Goal: Task Accomplishment & Management: Use online tool/utility

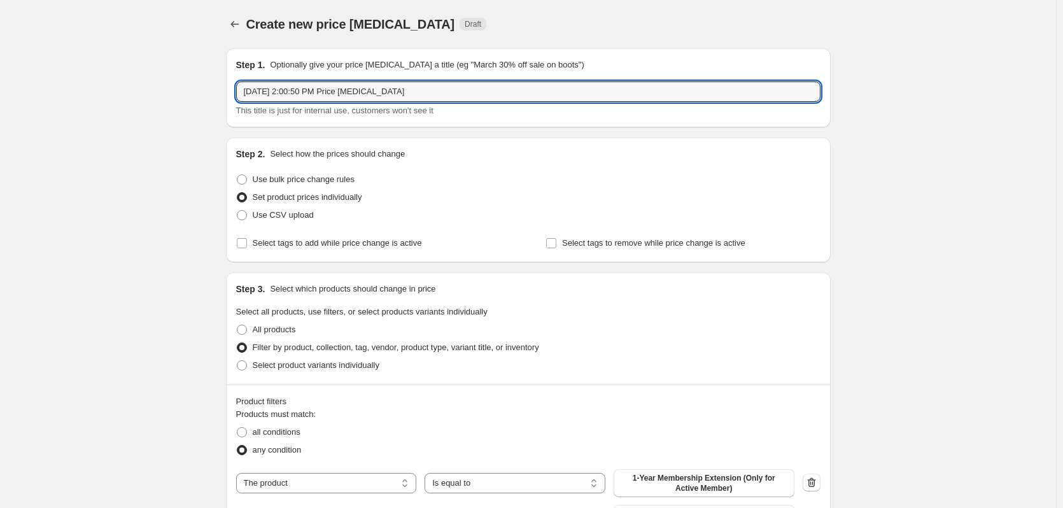
drag, startPoint x: 427, startPoint y: 93, endPoint x: 231, endPoint y: 92, distance: 195.5
click at [231, 92] on div "Step 1. Optionally give your price [MEDICAL_DATA] a title (eg "March 30% off sa…" at bounding box center [528, 87] width 605 height 79
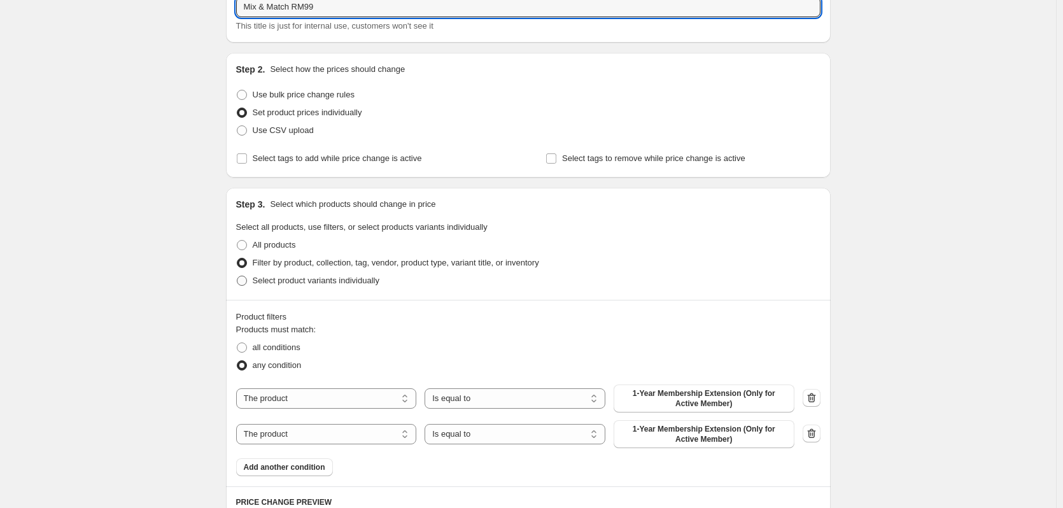
type input "Mix & Match RM99"
click at [341, 285] on span "Select product variants individually" at bounding box center [316, 281] width 127 height 10
click at [237, 276] on input "Select product variants individually" at bounding box center [237, 276] width 1 height 1
radio input "true"
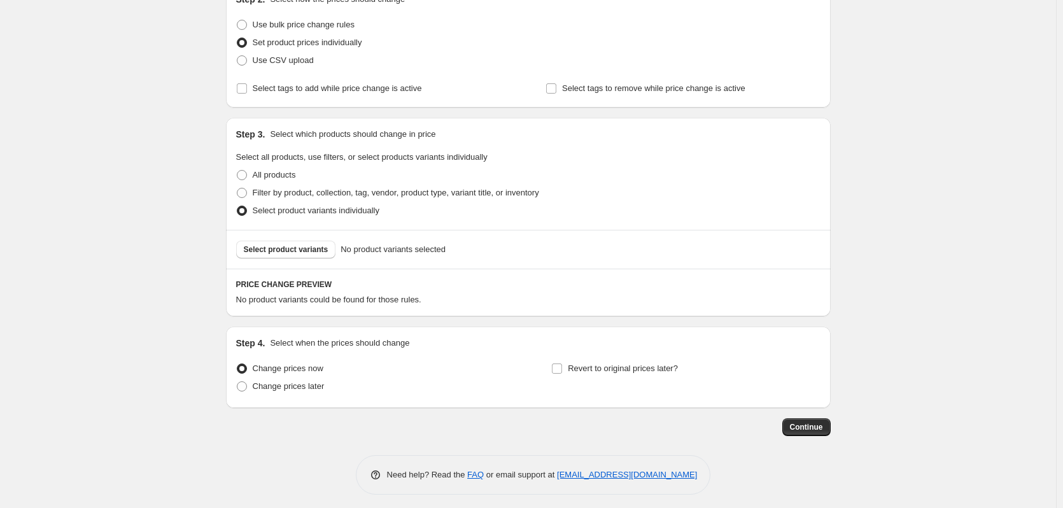
scroll to position [160, 0]
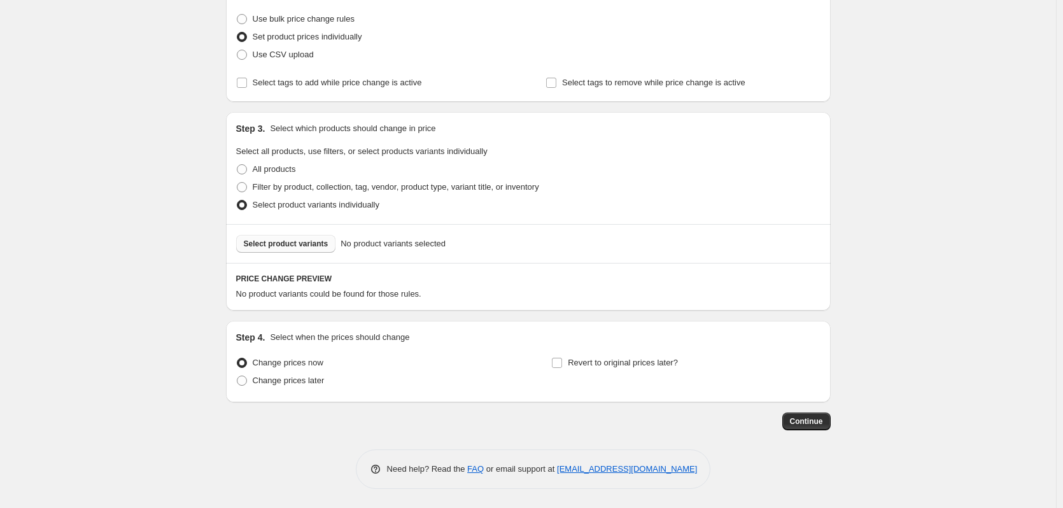
click at [287, 243] on span "Select product variants" at bounding box center [286, 244] width 85 height 10
click at [298, 245] on span "Select product variants" at bounding box center [286, 244] width 85 height 10
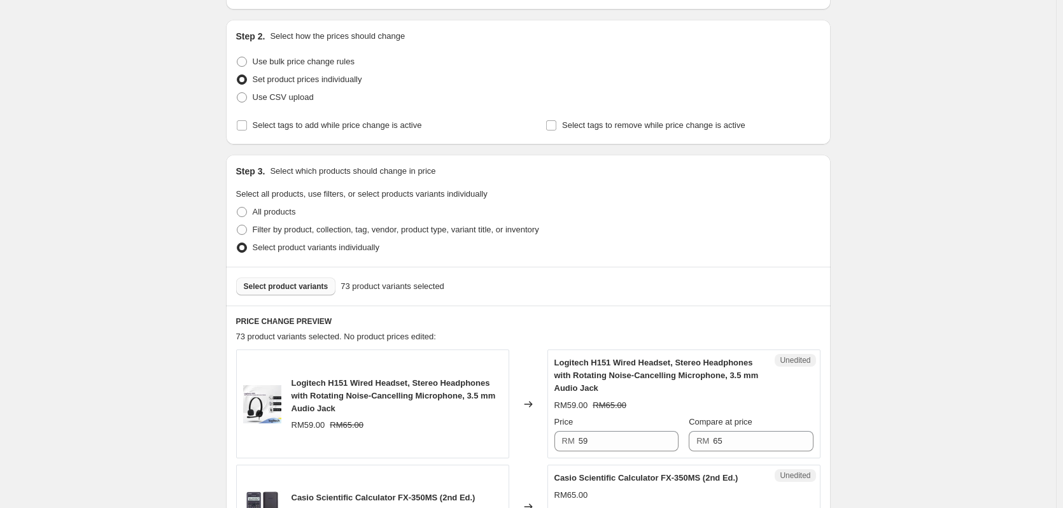
scroll to position [76, 0]
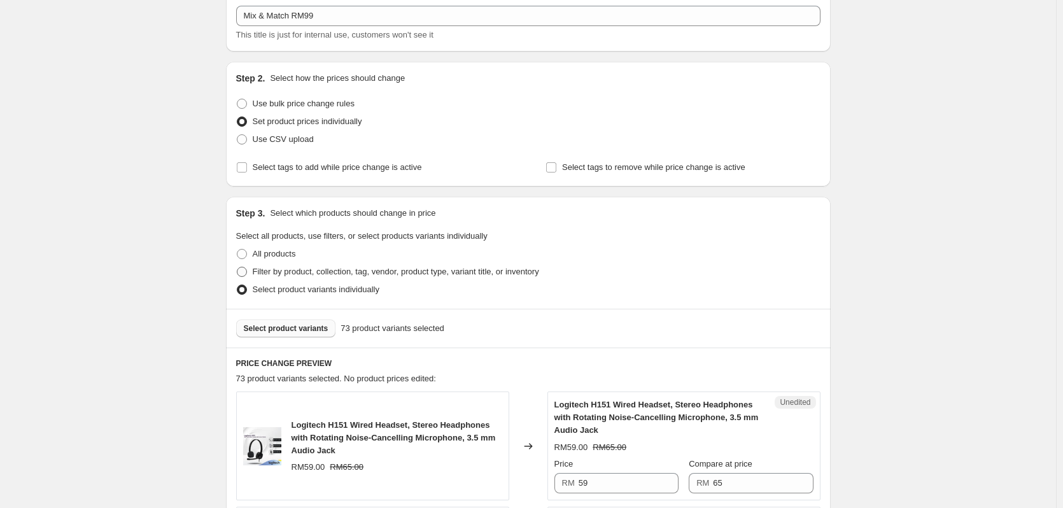
click at [316, 274] on span "Filter by product, collection, tag, vendor, product type, variant title, or inv…" at bounding box center [396, 272] width 287 height 10
click at [237, 267] on input "Filter by product, collection, tag, vendor, product type, variant title, or inv…" at bounding box center [237, 267] width 1 height 1
radio input "true"
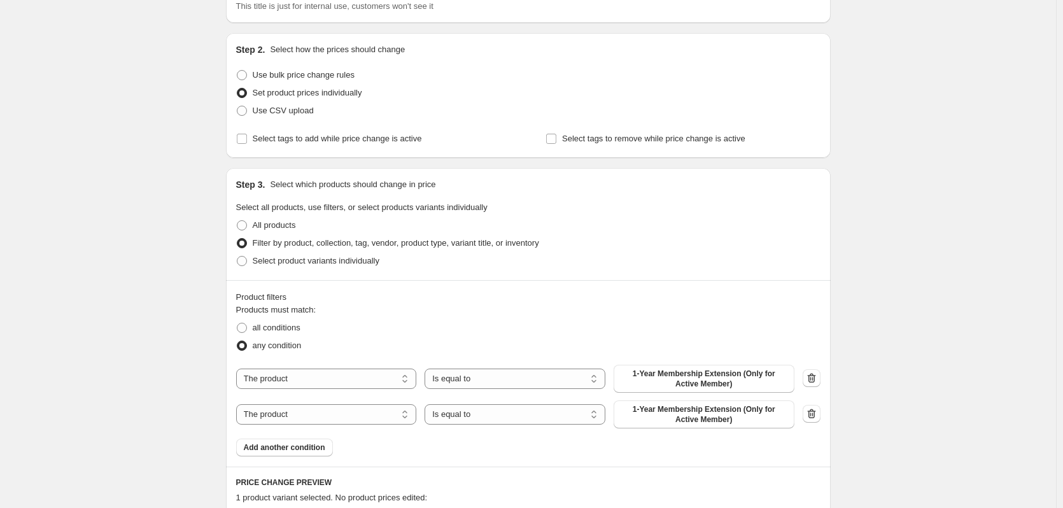
scroll to position [99, 0]
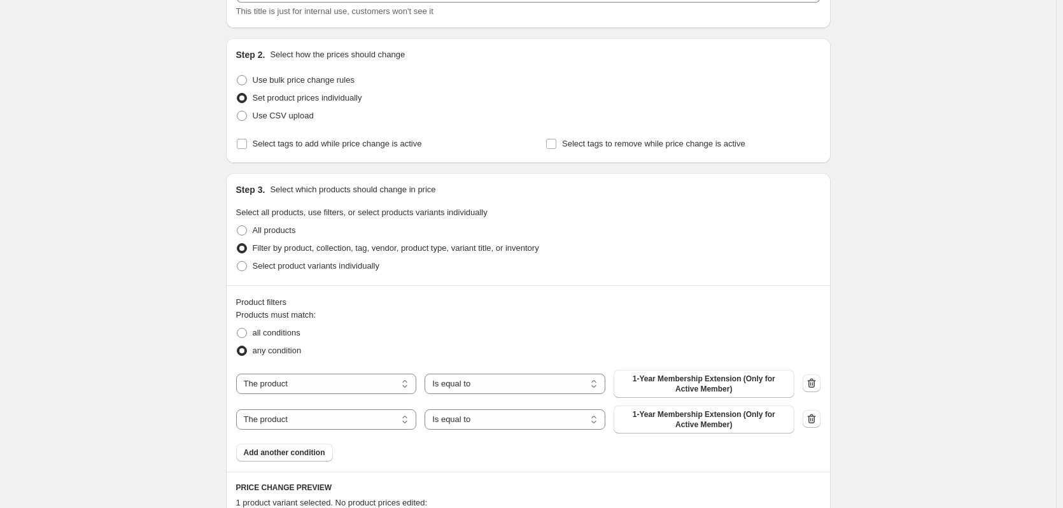
click at [317, 275] on div "Step 3. Select which products should change in price Select all products, use f…" at bounding box center [528, 229] width 605 height 112
click at [321, 264] on span "Select product variants individually" at bounding box center [316, 266] width 127 height 10
click at [237, 262] on input "Select product variants individually" at bounding box center [237, 261] width 1 height 1
radio input "true"
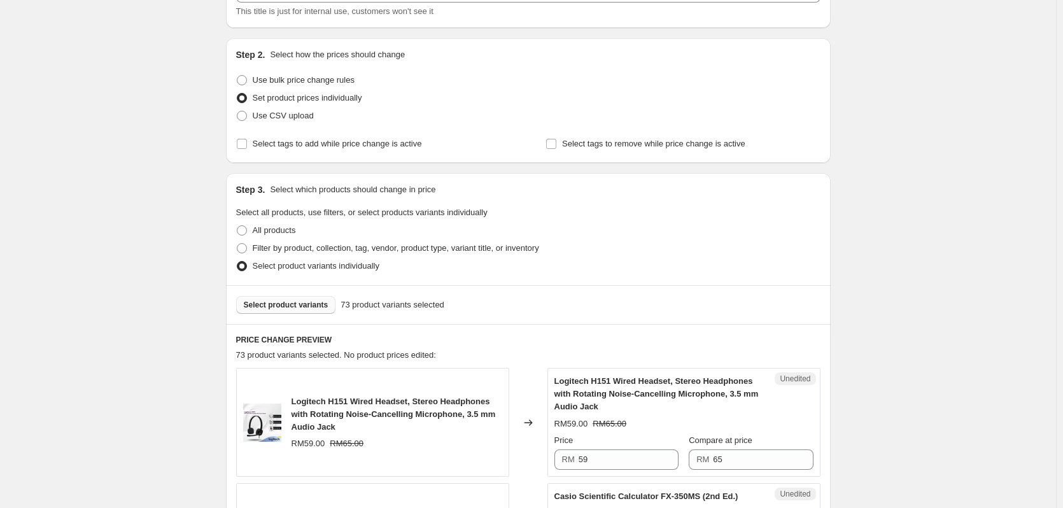
click at [305, 303] on span "Select product variants" at bounding box center [286, 305] width 85 height 10
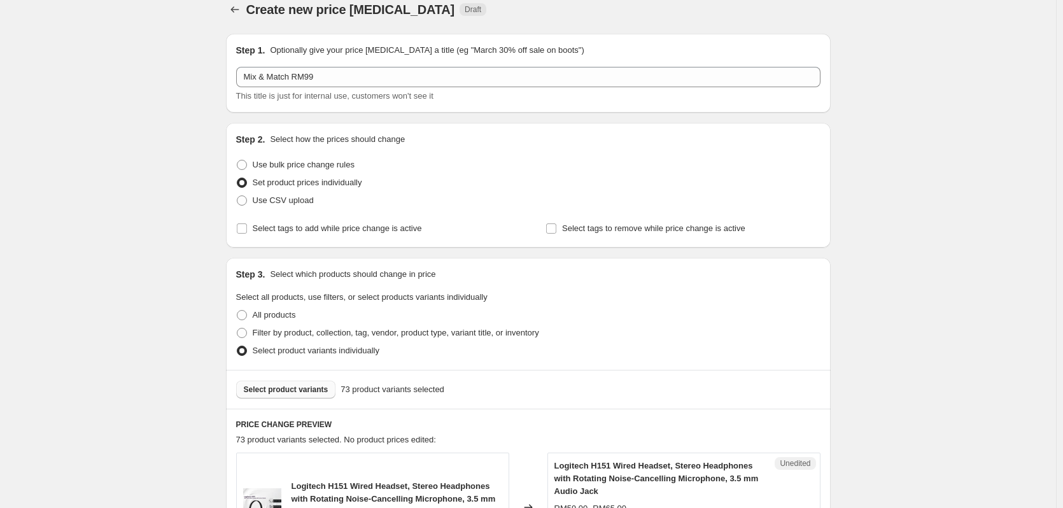
scroll to position [0, 0]
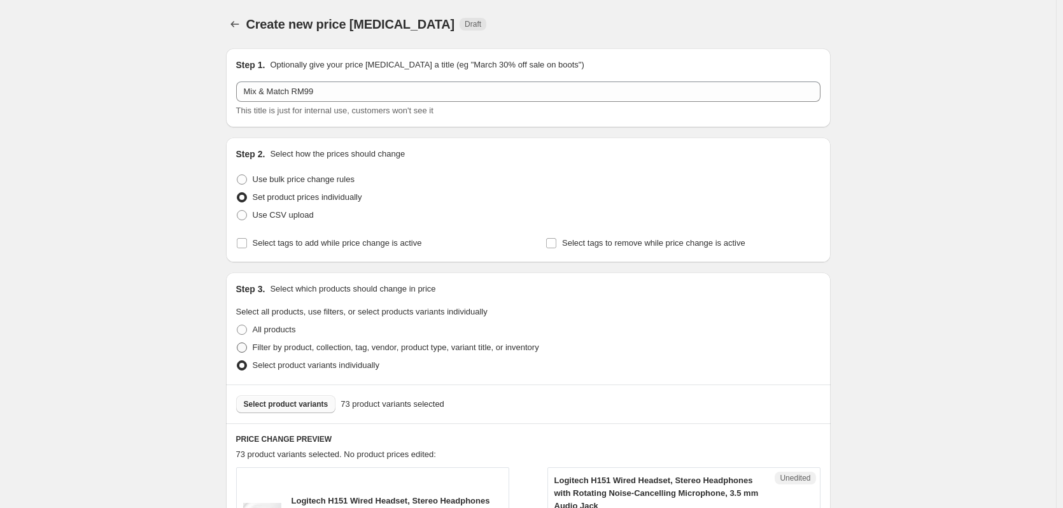
click at [274, 344] on span "Filter by product, collection, tag, vendor, product type, variant title, or inv…" at bounding box center [396, 348] width 287 height 10
click at [237, 343] on input "Filter by product, collection, tag, vendor, product type, variant title, or inv…" at bounding box center [237, 343] width 1 height 1
radio input "true"
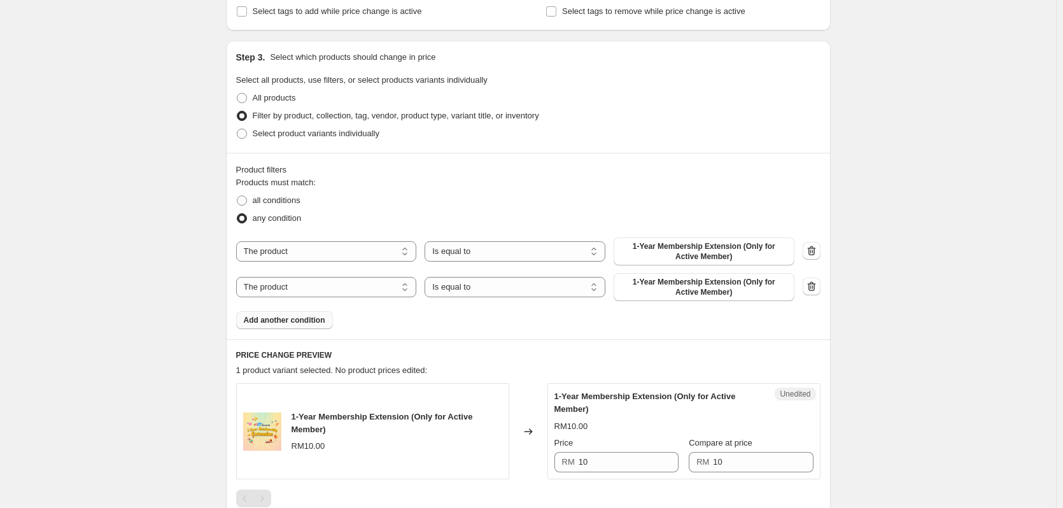
scroll to position [255, 0]
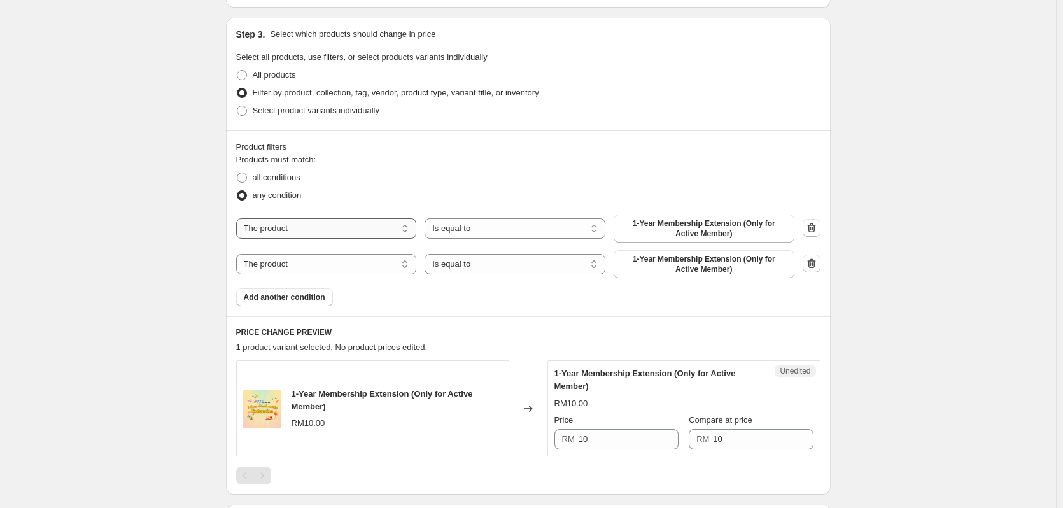
click at [377, 228] on select "The product The product's collection The product's tag The product's vendor The…" at bounding box center [326, 228] width 181 height 20
select select "collection"
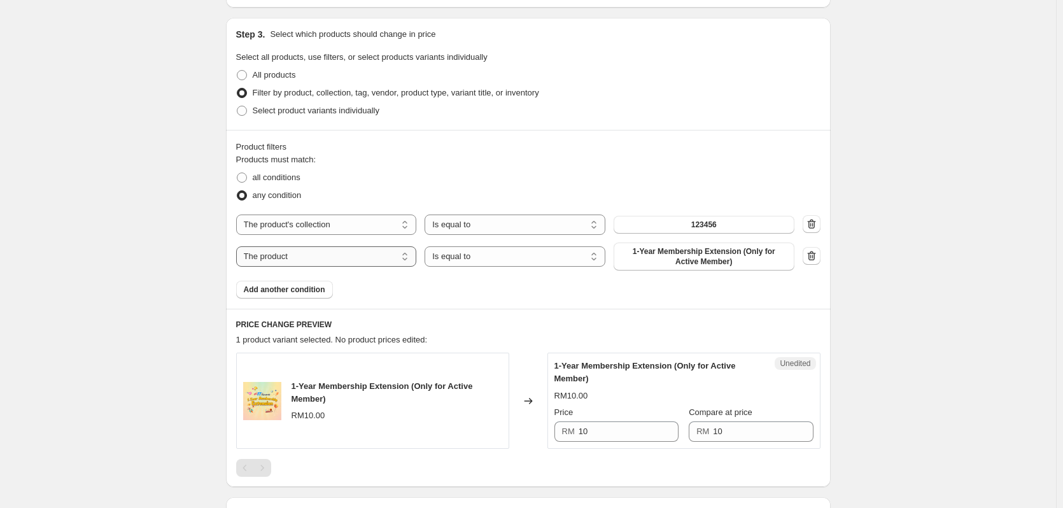
click at [371, 254] on select "The product The product's collection The product's tag The product's vendor The…" at bounding box center [326, 256] width 181 height 20
click at [297, 109] on span "Select product variants individually" at bounding box center [316, 111] width 127 height 10
click at [237, 106] on input "Select product variants individually" at bounding box center [237, 106] width 1 height 1
radio input "true"
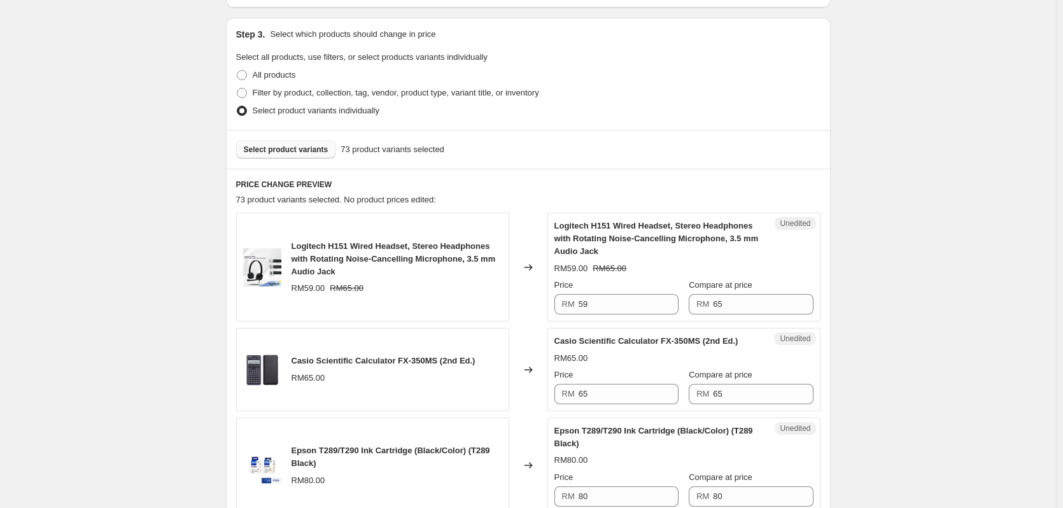
click at [313, 152] on span "Select product variants" at bounding box center [286, 150] width 85 height 10
click at [301, 153] on span "Select product variants" at bounding box center [286, 150] width 85 height 10
click at [295, 153] on span "Select product variants" at bounding box center [286, 150] width 85 height 10
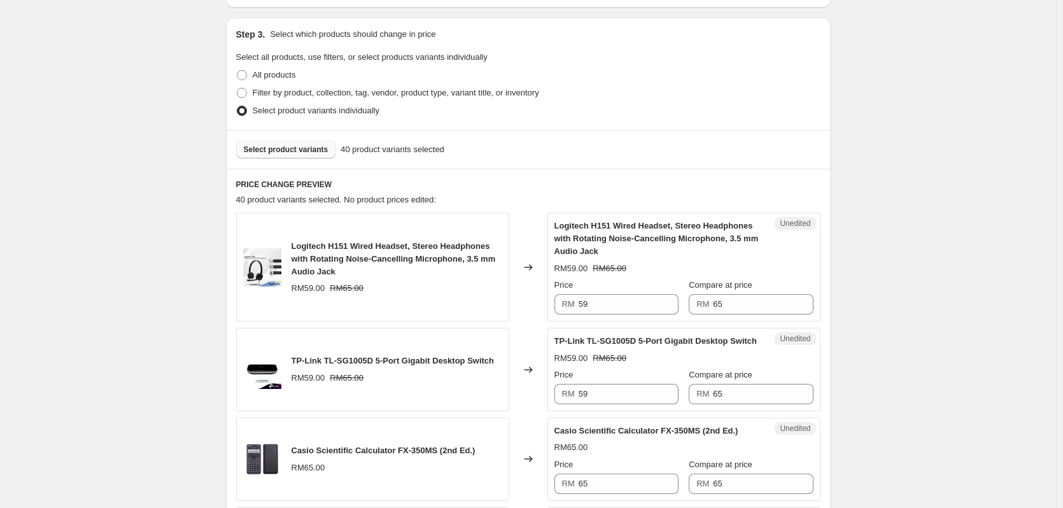
scroll to position [297, 0]
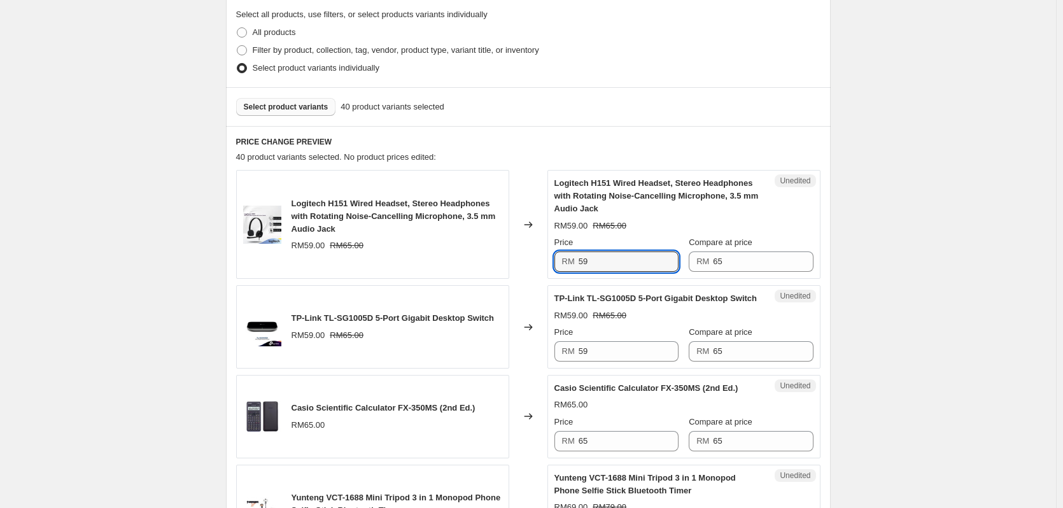
drag, startPoint x: 608, startPoint y: 255, endPoint x: 535, endPoint y: 262, distance: 72.9
click at [535, 262] on div "Logitech H151 Wired Headset, Stereo Headphones with Rotating Noise-Cancelling M…" at bounding box center [528, 224] width 584 height 109
type input "99"
click at [741, 261] on input "65" at bounding box center [763, 261] width 100 height 20
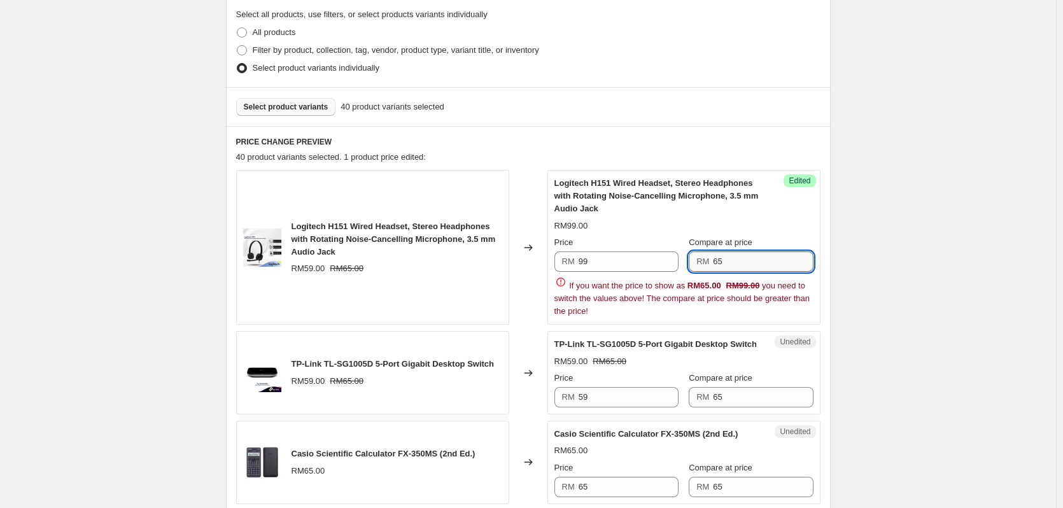
click at [741, 261] on input "65" at bounding box center [763, 261] width 100 height 20
type input "99"
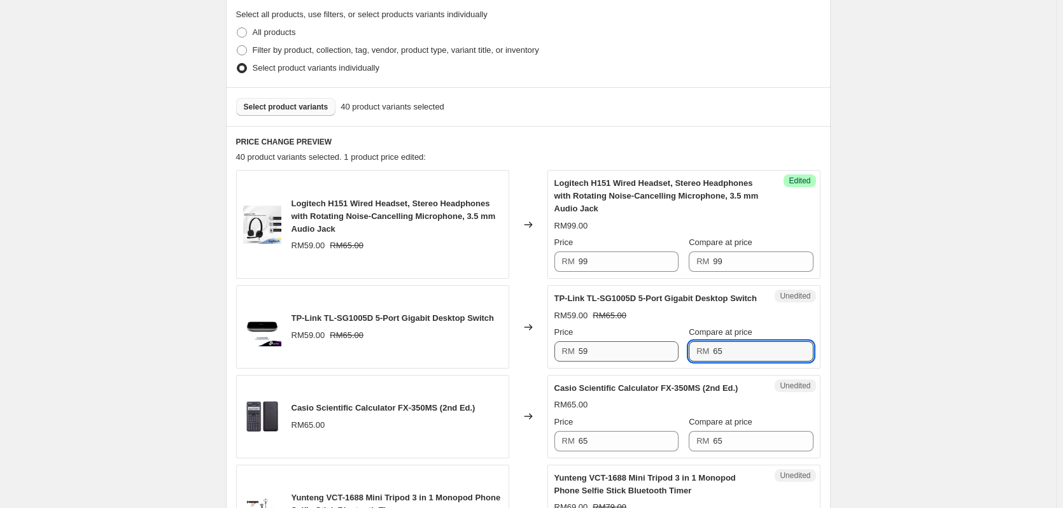
drag, startPoint x: 676, startPoint y: 363, endPoint x: 648, endPoint y: 360, distance: 28.1
click at [648, 360] on div "Price RM 59 Compare at price RM 65" at bounding box center [684, 344] width 259 height 36
type input "99"
click at [636, 362] on input "59" at bounding box center [629, 351] width 100 height 20
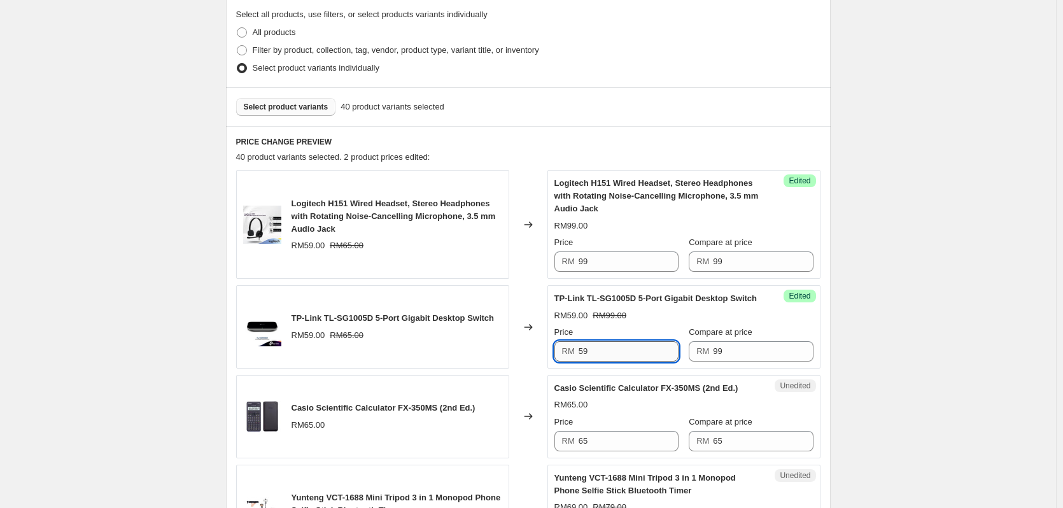
click at [636, 362] on input "59" at bounding box center [629, 351] width 100 height 20
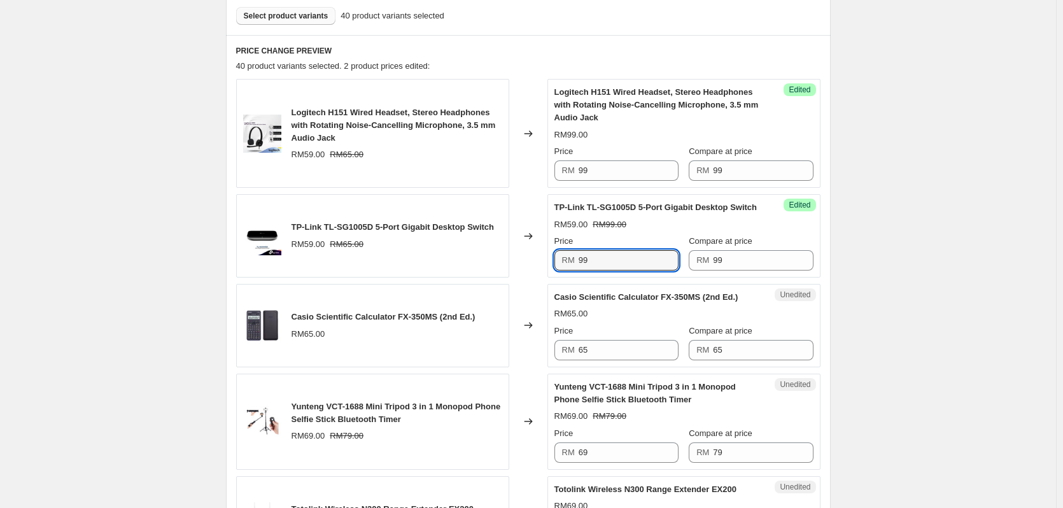
scroll to position [425, 0]
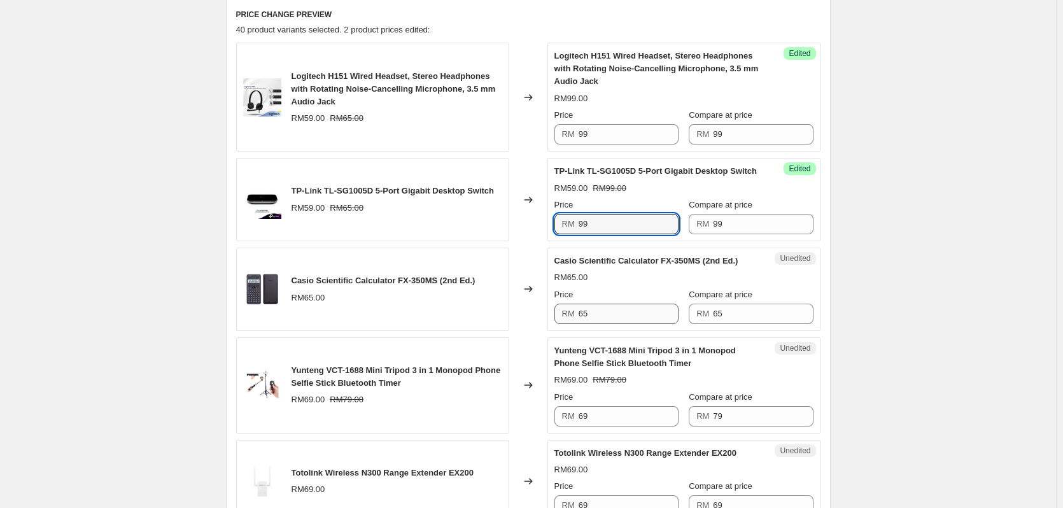
type input "99"
click at [603, 324] on input "65" at bounding box center [629, 314] width 100 height 20
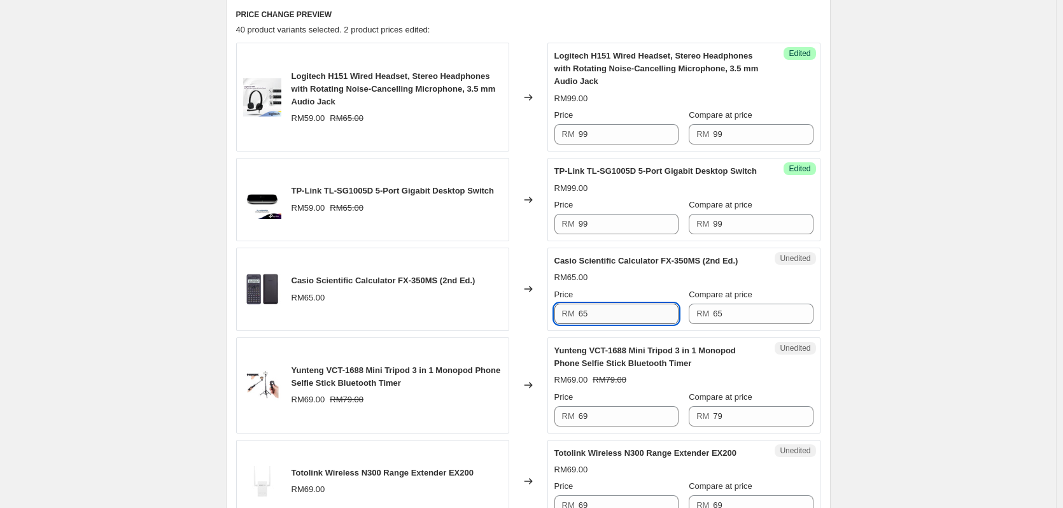
click at [603, 324] on input "65" at bounding box center [629, 314] width 100 height 20
type input "99"
click at [773, 324] on input "65" at bounding box center [763, 314] width 100 height 20
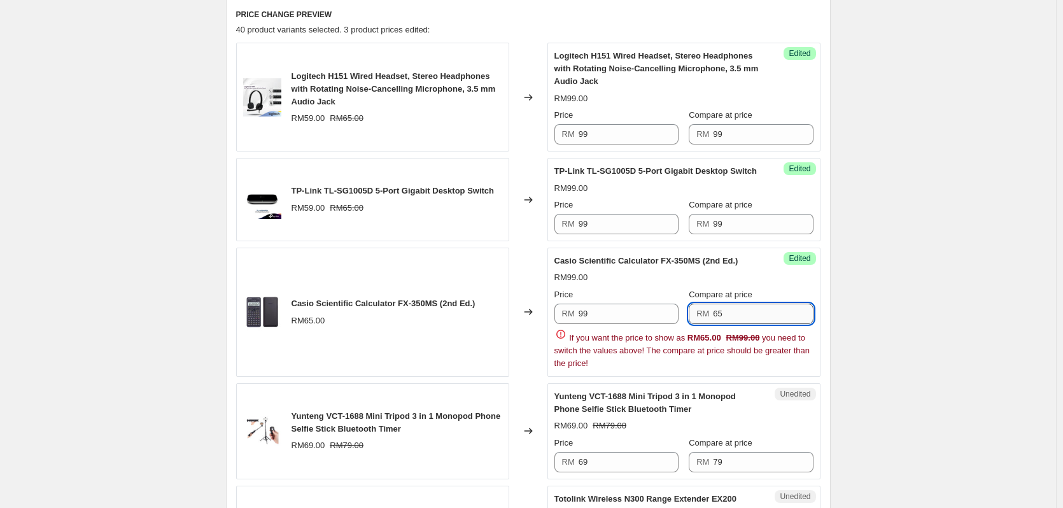
click at [773, 324] on input "65" at bounding box center [763, 314] width 100 height 20
type input "99"
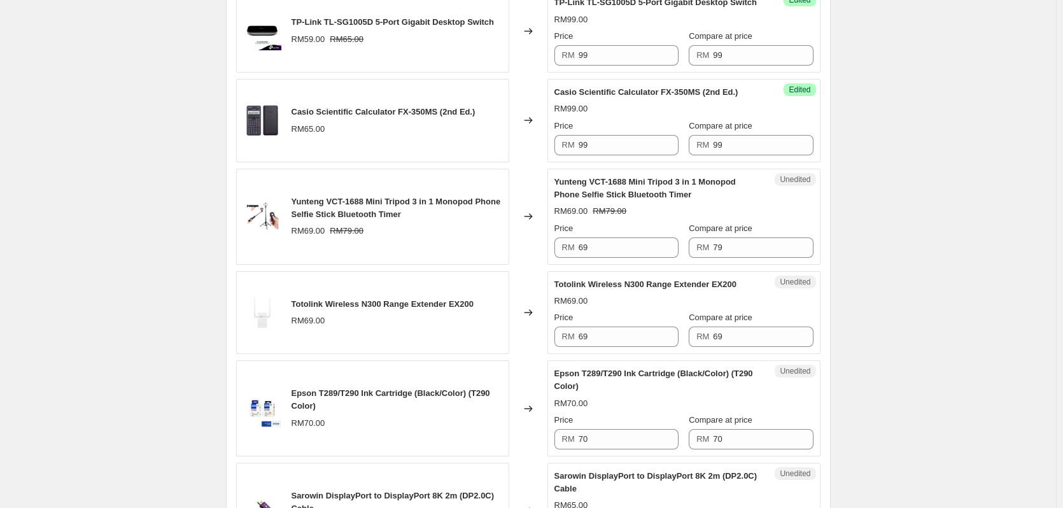
scroll to position [594, 0]
click at [747, 257] on input "79" at bounding box center [763, 247] width 100 height 20
drag, startPoint x: 734, startPoint y: 266, endPoint x: 709, endPoint y: 263, distance: 25.0
click at [709, 257] on div "RM 99" at bounding box center [751, 247] width 124 height 20
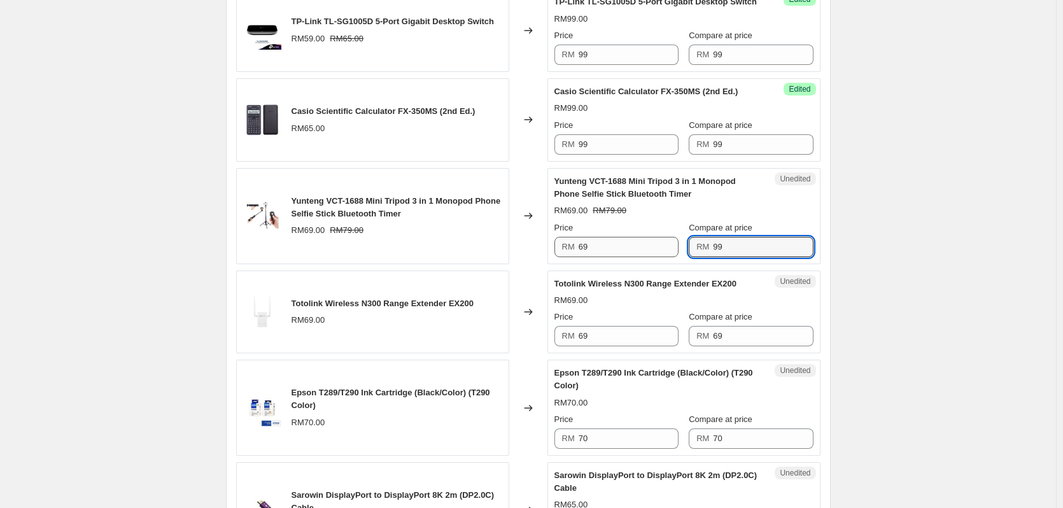
type input "99"
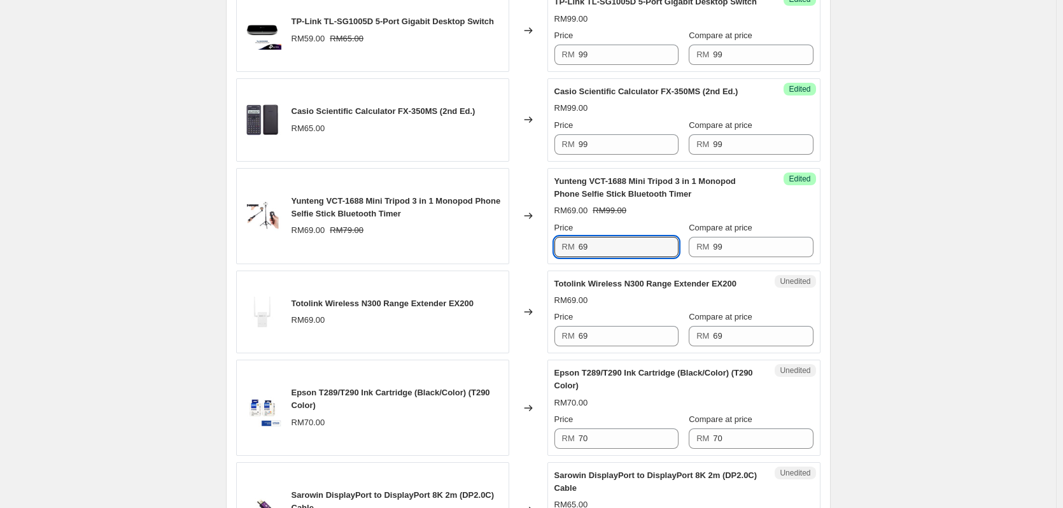
drag, startPoint x: 607, startPoint y: 253, endPoint x: 552, endPoint y: 264, distance: 55.9
click at [552, 264] on div "Success Edited [PERSON_NAME] VCT-1688 Mini Tripod 3 in 1 Monopod Phone Selfie S…" at bounding box center [684, 216] width 273 height 96
paste input "9"
type input "99"
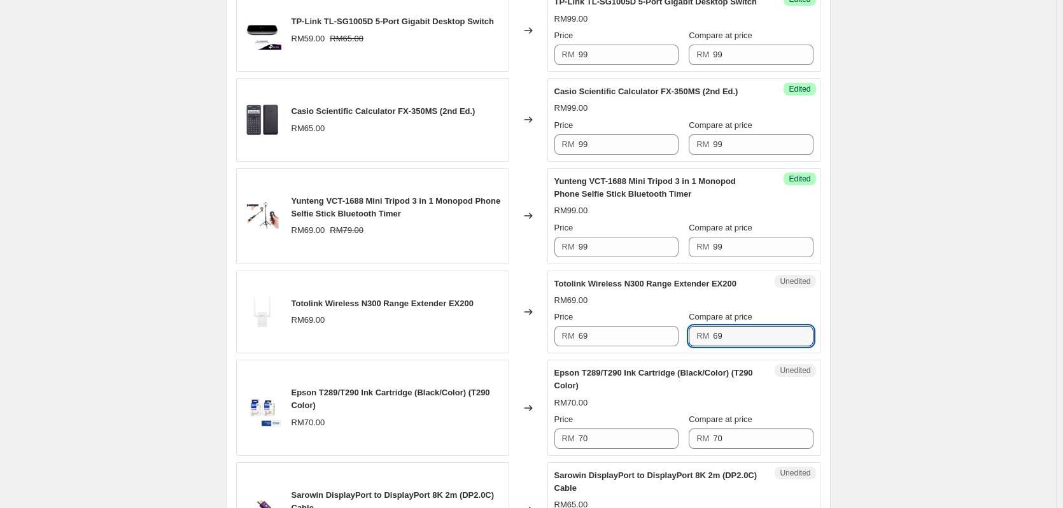
drag, startPoint x: 725, startPoint y: 351, endPoint x: 692, endPoint y: 354, distance: 33.3
click at [692, 346] on div "RM 69" at bounding box center [751, 336] width 124 height 20
paste input "9"
type input "99"
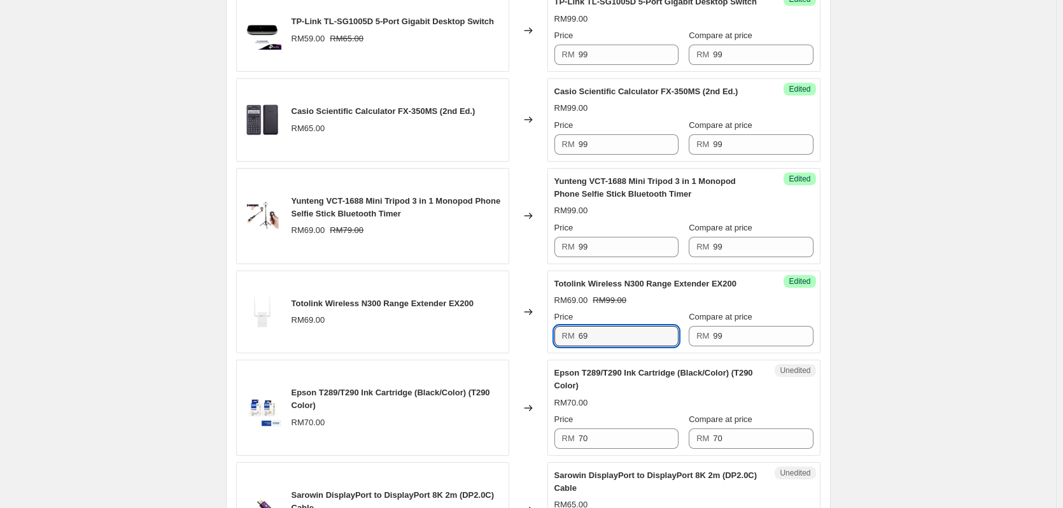
drag, startPoint x: 615, startPoint y: 351, endPoint x: 542, endPoint y: 349, distance: 73.3
click at [542, 349] on div "Totolink Wireless N300 Range Extender EX200 RM69.00 Changed to Success Edited T…" at bounding box center [528, 312] width 584 height 83
paste input "9"
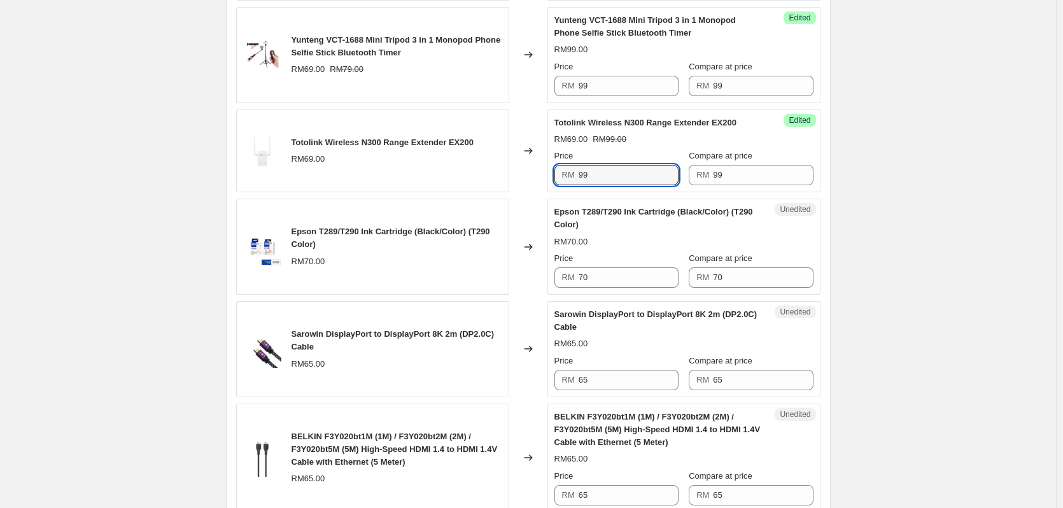
scroll to position [764, 0]
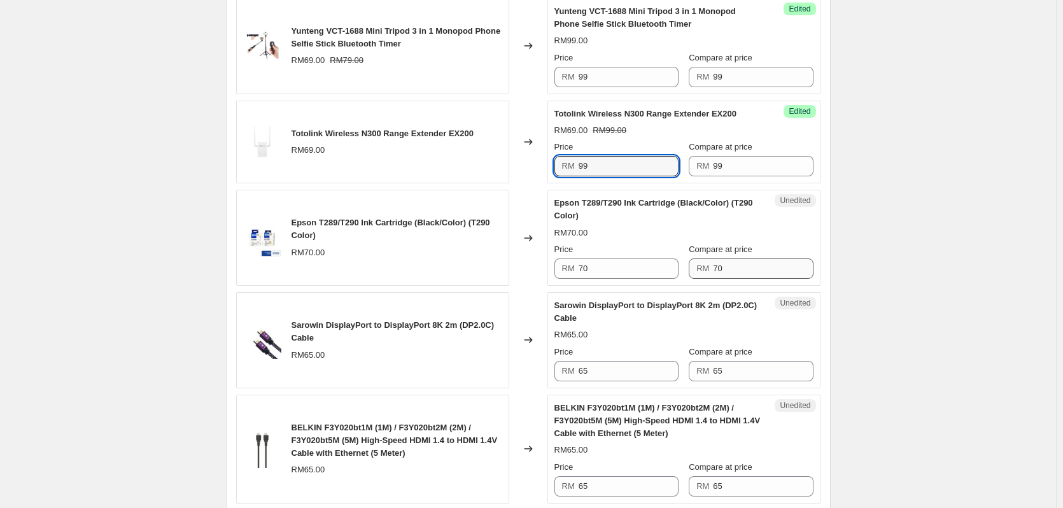
type input "99"
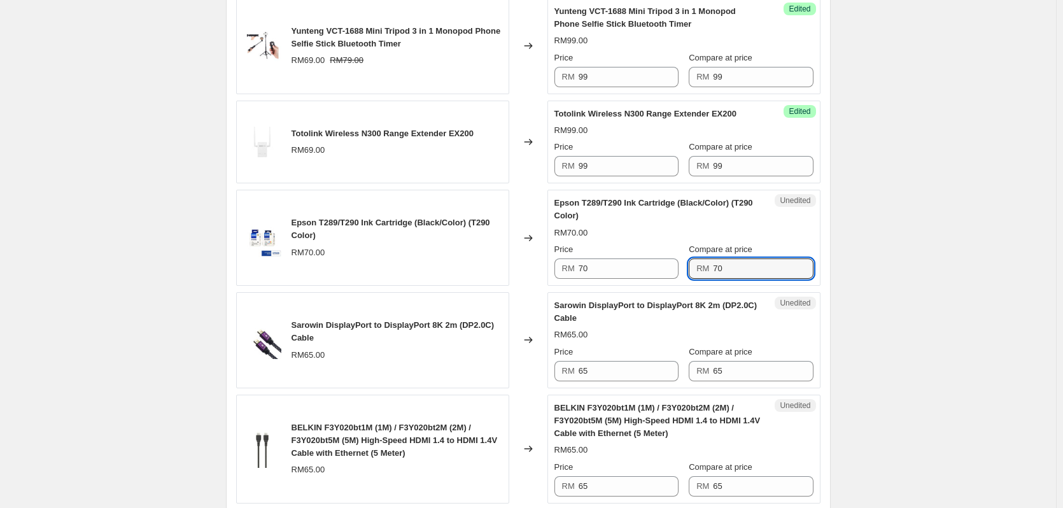
drag, startPoint x: 739, startPoint y: 281, endPoint x: 675, endPoint y: 273, distance: 64.8
click at [684, 277] on div "Price RM 70 Compare at price RM 70" at bounding box center [684, 261] width 259 height 36
paste input "99"
type input "99"
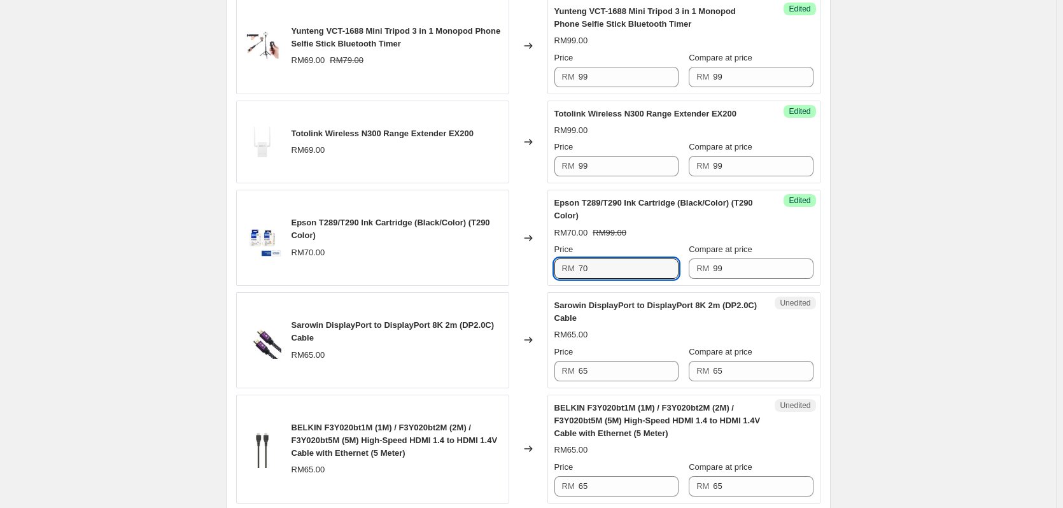
drag, startPoint x: 612, startPoint y: 281, endPoint x: 518, endPoint y: 280, distance: 94.2
click at [518, 280] on div "Epson T289/T290 Ink Cartridge (Black/Color) (T290 Color) RM70.00 Changed to Suc…" at bounding box center [528, 238] width 584 height 96
paste input "99"
type input "99"
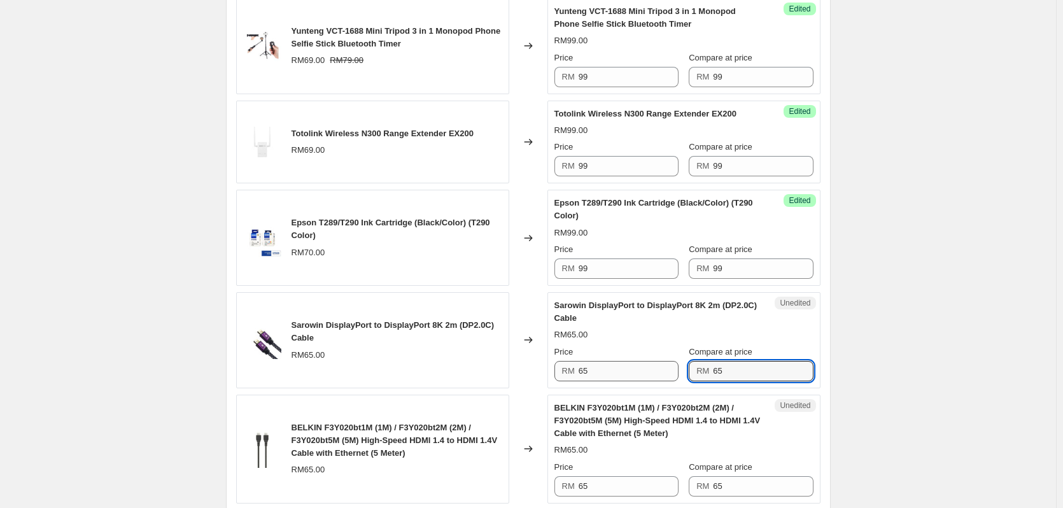
drag, startPoint x: 746, startPoint y: 385, endPoint x: 595, endPoint y: 383, distance: 150.9
click at [639, 381] on div "Price RM 65 Compare at price RM 65" at bounding box center [684, 364] width 259 height 36
paste input "99"
type input "99"
click at [582, 381] on div "RM 65" at bounding box center [617, 371] width 124 height 20
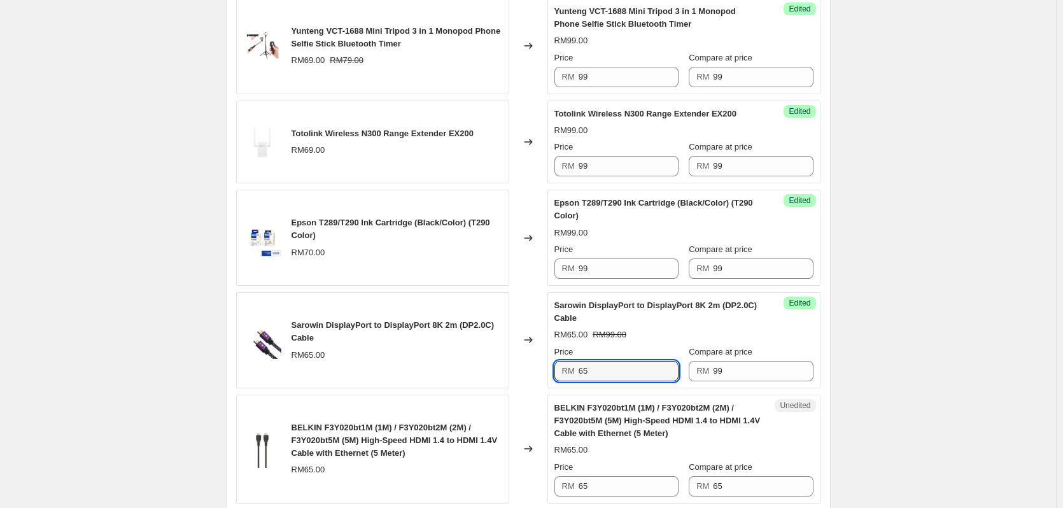
drag, startPoint x: 597, startPoint y: 382, endPoint x: 575, endPoint y: 383, distance: 21.7
click at [575, 381] on div "RM 65" at bounding box center [617, 371] width 124 height 20
paste input "99"
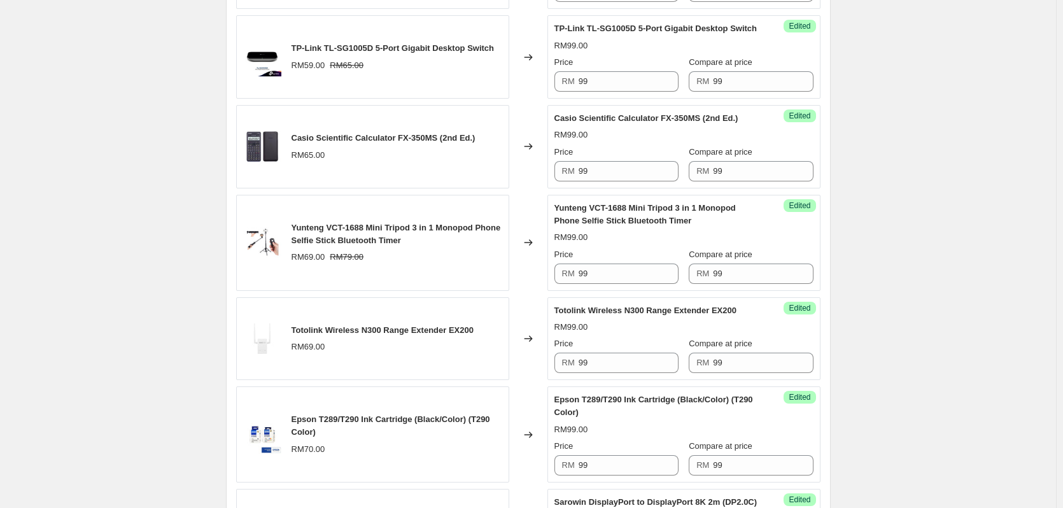
scroll to position [563, 0]
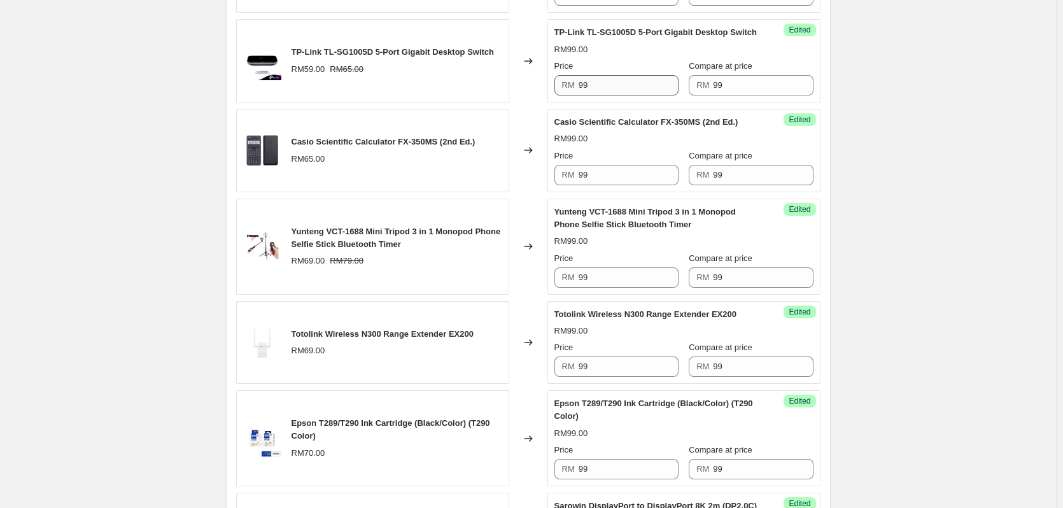
type input "99"
click at [648, 95] on input "99" at bounding box center [629, 85] width 100 height 20
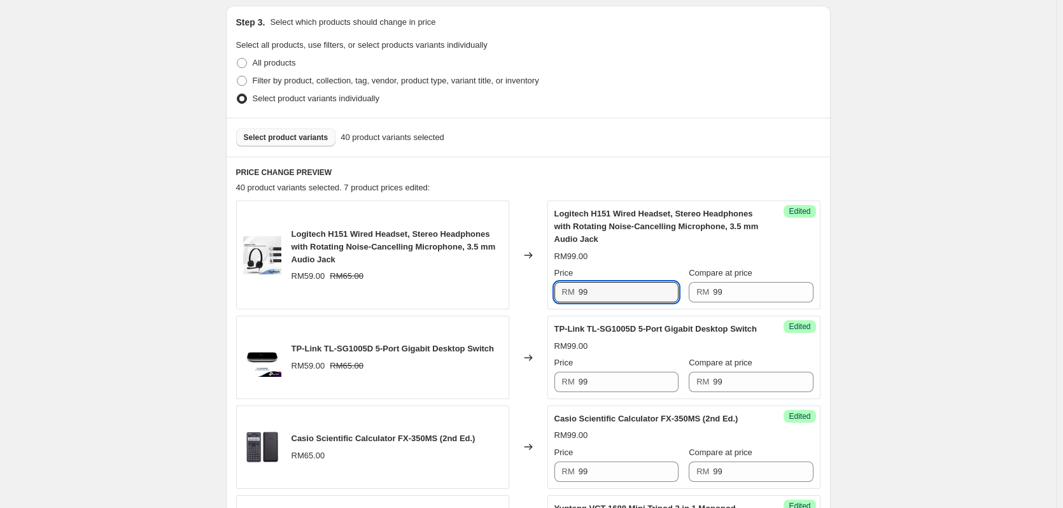
drag, startPoint x: 616, startPoint y: 295, endPoint x: 505, endPoint y: 298, distance: 111.5
click at [505, 298] on div "Logitech H151 Wired Headset, Stereo Headphones with Rotating Noise-Cancelling M…" at bounding box center [528, 255] width 584 height 109
type input "69"
click at [729, 285] on input "99" at bounding box center [763, 292] width 100 height 20
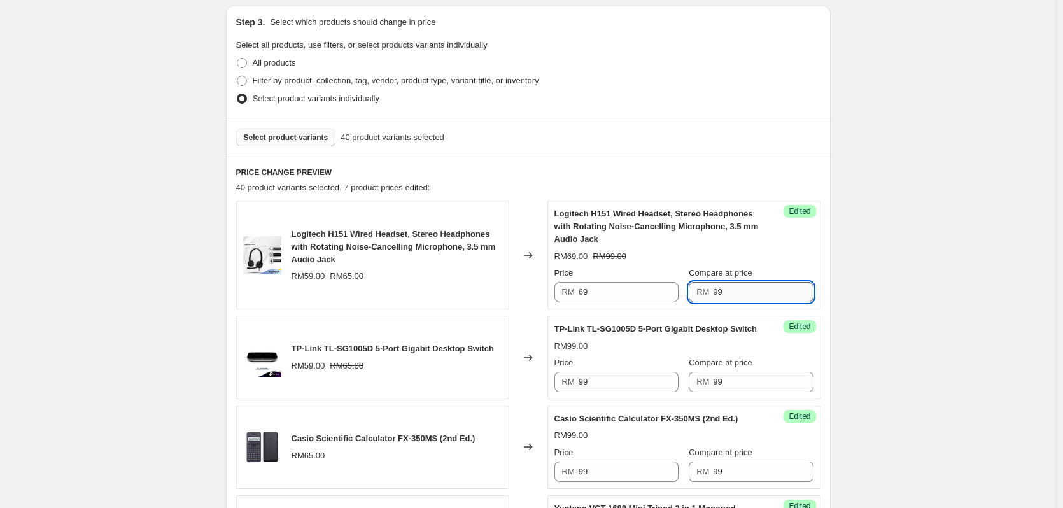
click at [729, 285] on input "99" at bounding box center [763, 292] width 100 height 20
drag, startPoint x: 698, startPoint y: 288, endPoint x: 612, endPoint y: 284, distance: 86.7
click at [612, 284] on div "Price RM 69 Compare at price RM 69" at bounding box center [684, 285] width 259 height 36
type input "99"
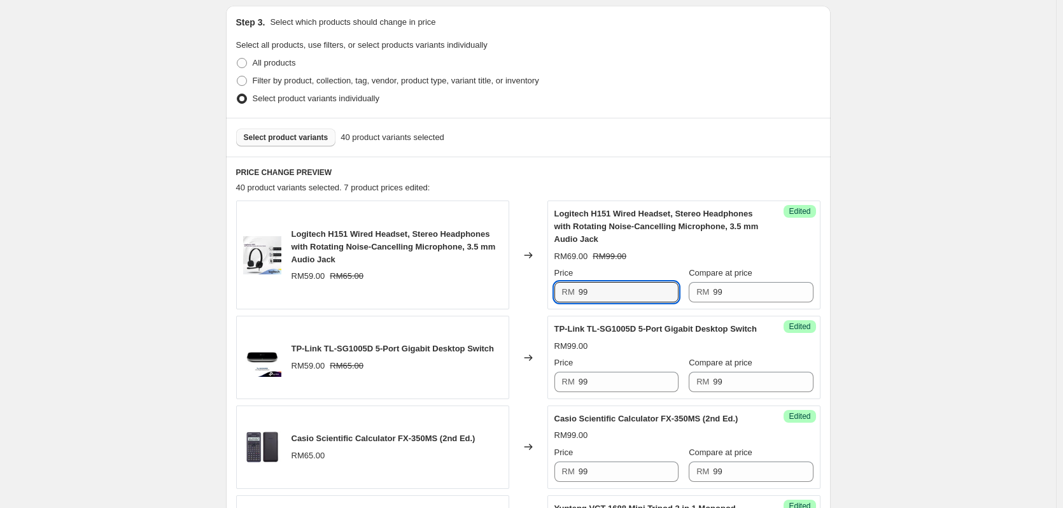
type input "99"
type input "65"
type input "70"
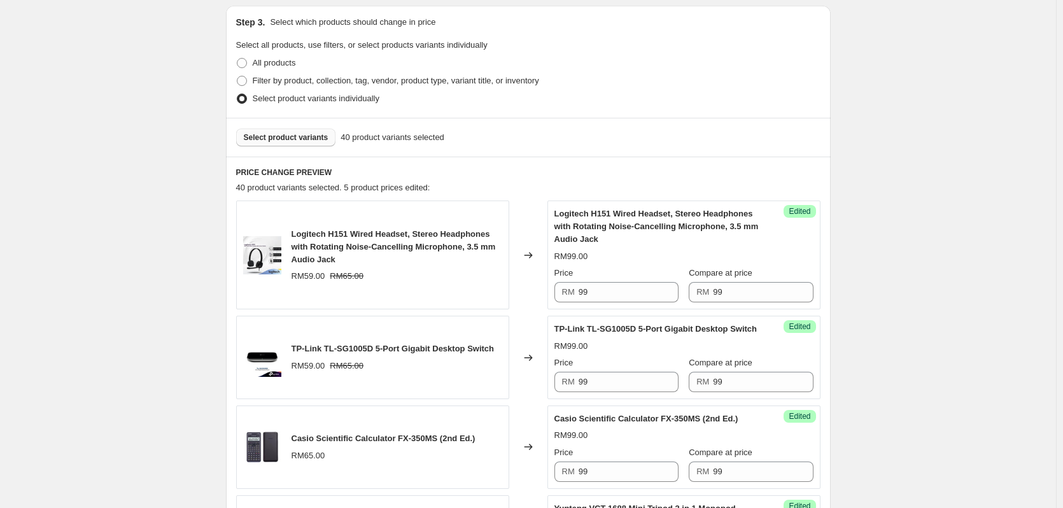
type input "69"
type input "79"
type input "65"
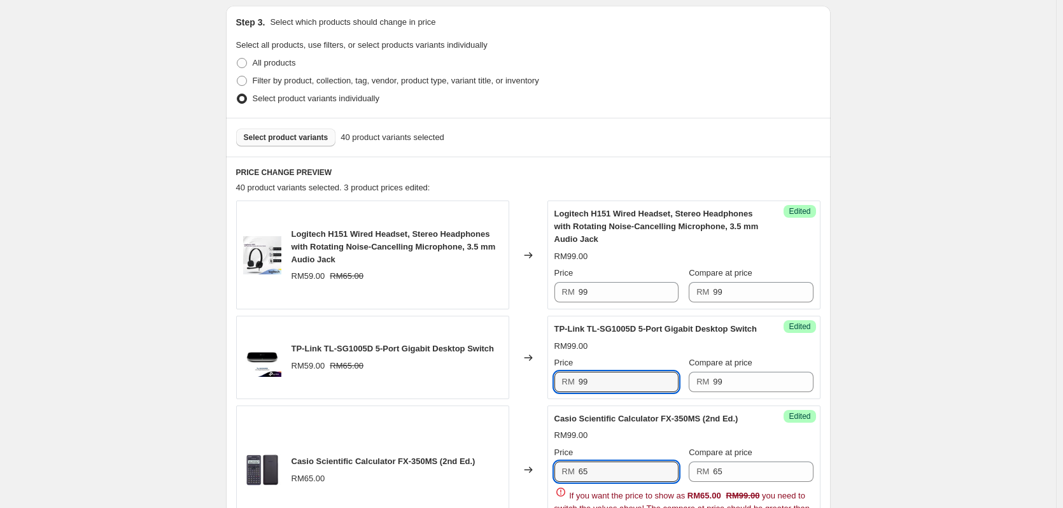
type input "65"
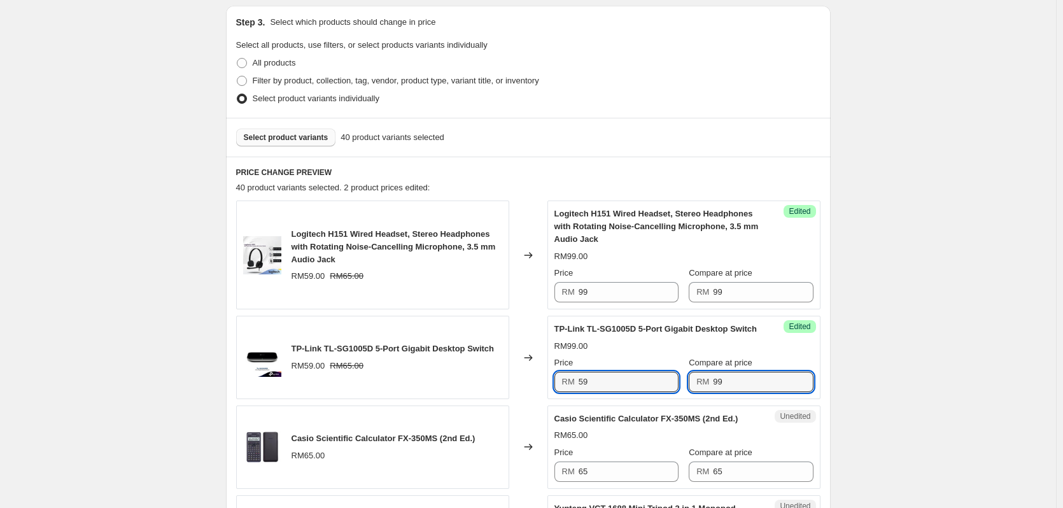
type input "59"
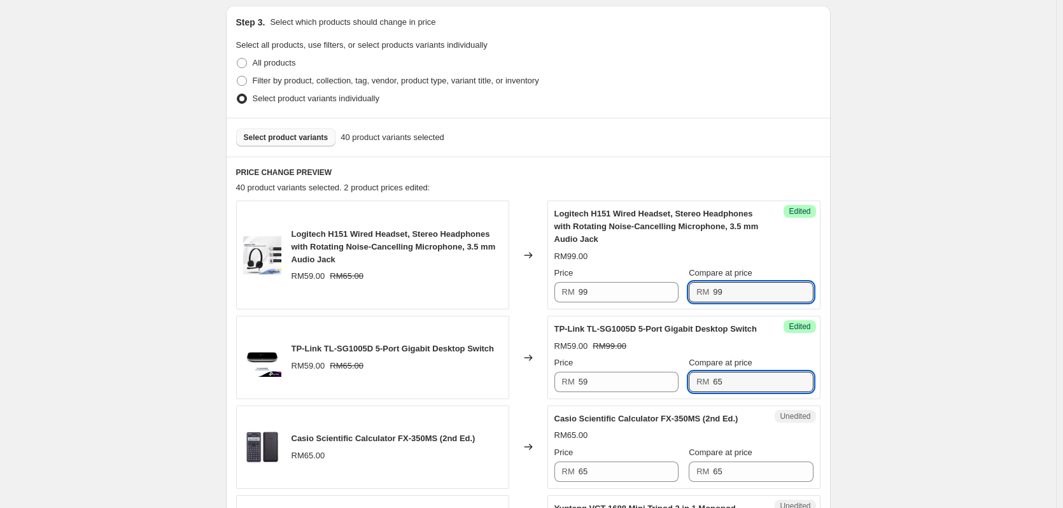
type input "65"
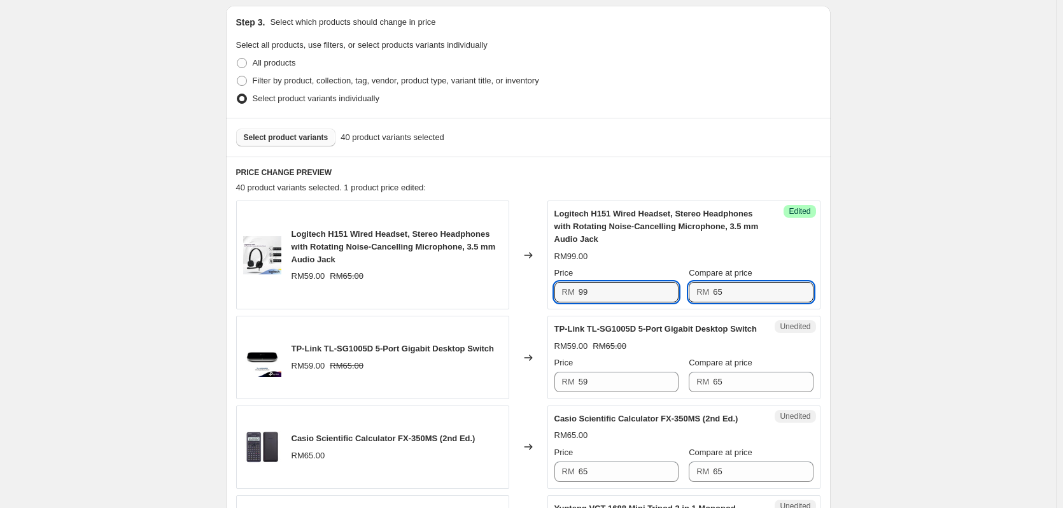
type input "65"
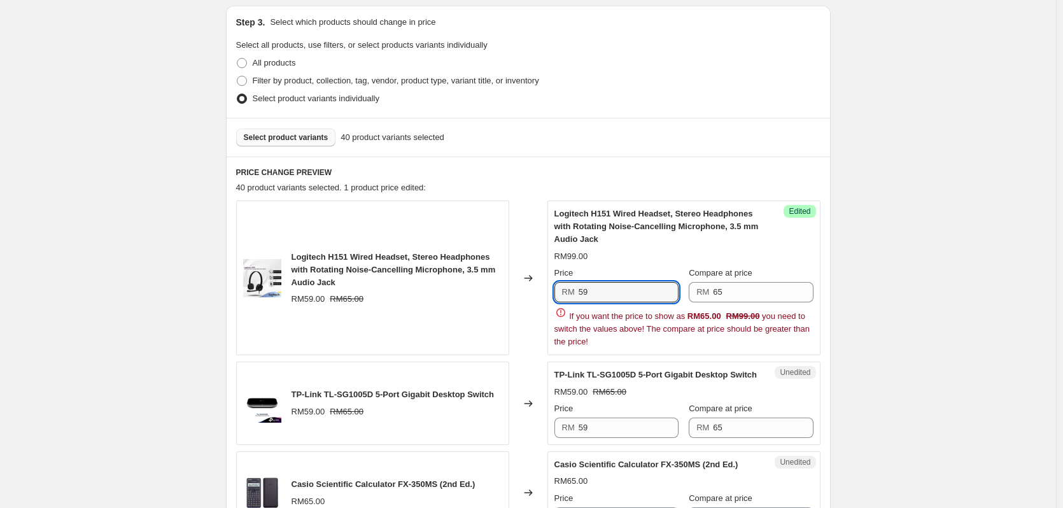
type input "59"
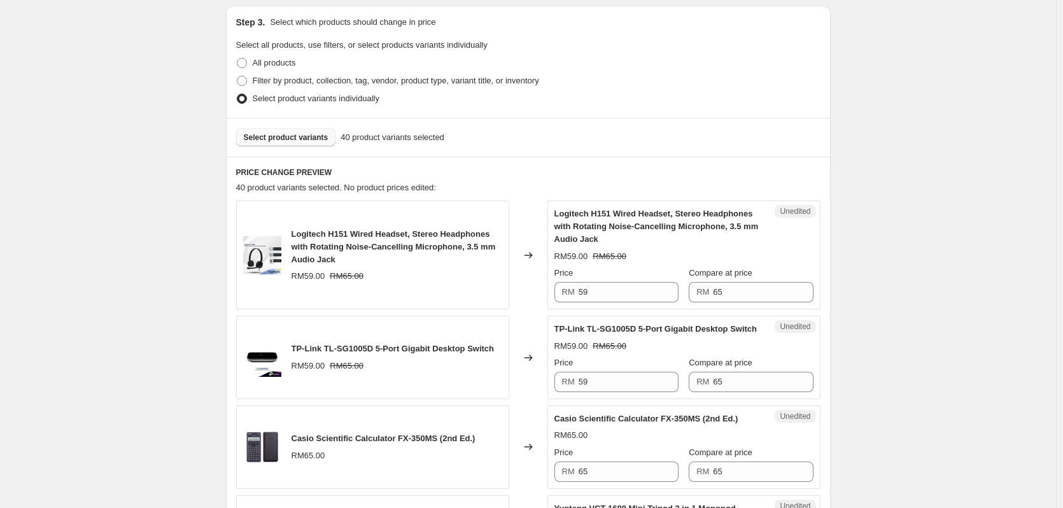
type input "[DATE] 2:00:50 PM Price [MEDICAL_DATA]"
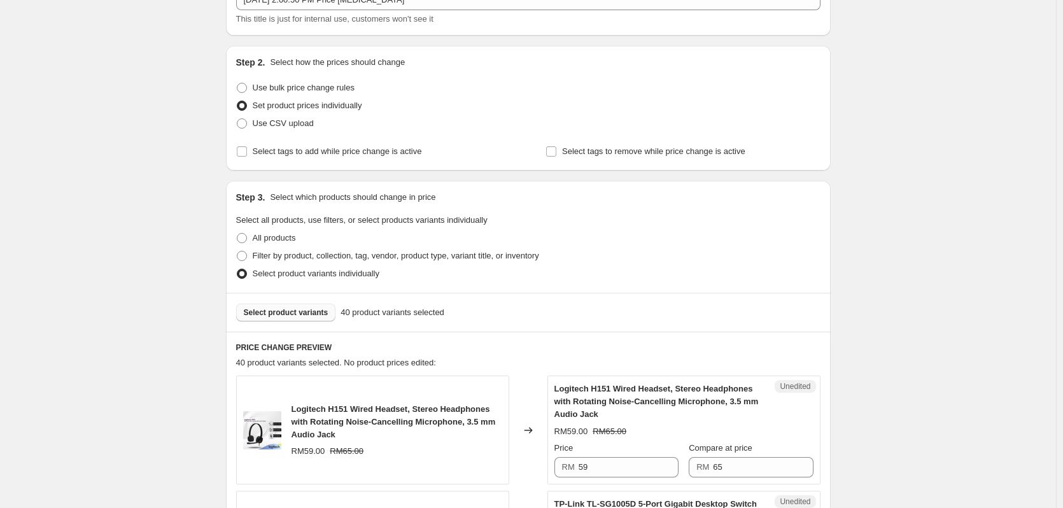
scroll to position [0, 0]
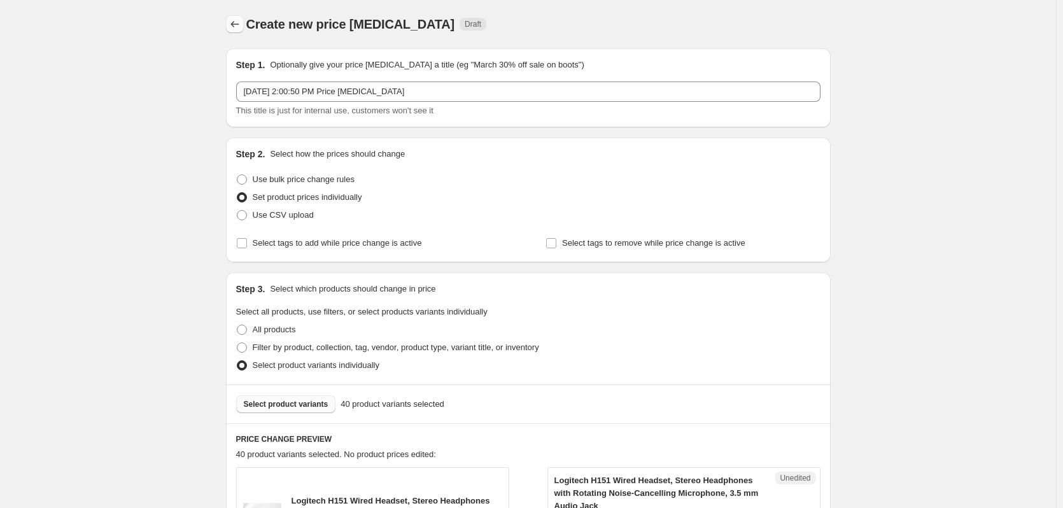
click at [244, 23] on button "Price change jobs" at bounding box center [235, 24] width 18 height 18
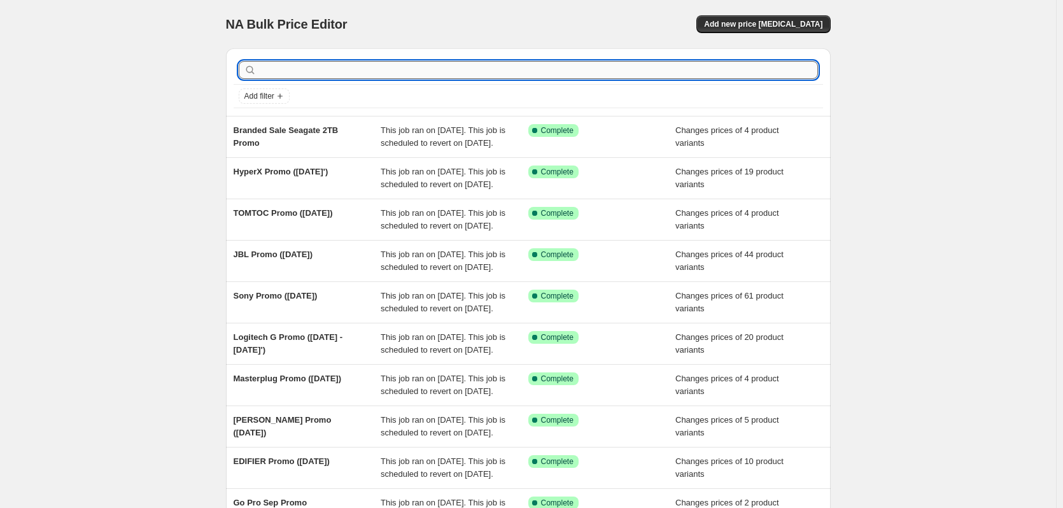
click at [387, 69] on input "text" at bounding box center [538, 70] width 559 height 18
type input "mix"
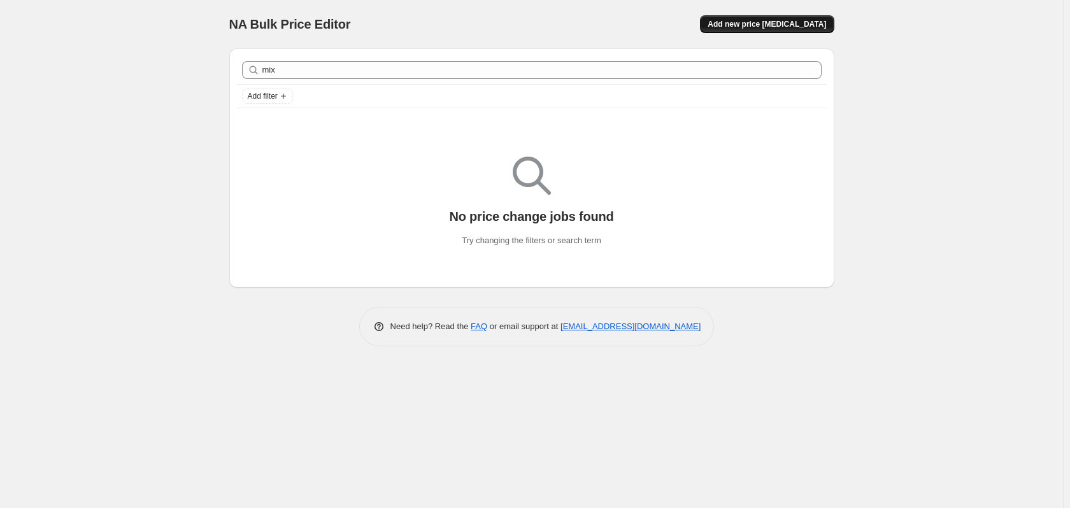
click at [758, 26] on span "Add new price [MEDICAL_DATA]" at bounding box center [766, 24] width 118 height 10
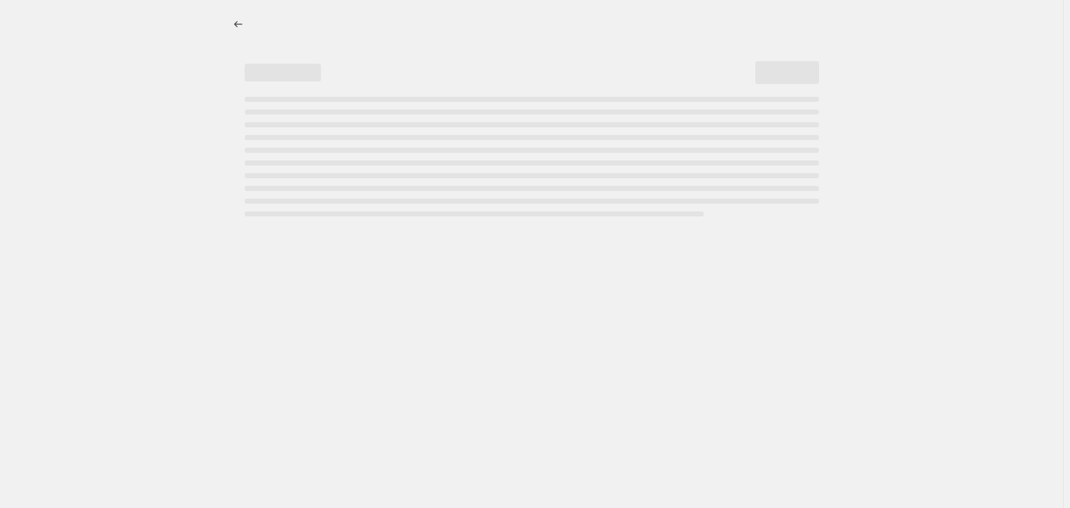
select select "percentage"
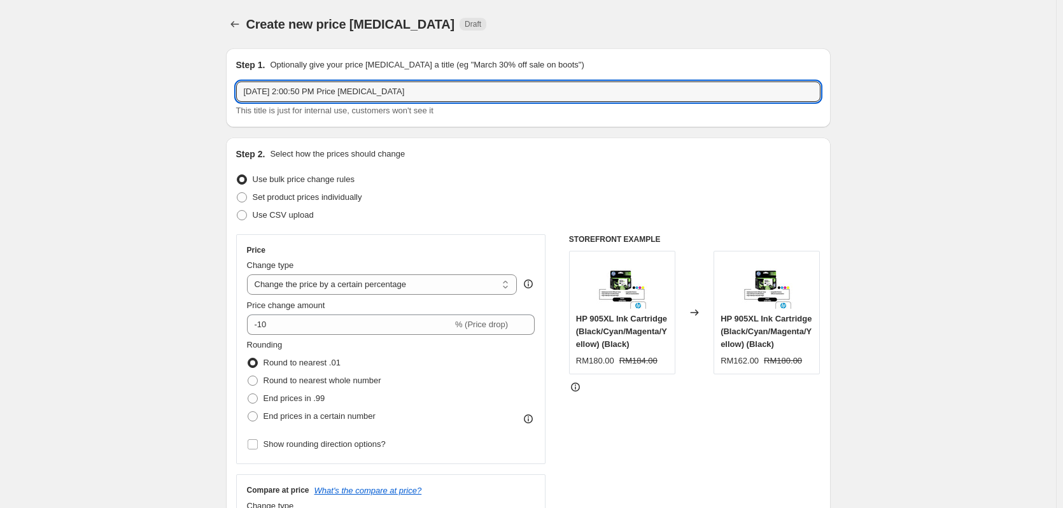
drag, startPoint x: 423, startPoint y: 85, endPoint x: 206, endPoint y: 95, distance: 216.7
drag, startPoint x: 339, startPoint y: 95, endPoint x: 350, endPoint y: 88, distance: 13.4
click at [339, 95] on input "Mix & Match" at bounding box center [528, 91] width 584 height 20
click at [351, 100] on input "Mix & Match RM99 (" at bounding box center [528, 91] width 584 height 20
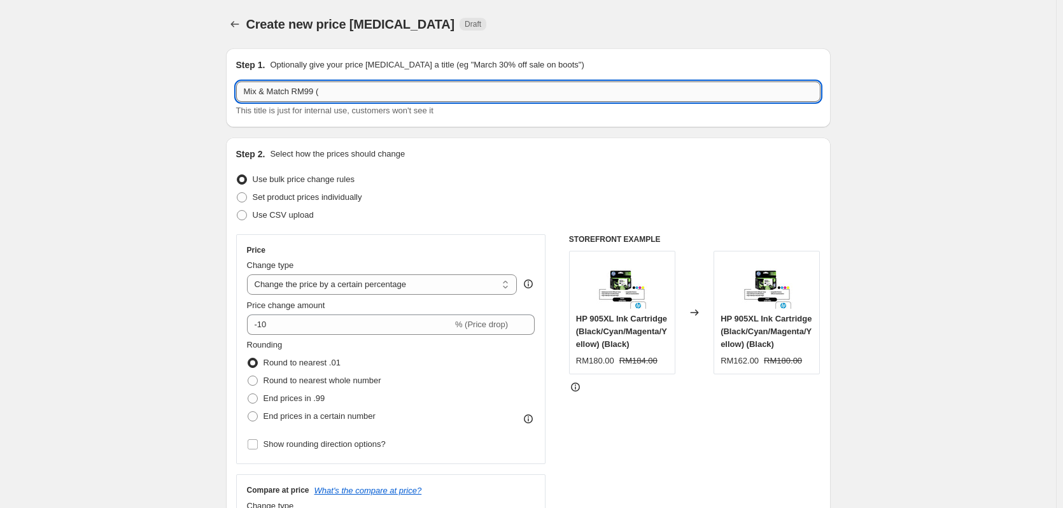
paste input "13/10-31/10"
type input "Mix & Match RM99 (13/10-31/10)"
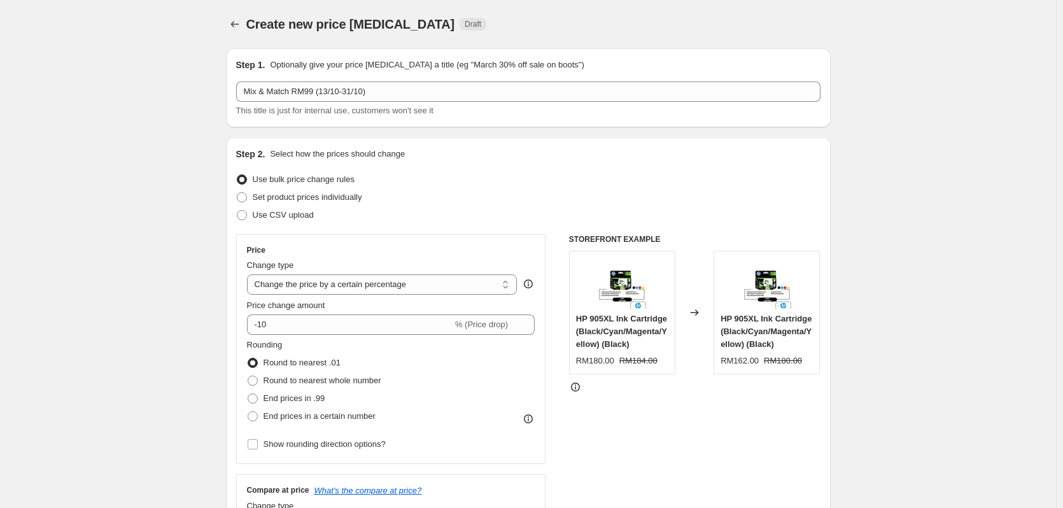
click at [427, 283] on select "Change the price to a certain amount Change the price by a certain amount Chang…" at bounding box center [382, 284] width 271 height 20
select select "to"
click at [250, 274] on select "Change the price to a certain amount Change the price by a certain amount Chang…" at bounding box center [382, 284] width 271 height 20
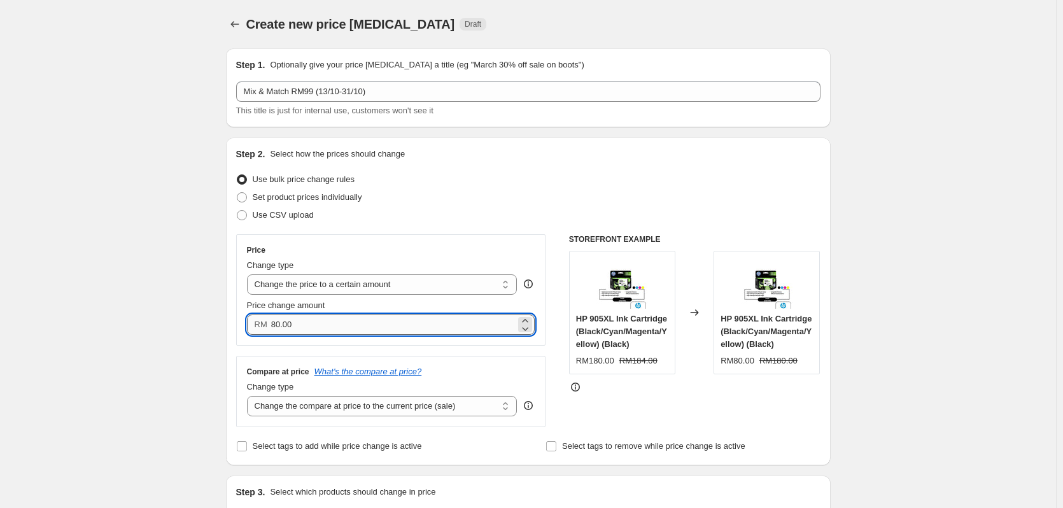
click at [344, 325] on input "80.00" at bounding box center [393, 325] width 244 height 20
drag, startPoint x: 353, startPoint y: 327, endPoint x: 246, endPoint y: 315, distance: 108.3
click at [246, 315] on div "Price Change type Change the price to a certain amount Change the price by a ce…" at bounding box center [391, 289] width 310 height 111
type input "99.00"
click at [332, 409] on select "Change the compare at price to the current price (sale) Change the compare at p…" at bounding box center [382, 406] width 271 height 20
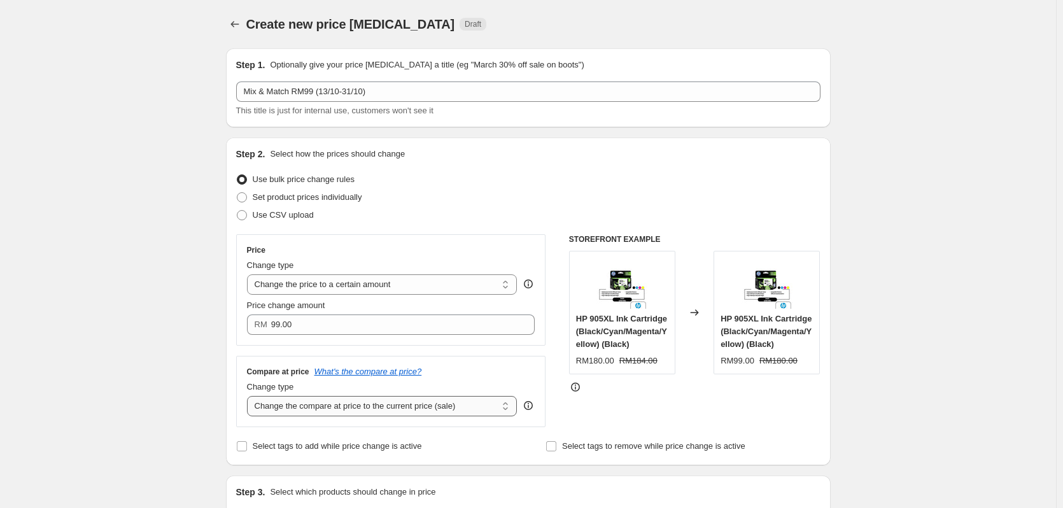
select select "to"
click at [250, 397] on select "Change the compare at price to the current price (sale) Change the compare at p…" at bounding box center [382, 406] width 271 height 20
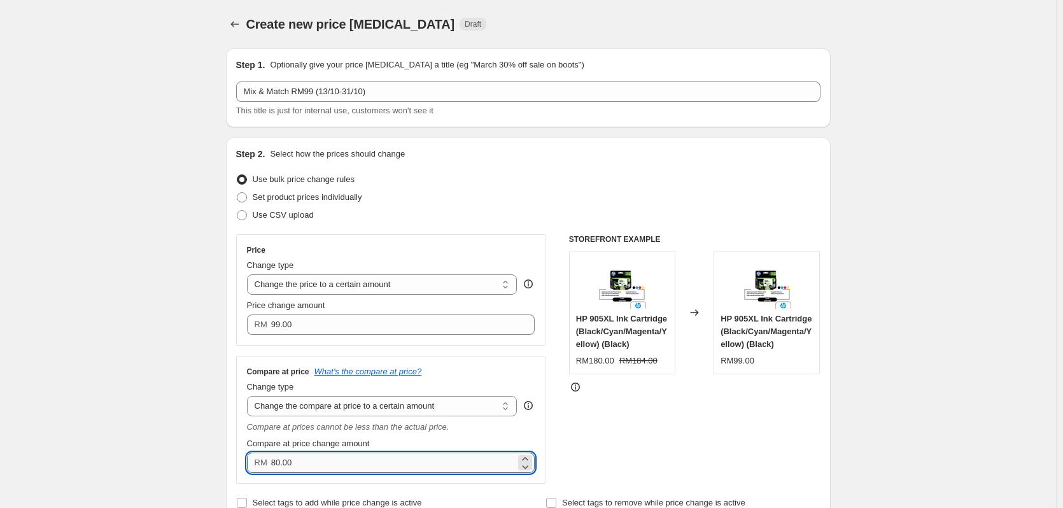
click at [342, 458] on input "80.00" at bounding box center [393, 463] width 244 height 20
type input "8"
type input "99.00"
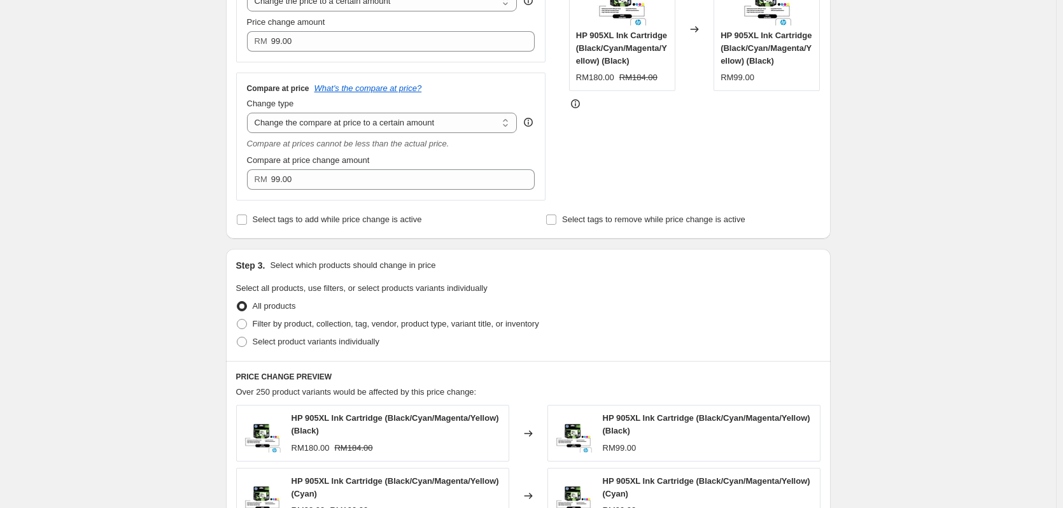
scroll to position [297, 0]
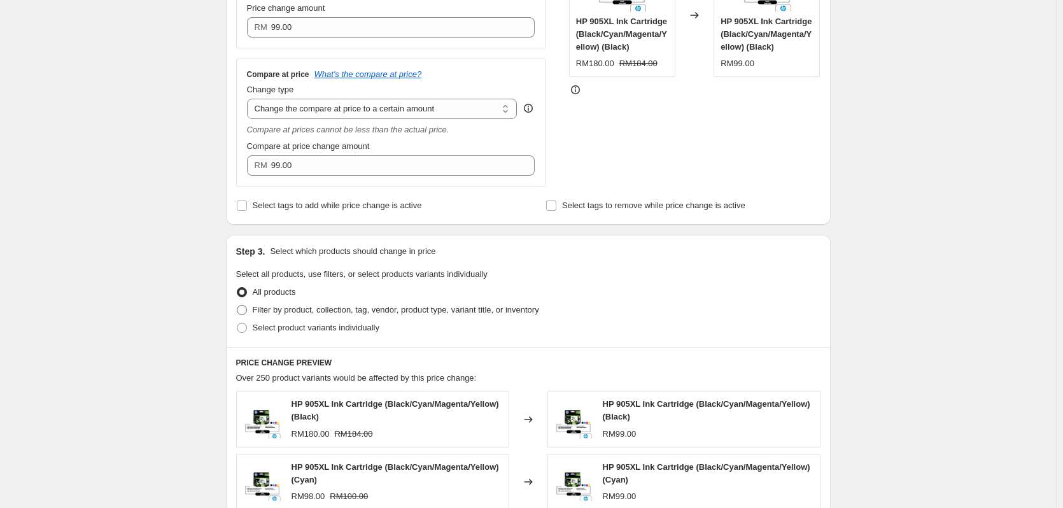
click at [248, 311] on span at bounding box center [241, 309] width 11 height 11
click at [237, 306] on input "Filter by product, collection, tag, vendor, product type, variant title, or inv…" at bounding box center [237, 305] width 1 height 1
radio input "true"
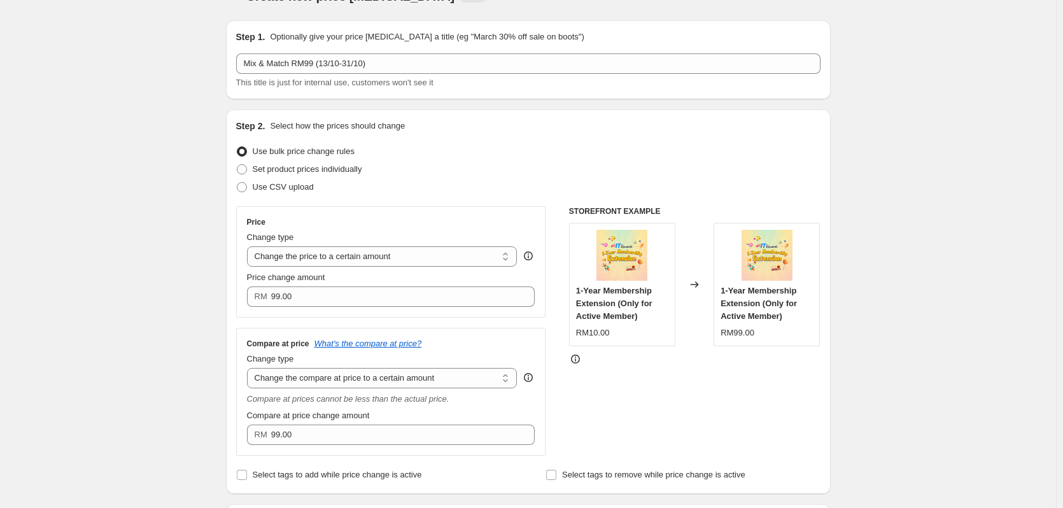
scroll to position [0, 0]
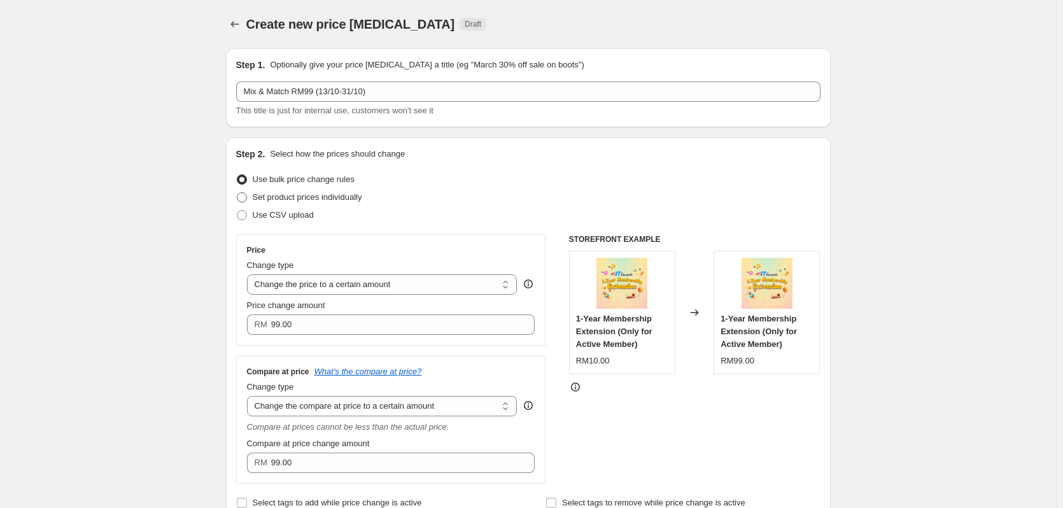
click at [271, 201] on span "Set product prices individually" at bounding box center [308, 197] width 110 height 10
click at [237, 193] on input "Set product prices individually" at bounding box center [237, 192] width 1 height 1
radio input "true"
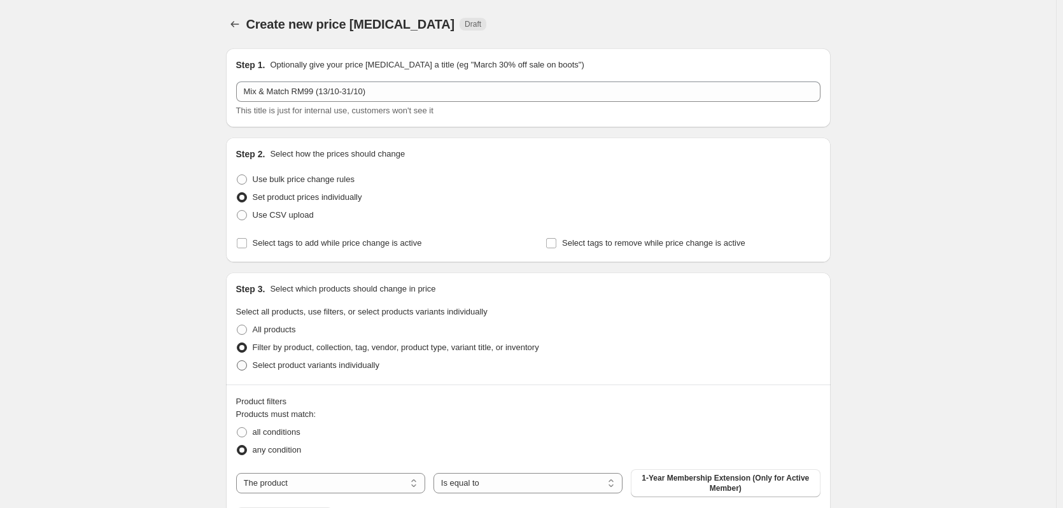
click at [294, 364] on span "Select product variants individually" at bounding box center [316, 365] width 127 height 10
click at [237, 361] on input "Select product variants individually" at bounding box center [237, 360] width 1 height 1
radio input "true"
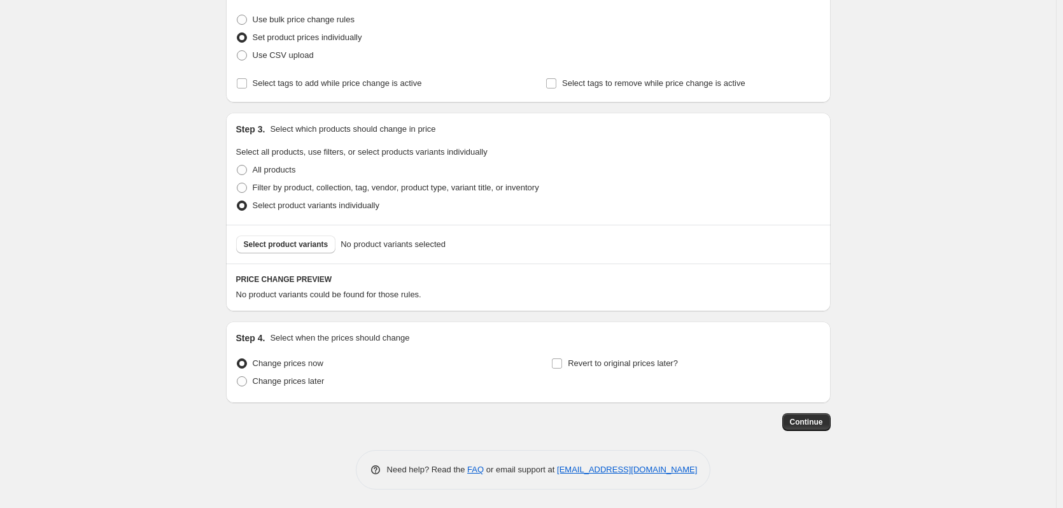
scroll to position [160, 0]
click at [302, 249] on button "Select product variants" at bounding box center [286, 244] width 100 height 18
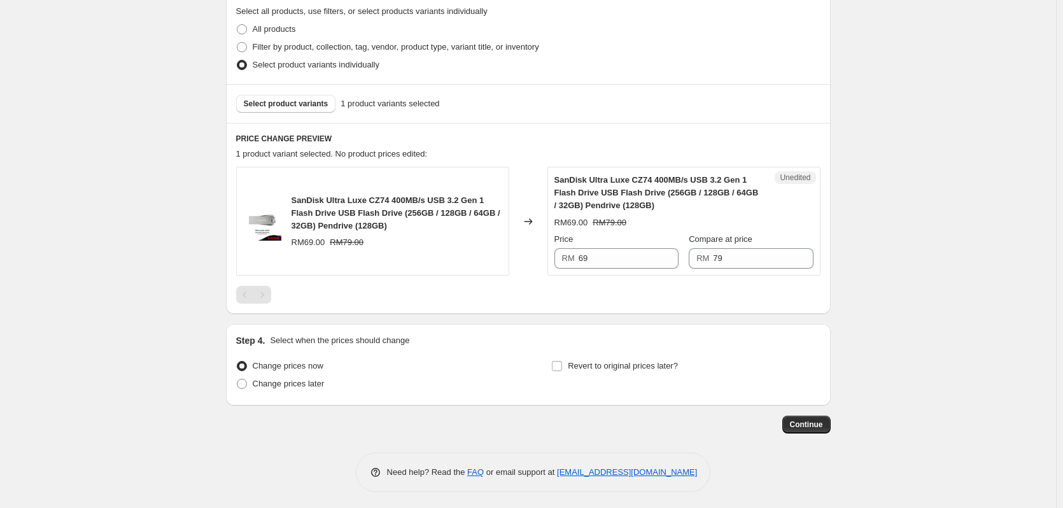
scroll to position [304, 0]
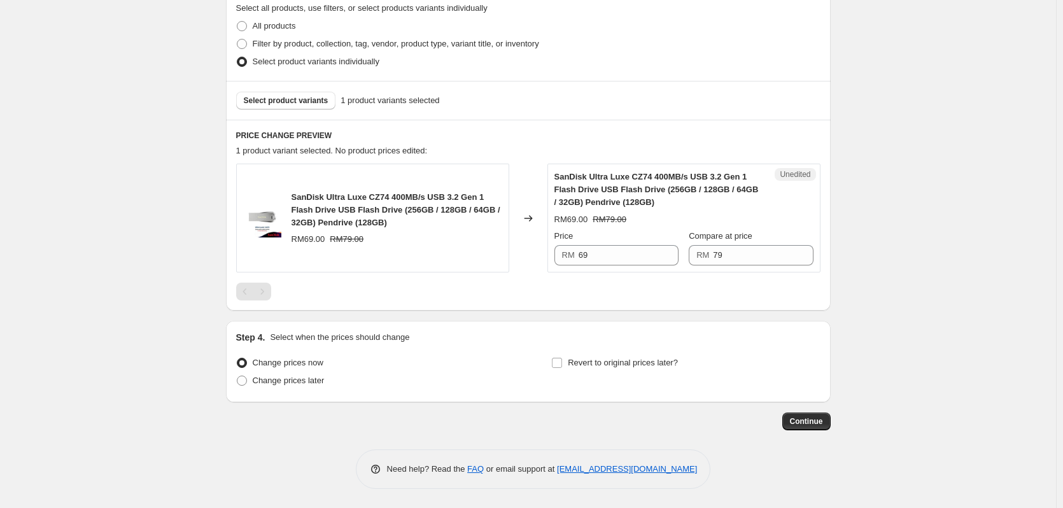
click at [632, 237] on div "Price" at bounding box center [617, 236] width 124 height 13
click at [623, 251] on input "69" at bounding box center [629, 255] width 100 height 20
type input "99"
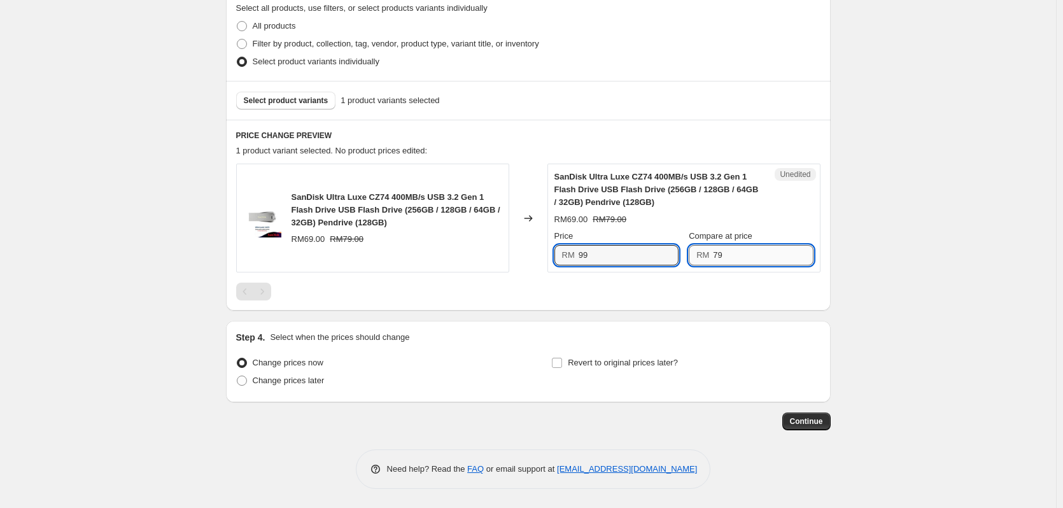
click at [728, 254] on input "79" at bounding box center [763, 255] width 100 height 20
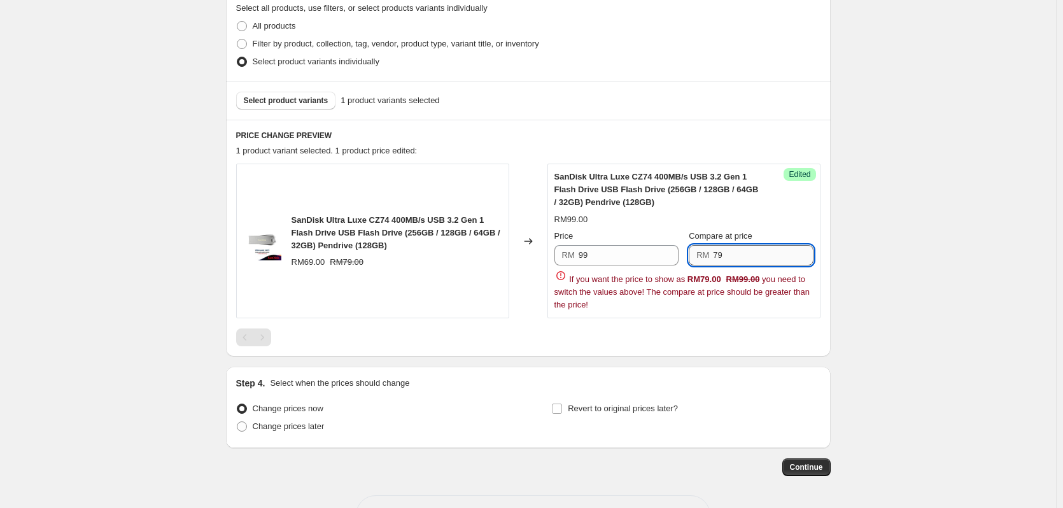
click at [728, 254] on input "79" at bounding box center [763, 255] width 100 height 20
type input "99"
click at [846, 263] on div "Create new price [MEDICAL_DATA]. This page is ready Create new price [MEDICAL_D…" at bounding box center [528, 125] width 635 height 858
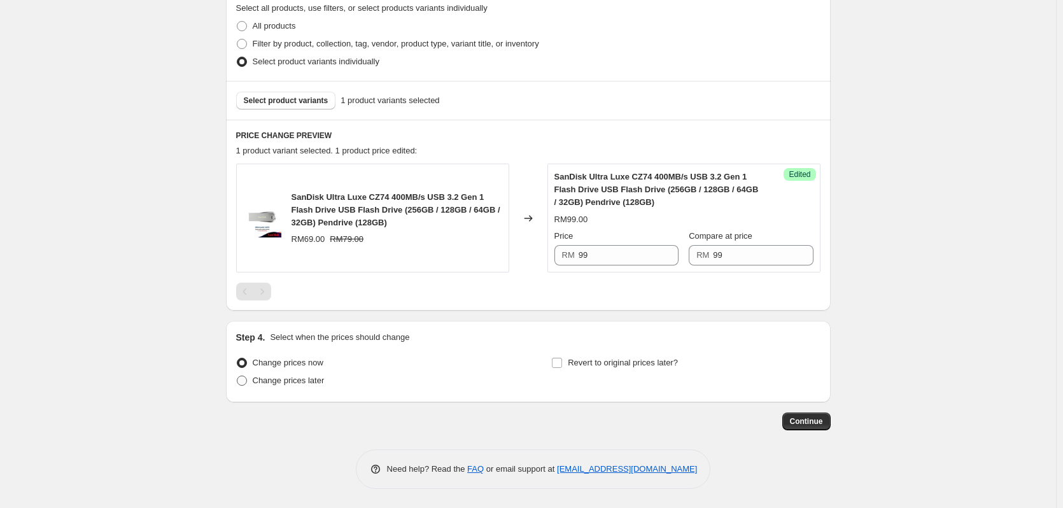
click at [261, 376] on span "Change prices later" at bounding box center [289, 381] width 72 height 10
click at [237, 376] on input "Change prices later" at bounding box center [237, 376] width 1 height 1
radio input "true"
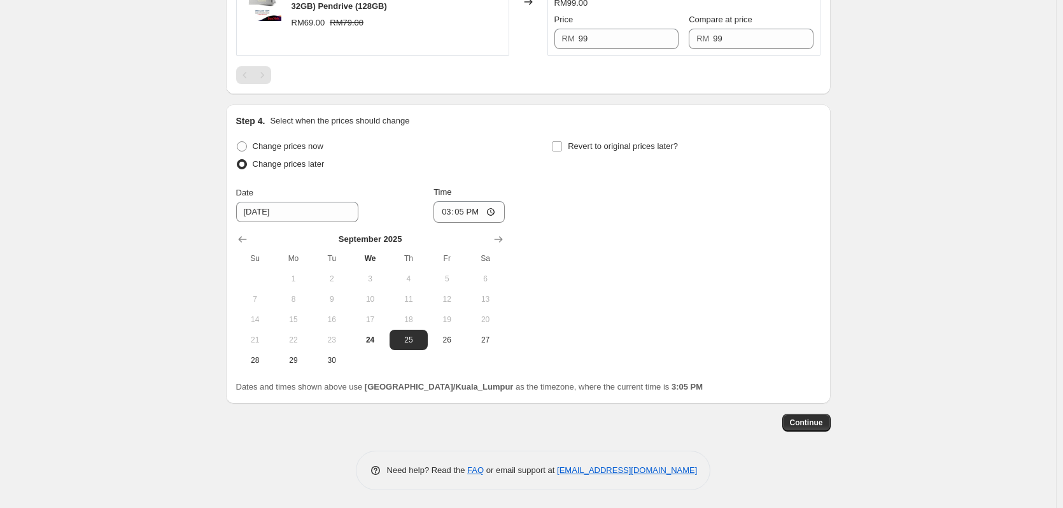
scroll to position [521, 0]
click at [505, 239] on icon "Show next month, October 2025" at bounding box center [498, 238] width 13 height 13
click at [293, 321] on span "13" at bounding box center [294, 318] width 28 height 10
type input "[DATE]"
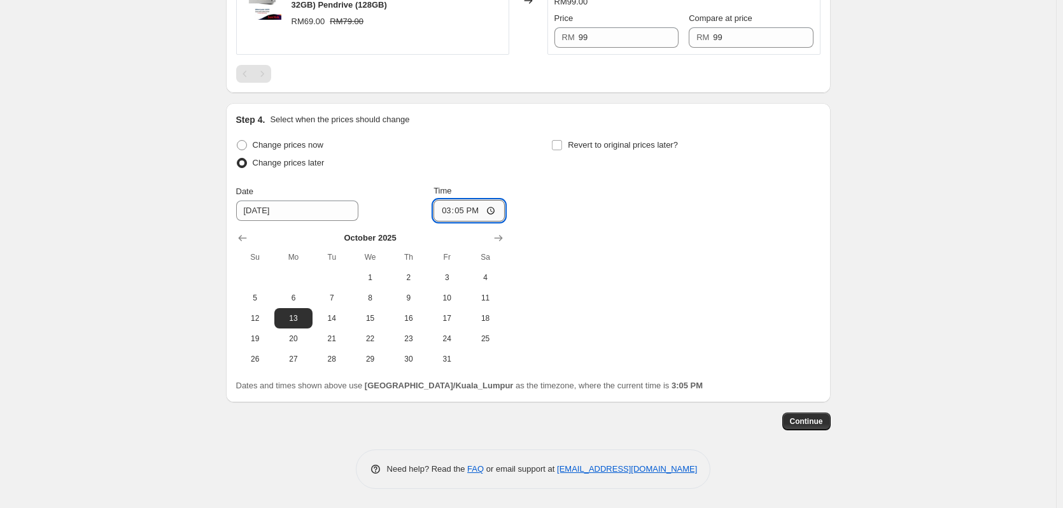
click at [464, 208] on input "15:05" at bounding box center [469, 211] width 71 height 22
click at [452, 212] on input "15:05" at bounding box center [469, 211] width 71 height 22
click at [475, 209] on input "12:05" at bounding box center [469, 211] width 71 height 22
click at [464, 209] on input "12:05" at bounding box center [469, 211] width 71 height 22
click at [480, 212] on input "12:00" at bounding box center [469, 211] width 71 height 22
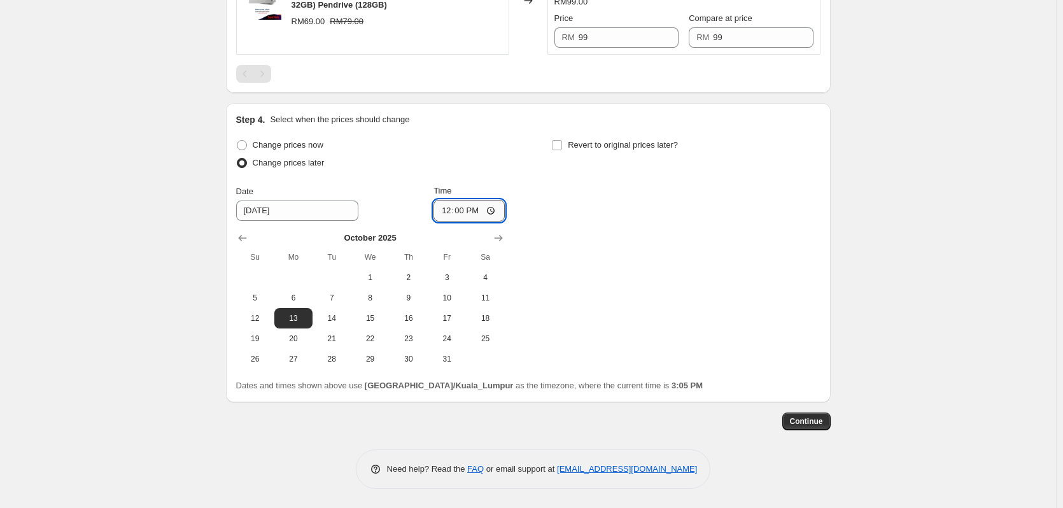
click at [480, 212] on input "12:00" at bounding box center [469, 211] width 71 height 22
click at [493, 210] on input "12:00" at bounding box center [469, 211] width 71 height 22
type input "00:00"
click at [577, 239] on div "Change prices now Change prices later Date [DATE] Time 00:00 [DATE] Su Mo Tu We…" at bounding box center [528, 252] width 584 height 233
click at [562, 146] on input "Revert to original prices later?" at bounding box center [557, 145] width 10 height 10
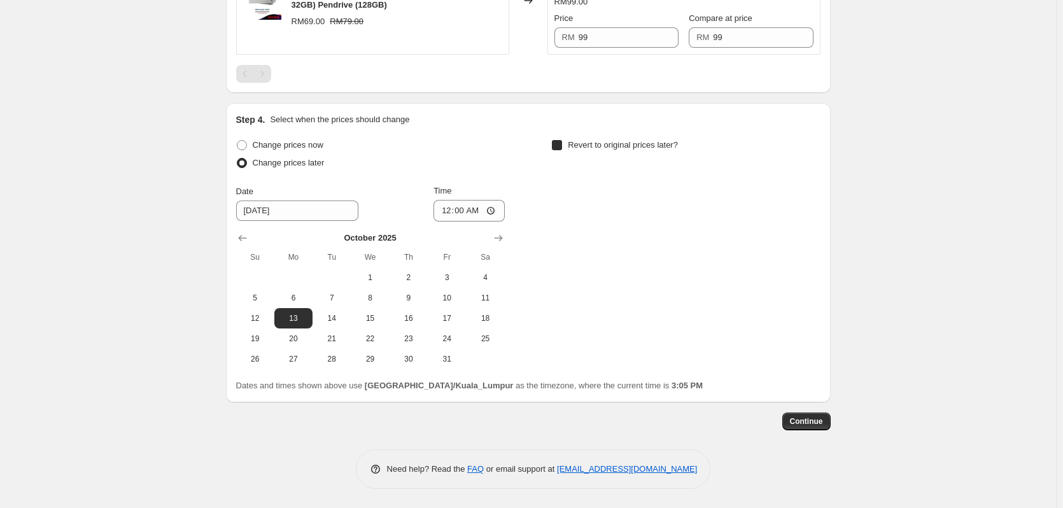
checkbox input "true"
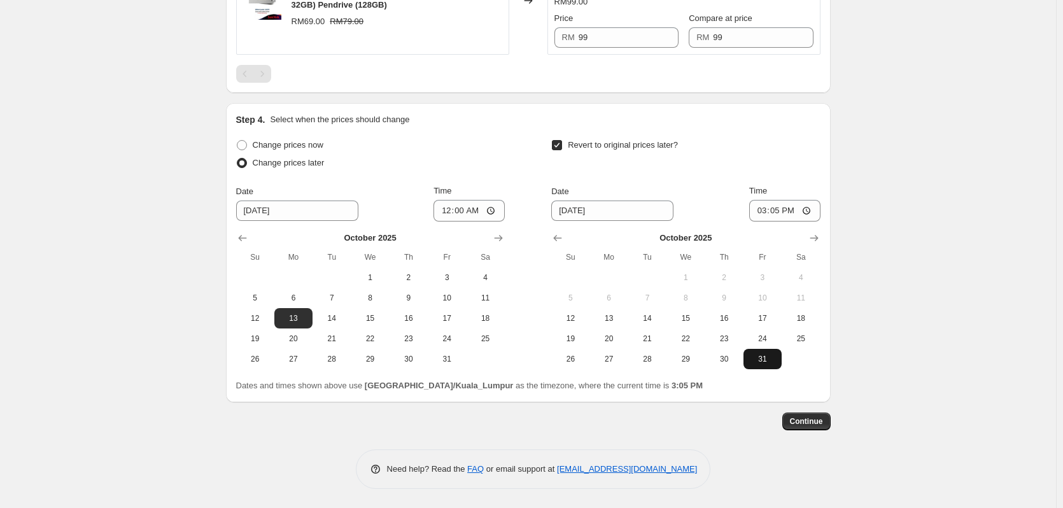
click at [761, 365] on button "31" at bounding box center [763, 359] width 38 height 20
type input "[DATE]"
click at [786, 211] on input "15:05" at bounding box center [784, 211] width 71 height 22
click at [769, 209] on input "15:05" at bounding box center [784, 211] width 71 height 22
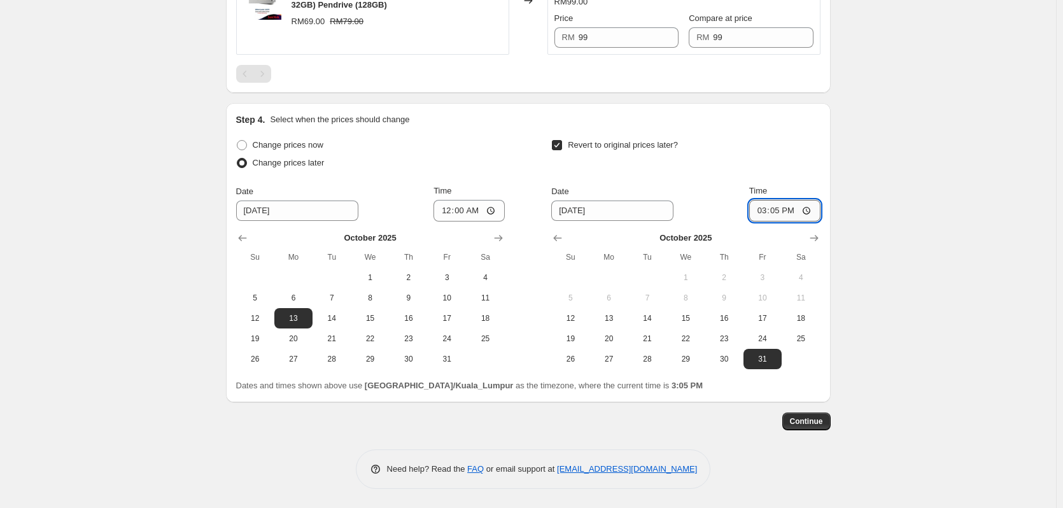
click at [761, 212] on input "15:05" at bounding box center [784, 211] width 71 height 22
type input "23:59"
click at [735, 382] on div "Dates and times shown above use [GEOGRAPHIC_DATA]/Kuala_Lumpur as the timezone,…" at bounding box center [528, 385] width 584 height 13
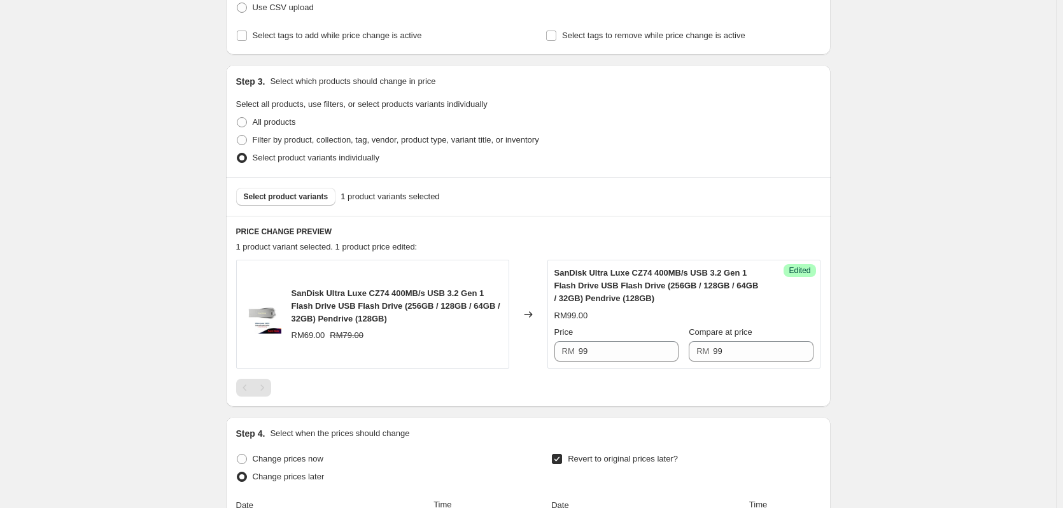
scroll to position [170, 0]
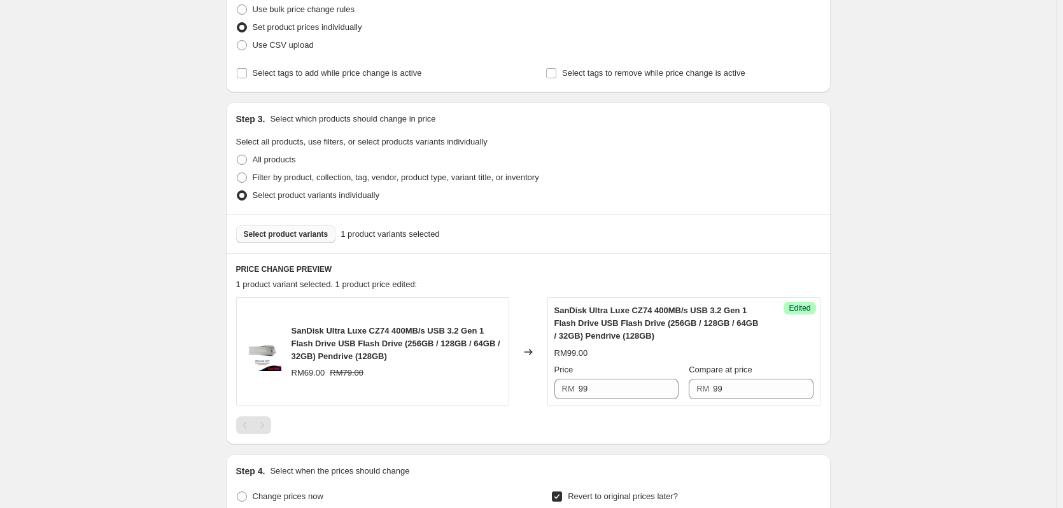
click at [292, 231] on span "Select product variants" at bounding box center [286, 234] width 85 height 10
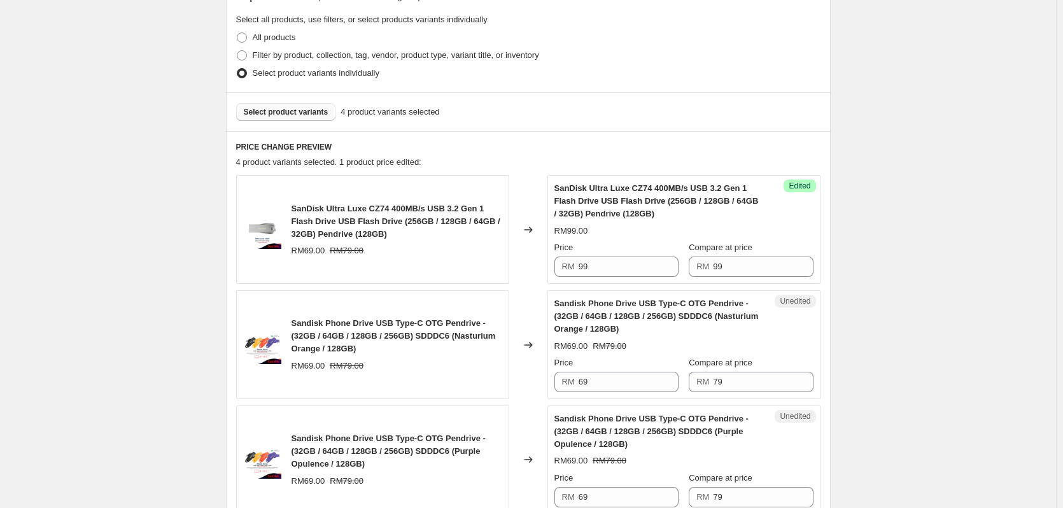
scroll to position [297, 0]
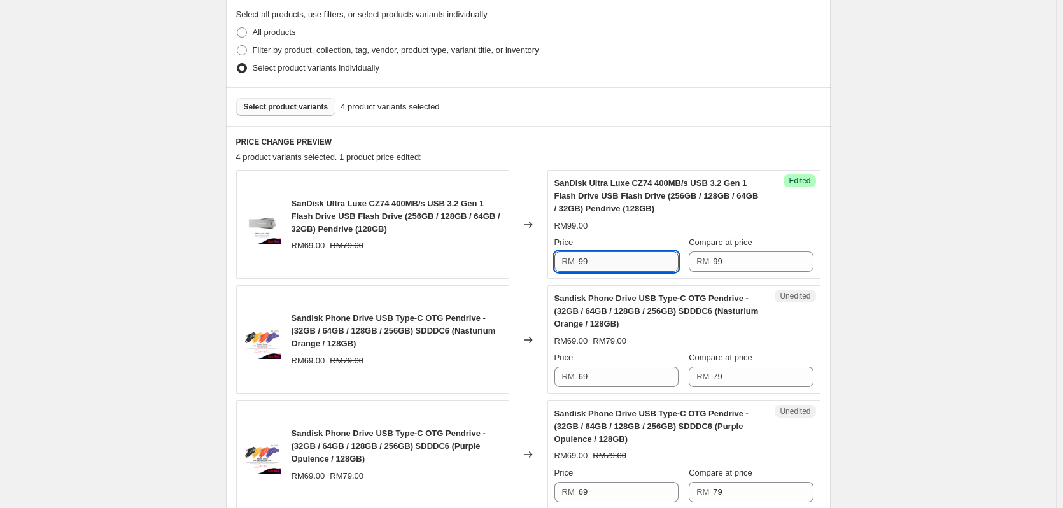
click at [600, 265] on input "99" at bounding box center [629, 261] width 100 height 20
type input "69"
click at [751, 250] on div "Compare at price RM 99" at bounding box center [751, 254] width 124 height 36
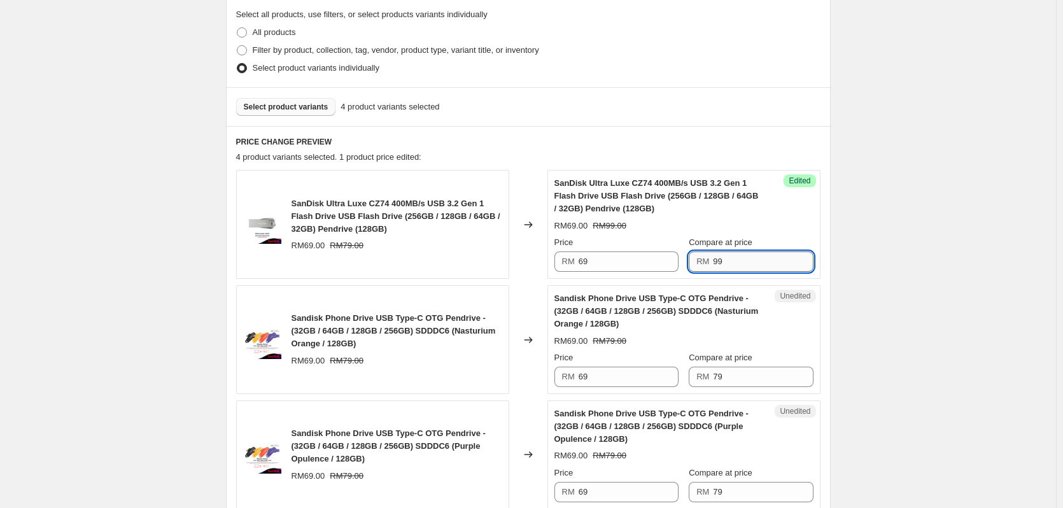
click at [744, 264] on input "99" at bounding box center [763, 261] width 100 height 20
type input "69"
click at [729, 381] on input "79" at bounding box center [763, 377] width 100 height 20
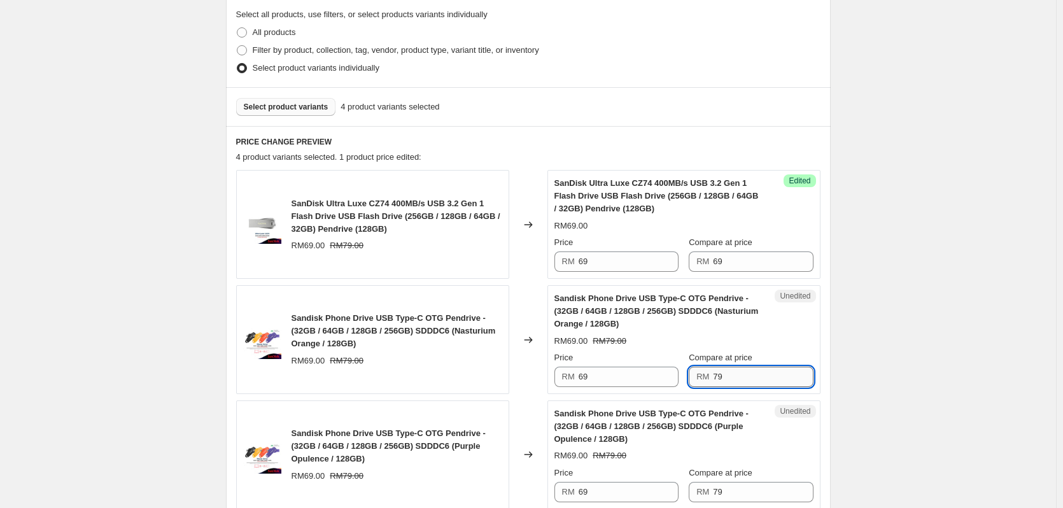
click at [729, 381] on input "79" at bounding box center [763, 377] width 100 height 20
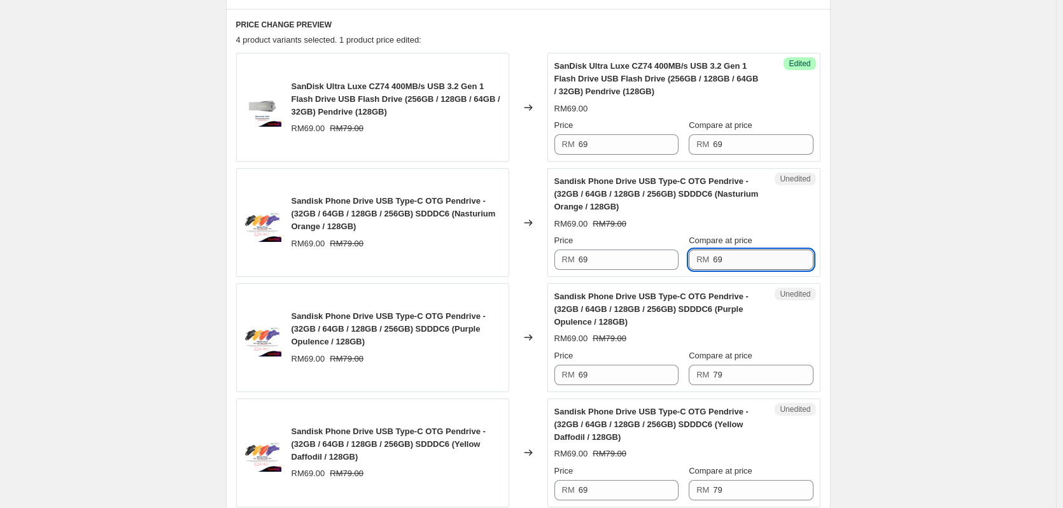
scroll to position [425, 0]
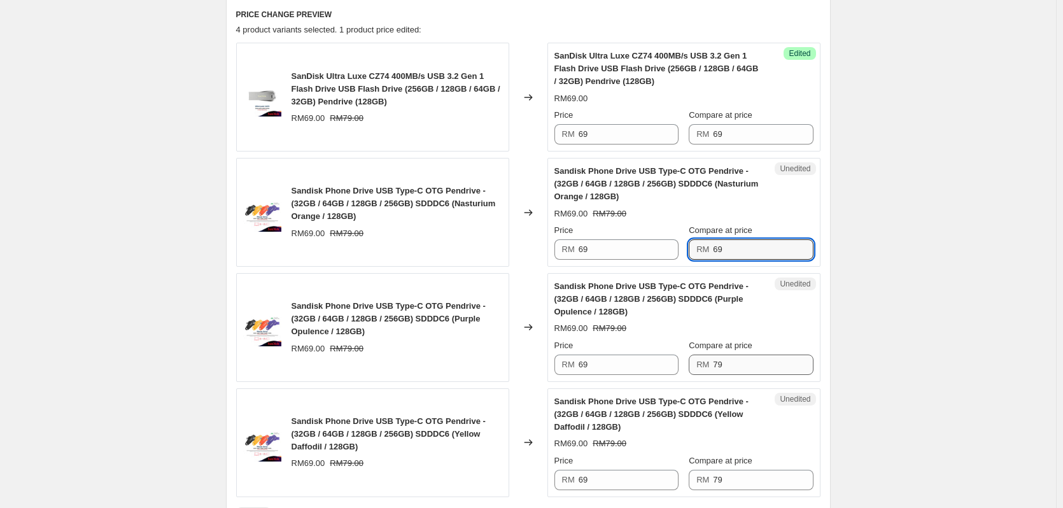
type input "69"
click at [756, 362] on input "79" at bounding box center [763, 365] width 100 height 20
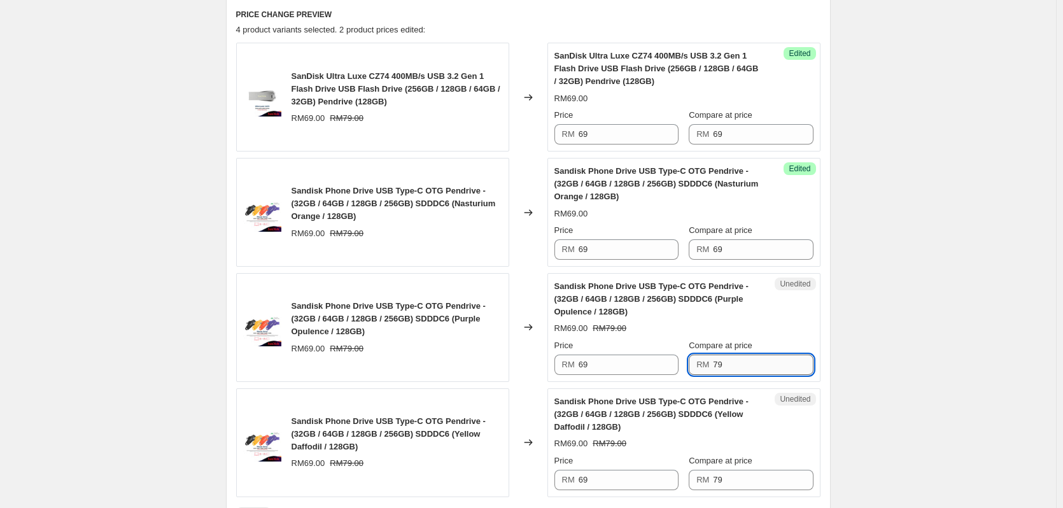
click at [756, 362] on input "79" at bounding box center [763, 365] width 100 height 20
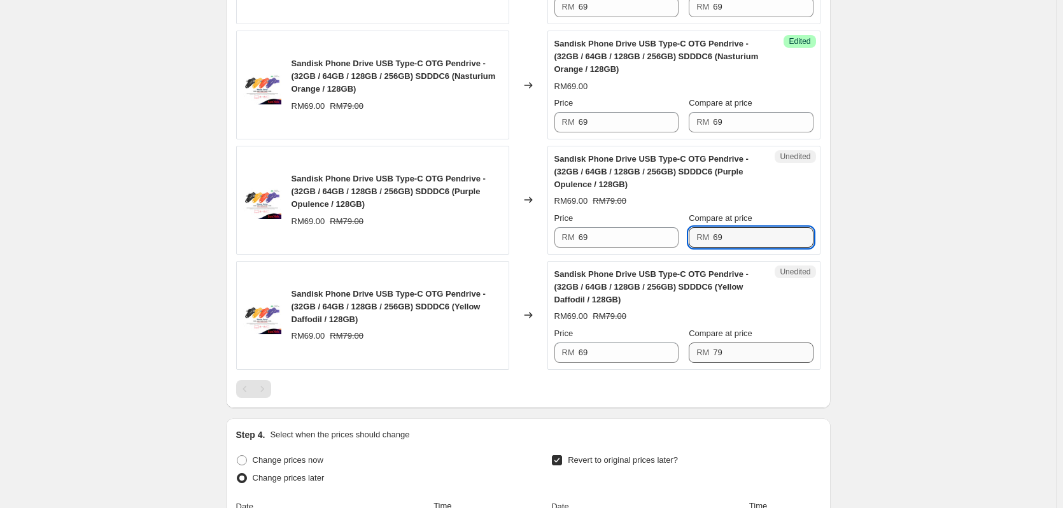
type input "69"
click at [755, 348] on input "79" at bounding box center [763, 353] width 100 height 20
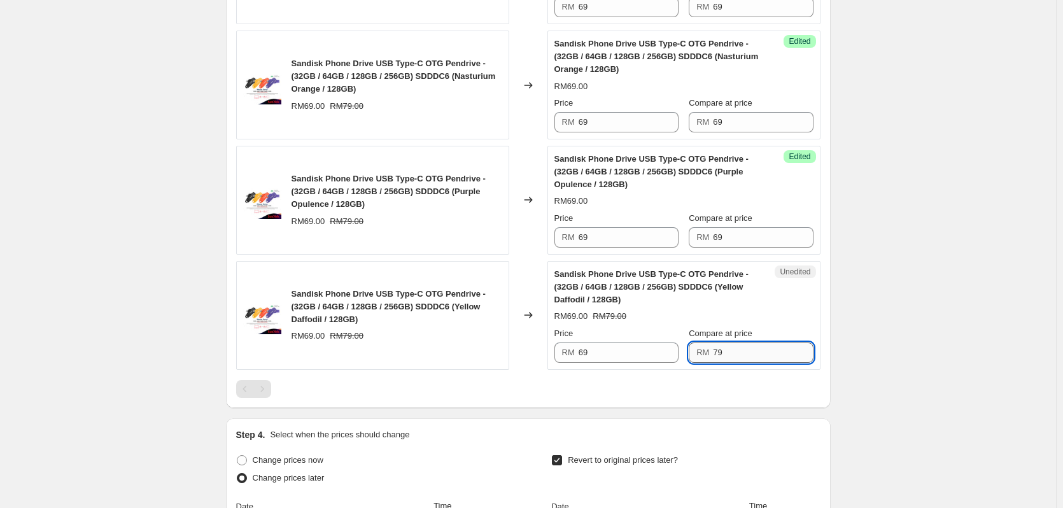
click at [755, 348] on input "79" at bounding box center [763, 353] width 100 height 20
click at [979, 308] on div "Create new price [MEDICAL_DATA]. This page is ready Create new price [MEDICAL_D…" at bounding box center [528, 135] width 1056 height 1375
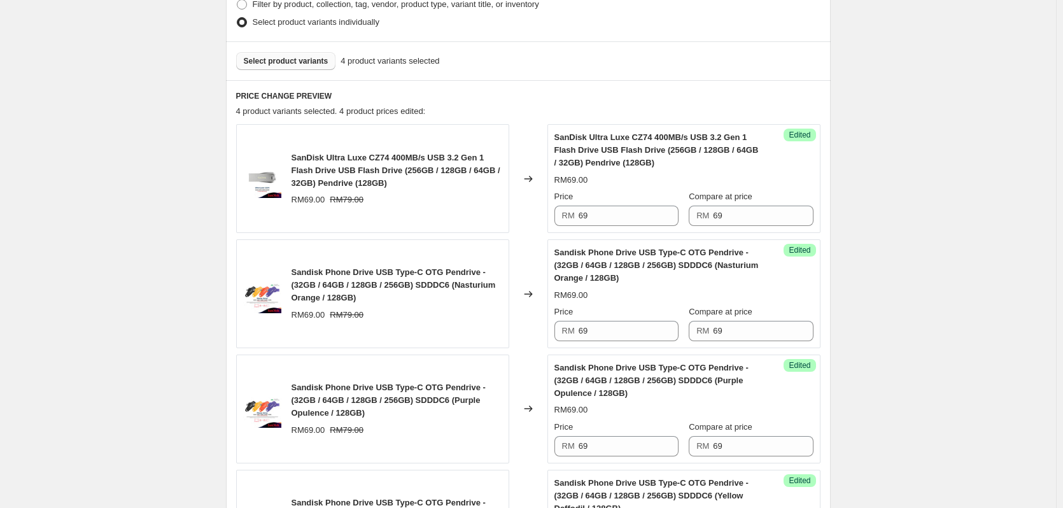
scroll to position [297, 0]
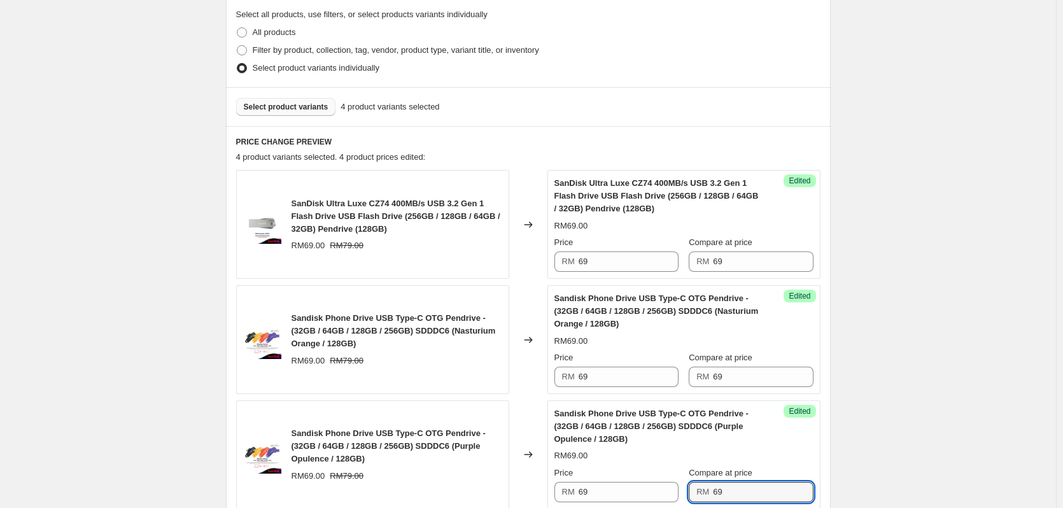
type input "79"
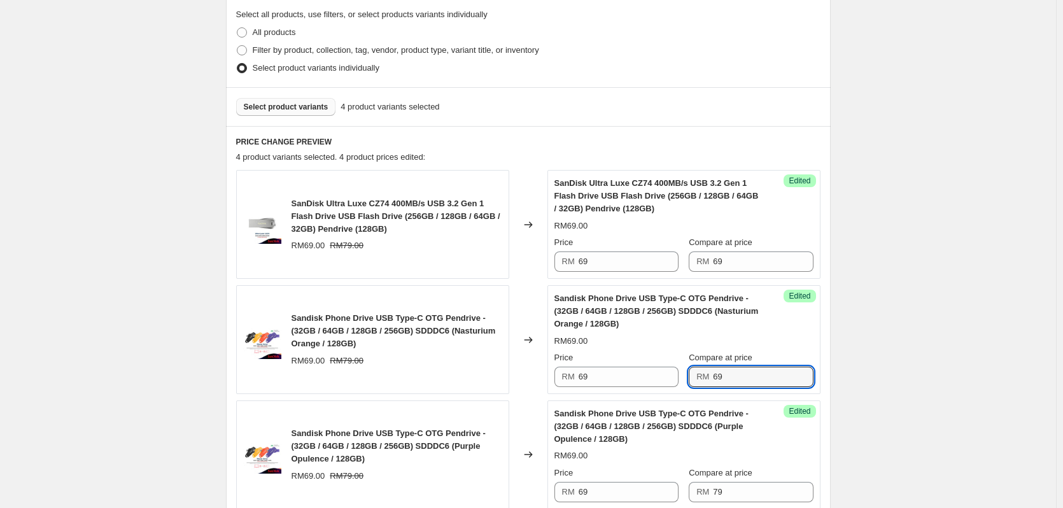
type input "79"
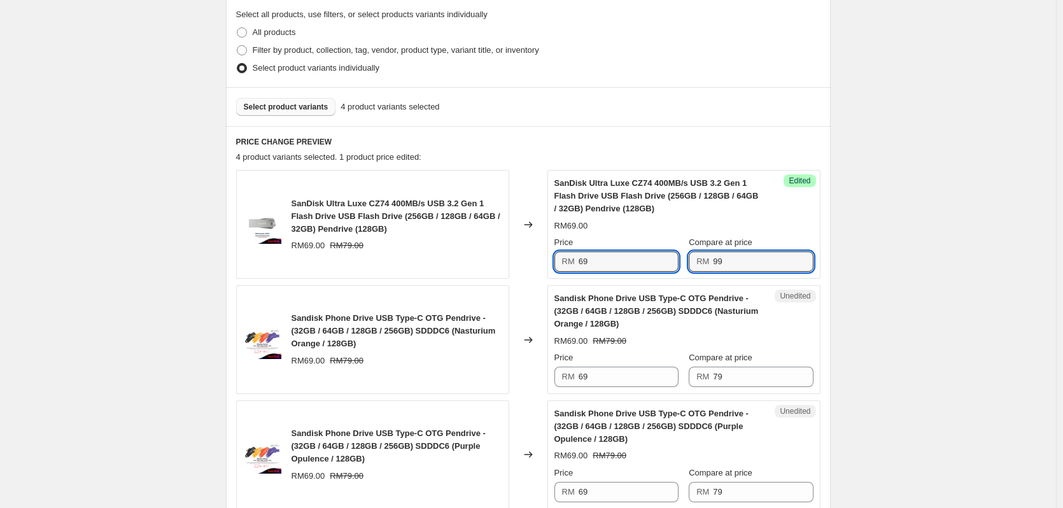
type input "99"
click at [896, 251] on div "Create new price [MEDICAL_DATA]. This page is ready Create new price [MEDICAL_D…" at bounding box center [528, 390] width 1056 height 1375
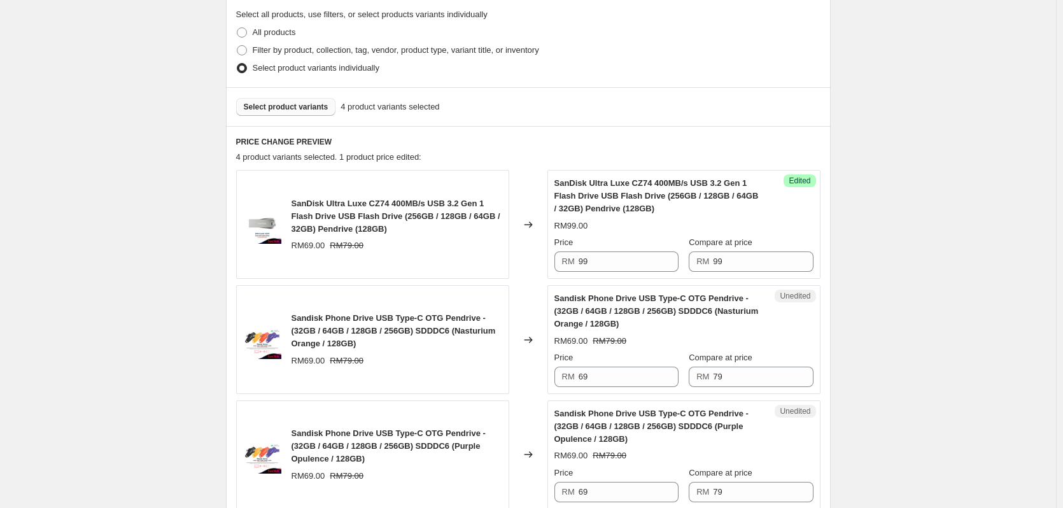
type input "Mix & Match RM99 (13/10-31/10"
click at [888, 211] on div "Create new price [MEDICAL_DATA]. This page is ready Create new price [MEDICAL_D…" at bounding box center [528, 390] width 1056 height 1375
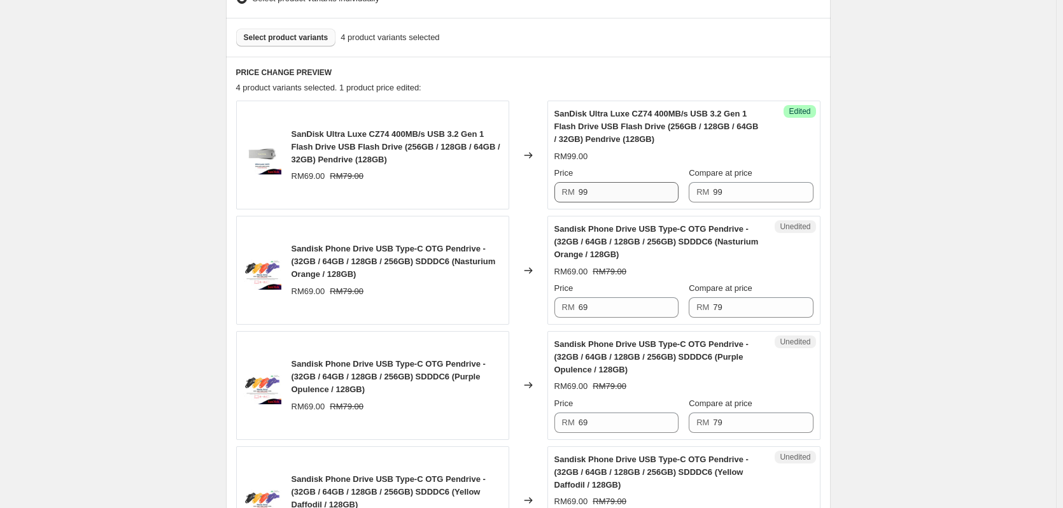
scroll to position [382, 0]
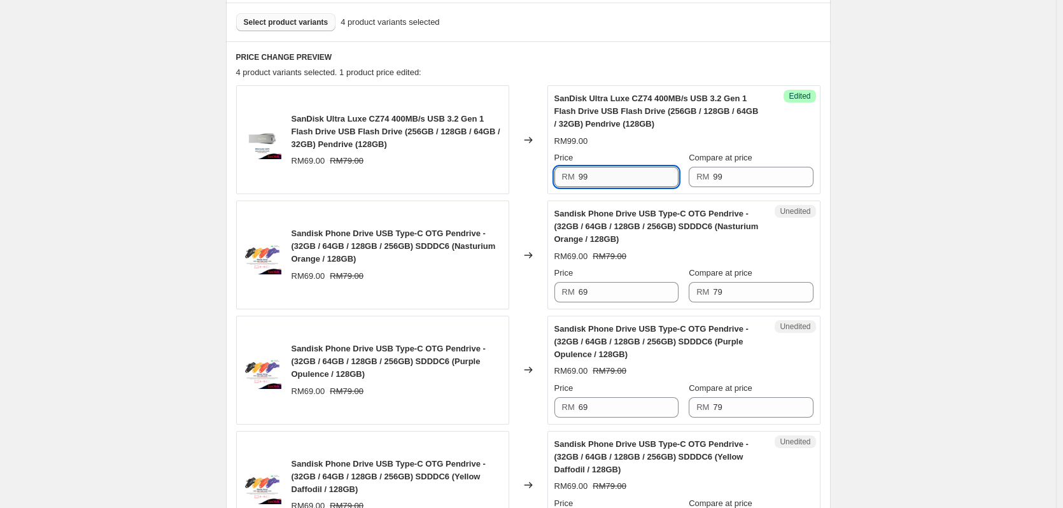
click at [641, 178] on input "99" at bounding box center [629, 177] width 100 height 20
type input "69"
click at [862, 210] on div "Create new price [MEDICAL_DATA]. This page is ready Create new price [MEDICAL_D…" at bounding box center [528, 305] width 1056 height 1375
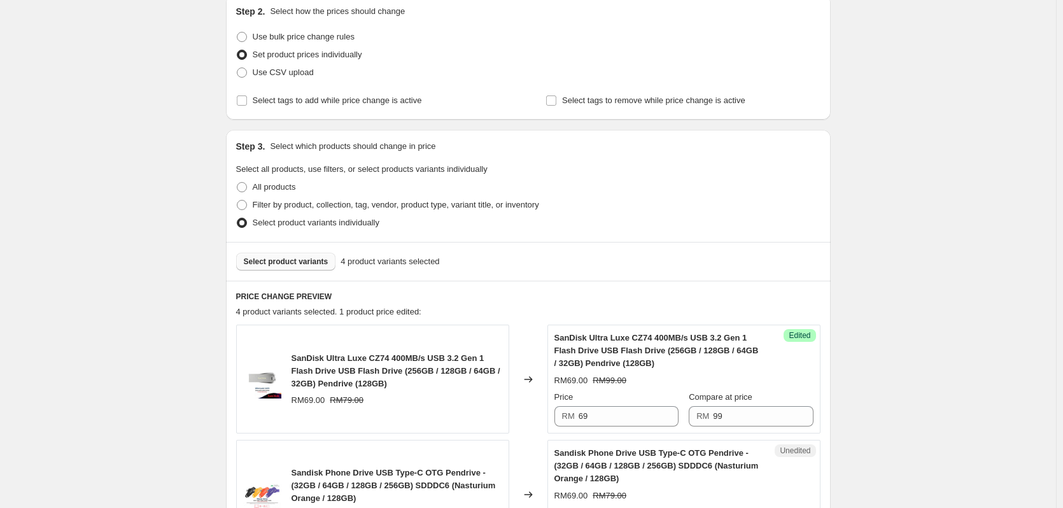
scroll to position [127, 0]
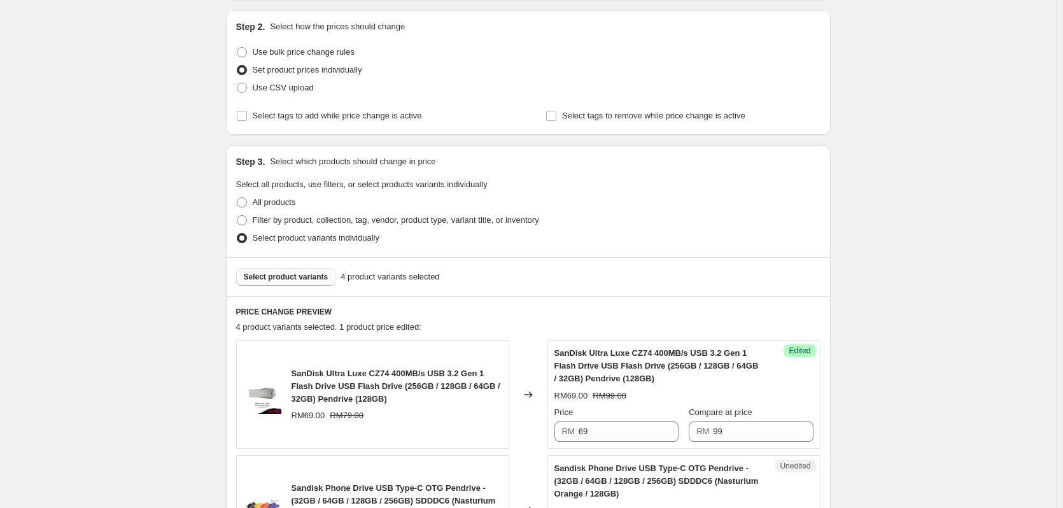
click at [278, 277] on span "Select product variants" at bounding box center [286, 277] width 85 height 10
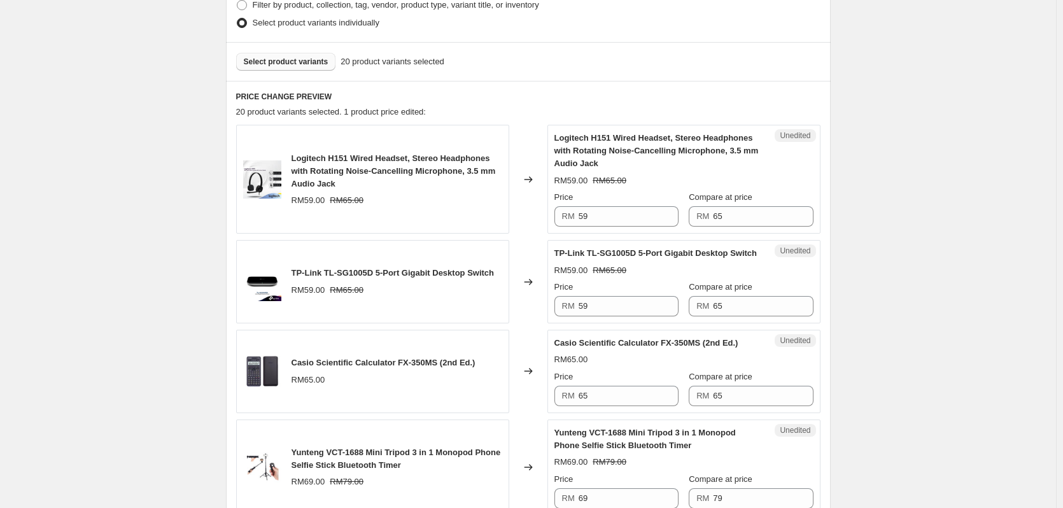
scroll to position [339, 0]
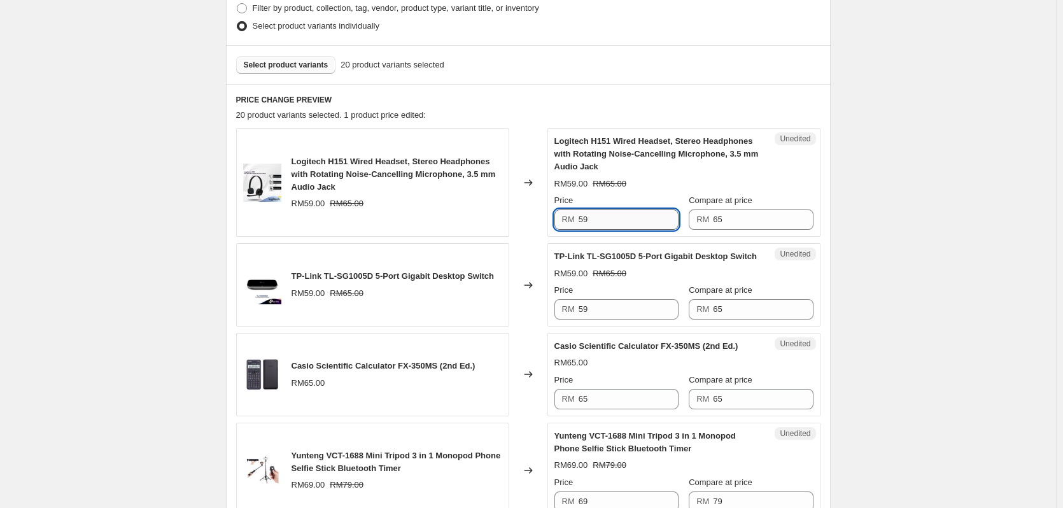
click at [620, 222] on input "59" at bounding box center [629, 219] width 100 height 20
type input "69"
click at [748, 218] on input "65" at bounding box center [763, 219] width 100 height 20
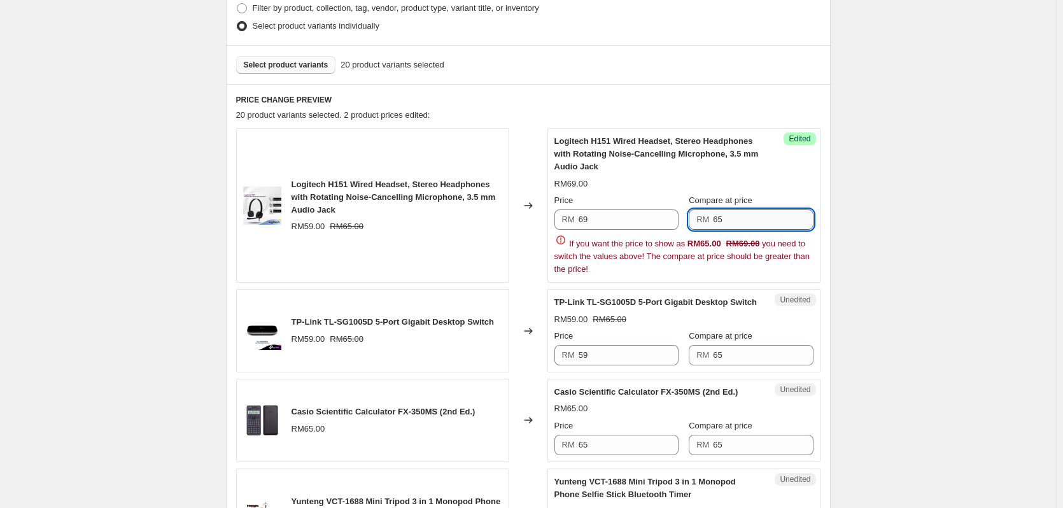
click at [748, 218] on input "65" at bounding box center [763, 219] width 100 height 20
type input "69"
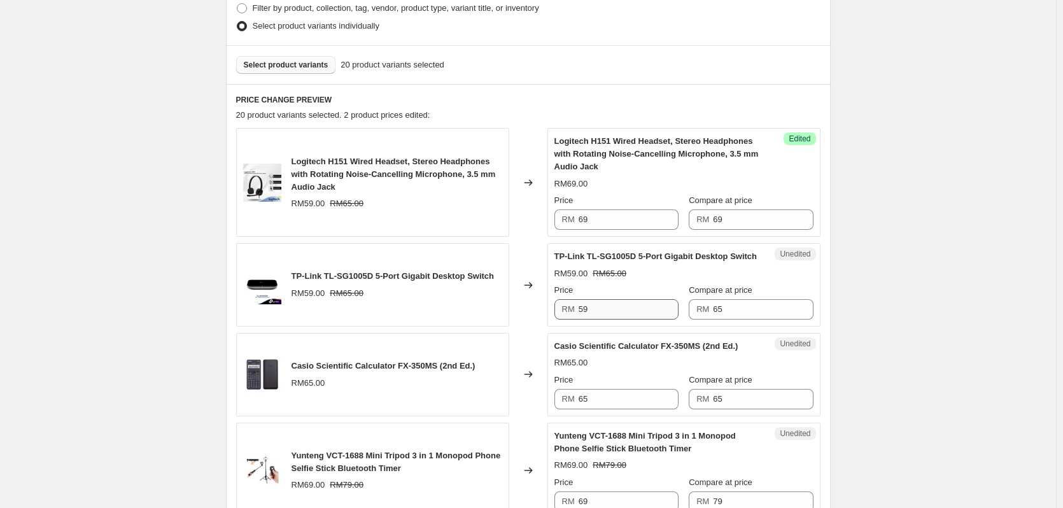
click at [652, 320] on input "59" at bounding box center [629, 309] width 100 height 20
type input "69"
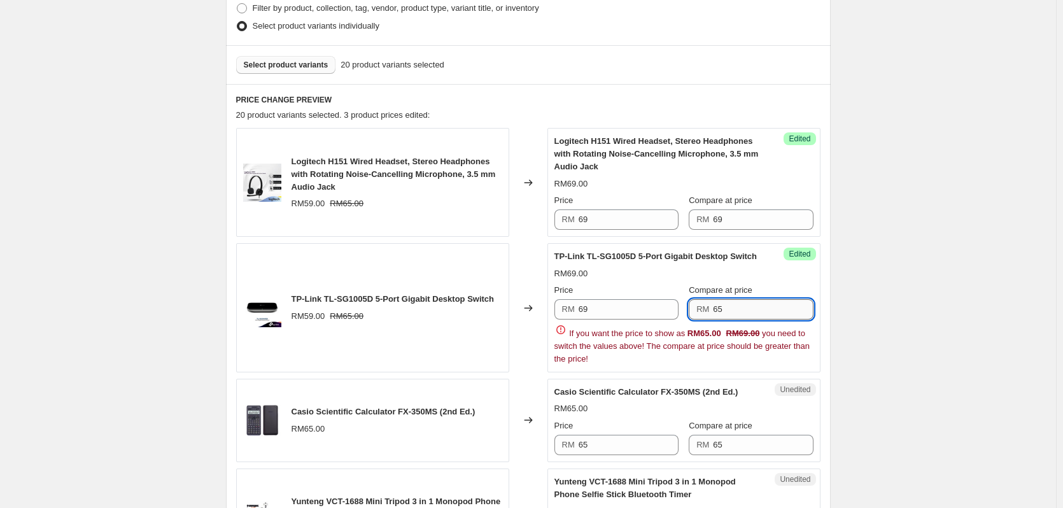
click at [754, 321] on div "Price RM 69 Compare at price RM 65 If you want the price to show as RM65.00 RM6…" at bounding box center [684, 324] width 259 height 81
drag, startPoint x: 754, startPoint y: 309, endPoint x: 716, endPoint y: 313, distance: 38.3
click at [717, 313] on input "65" at bounding box center [763, 309] width 100 height 20
click at [716, 312] on input "69" at bounding box center [763, 309] width 100 height 20
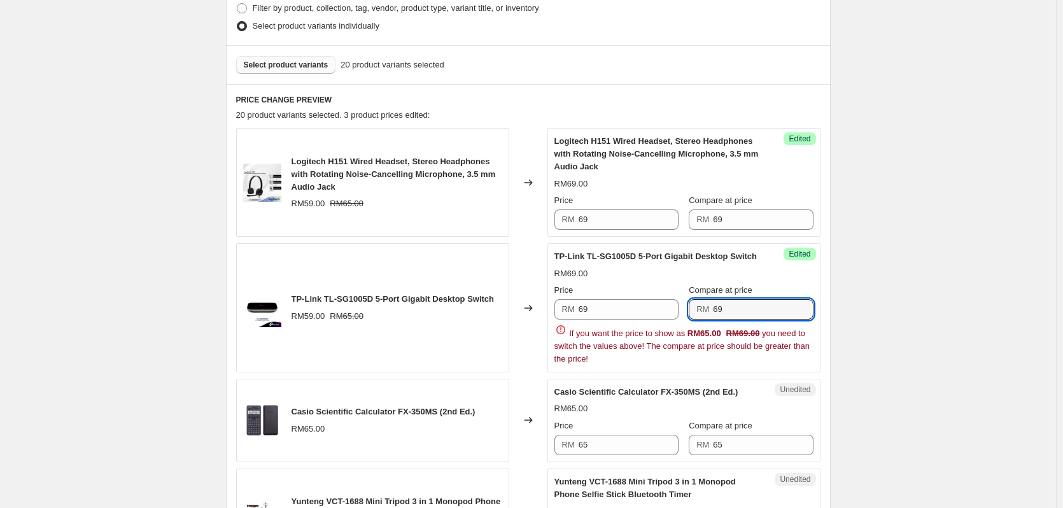
type input "69"
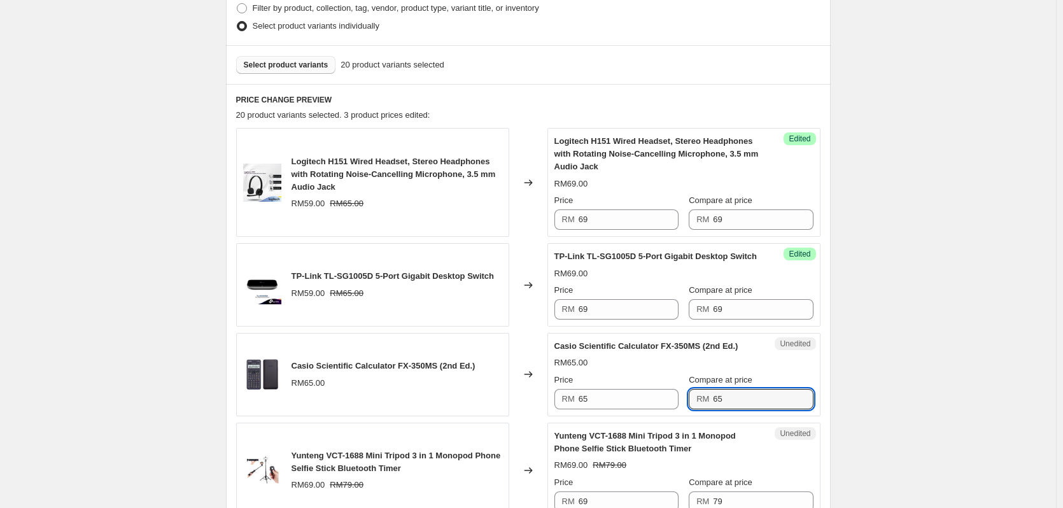
click at [767, 441] on div "Unedited Yunteng VCT-1688 Mini Tripod 3 in 1 Monopod Phone Selfie Stick Bluetoo…" at bounding box center [684, 471] width 273 height 96
click at [774, 409] on input "65" at bounding box center [763, 399] width 100 height 20
paste input "9"
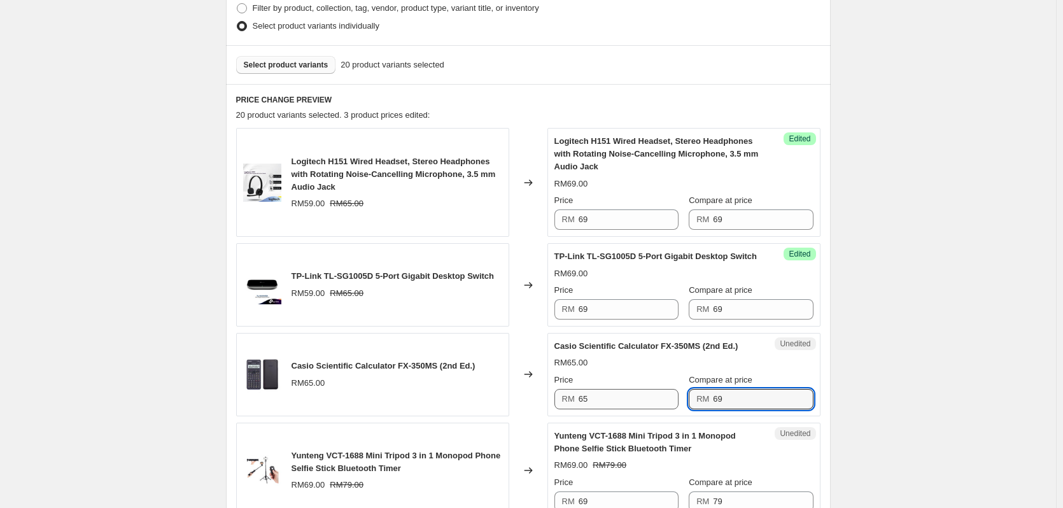
type input "69"
click at [618, 409] on input "65" at bounding box center [629, 399] width 100 height 20
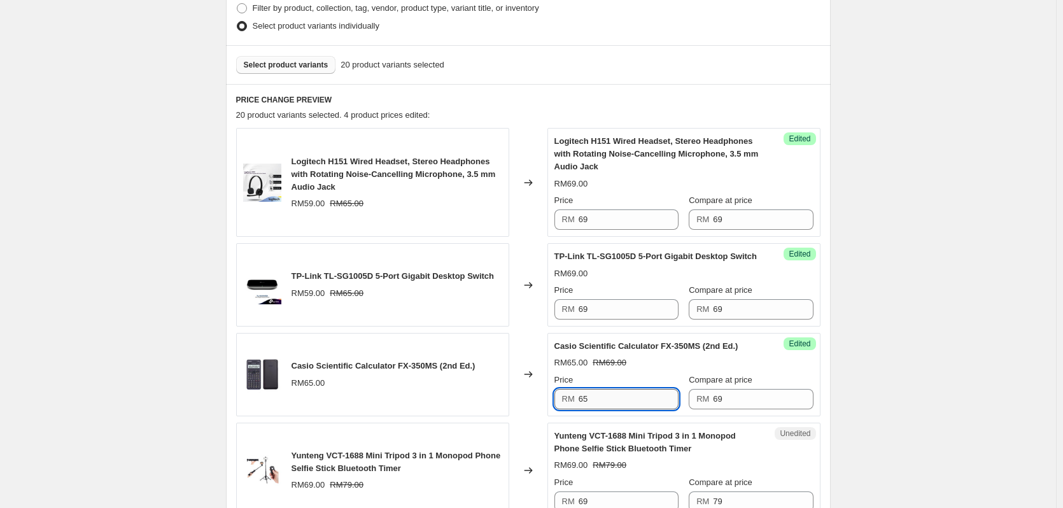
click at [618, 409] on input "65" at bounding box center [629, 399] width 100 height 20
paste input "9"
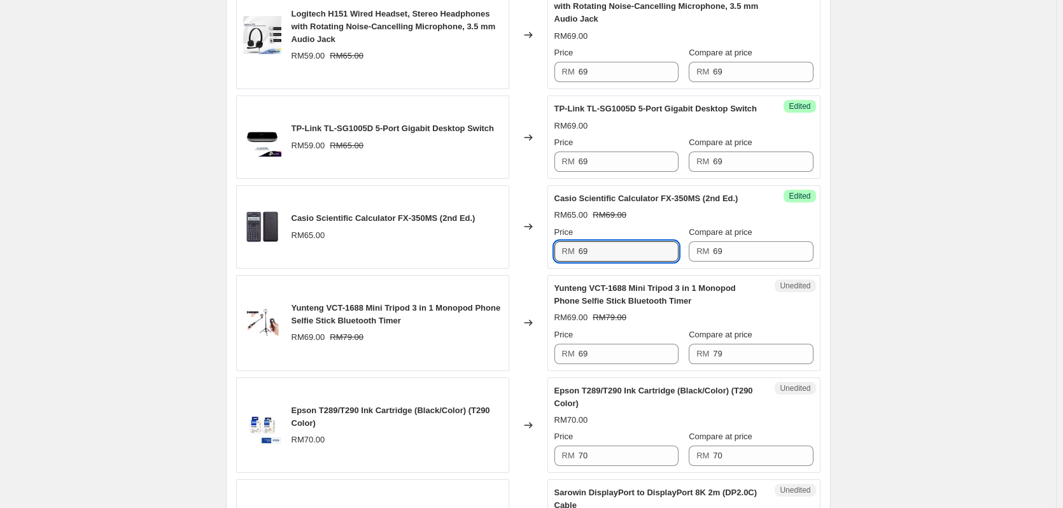
scroll to position [594, 0]
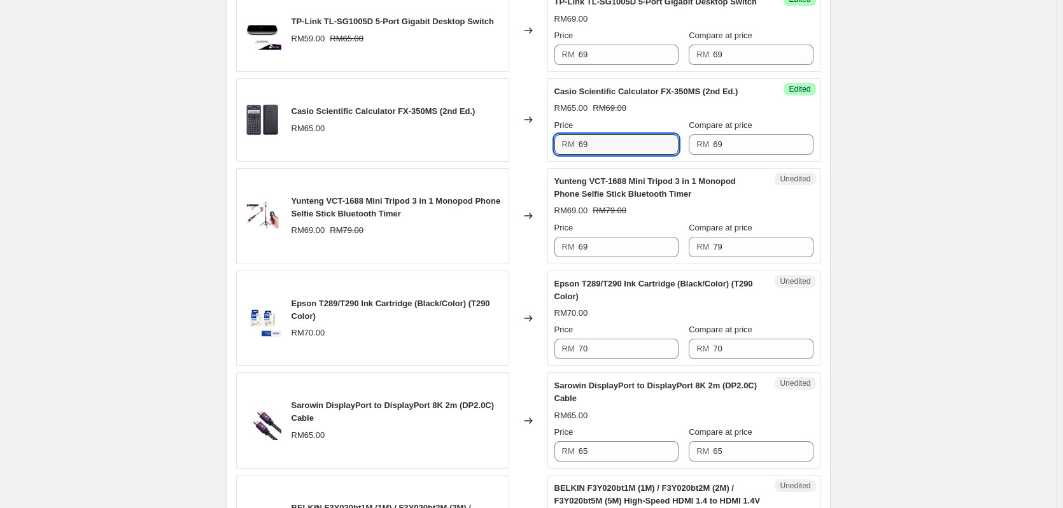
type input "69"
click at [756, 264] on div "Unedited Yunteng VCT-1688 Mini Tripod 3 in 1 Monopod Phone Selfie Stick Bluetoo…" at bounding box center [684, 216] width 273 height 96
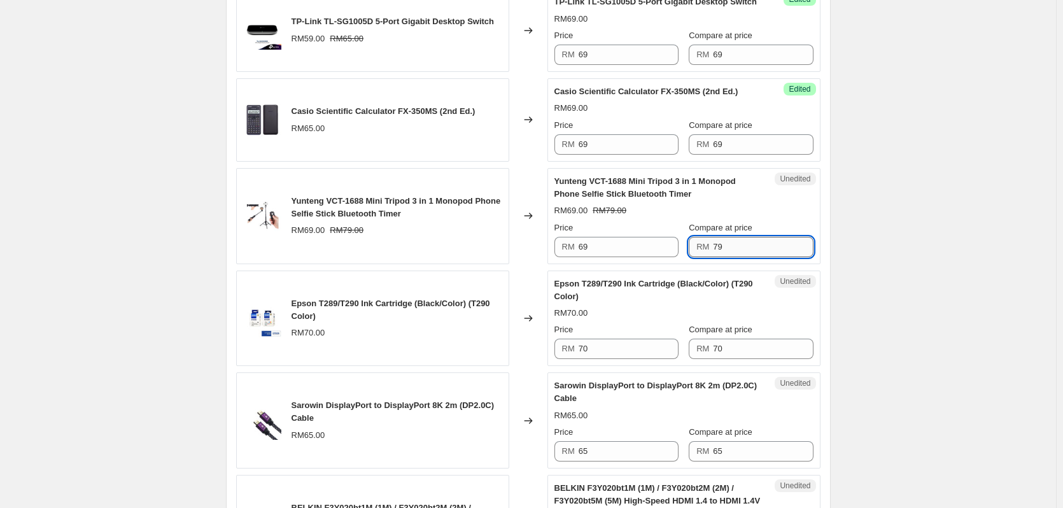
click at [754, 255] on input "79" at bounding box center [763, 247] width 100 height 20
paste input "6"
type input "69"
click at [607, 257] on input "69" at bounding box center [629, 247] width 100 height 20
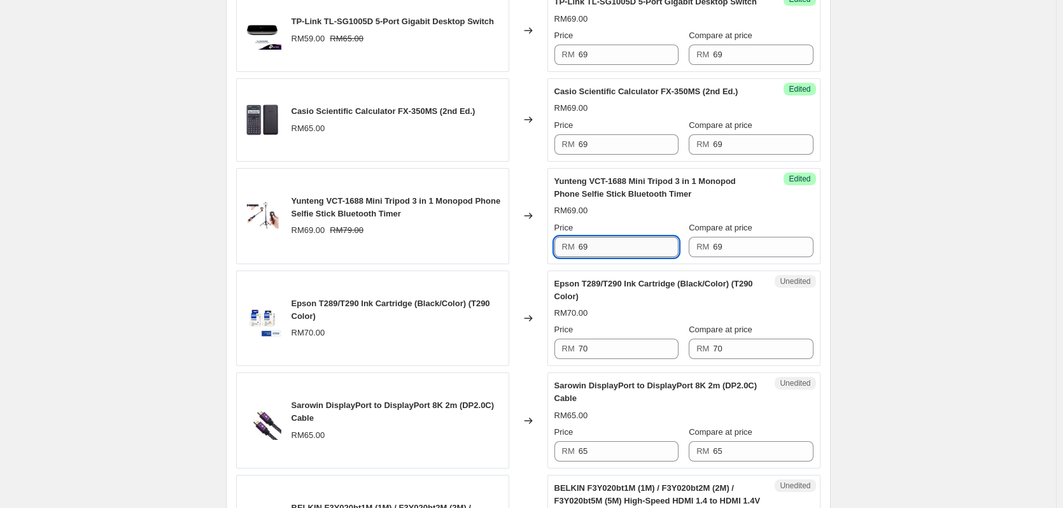
click at [607, 257] on input "69" at bounding box center [629, 247] width 100 height 20
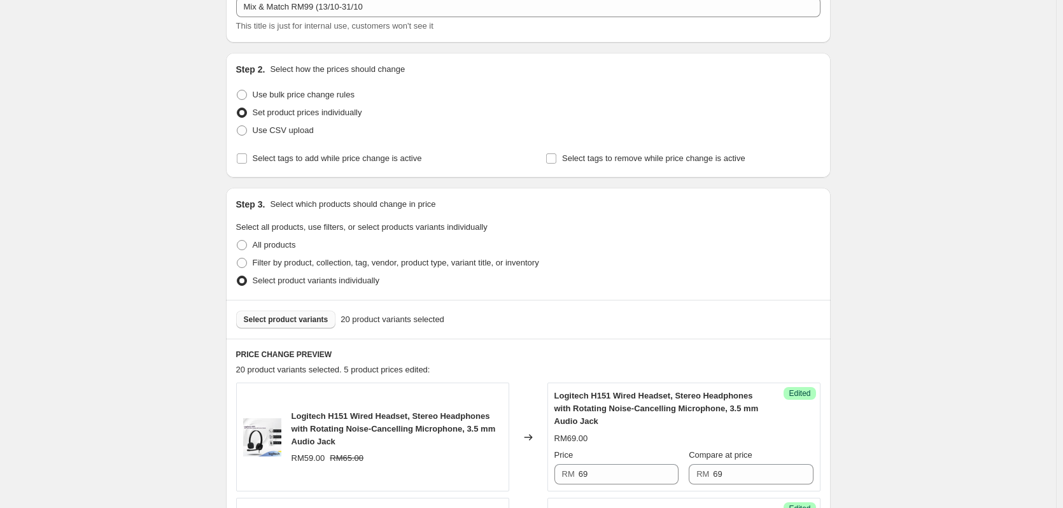
scroll to position [43, 0]
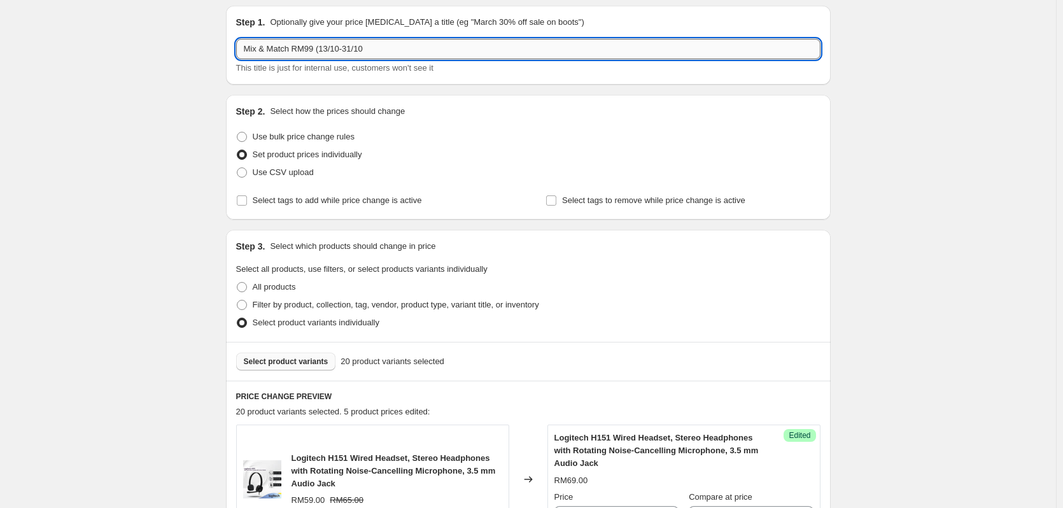
click at [406, 50] on input "Mix & Match RM99 (13/10-31/10" at bounding box center [528, 49] width 584 height 20
type input "Mix & Match RM99 (13/10-31/10)"
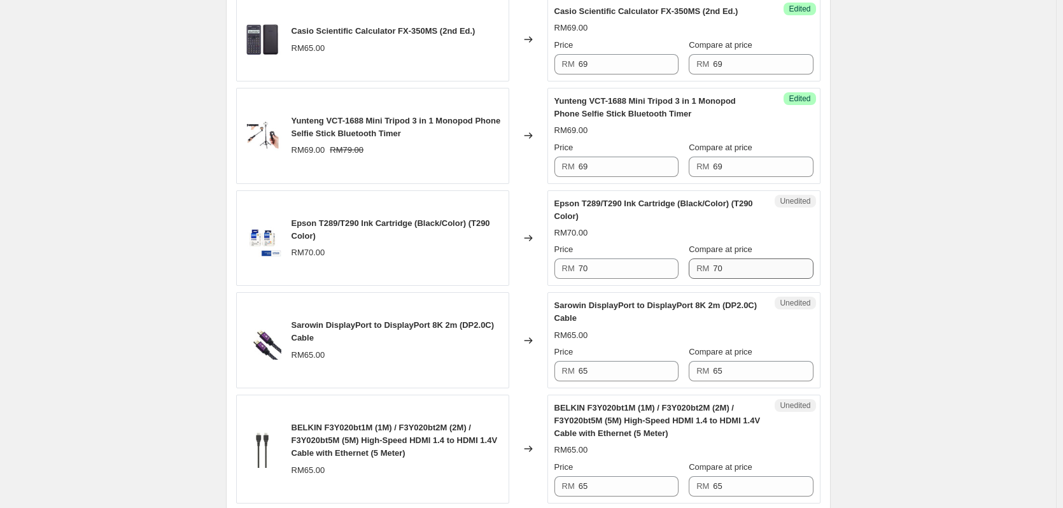
scroll to position [679, 0]
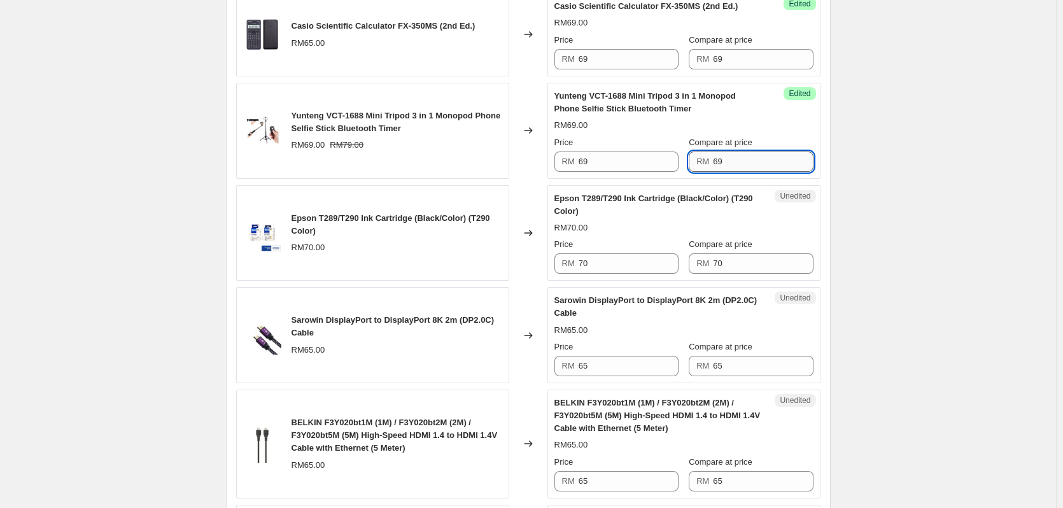
click at [753, 171] on input "69" at bounding box center [763, 162] width 100 height 20
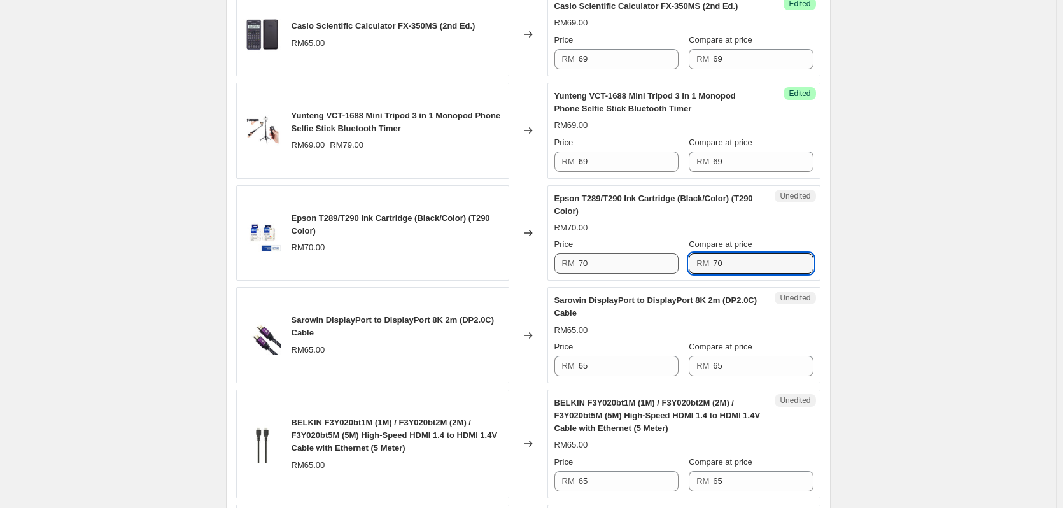
drag, startPoint x: 738, startPoint y: 276, endPoint x: 662, endPoint y: 285, distance: 76.3
click at [662, 274] on div "Price RM 70 Compare at price RM 70" at bounding box center [684, 256] width 259 height 36
paste input "text"
click at [723, 274] on input "69" at bounding box center [763, 263] width 100 height 20
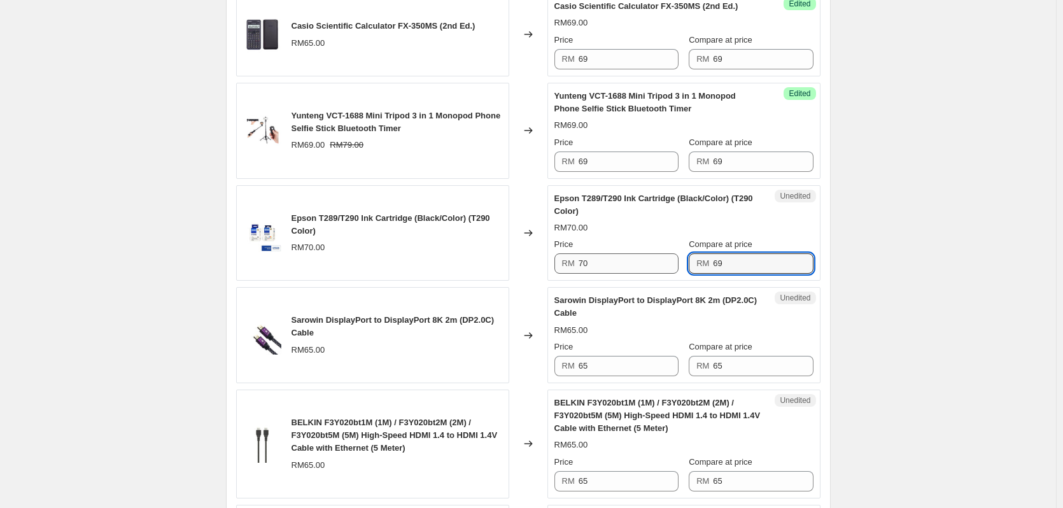
type input "69"
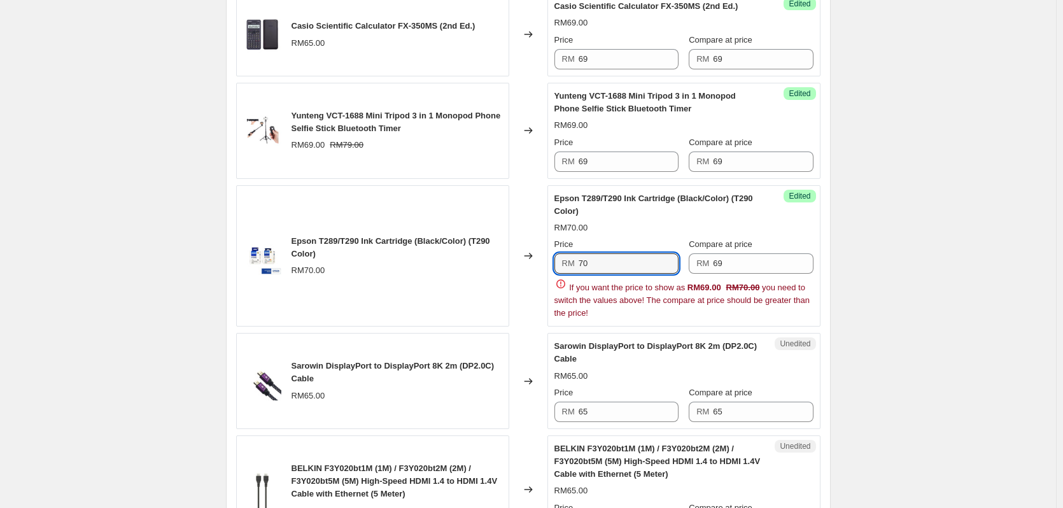
drag, startPoint x: 618, startPoint y: 269, endPoint x: 553, endPoint y: 276, distance: 65.3
click at [553, 276] on div "Success Edited Epson T289/T290 Ink Cartridge (Black/Color) (T290 Color) RM70.00…" at bounding box center [684, 256] width 273 height 142
paste input "69"
type input "69"
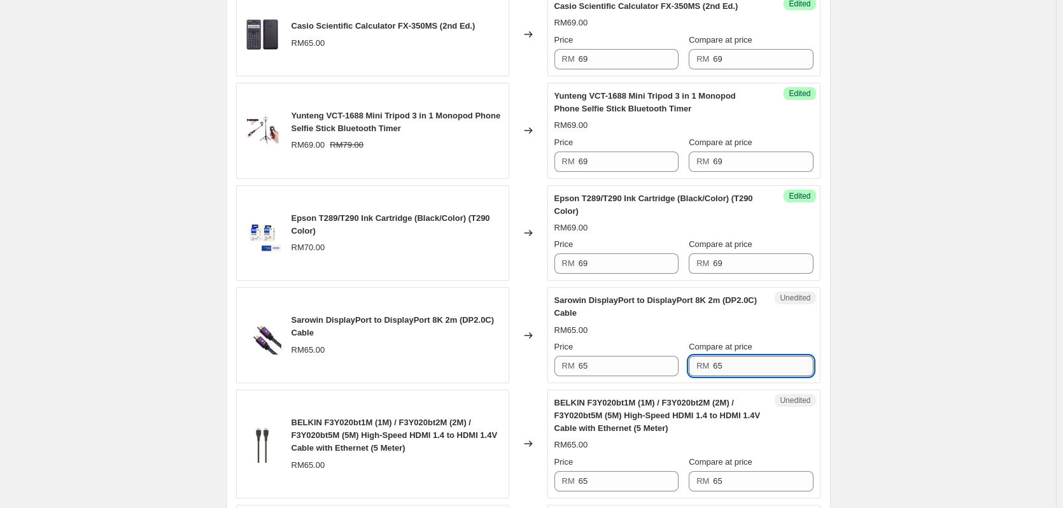
click at [753, 428] on div "BELKIN F3Y020bt1M (1M) / F3Y020bt2M (2M) / F3Y020bt5M (5M) High-Speed HDMI 1.4 …" at bounding box center [659, 416] width 208 height 38
click at [742, 376] on input "65" at bounding box center [763, 366] width 100 height 20
paste input "9"
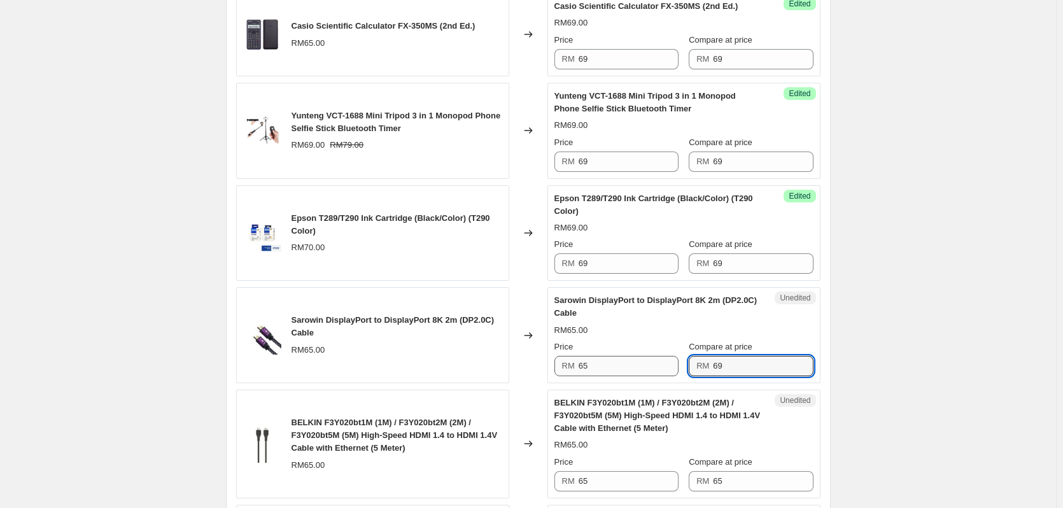
type input "69"
click at [633, 376] on input "65" at bounding box center [629, 366] width 100 height 20
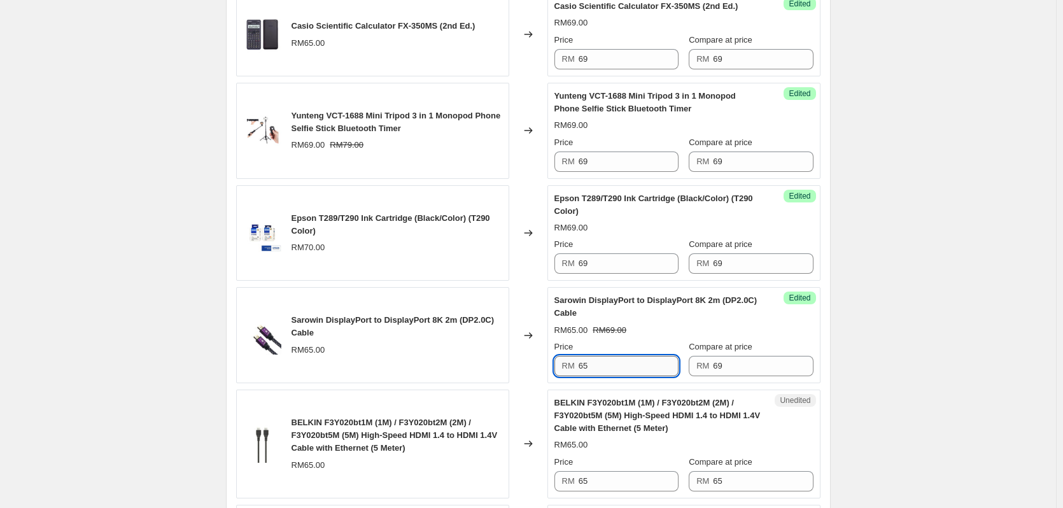
click at [632, 376] on input "65" at bounding box center [629, 366] width 100 height 20
paste input "9"
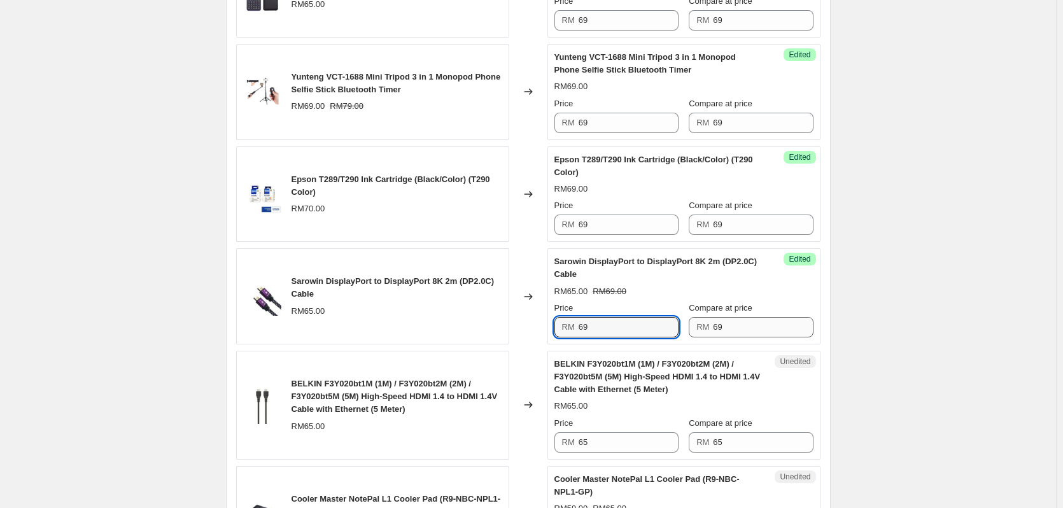
scroll to position [849, 0]
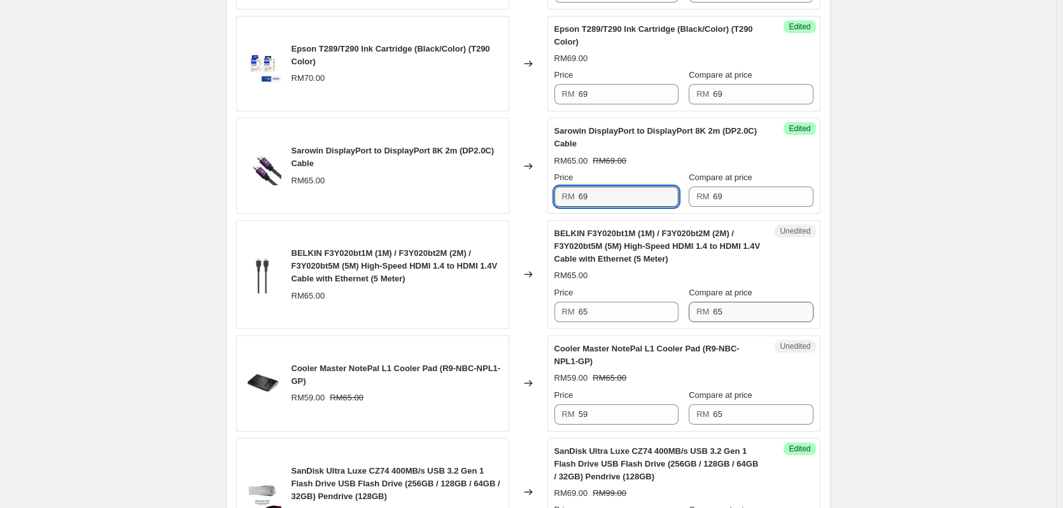
type input "69"
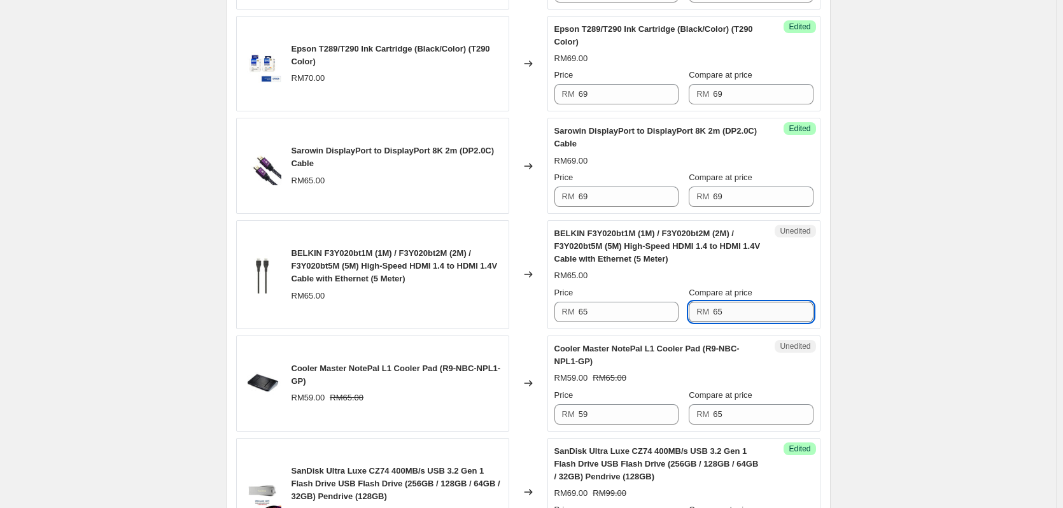
click at [750, 316] on input "65" at bounding box center [763, 312] width 100 height 20
paste input "9"
type input "69"
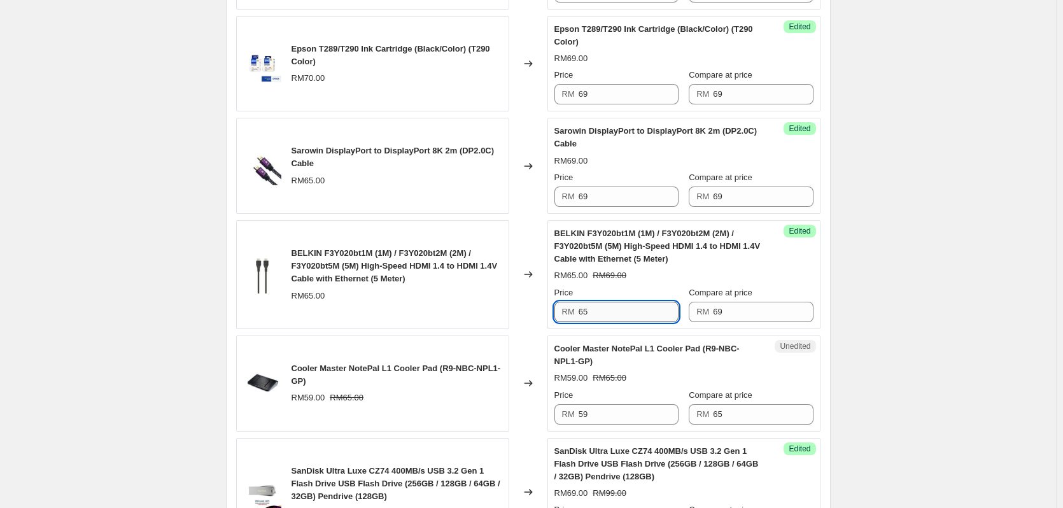
click at [636, 322] on input "65" at bounding box center [629, 312] width 100 height 20
paste input "9"
type input "69"
click at [728, 421] on input "65" at bounding box center [763, 414] width 100 height 20
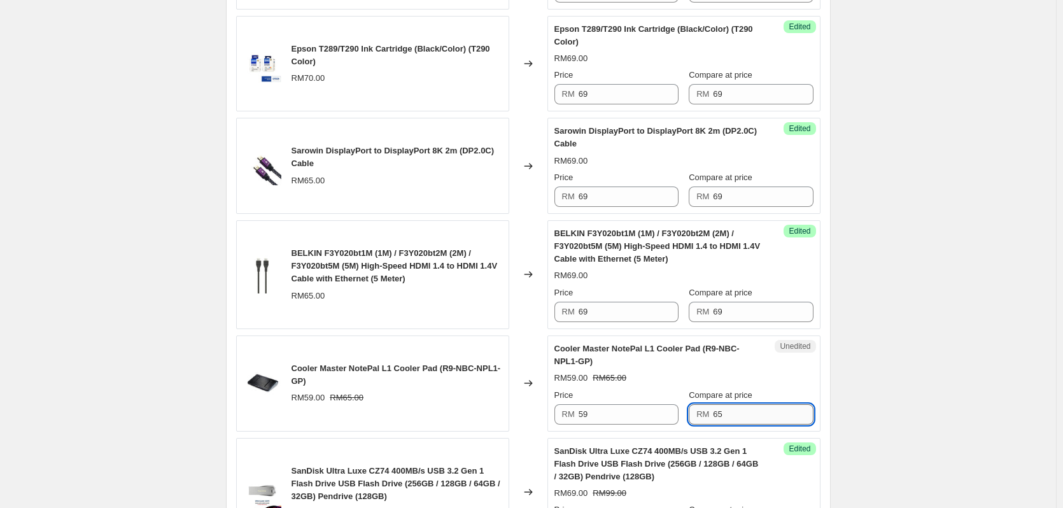
click at [728, 421] on input "65" at bounding box center [763, 414] width 100 height 20
paste input "9"
type input "69"
click at [609, 425] on input "59" at bounding box center [629, 414] width 100 height 20
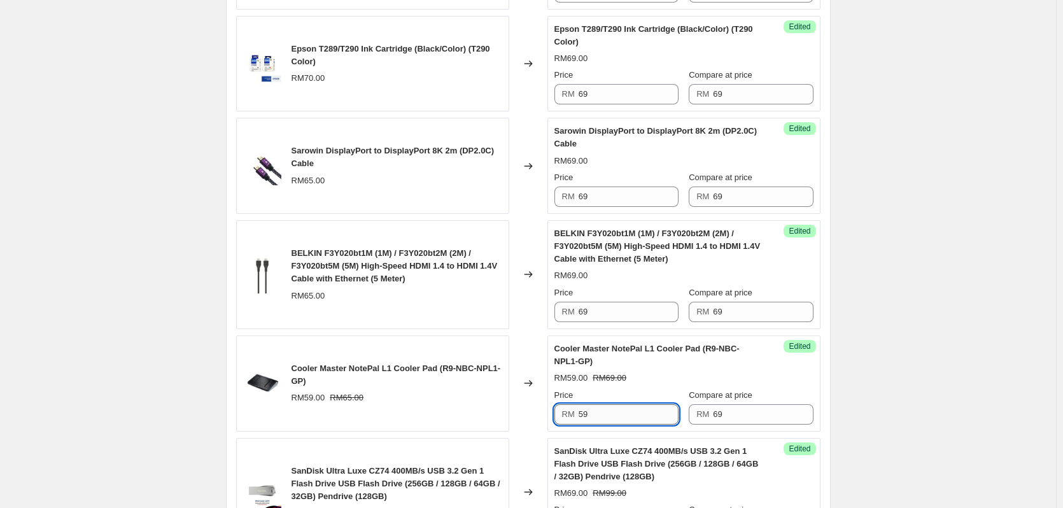
paste input "6"
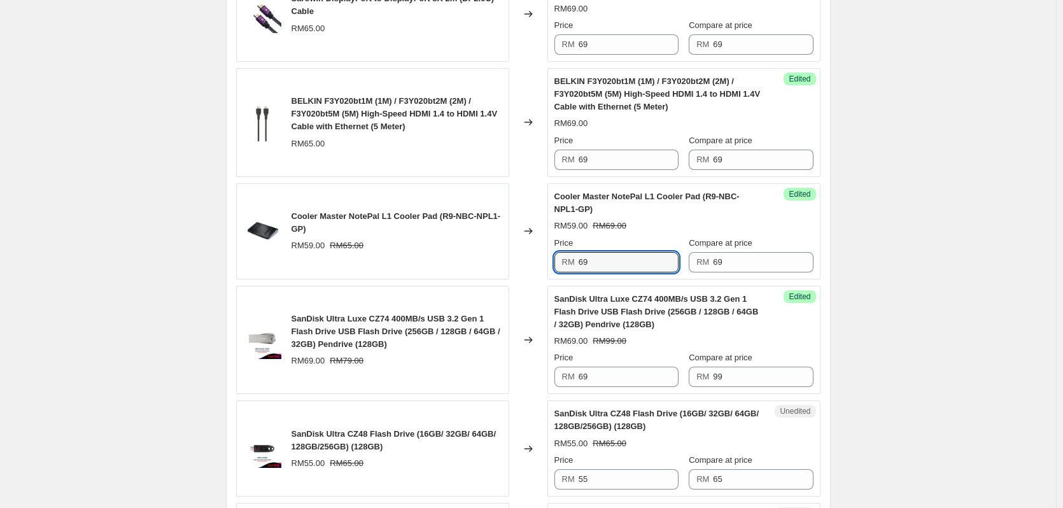
scroll to position [1061, 0]
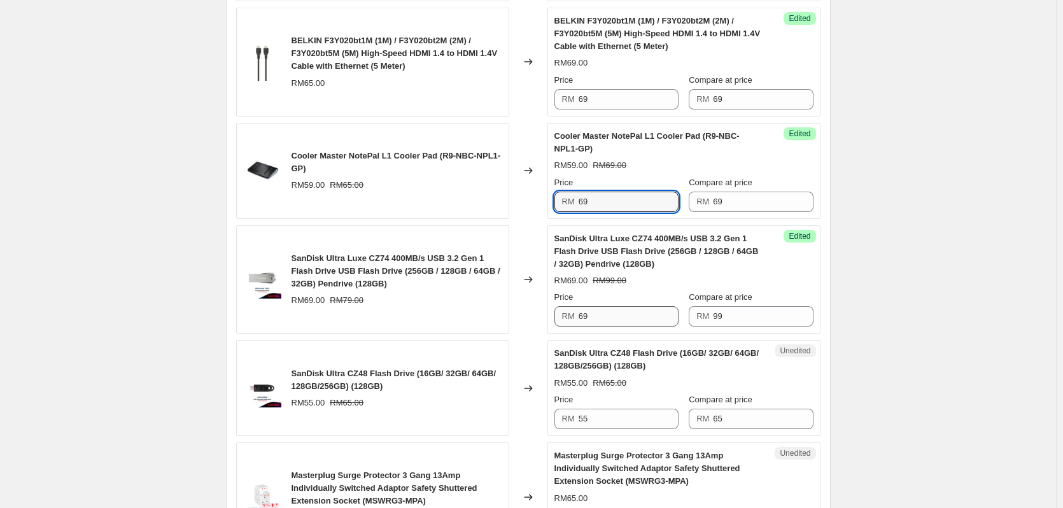
type input "69"
click at [602, 327] on input "69" at bounding box center [629, 316] width 100 height 20
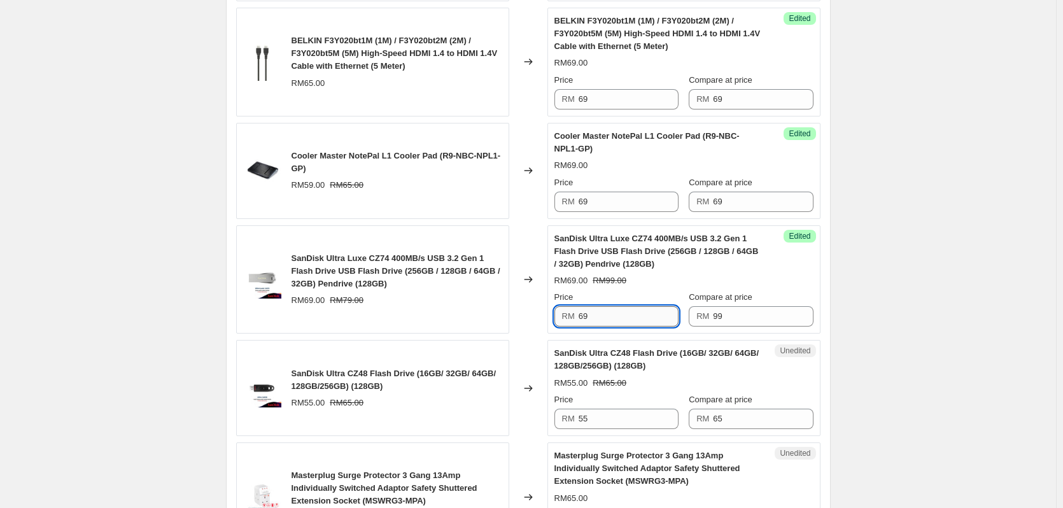
click at [602, 327] on input "69" at bounding box center [629, 316] width 100 height 20
click at [777, 326] on input "99" at bounding box center [763, 316] width 100 height 20
paste input "6"
type input "69"
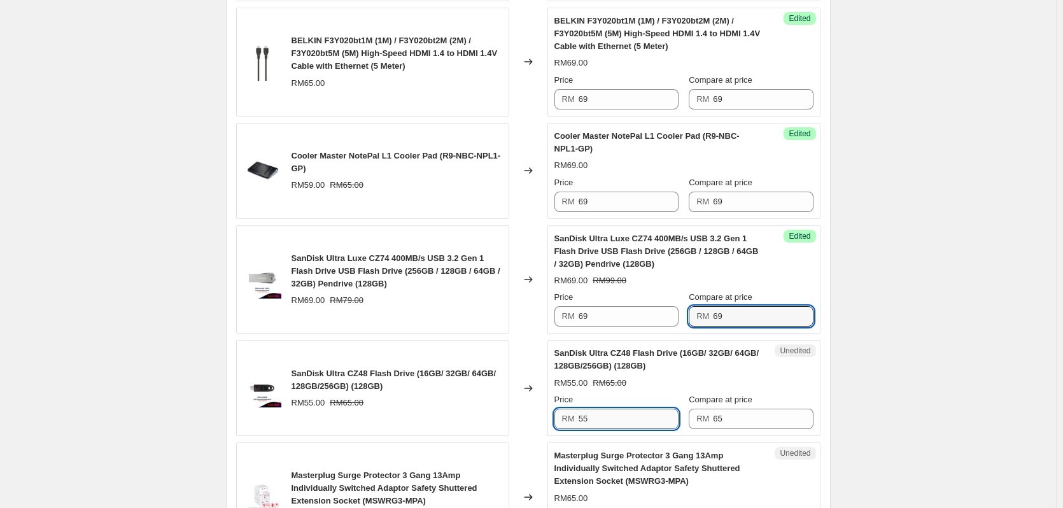
click at [607, 427] on input "55" at bounding box center [629, 419] width 100 height 20
paste input "69"
type input "69"
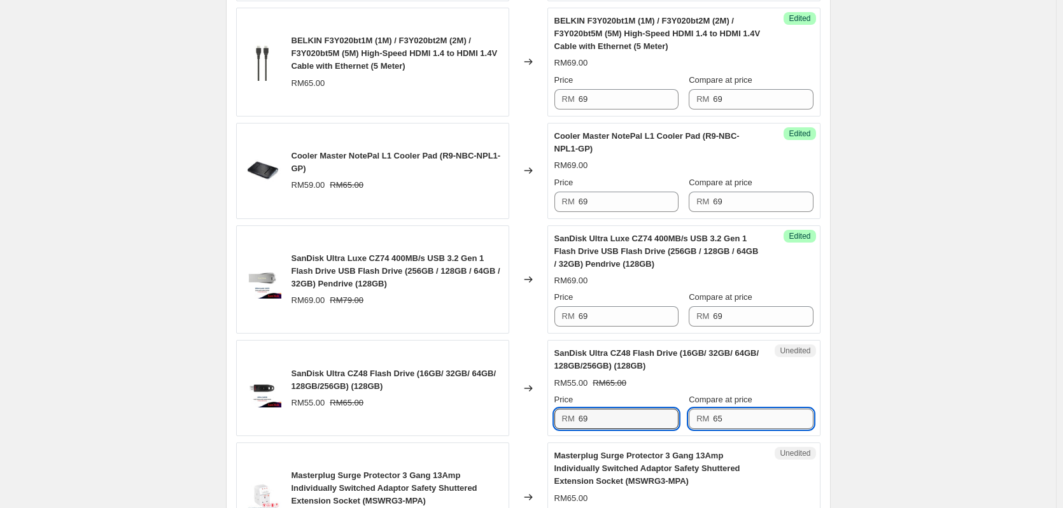
click at [760, 429] on input "65" at bounding box center [763, 419] width 100 height 20
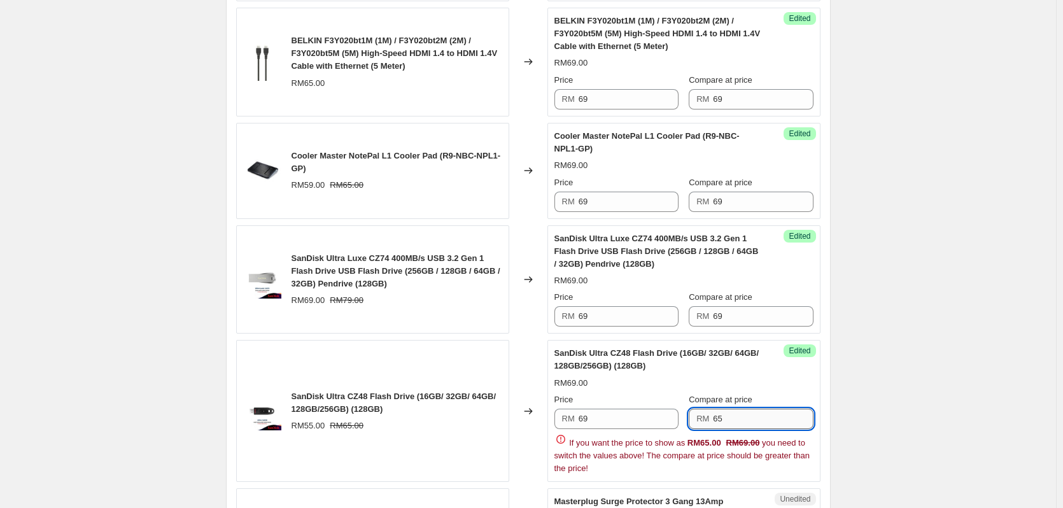
click at [760, 429] on input "65" at bounding box center [763, 419] width 100 height 20
paste input "9"
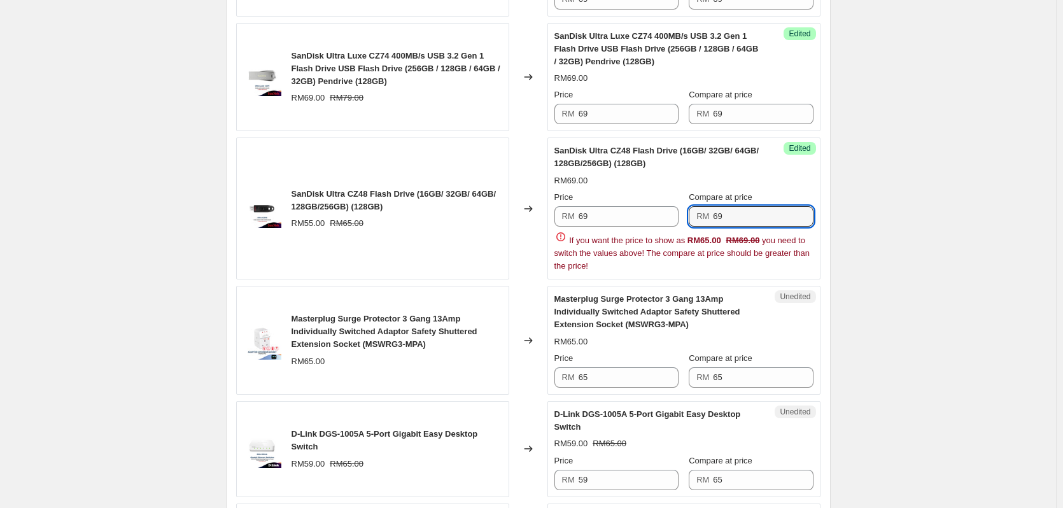
scroll to position [1273, 0]
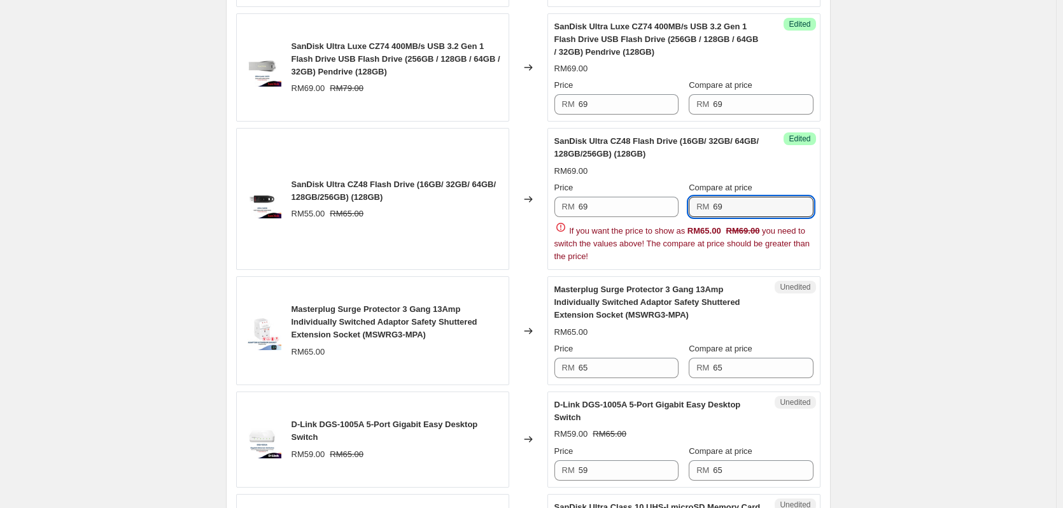
type input "69"
click at [734, 379] on div "Logitech H151 Wired Headset, Stereo Headphones with Rotating Noise-Cancelling M…" at bounding box center [528, 301] width 584 height 2214
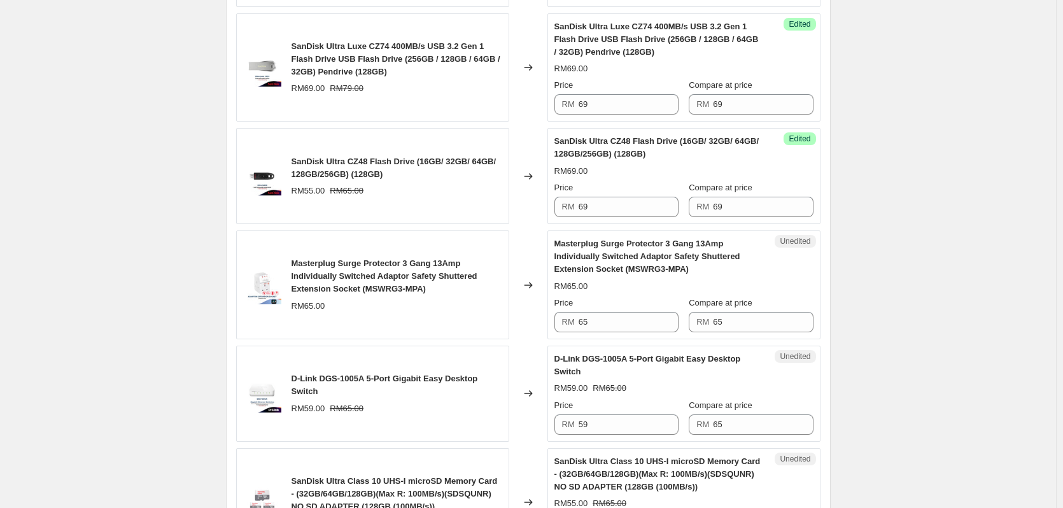
click at [734, 378] on div "D-Link DGS-1005A 5-Port Gigabit Easy Desktop Switch" at bounding box center [659, 365] width 208 height 25
click at [727, 332] on input "65" at bounding box center [763, 322] width 100 height 20
paste input "9"
type input "69"
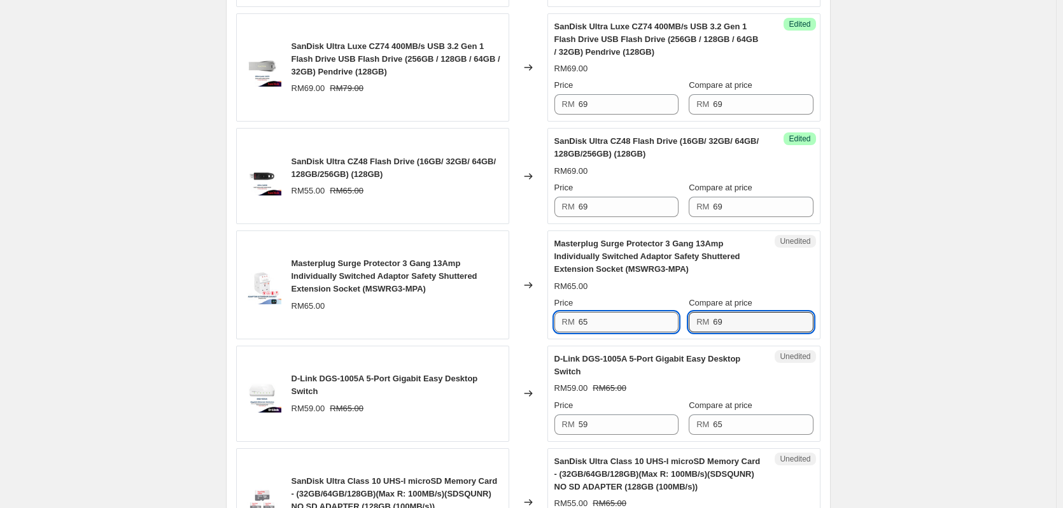
click at [603, 332] on input "65" at bounding box center [629, 322] width 100 height 20
paste input "9"
type input "69"
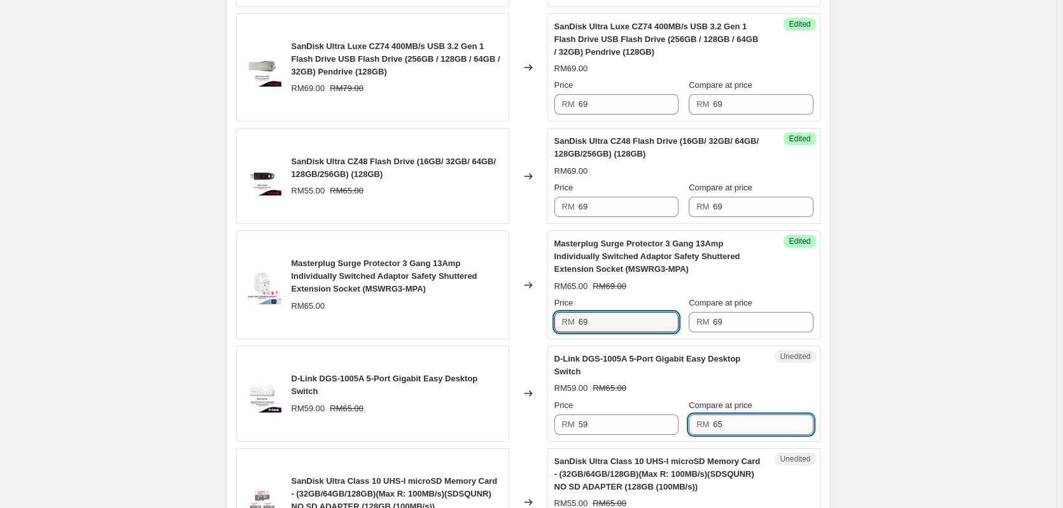
click at [754, 435] on input "65" at bounding box center [763, 424] width 100 height 20
paste input "9"
type input "69"
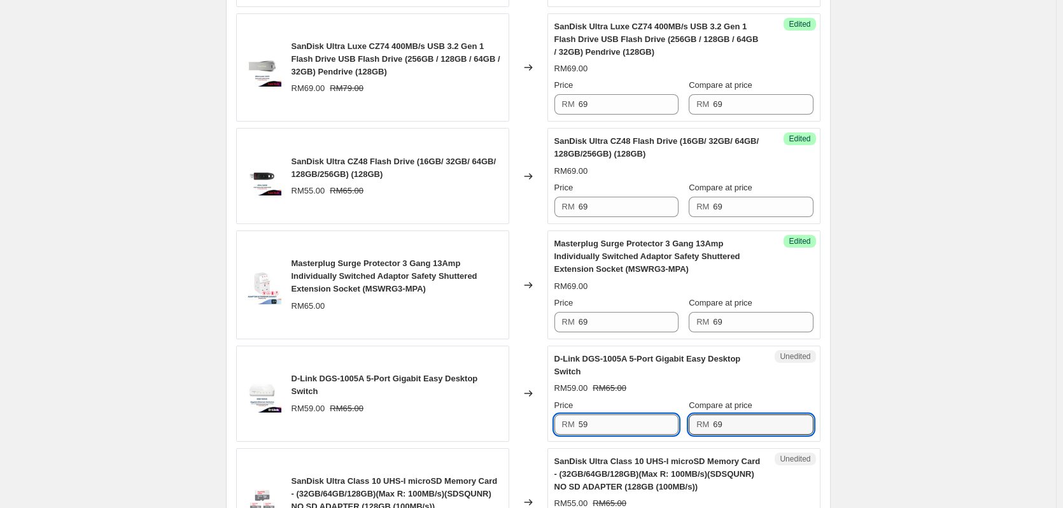
click at [626, 435] on input "59" at bounding box center [629, 424] width 100 height 20
click at [627, 435] on input "59" at bounding box center [629, 424] width 100 height 20
paste input "6"
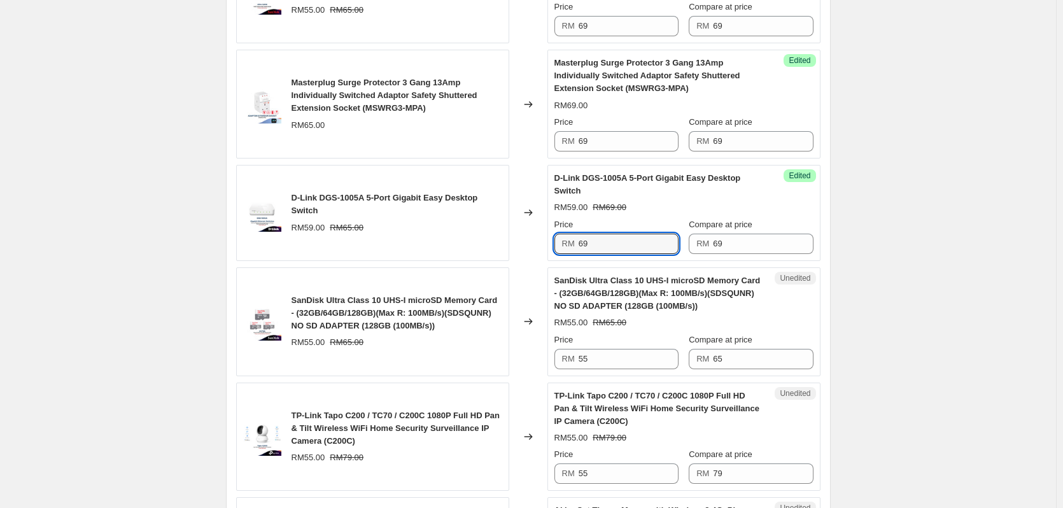
scroll to position [1528, 0]
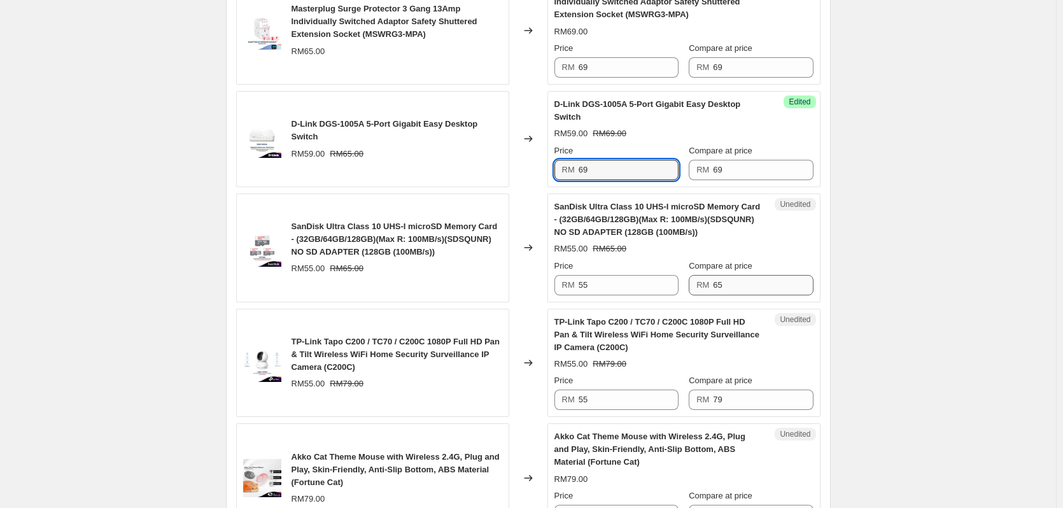
type input "69"
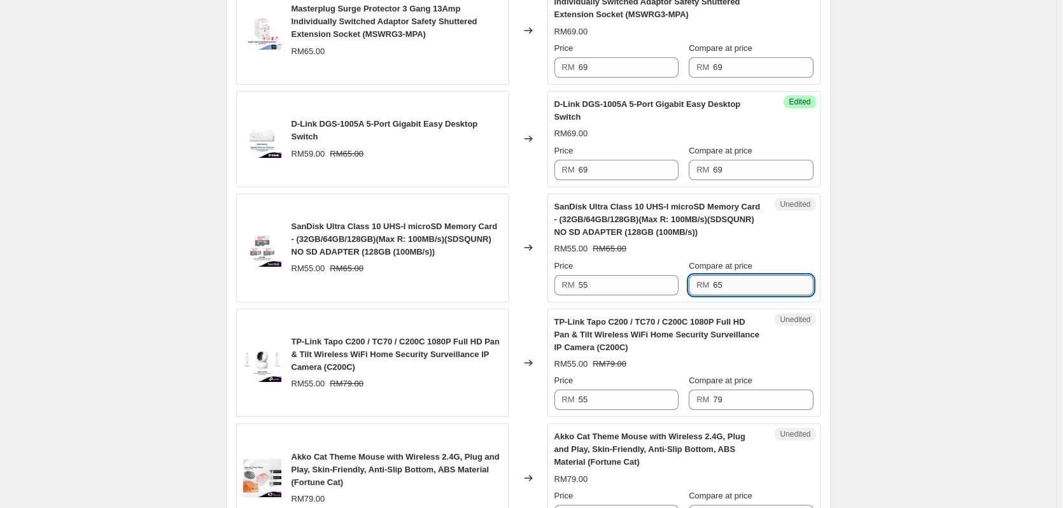
click at [733, 295] on input "65" at bounding box center [763, 285] width 100 height 20
paste input "9"
type input "69"
click at [647, 294] on input "55" at bounding box center [629, 285] width 100 height 20
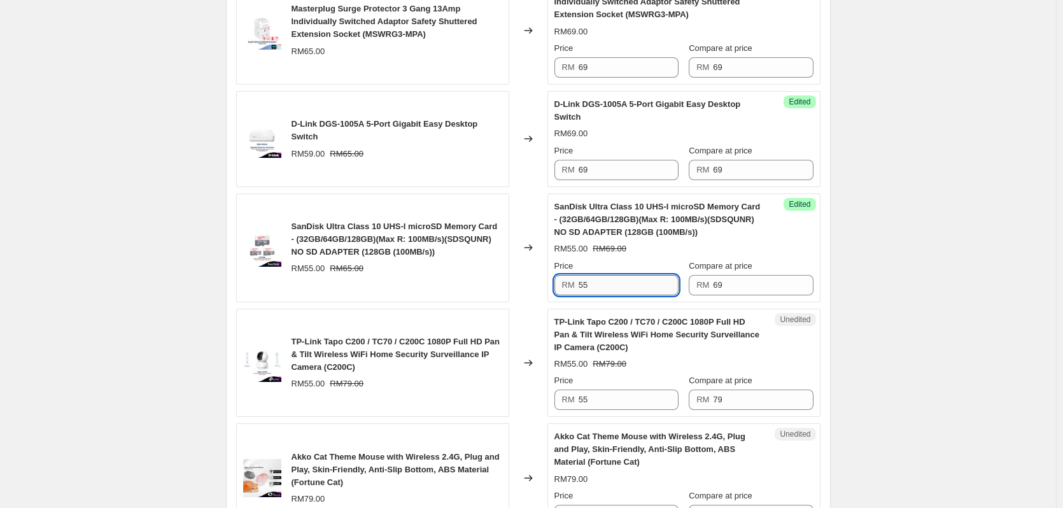
click at [647, 294] on input "55" at bounding box center [629, 285] width 100 height 20
paste input "69"
type input "69"
click at [751, 410] on input "79" at bounding box center [763, 400] width 100 height 20
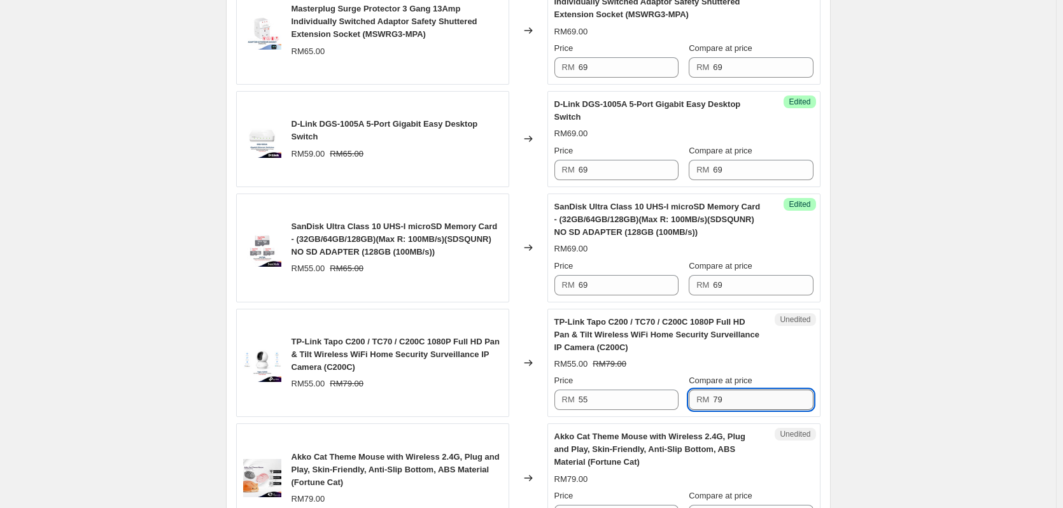
click at [751, 410] on input "79" at bounding box center [763, 400] width 100 height 20
paste input "6"
type input "69"
click at [606, 410] on input "55" at bounding box center [629, 400] width 100 height 20
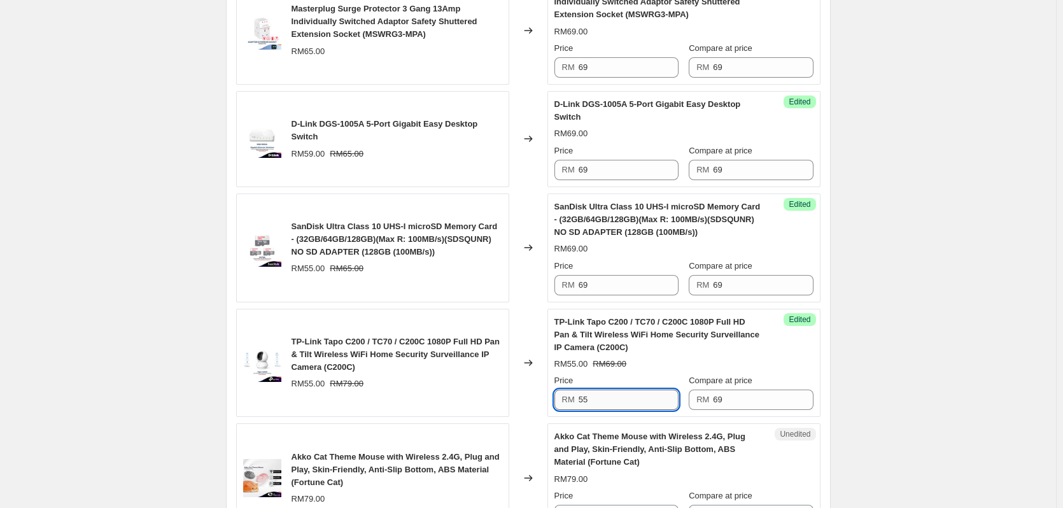
click at [606, 410] on input "55" at bounding box center [629, 400] width 100 height 20
paste input "69"
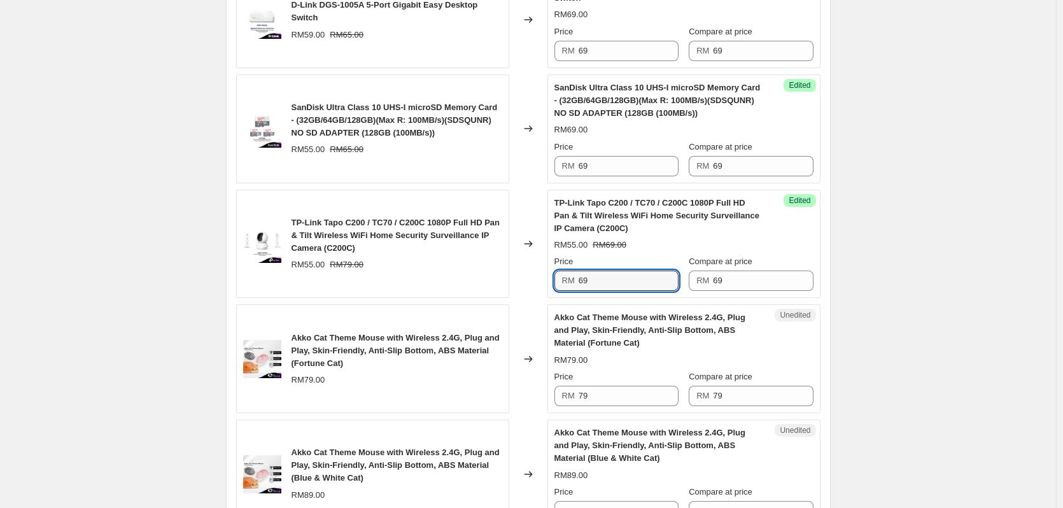
scroll to position [1698, 0]
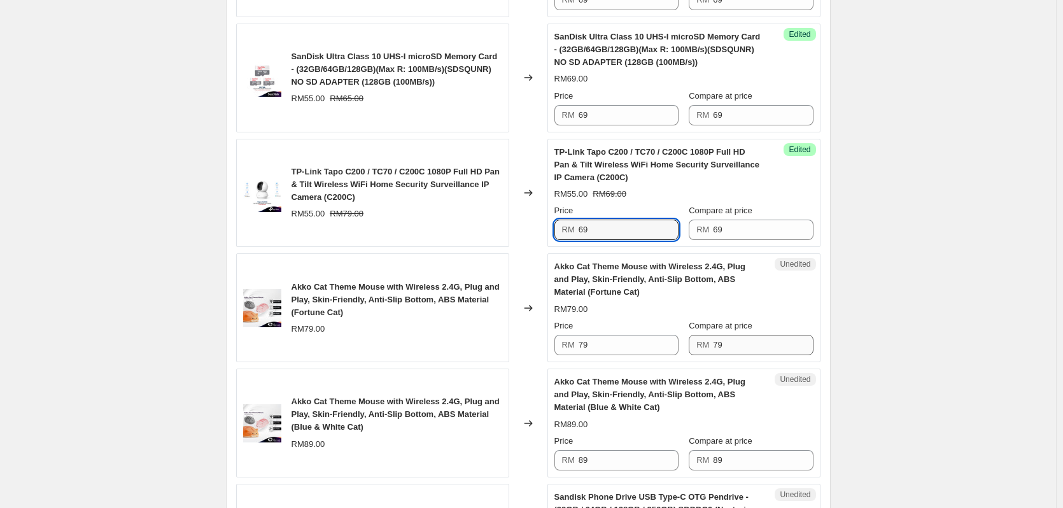
type input "69"
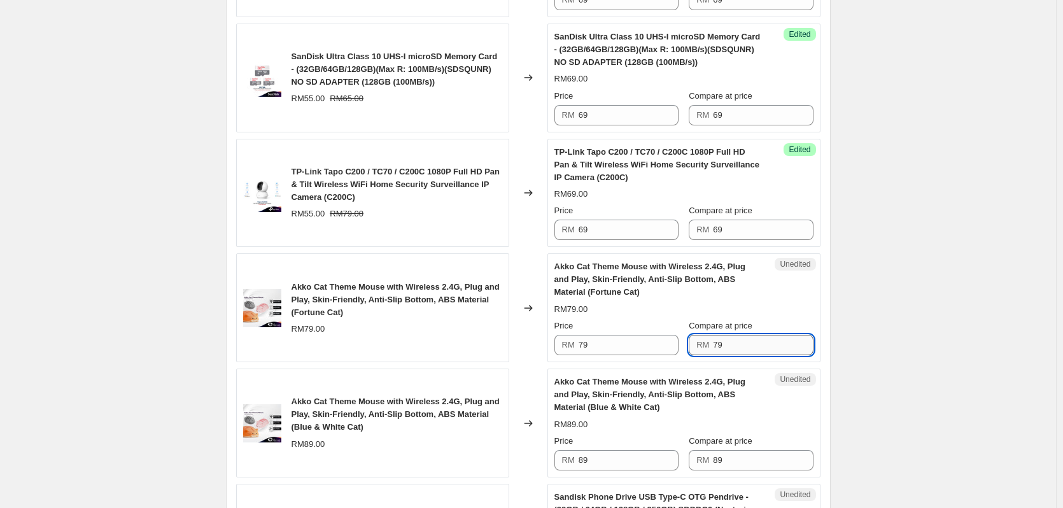
click at [760, 355] on input "79" at bounding box center [763, 345] width 100 height 20
paste input "6"
type input "69"
click at [655, 355] on input "79" at bounding box center [629, 345] width 100 height 20
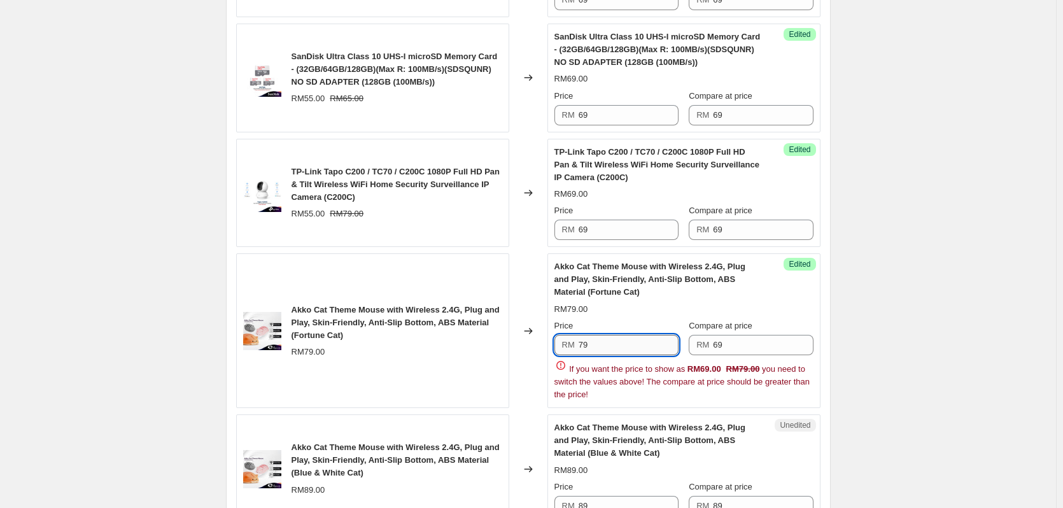
click at [655, 355] on input "79" at bounding box center [629, 345] width 100 height 20
paste input "6"
type input "69"
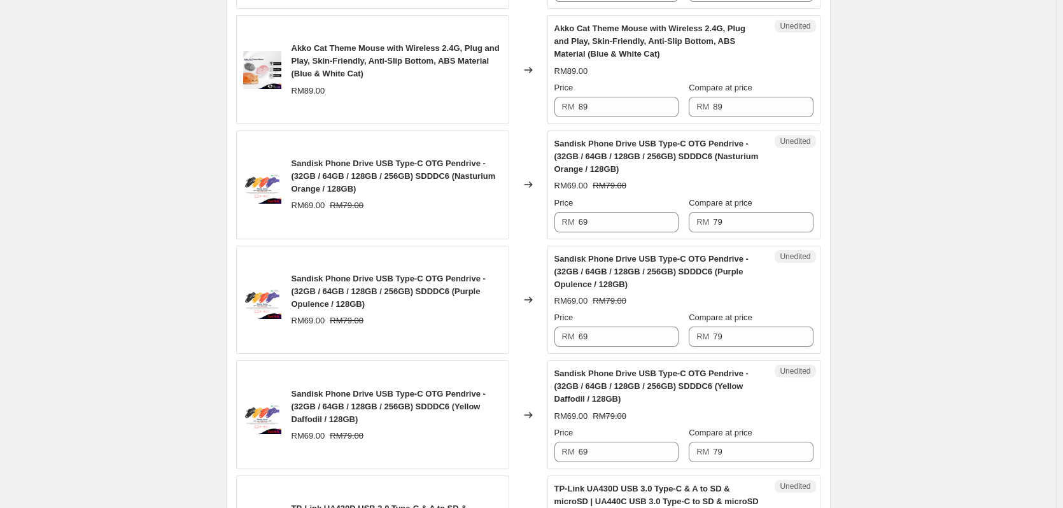
scroll to position [2037, 0]
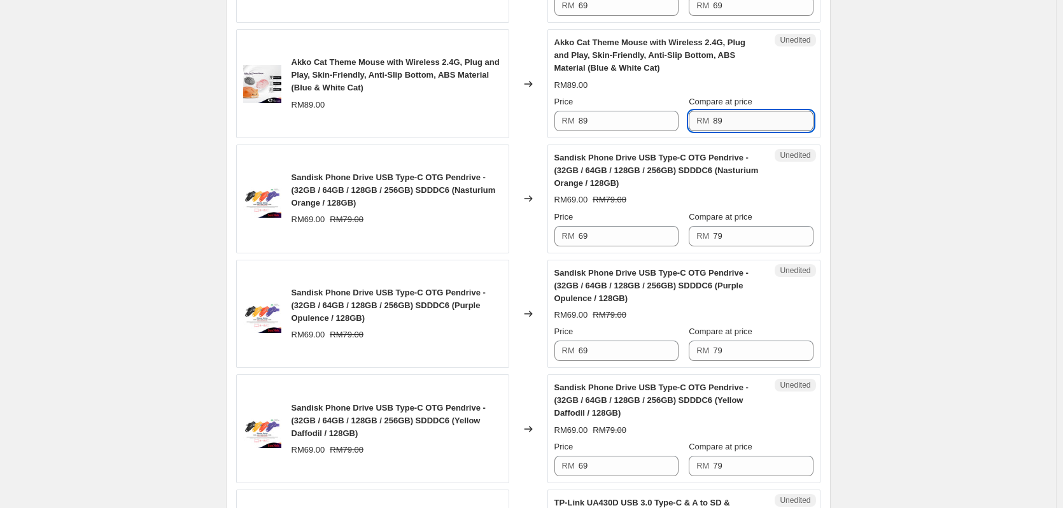
click at [747, 131] on input "89" at bounding box center [763, 121] width 100 height 20
paste input "6"
type input "69"
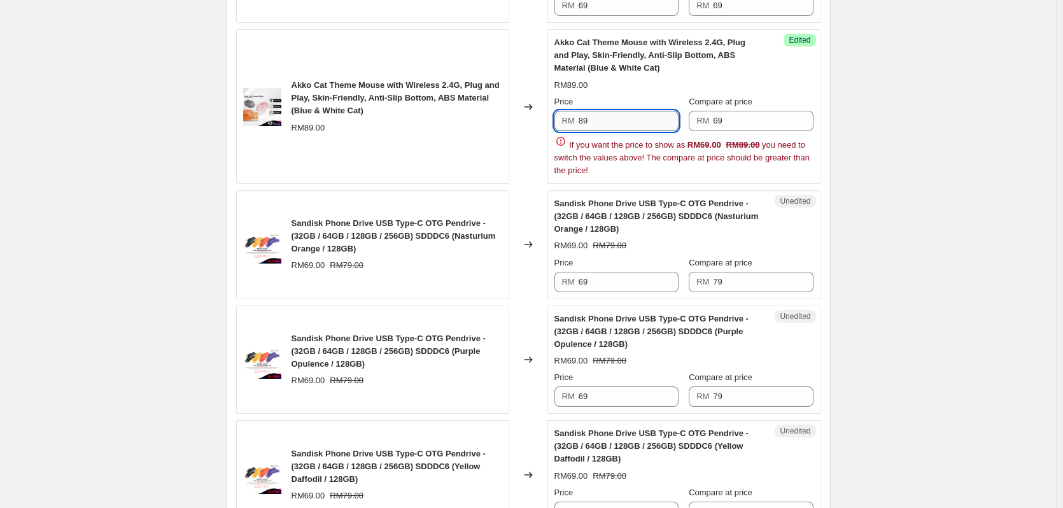
click at [644, 131] on input "89" at bounding box center [629, 121] width 100 height 20
paste input "6"
type input "69"
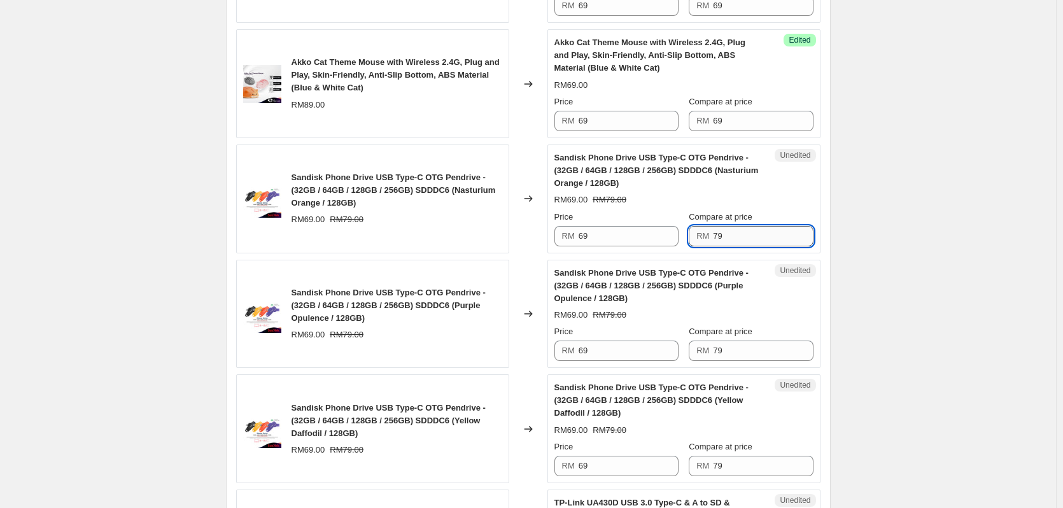
click at [749, 287] on div "Sandisk Phone Drive USB Type-C OTG Pendrive - (32GB / 64GB / 128GB / 256GB) SDD…" at bounding box center [659, 286] width 208 height 38
click at [746, 246] on input "79" at bounding box center [763, 236] width 100 height 20
paste input "6"
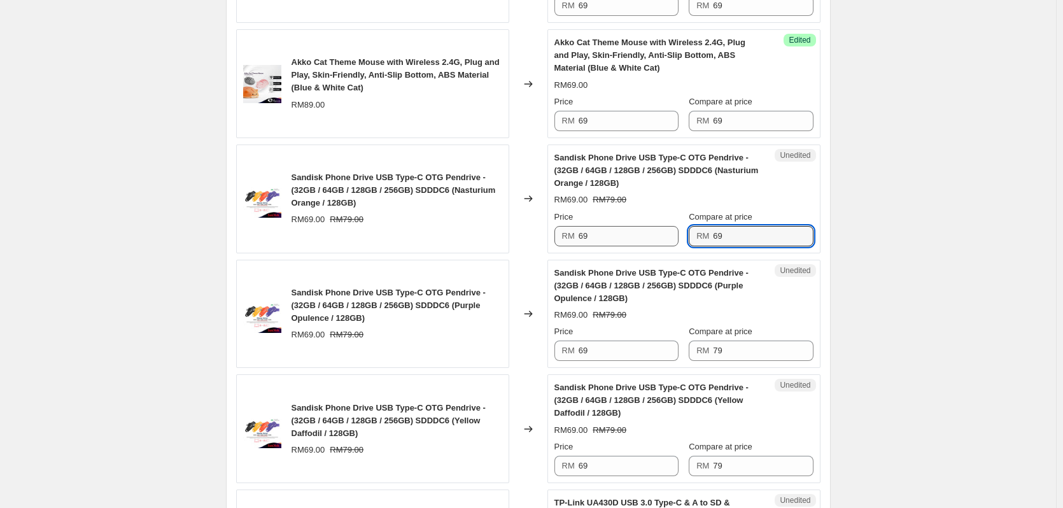
type input "69"
click at [604, 246] on input "69" at bounding box center [629, 236] width 100 height 20
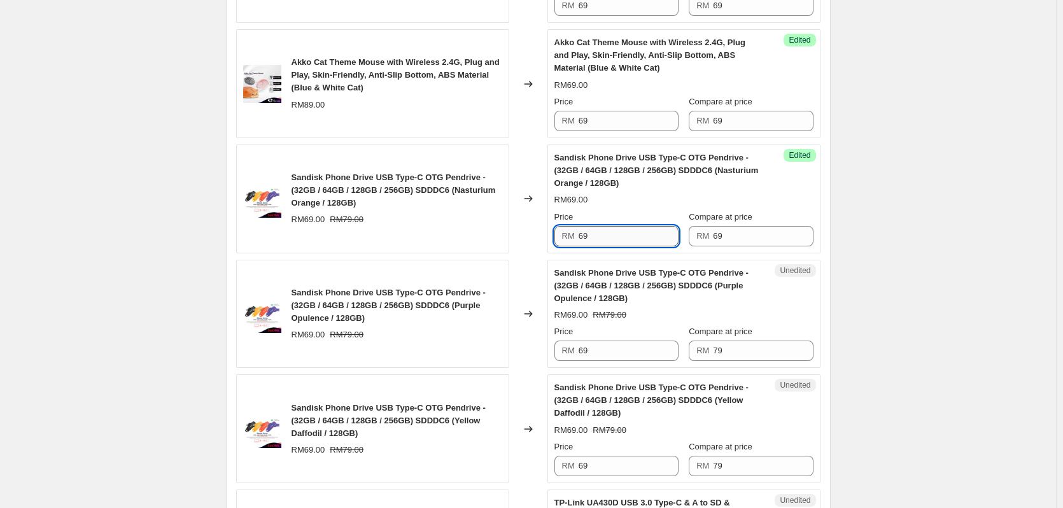
click at [604, 246] on input "69" at bounding box center [629, 236] width 100 height 20
click at [764, 361] on input "79" at bounding box center [763, 351] width 100 height 20
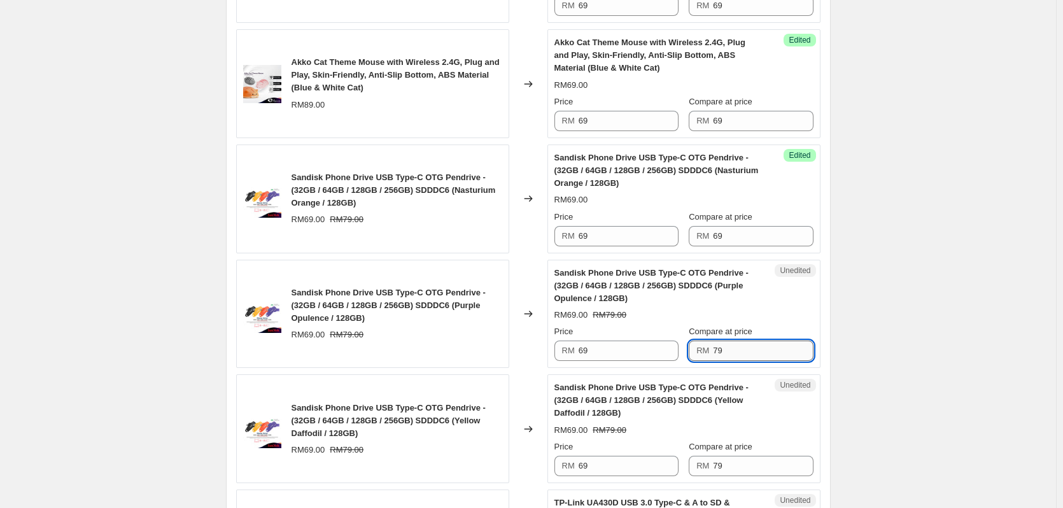
click at [764, 361] on input "79" at bounding box center [763, 351] width 100 height 20
paste input "6"
type input "69"
click at [623, 361] on input "69" at bounding box center [629, 351] width 100 height 20
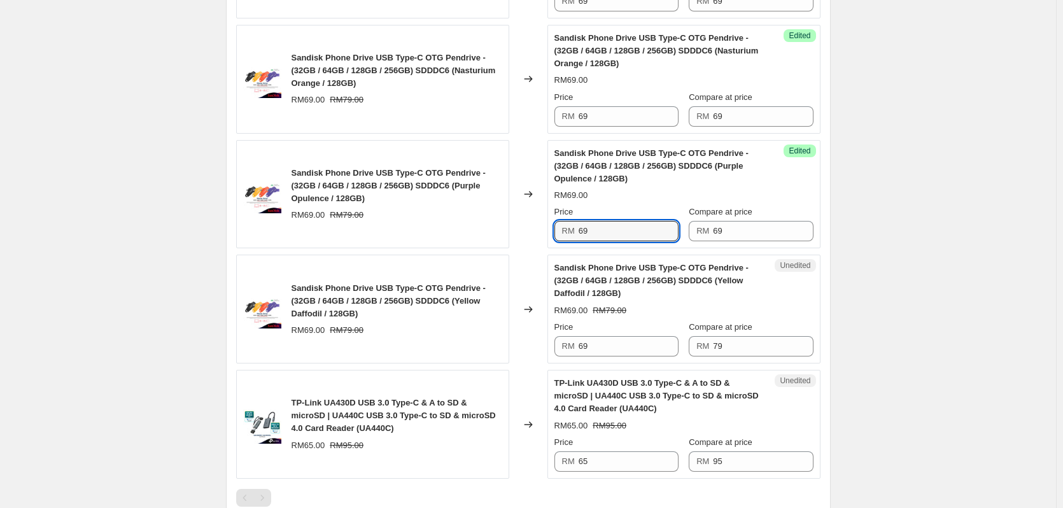
scroll to position [2165, 0]
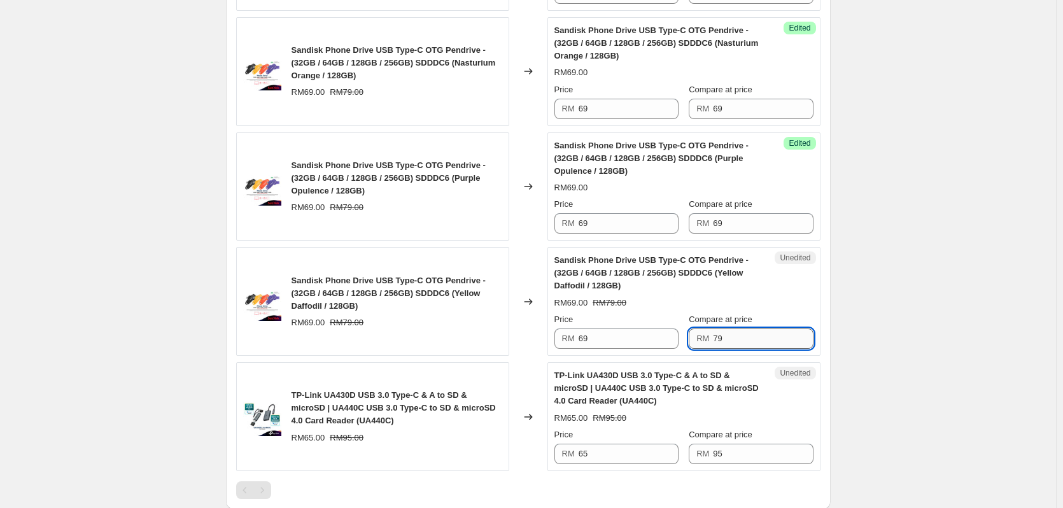
click at [734, 346] on input "79" at bounding box center [763, 339] width 100 height 20
paste input "6"
type input "69"
click at [735, 464] on input "95" at bounding box center [763, 454] width 100 height 20
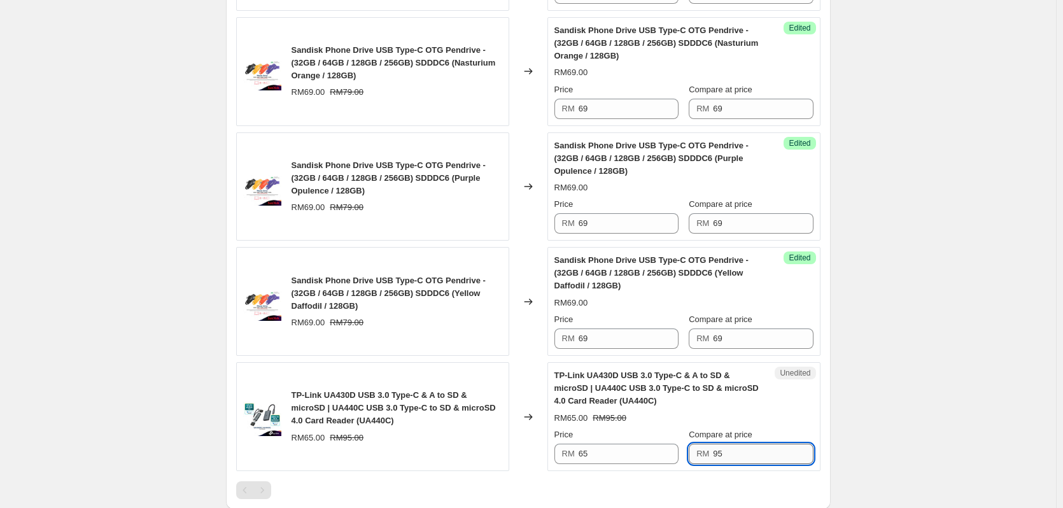
click at [735, 464] on input "95" at bounding box center [763, 454] width 100 height 20
paste input "69"
type input "69"
click at [602, 464] on input "65" at bounding box center [629, 454] width 100 height 20
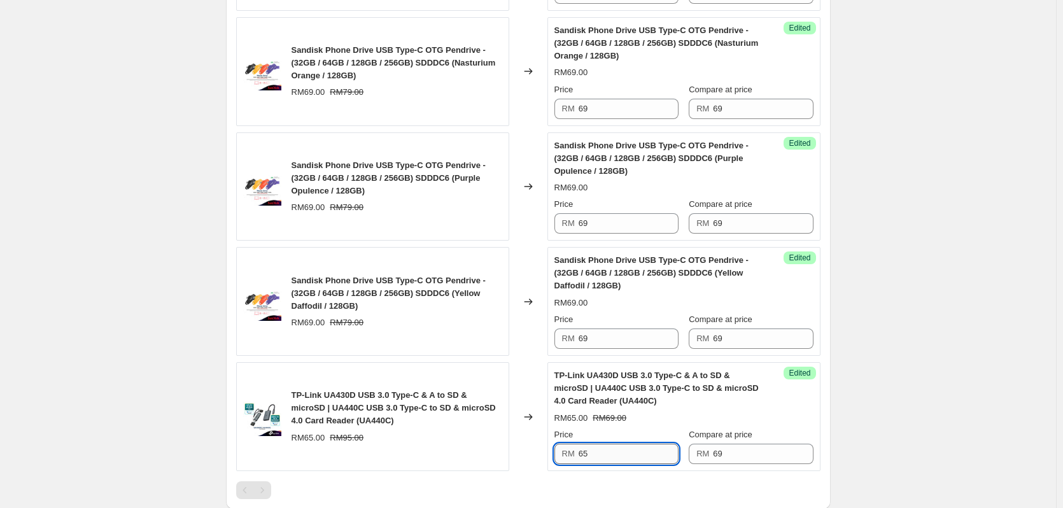
click at [602, 464] on input "65" at bounding box center [629, 454] width 100 height 20
paste input "9"
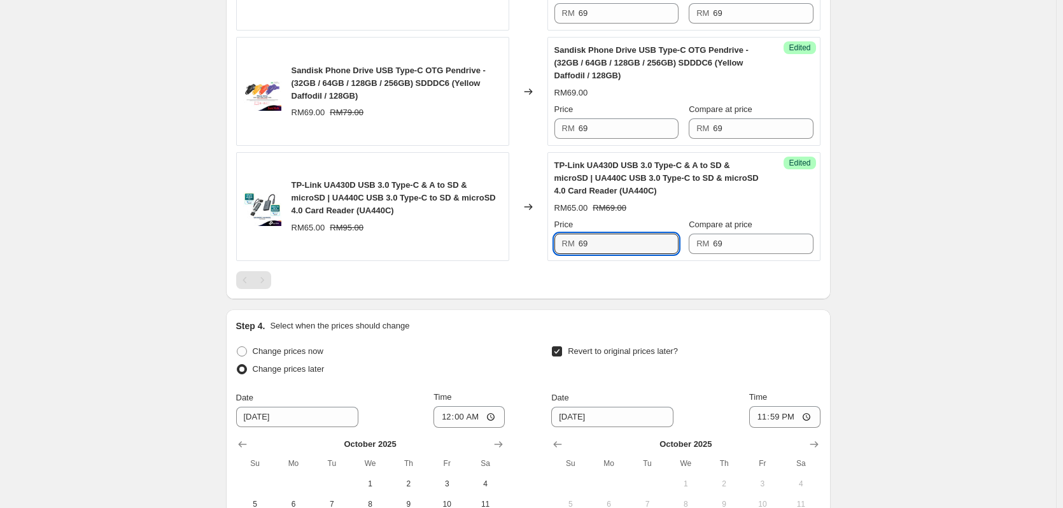
scroll to position [2377, 0]
type input "69"
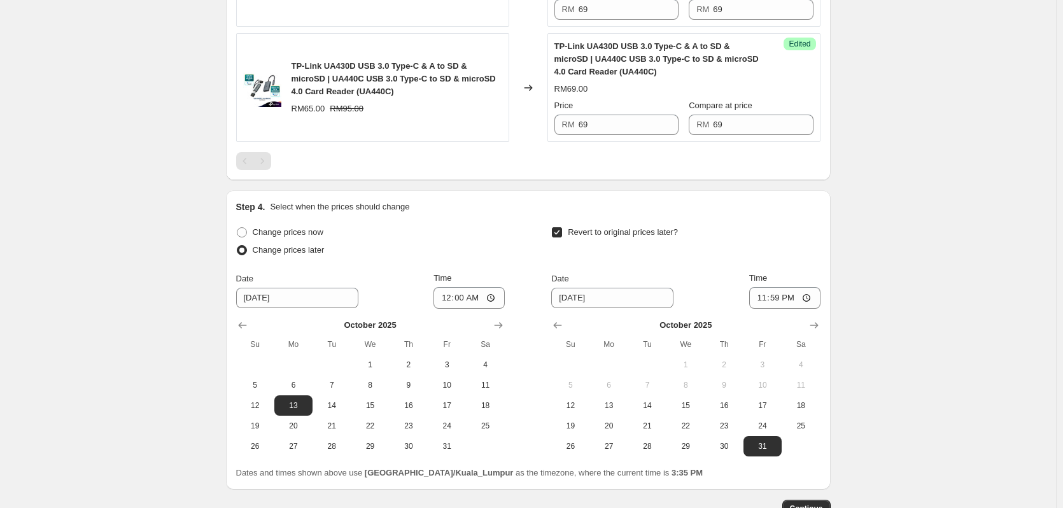
scroll to position [2594, 0]
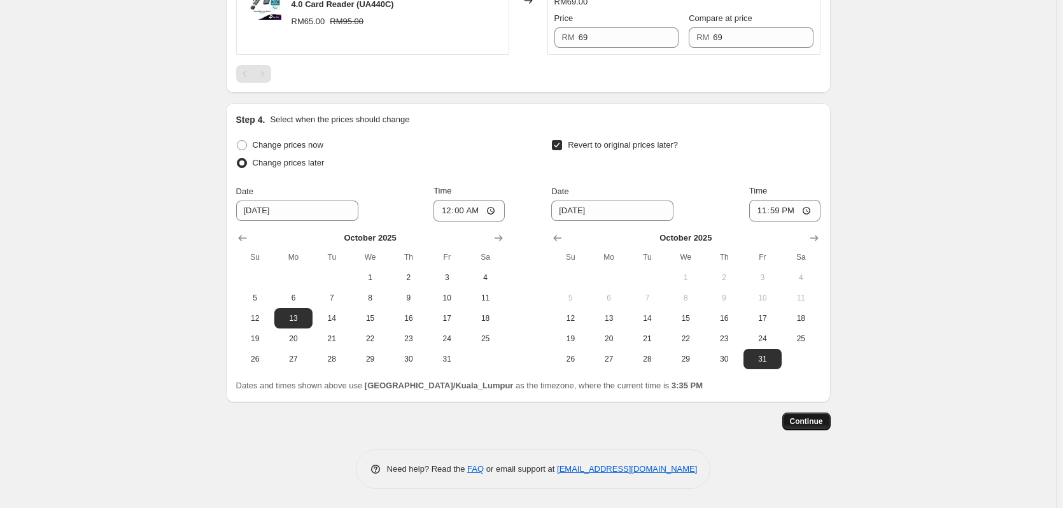
click at [818, 420] on span "Continue" at bounding box center [806, 421] width 33 height 10
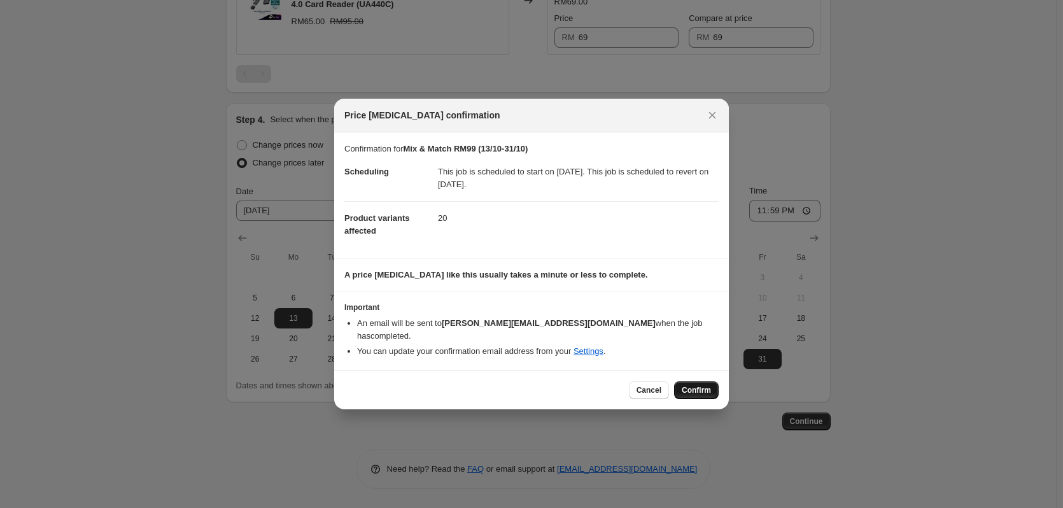
click at [692, 385] on span "Confirm" at bounding box center [696, 390] width 29 height 10
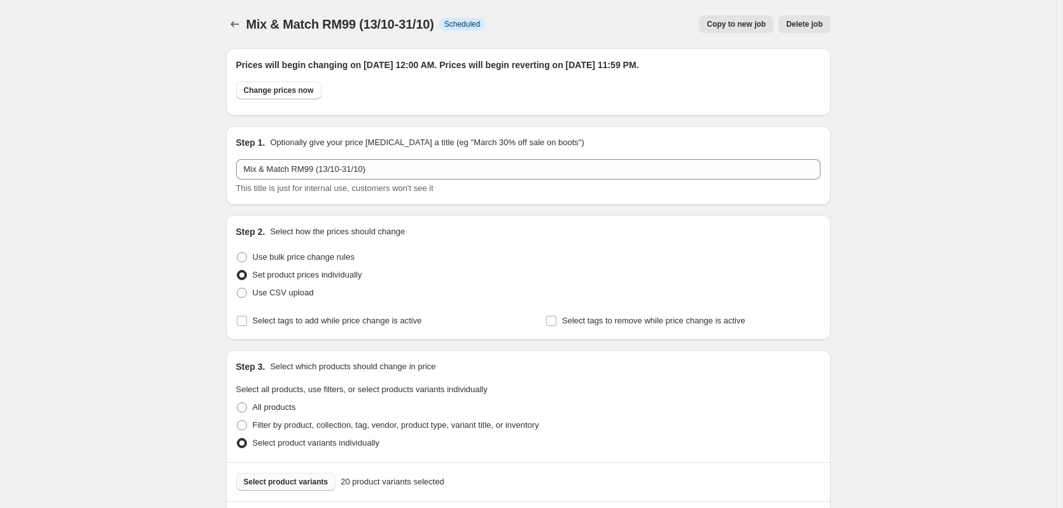
click at [732, 22] on span "Copy to new job" at bounding box center [736, 24] width 59 height 10
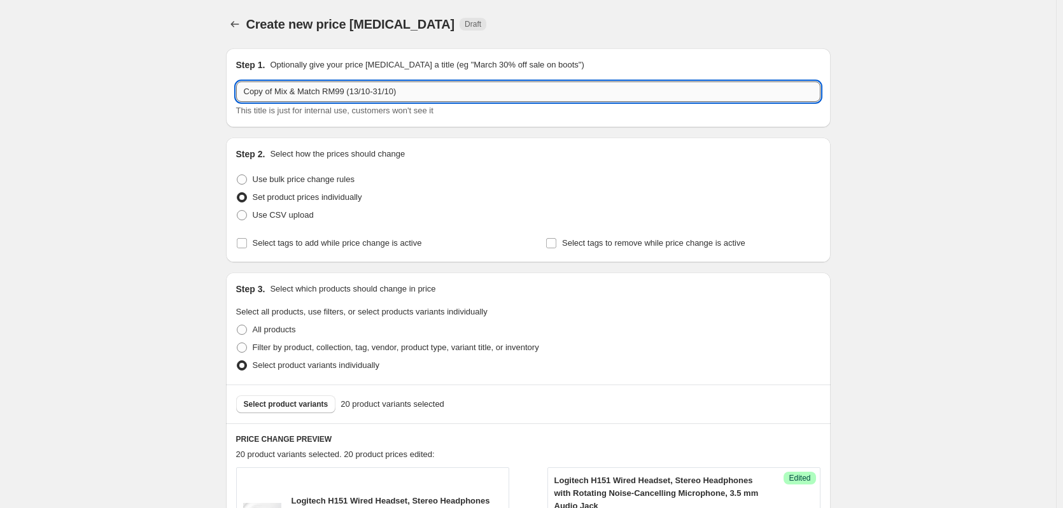
click at [347, 89] on input "Copy of Mix & Match RM99 (13/10-31/10)" at bounding box center [528, 91] width 584 height 20
click at [338, 91] on input "Copy of Mix & Match RM (13/10-31/10)" at bounding box center [528, 91] width 584 height 20
type input "Copy of Mix & Match RM29 (13/10-31/10)"
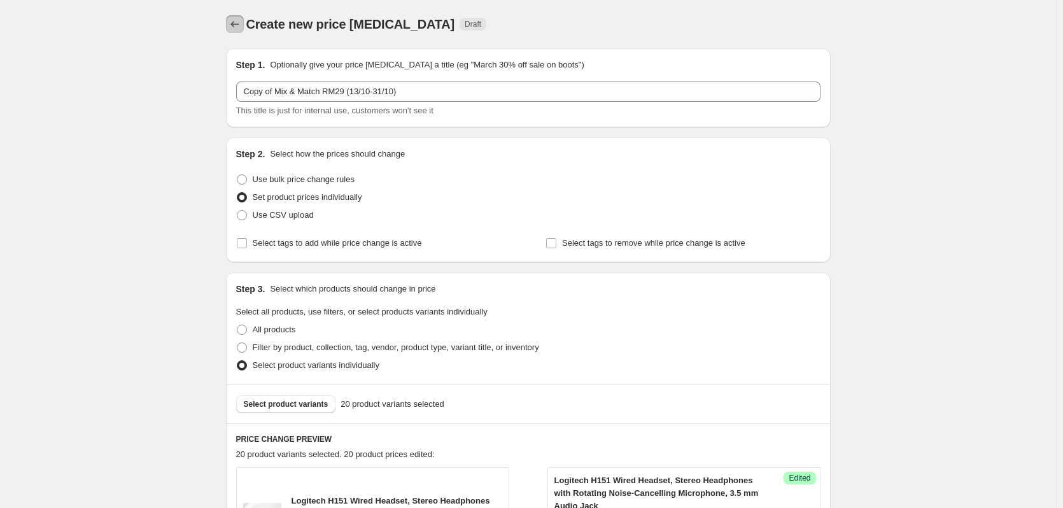
click at [239, 26] on icon "Price change jobs" at bounding box center [235, 24] width 13 height 13
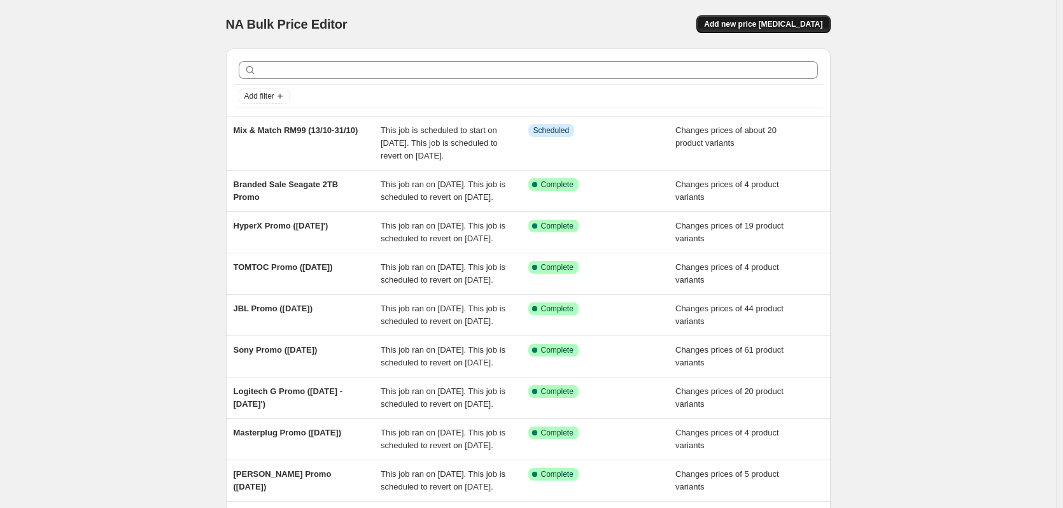
click at [783, 26] on span "Add new price [MEDICAL_DATA]" at bounding box center [763, 24] width 118 height 10
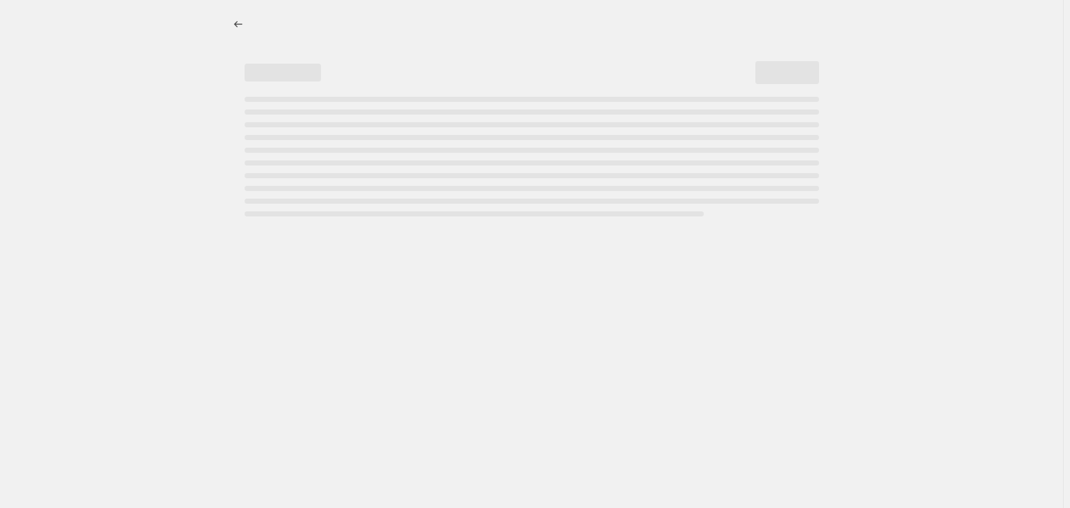
select select "percentage"
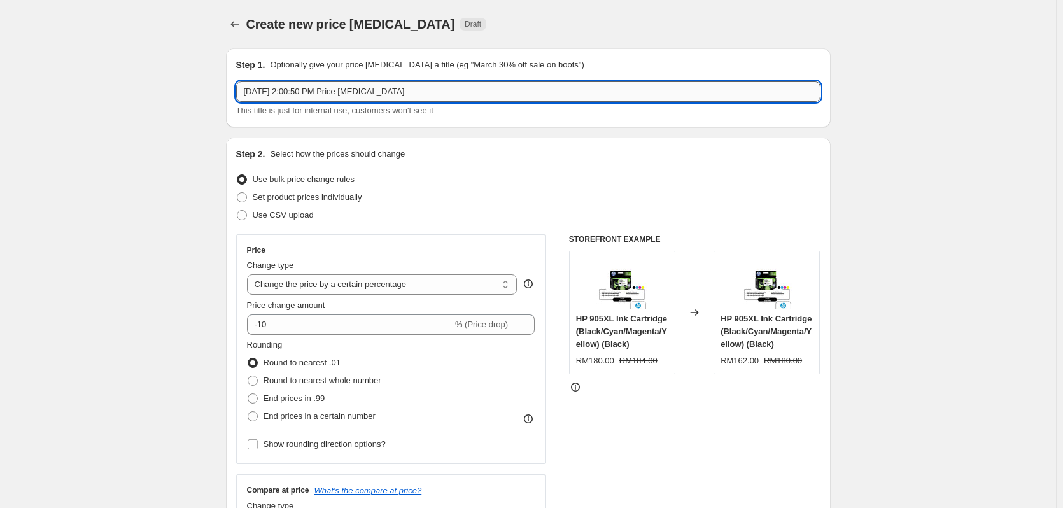
click at [330, 90] on input "[DATE] 2:00:50 PM Price [MEDICAL_DATA]" at bounding box center [528, 91] width 584 height 20
type input "Mix & Match RM29 (13/10-31/10)"
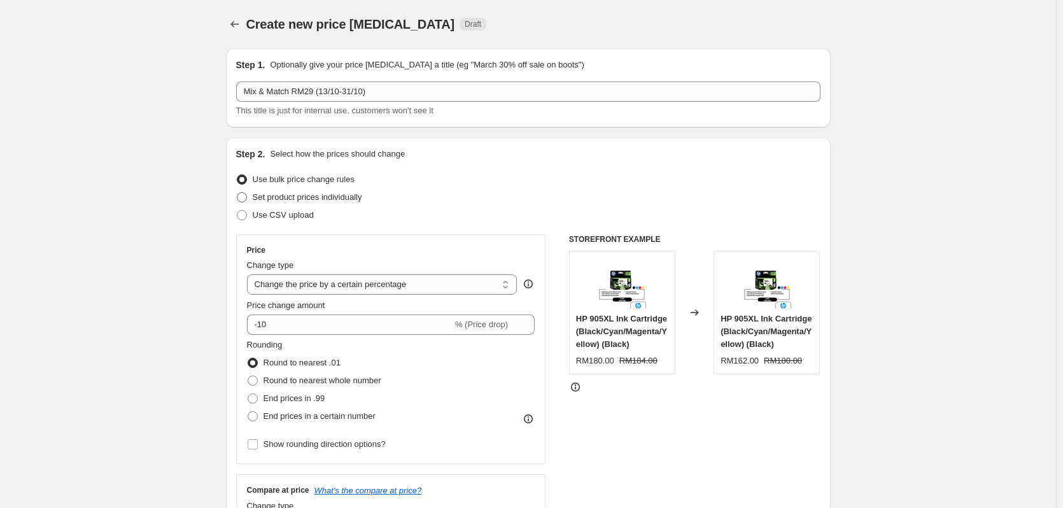
click at [306, 197] on span "Set product prices individually" at bounding box center [308, 197] width 110 height 10
click at [237, 193] on input "Set product prices individually" at bounding box center [237, 192] width 1 height 1
radio input "true"
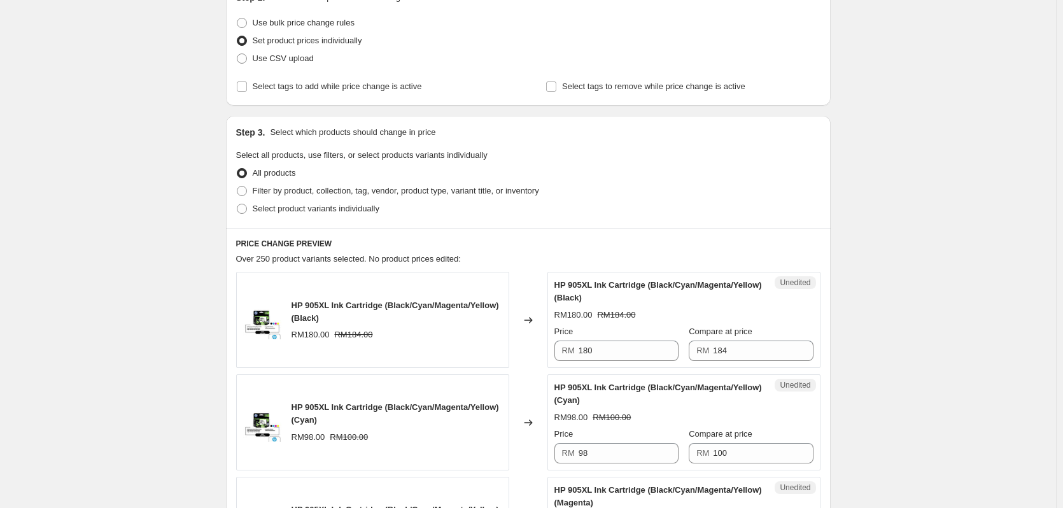
scroll to position [170, 0]
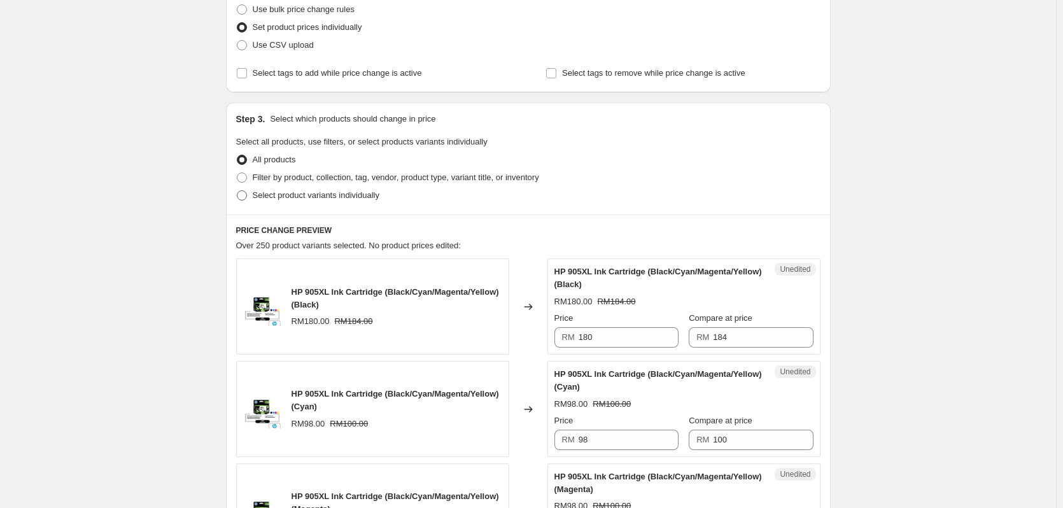
click at [346, 197] on span "Select product variants individually" at bounding box center [316, 195] width 127 height 10
click at [237, 191] on input "Select product variants individually" at bounding box center [237, 190] width 1 height 1
radio input "true"
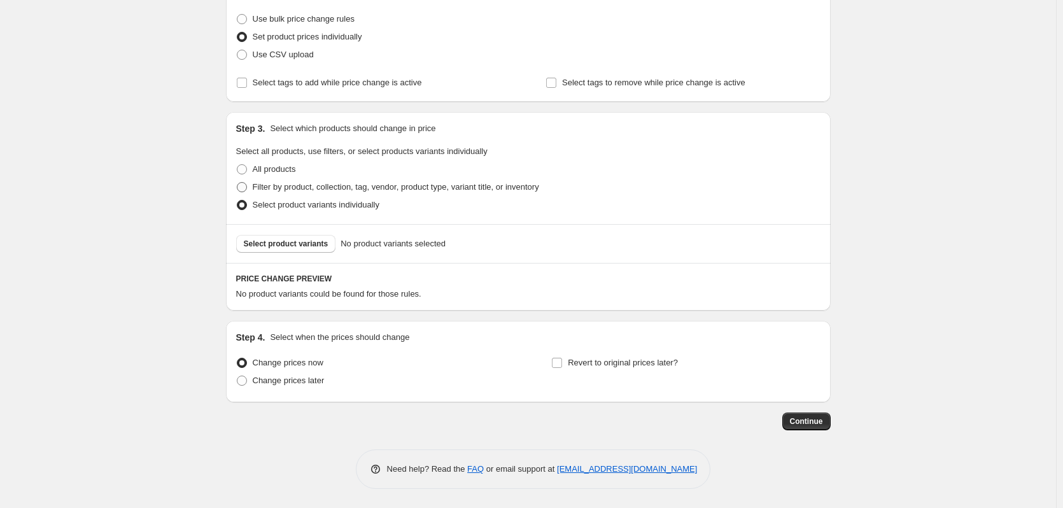
scroll to position [160, 0]
click at [310, 246] on span "Select product variants" at bounding box center [286, 244] width 85 height 10
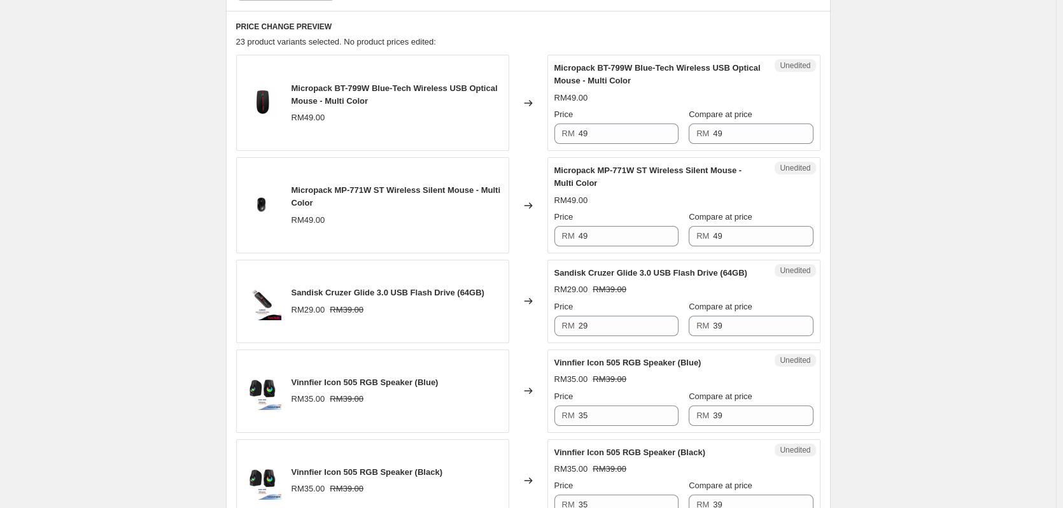
scroll to position [415, 0]
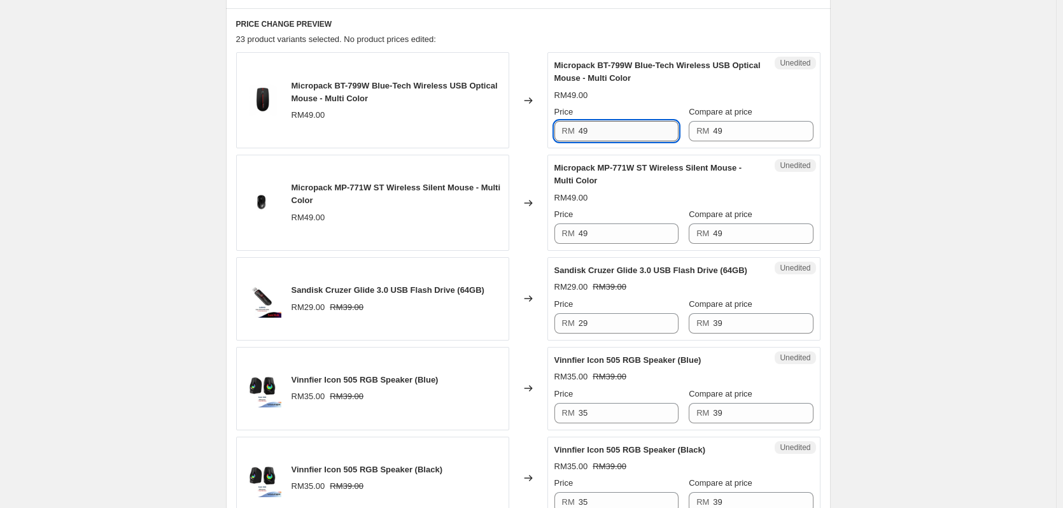
click at [626, 123] on input "49" at bounding box center [629, 131] width 100 height 20
type input "29"
click at [742, 135] on input "49" at bounding box center [763, 131] width 100 height 20
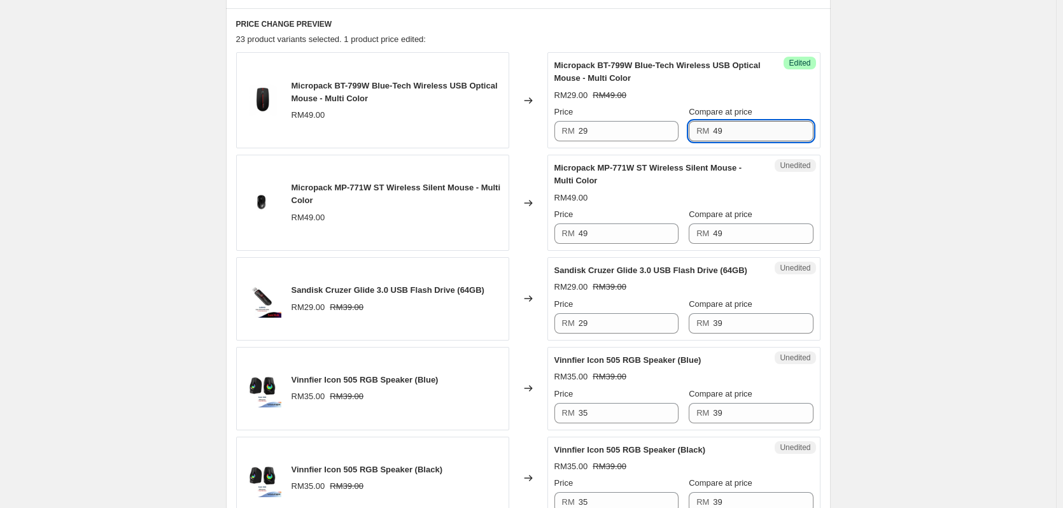
click at [742, 135] on input "49" at bounding box center [763, 131] width 100 height 20
type input "29"
click at [726, 230] on input "49" at bounding box center [763, 233] width 100 height 20
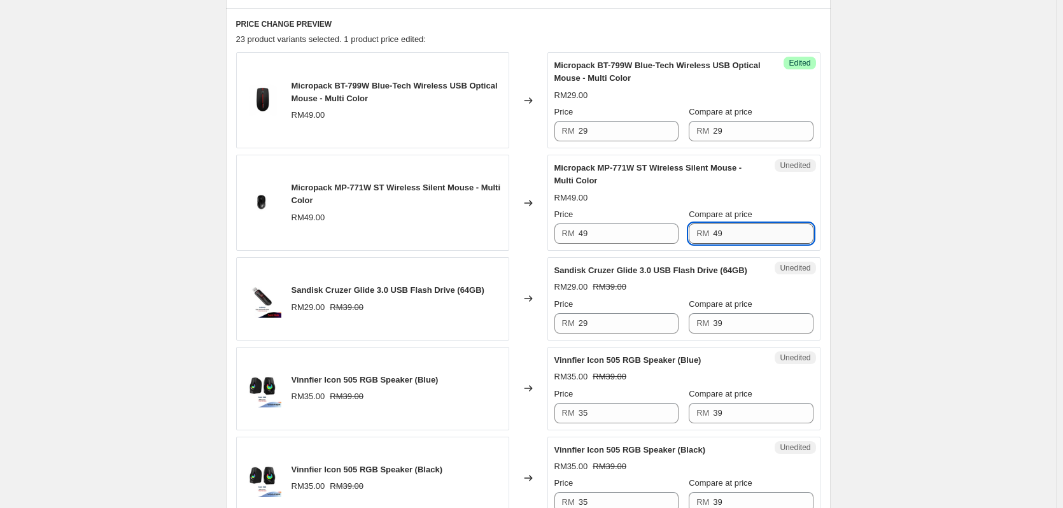
click at [726, 230] on input "49" at bounding box center [763, 233] width 100 height 20
paste input "2"
type input "29"
click at [624, 234] on input "49" at bounding box center [629, 233] width 100 height 20
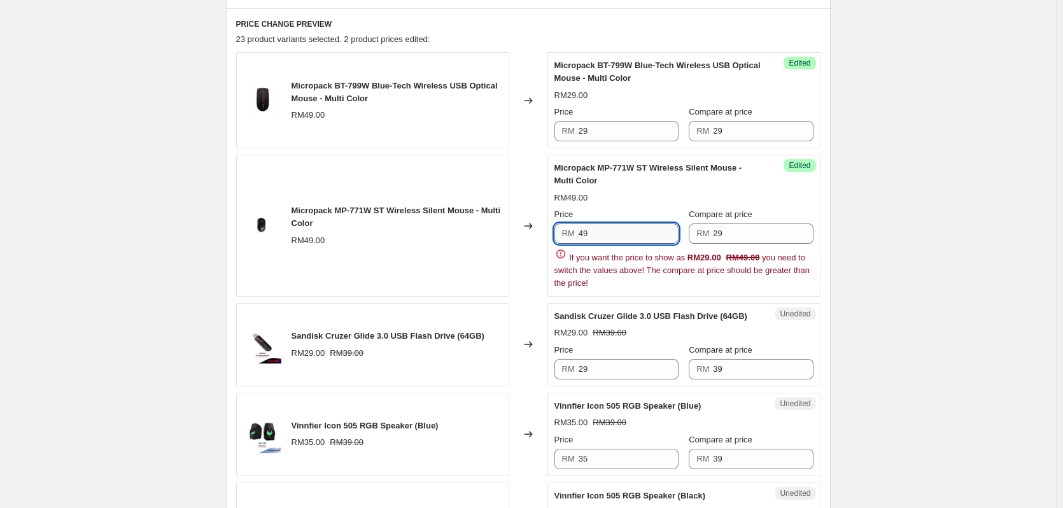
click at [624, 234] on input "49" at bounding box center [629, 233] width 100 height 20
paste input "2"
type input "29"
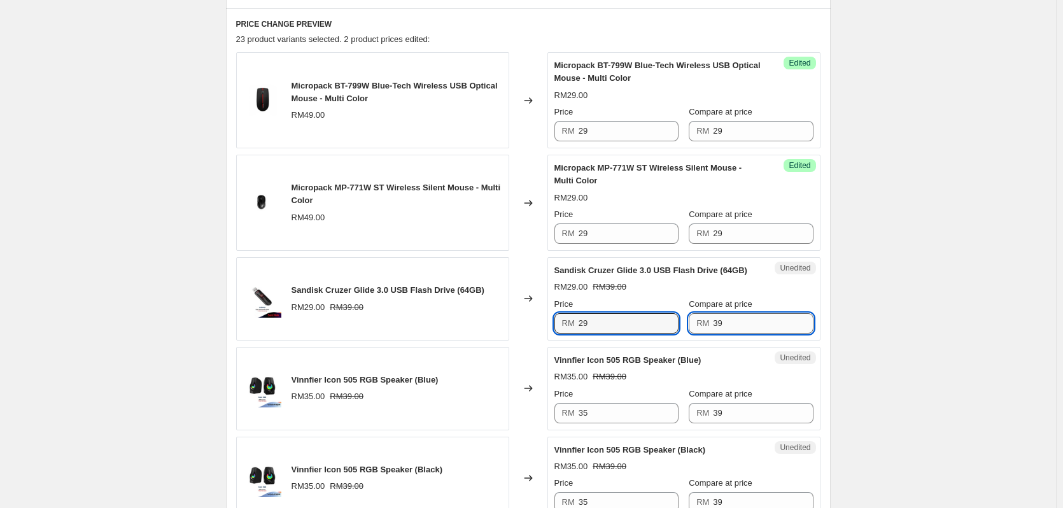
click at [761, 332] on input "39" at bounding box center [763, 323] width 100 height 20
click at [760, 330] on input "39" at bounding box center [763, 323] width 100 height 20
paste input "2"
type input "29"
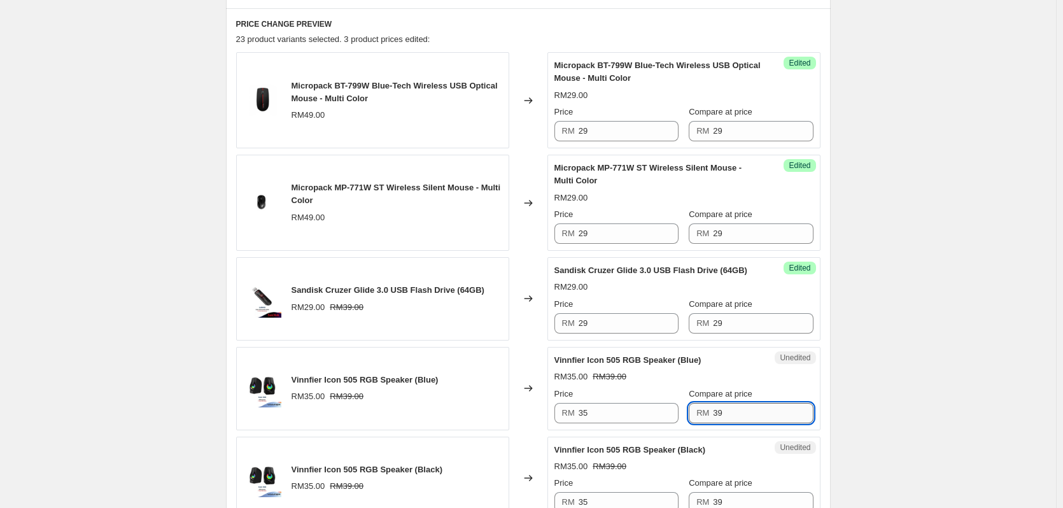
click at [742, 413] on input "39" at bounding box center [763, 413] width 100 height 20
paste input "2"
type input "29"
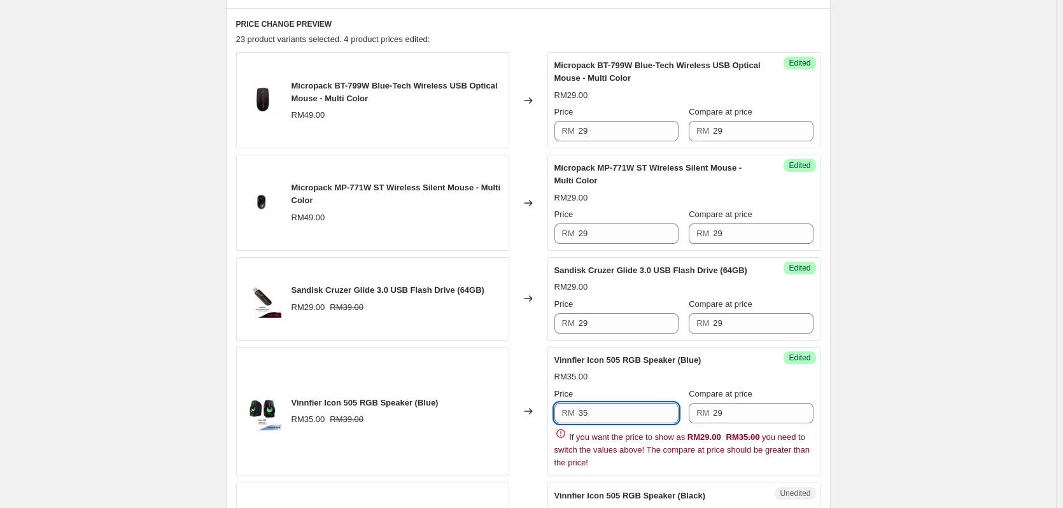
click at [585, 412] on input "35" at bounding box center [629, 413] width 100 height 20
paste input "29"
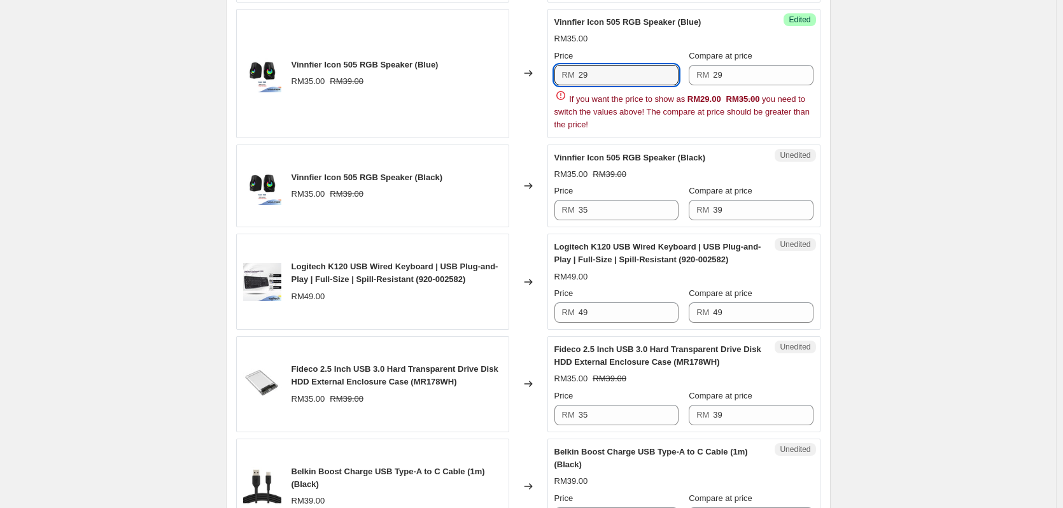
scroll to position [754, 0]
type input "29"
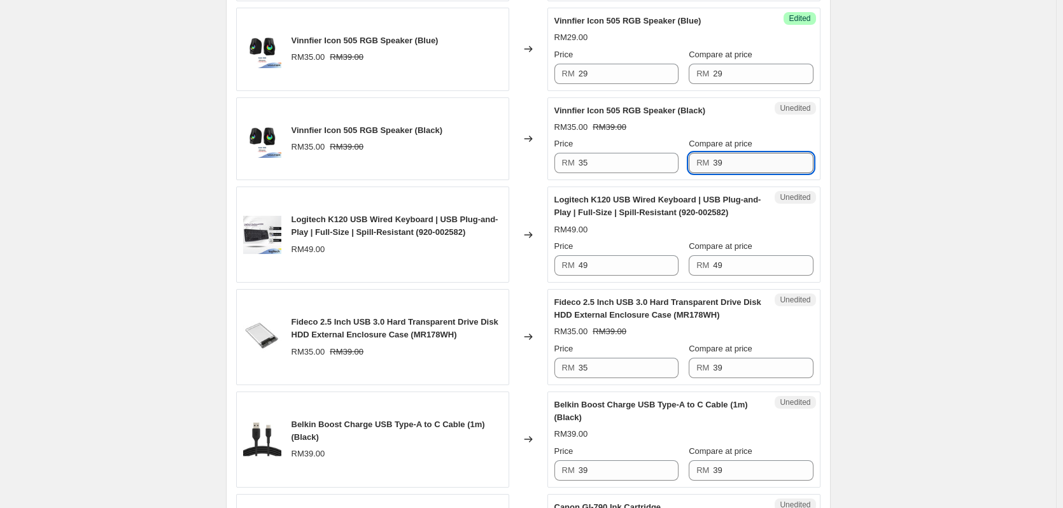
click at [748, 211] on div "Logitech K120 USB Wired Keyboard | USB Plug-and-Play | Full-Size | Spill-Resist…" at bounding box center [659, 206] width 208 height 25
click at [732, 276] on div "Unedited Logitech K120 USB Wired Keyboard | USB Plug-and-Play | Full-Size | Spi…" at bounding box center [684, 235] width 273 height 96
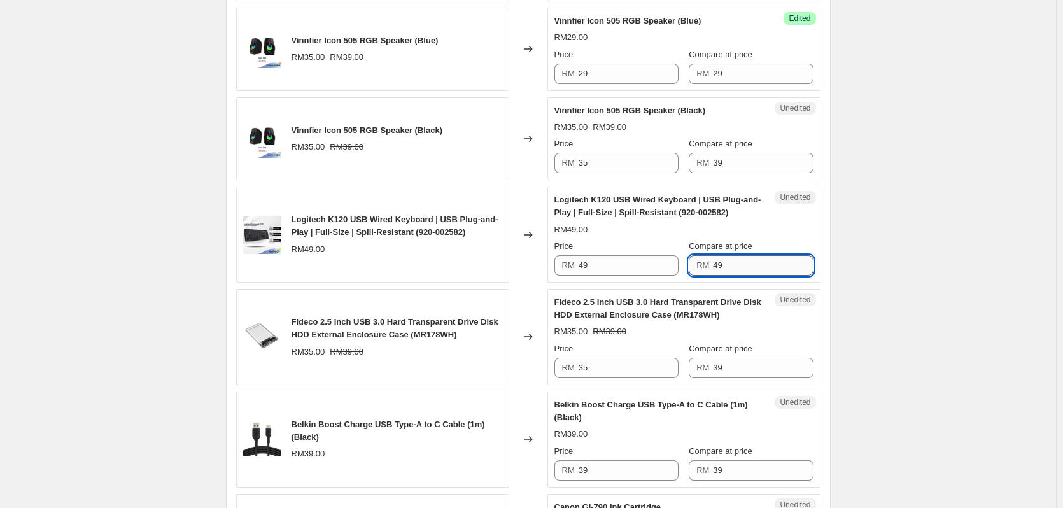
click at [730, 267] on input "49" at bounding box center [763, 265] width 100 height 20
paste input "2"
type input "29"
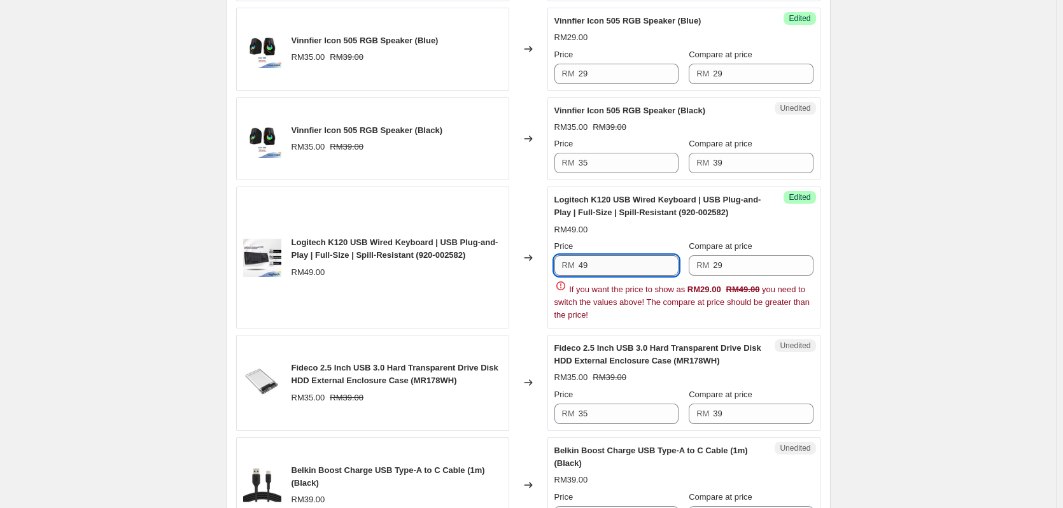
click at [632, 267] on input "49" at bounding box center [629, 265] width 100 height 20
paste input "2"
type input "29"
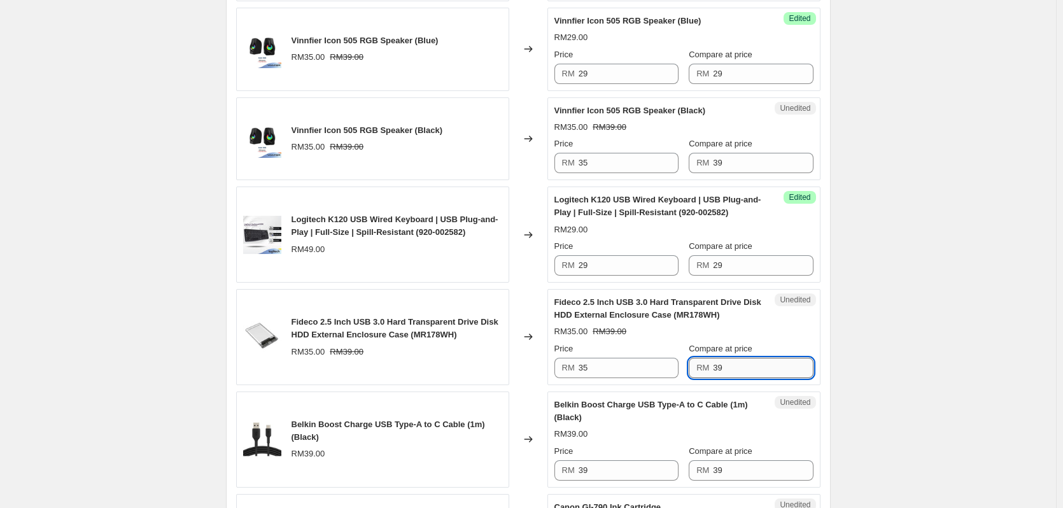
click at [765, 409] on div "Belkin Boost Charge USB Type-A to C Cable (1m) (Black) RM39.00 Price RM 39 Comp…" at bounding box center [684, 440] width 259 height 82
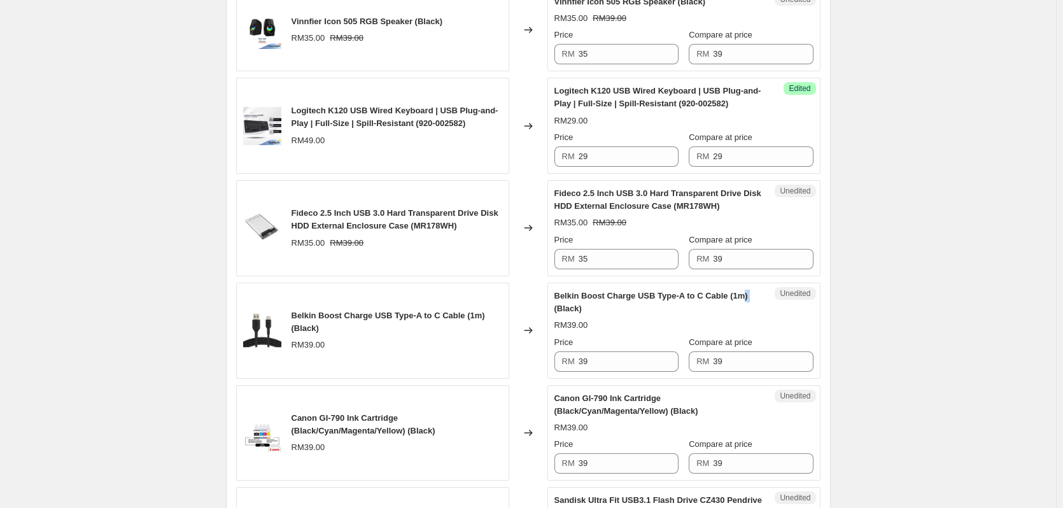
scroll to position [882, 0]
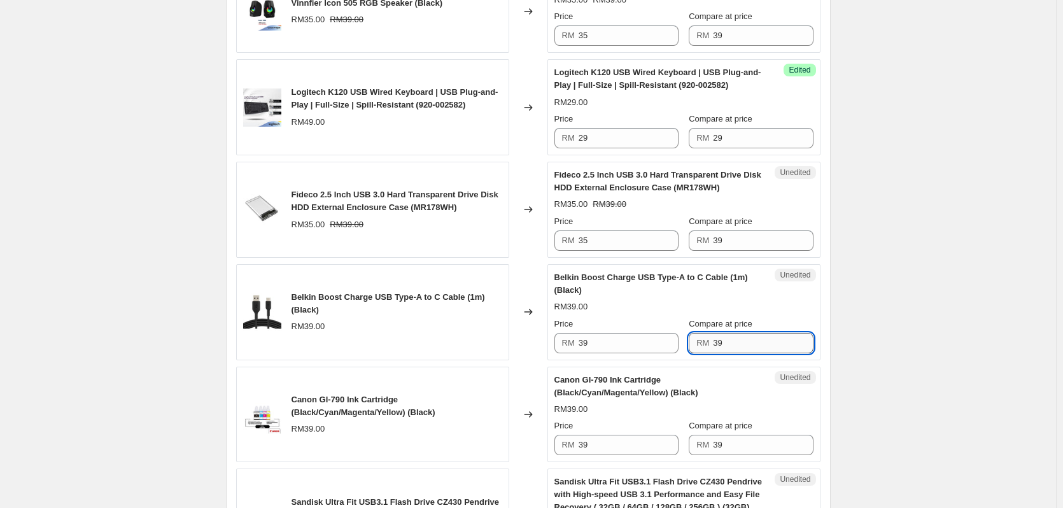
click at [744, 344] on input "39" at bounding box center [763, 343] width 100 height 20
paste input "2"
type input "29"
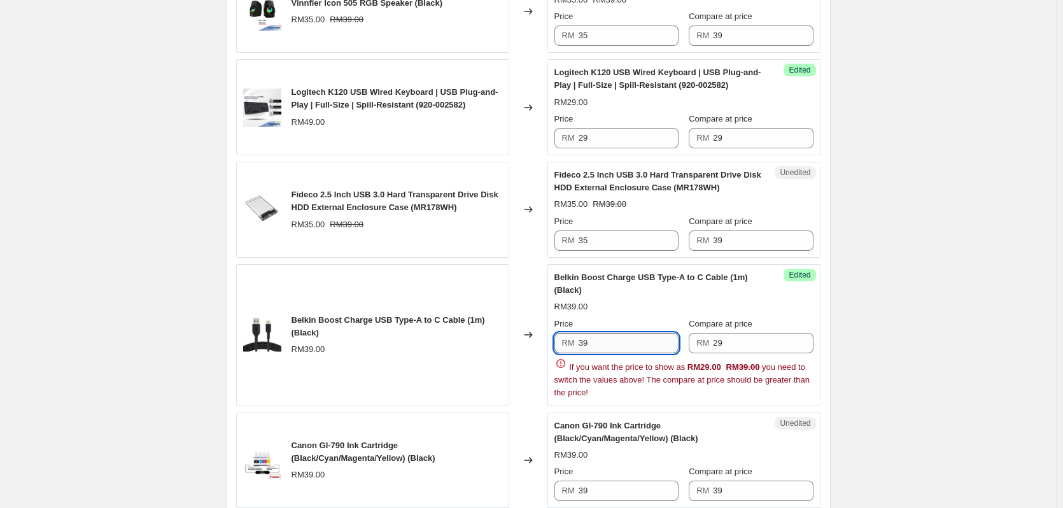
click at [617, 343] on input "39" at bounding box center [629, 343] width 100 height 20
paste input "2"
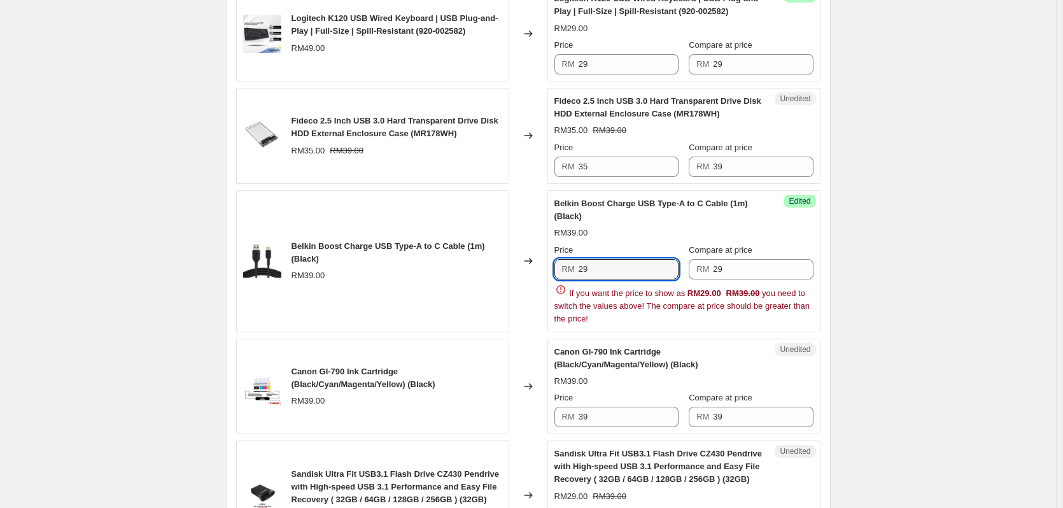
scroll to position [1009, 0]
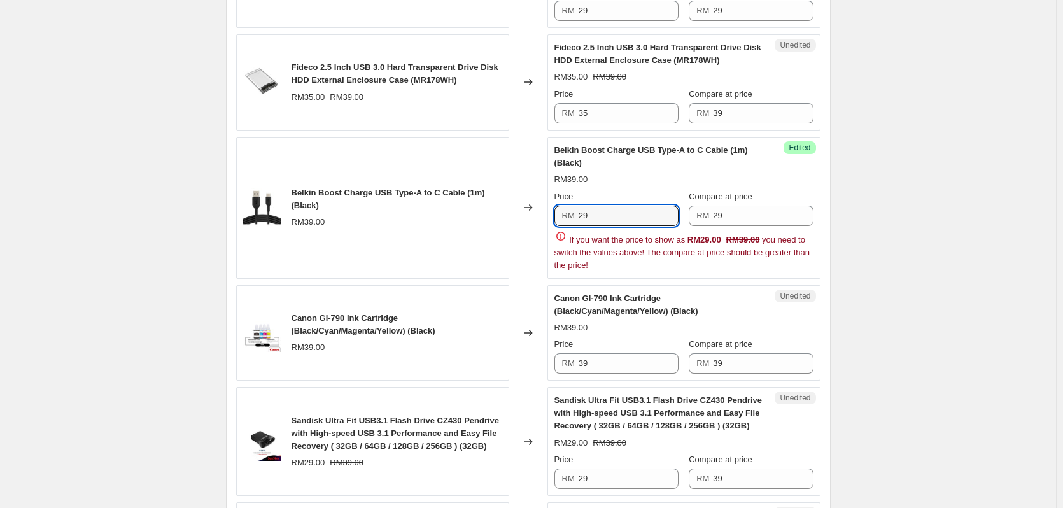
type input "29"
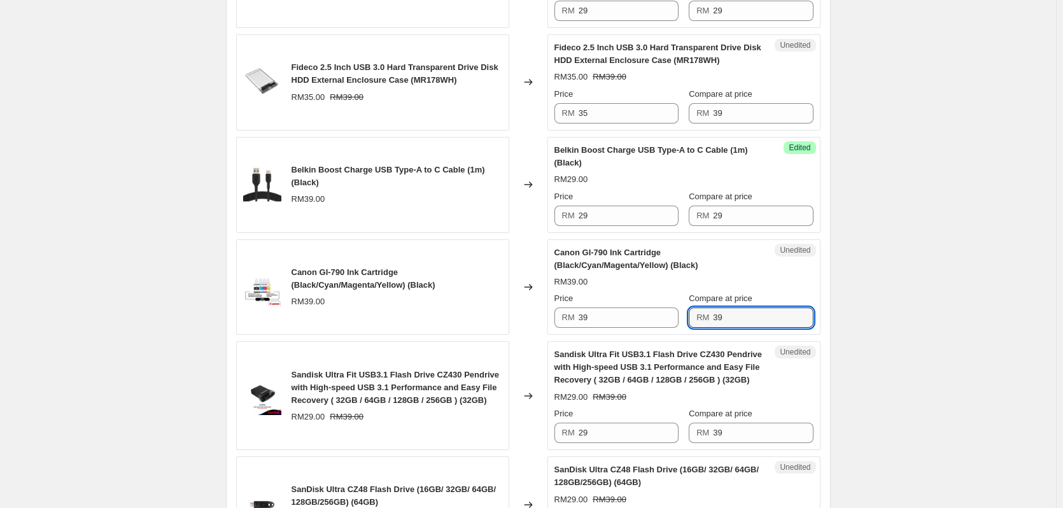
click at [730, 361] on div "Micropack BT-799W Blue-Tech Wireless USB Optical Mouse - Multi Color RM49.00 Ch…" at bounding box center [528, 478] width 584 height 2041
click at [730, 361] on div "Sandisk Ultra Fit USB3.1 Flash Drive CZ430 Pendrive with High-speed USB 3.1 Per…" at bounding box center [659, 367] width 208 height 38
click at [731, 313] on input "39" at bounding box center [763, 318] width 100 height 20
paste input "2"
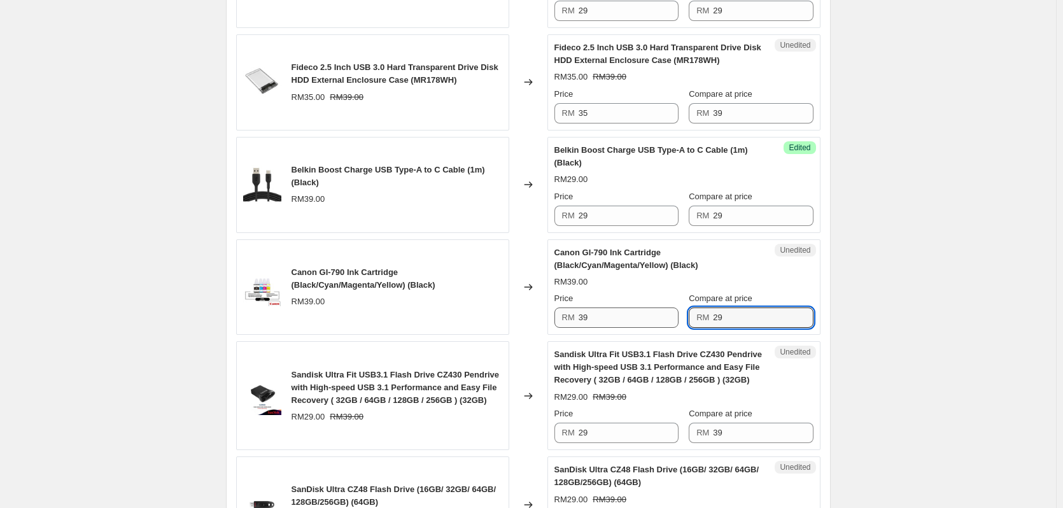
type input "29"
click at [619, 316] on input "39" at bounding box center [629, 318] width 100 height 20
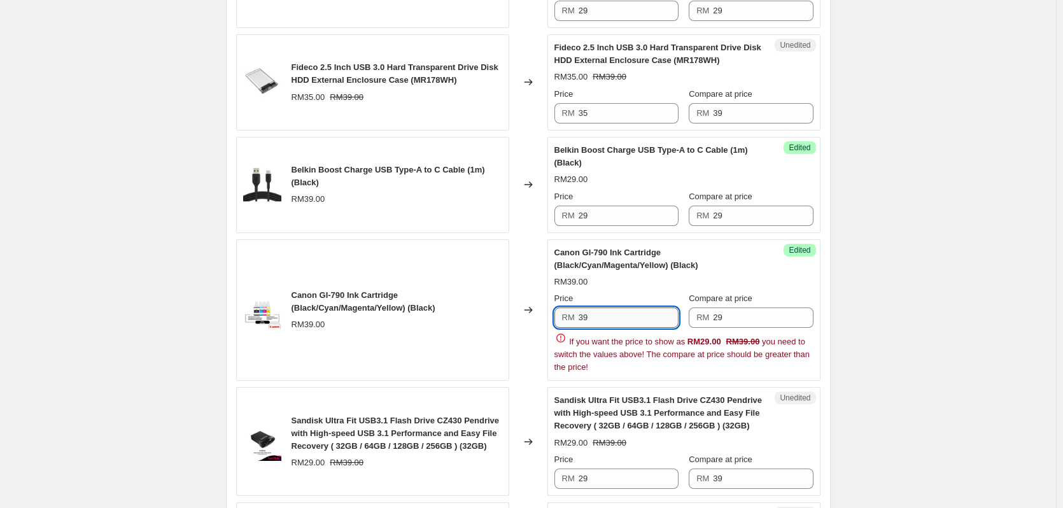
click at [619, 316] on input "39" at bounding box center [629, 318] width 100 height 20
paste input "2"
type input "29"
click at [770, 475] on div "Micropack BT-799W Blue-Tech Wireless USB Optical Mouse - Multi Color RM49.00 Ch…" at bounding box center [528, 501] width 584 height 2087
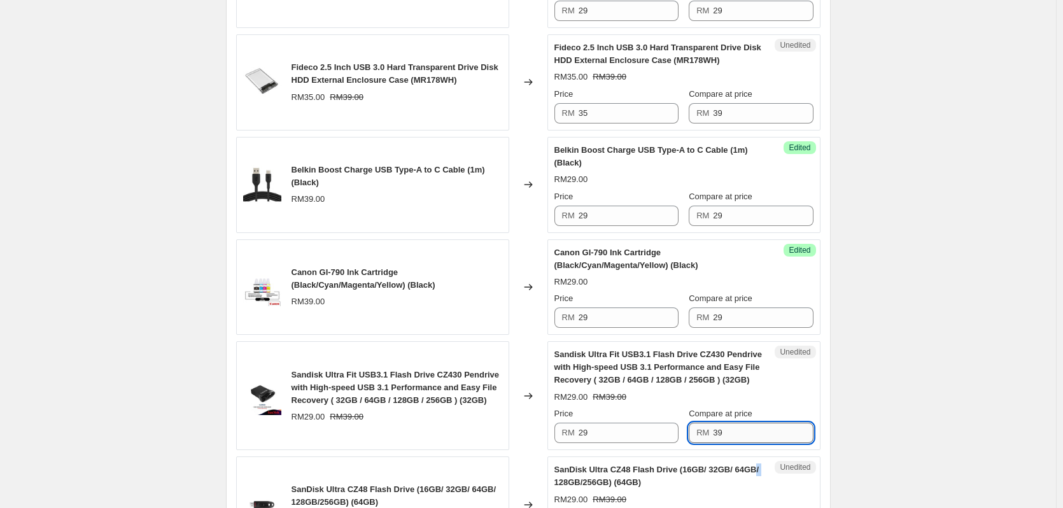
click at [770, 475] on div "SanDisk Ultra CZ48 Flash Drive (16GB/ 32GB/ 64GB/ 128GB/256GB) (64GB) RM29.00 R…" at bounding box center [684, 505] width 259 height 82
click at [746, 452] on div "Micropack BT-799W Blue-Tech Wireless USB Optical Mouse - Multi Color RM49.00 Ch…" at bounding box center [528, 478] width 584 height 2041
click at [747, 435] on input "39" at bounding box center [763, 433] width 100 height 20
paste input "2"
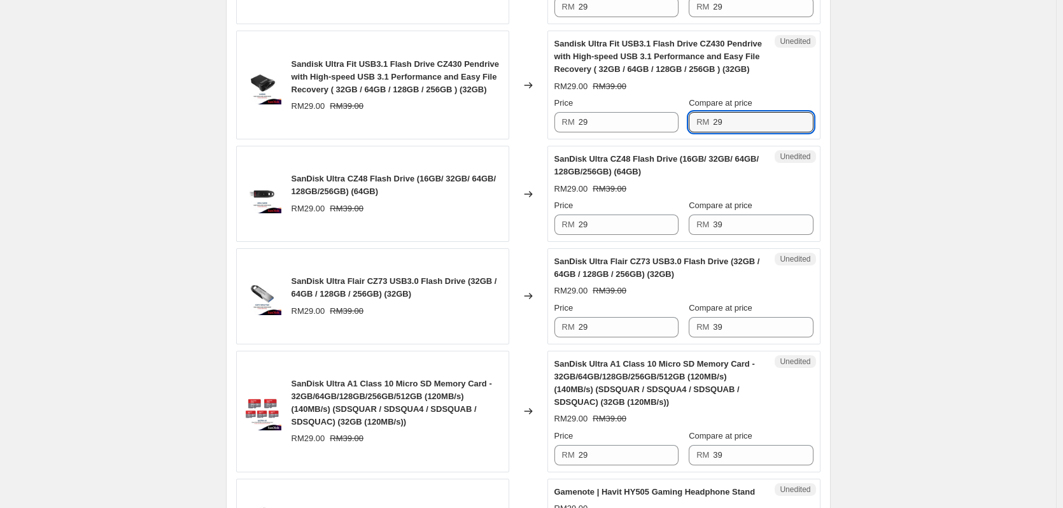
scroll to position [1348, 0]
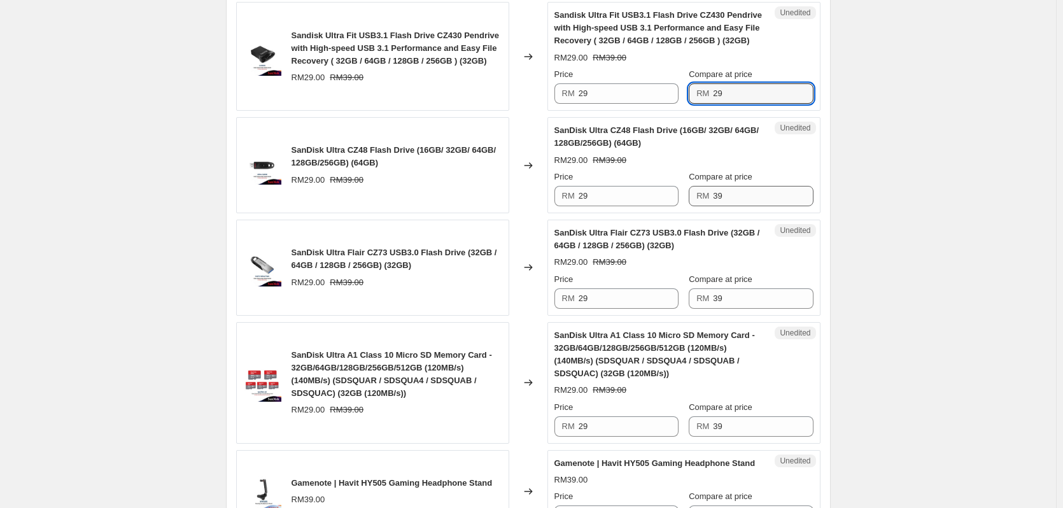
type input "29"
click at [758, 203] on input "39" at bounding box center [763, 196] width 100 height 20
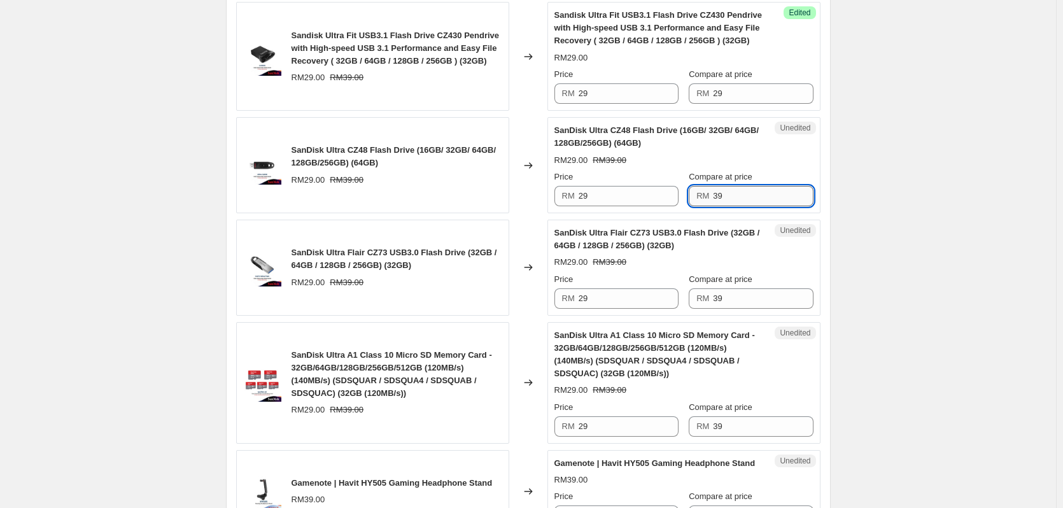
click at [756, 195] on input "39" at bounding box center [763, 196] width 100 height 20
paste input "2"
type input "29"
click at [744, 295] on input "39" at bounding box center [763, 298] width 100 height 20
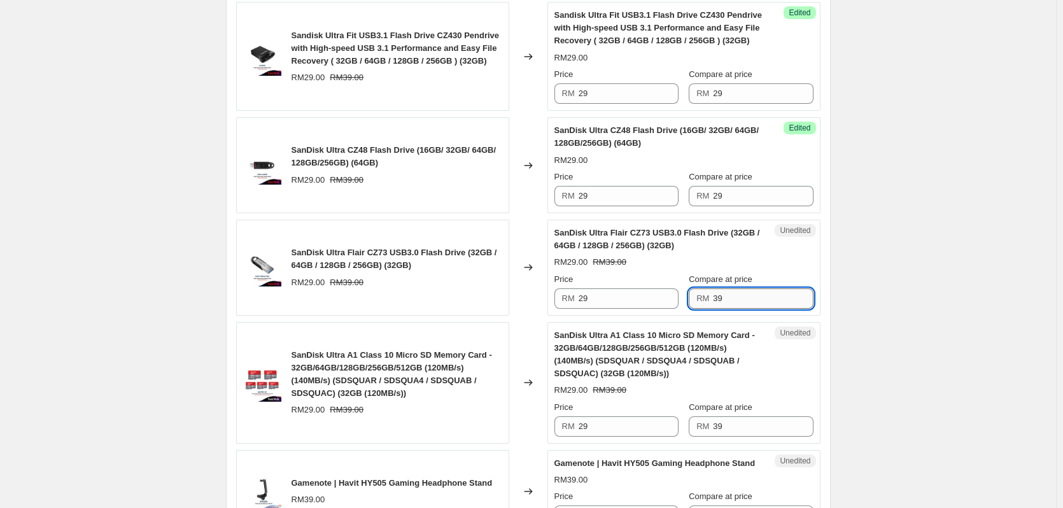
click at [744, 295] on input "39" at bounding box center [763, 298] width 100 height 20
paste input "2"
type input "29"
click at [756, 422] on input "39" at bounding box center [763, 426] width 100 height 20
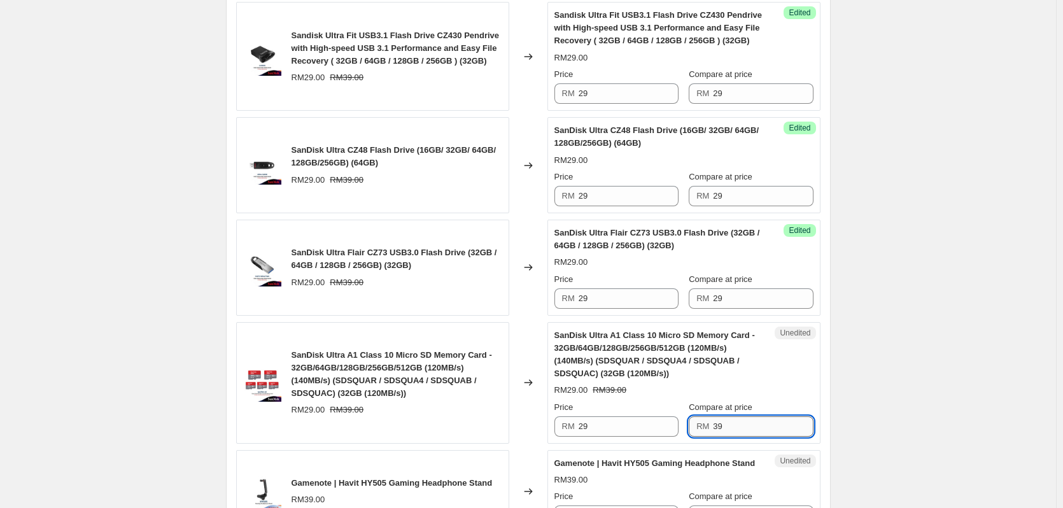
click at [756, 422] on input "39" at bounding box center [763, 426] width 100 height 20
paste input "2"
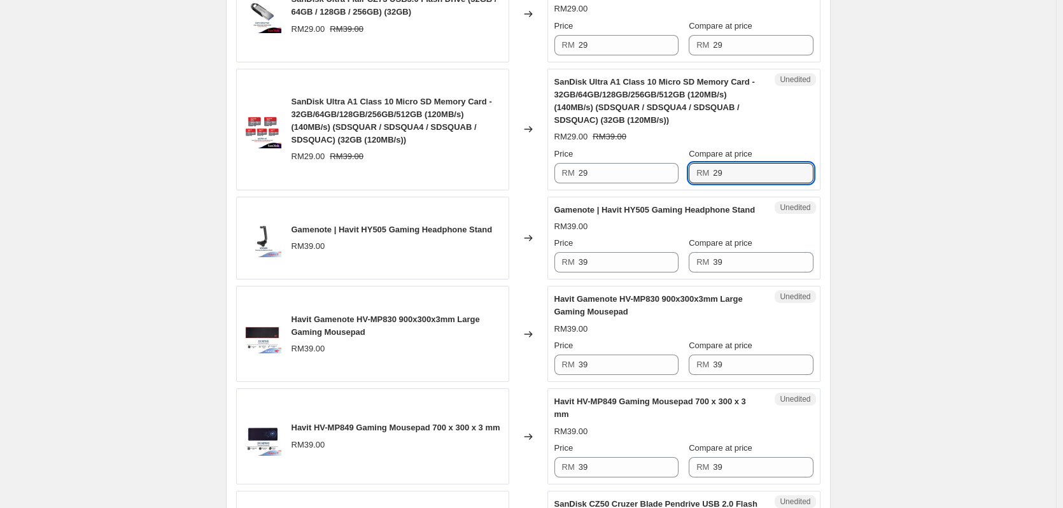
scroll to position [1603, 0]
type input "29"
click at [740, 269] on input "39" at bounding box center [763, 261] width 100 height 20
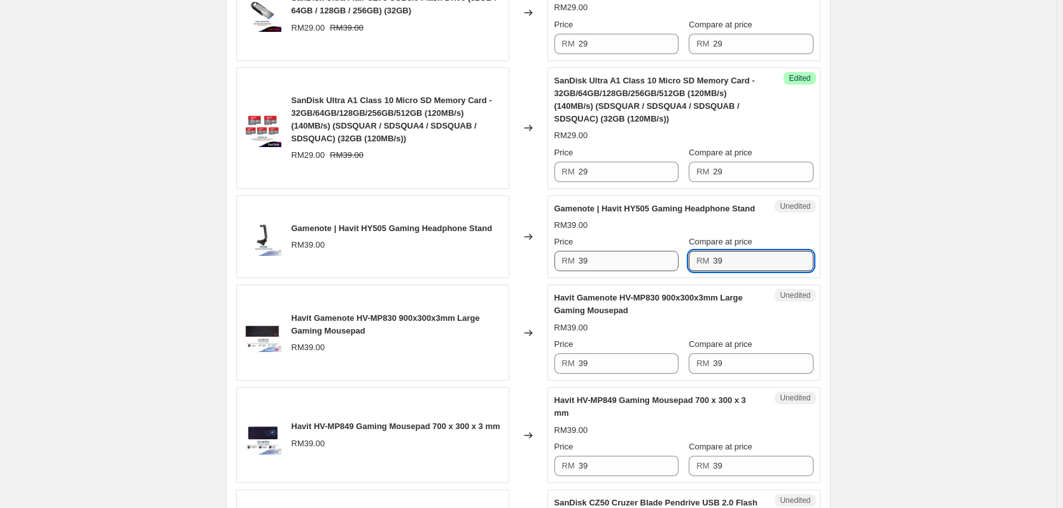
paste input "2"
type input "29"
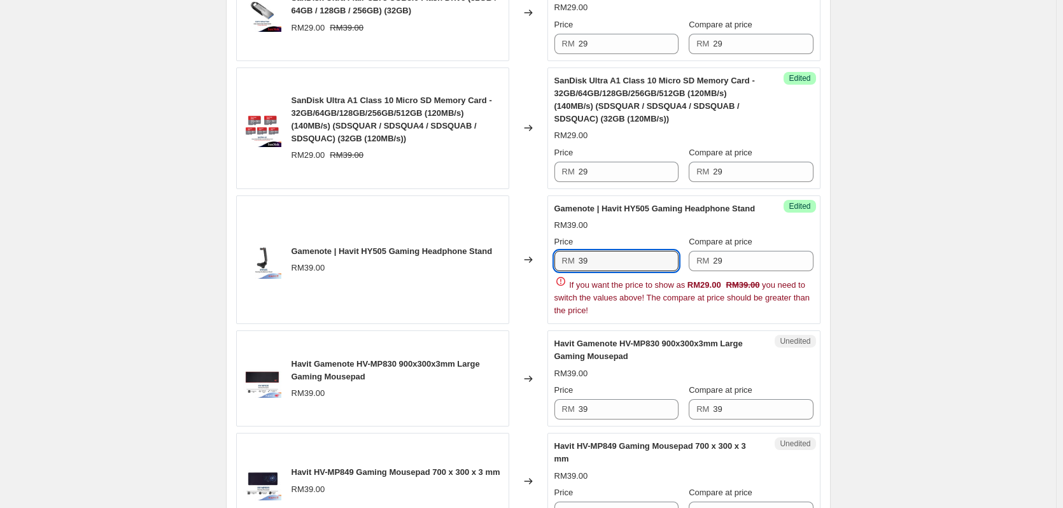
click at [594, 276] on div "Price RM 39 Compare at price RM 29 If you want the price to show as RM29.00 RM3…" at bounding box center [684, 276] width 259 height 81
click at [594, 275] on div "If you want the price to show as RM29.00 RM39.00 you need to switch the values …" at bounding box center [684, 296] width 259 height 42
click at [633, 257] on input "39" at bounding box center [629, 261] width 100 height 20
paste input "2"
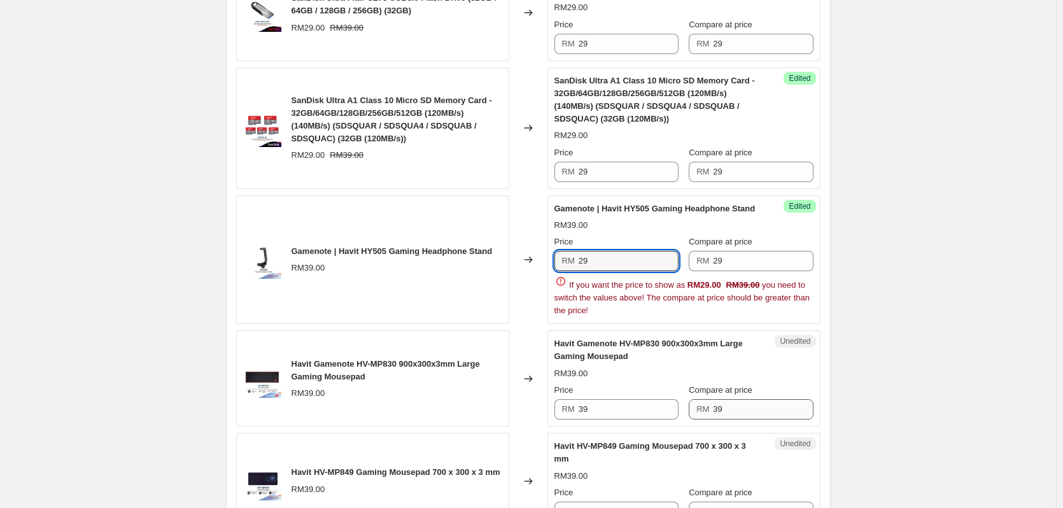
type input "29"
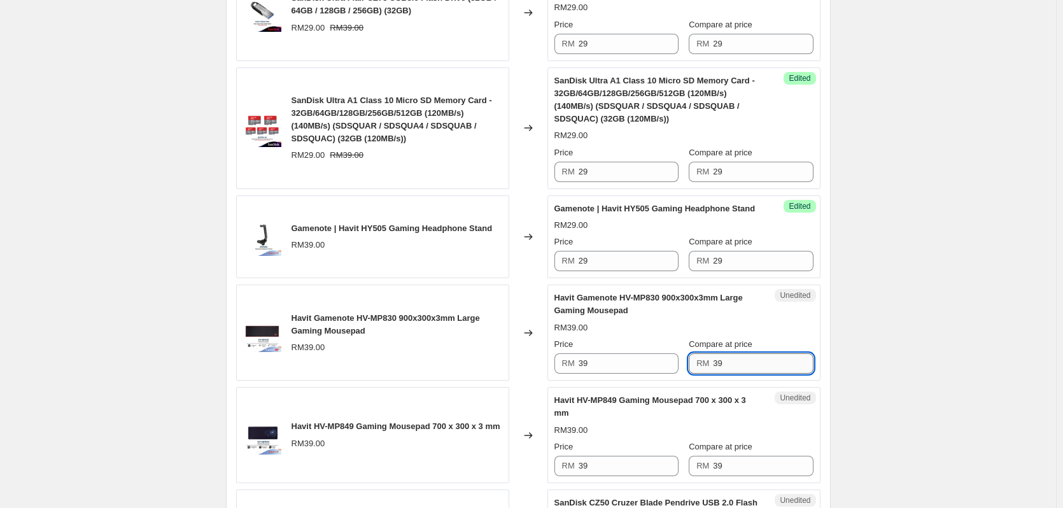
click at [732, 374] on input "39" at bounding box center [763, 363] width 100 height 20
paste input "2"
type input "29"
click at [602, 374] on input "39" at bounding box center [629, 363] width 100 height 20
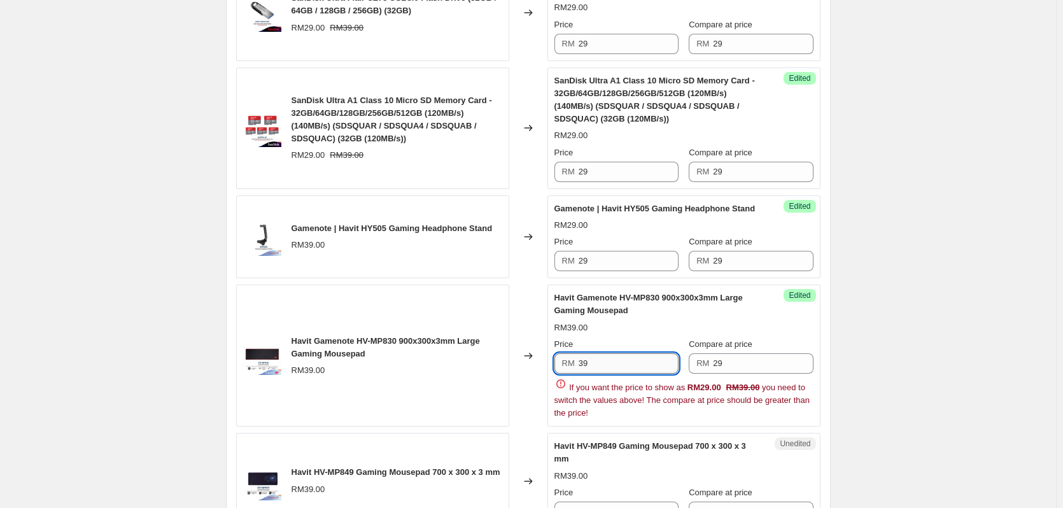
click at [603, 374] on input "39" at bounding box center [629, 363] width 100 height 20
paste input "2"
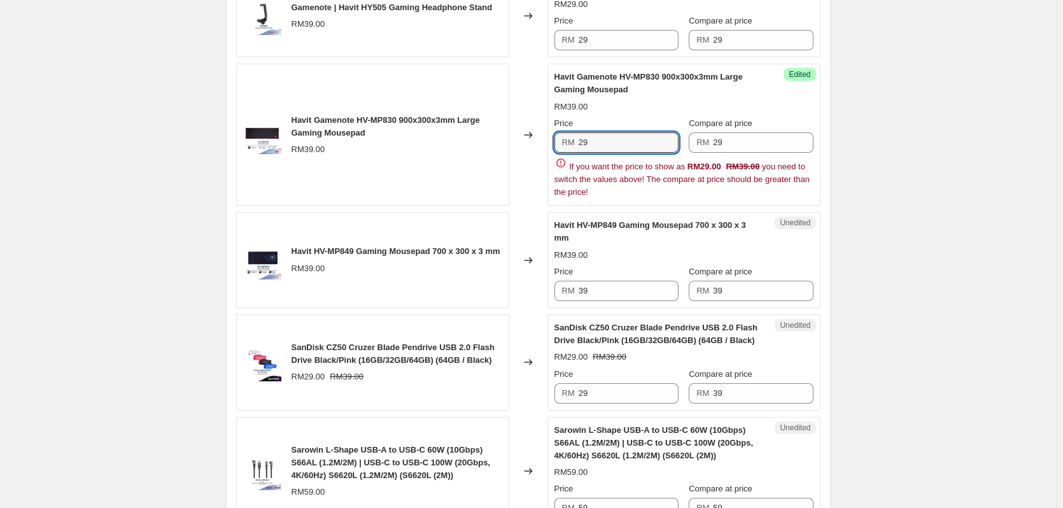
scroll to position [1858, 0]
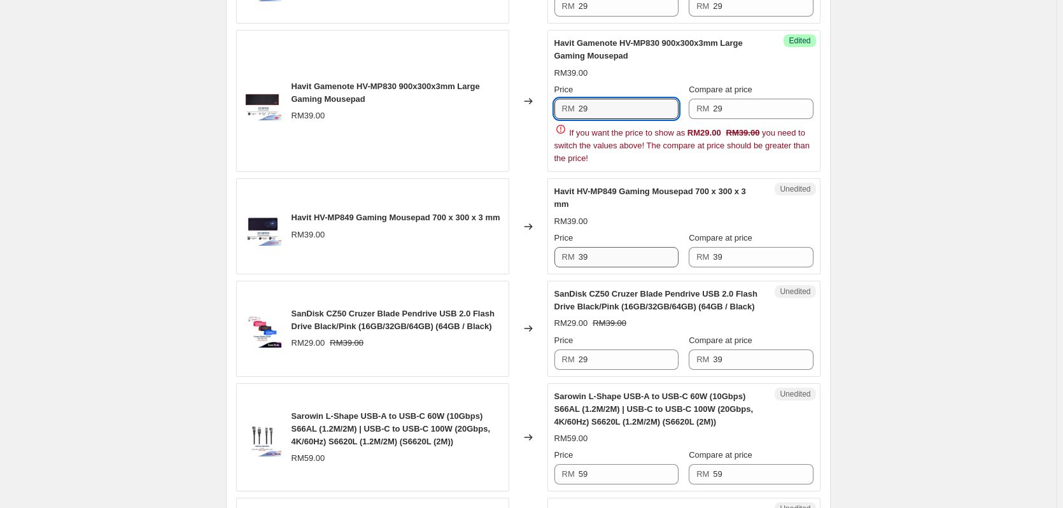
type input "29"
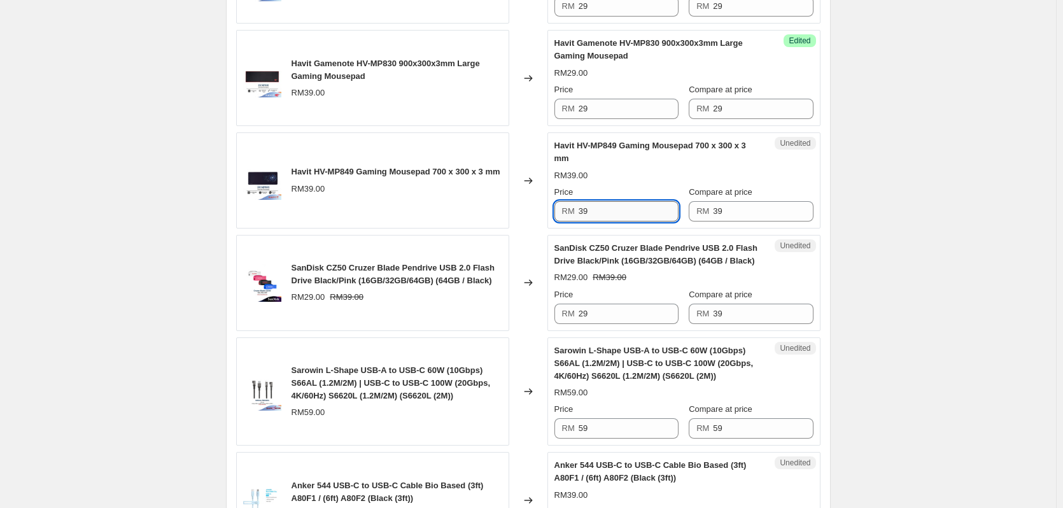
click at [612, 267] on div "SanDisk CZ50 Cruzer Blade Pendrive USB 2.0 Flash Drive Black/Pink (16GB/32GB/64…" at bounding box center [659, 254] width 208 height 25
click at [604, 222] on input "39" at bounding box center [629, 211] width 100 height 20
paste input "2"
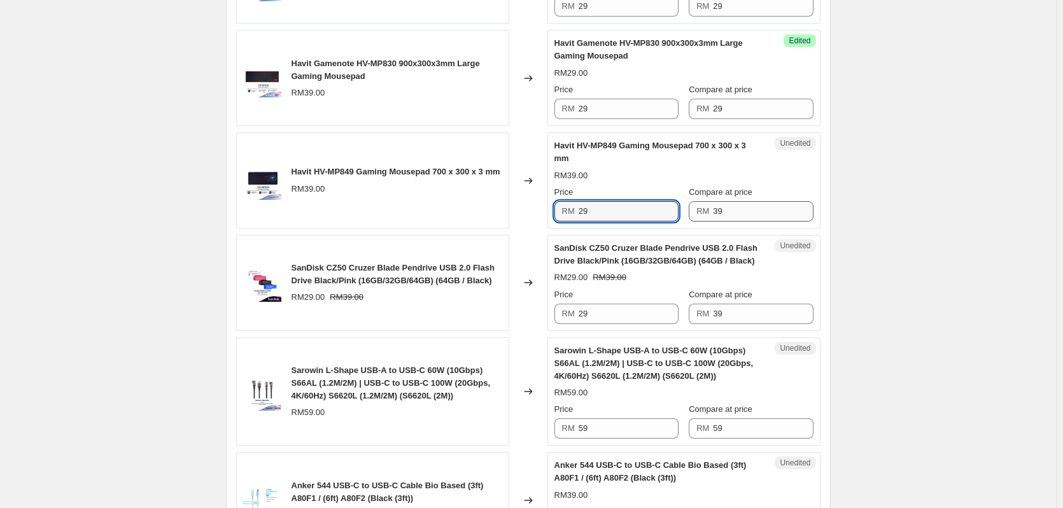
type input "29"
click at [747, 217] on input "39" at bounding box center [763, 211] width 100 height 20
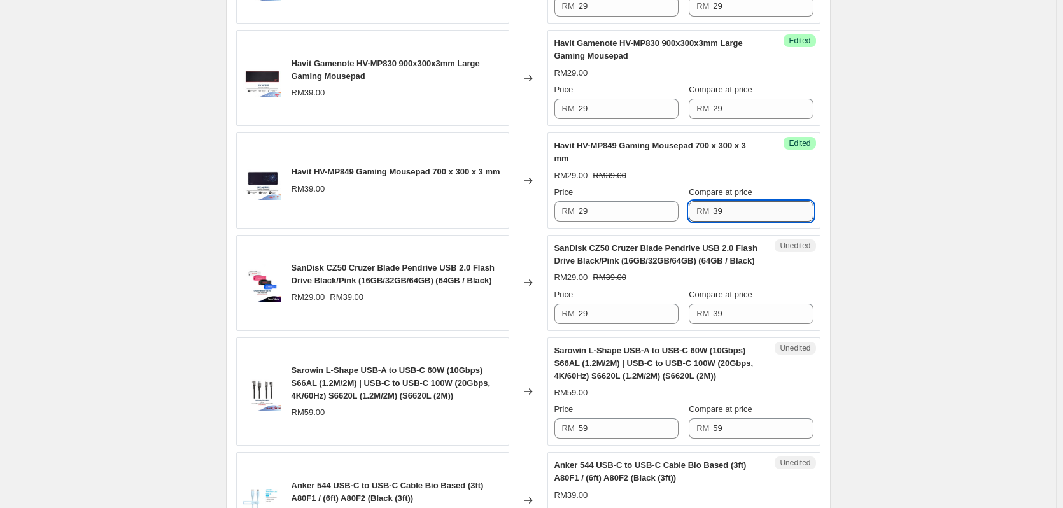
click at [747, 217] on input "39" at bounding box center [763, 211] width 100 height 20
paste input "2"
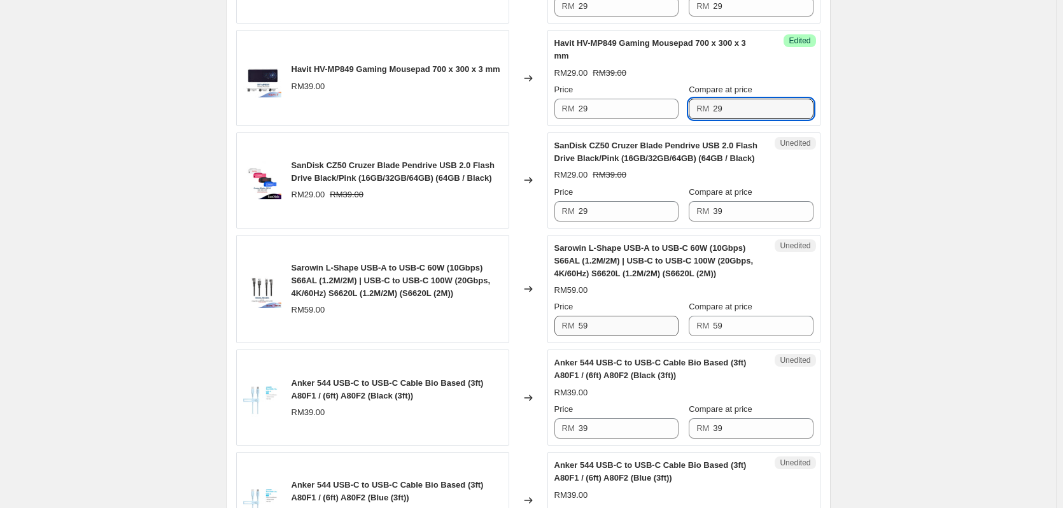
scroll to position [1985, 0]
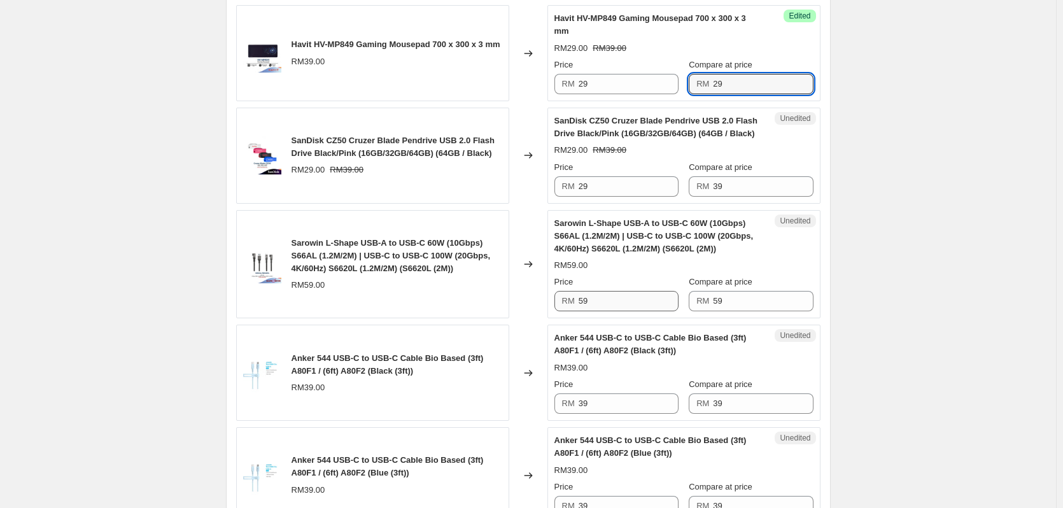
type input "29"
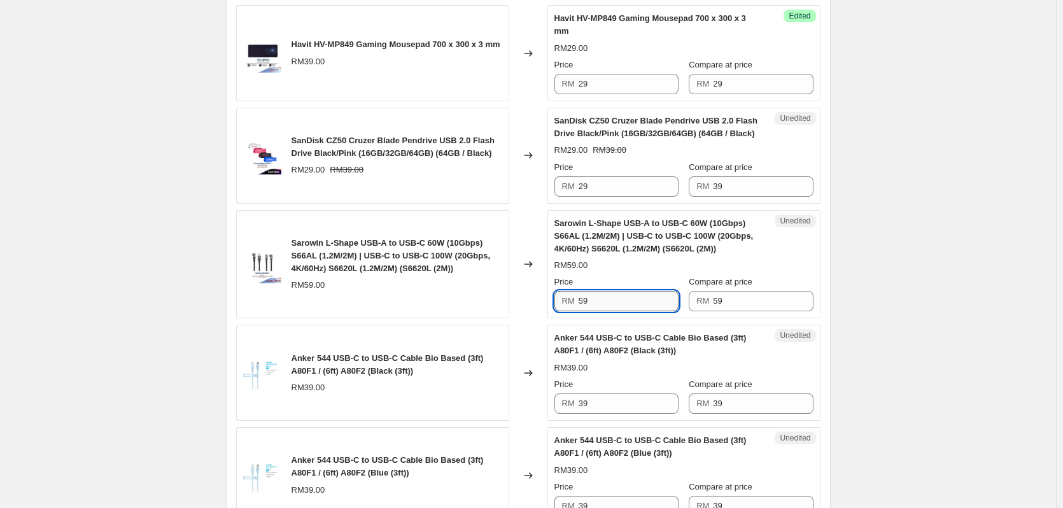
click at [643, 309] on input "59" at bounding box center [629, 301] width 100 height 20
paste input "29"
click at [643, 309] on input "5929" at bounding box center [629, 301] width 100 height 20
paste input "text"
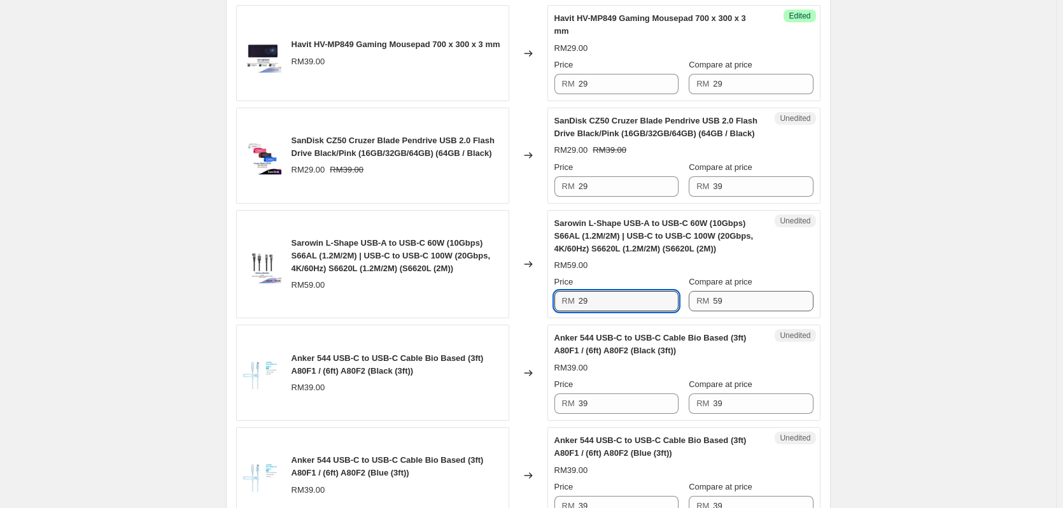
type input "29"
click at [765, 311] on input "59" at bounding box center [763, 301] width 100 height 20
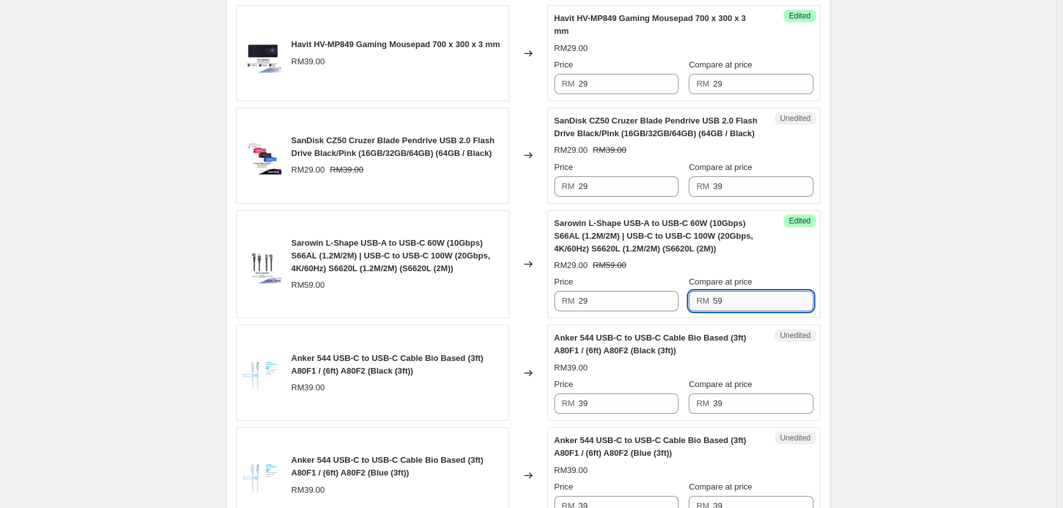
click at [765, 311] on input "59" at bounding box center [763, 301] width 100 height 20
paste input "2"
type input "29"
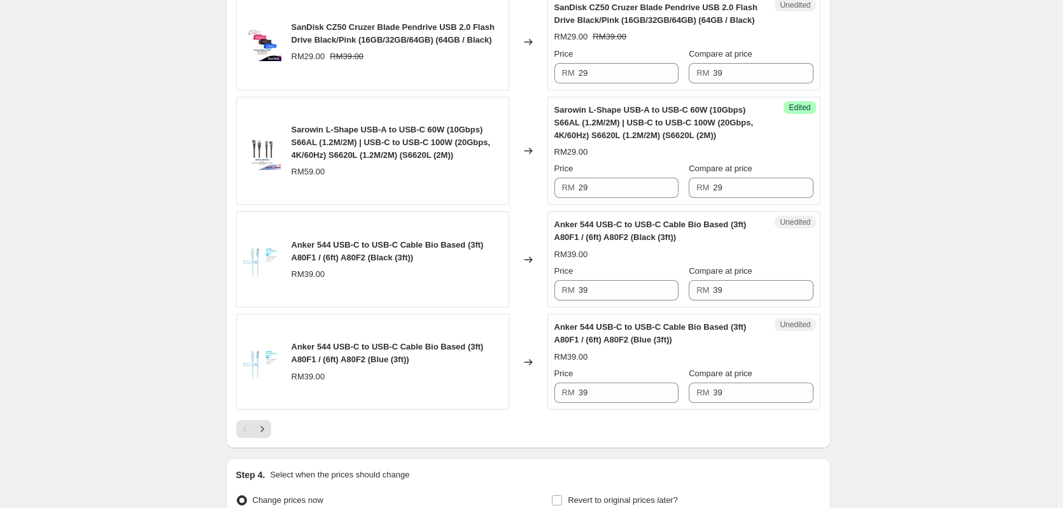
scroll to position [2113, 0]
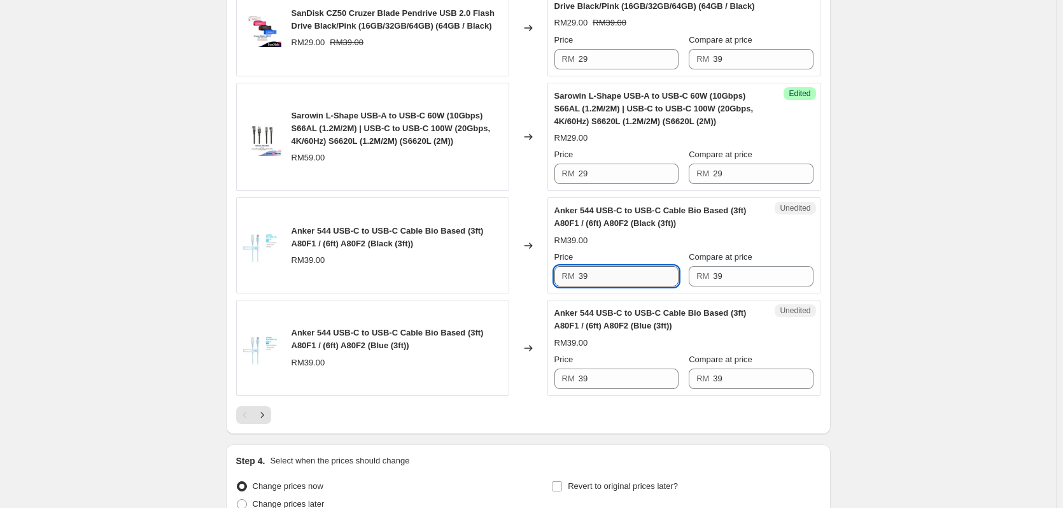
click at [642, 287] on input "39" at bounding box center [629, 276] width 100 height 20
paste input "2"
type input "29"
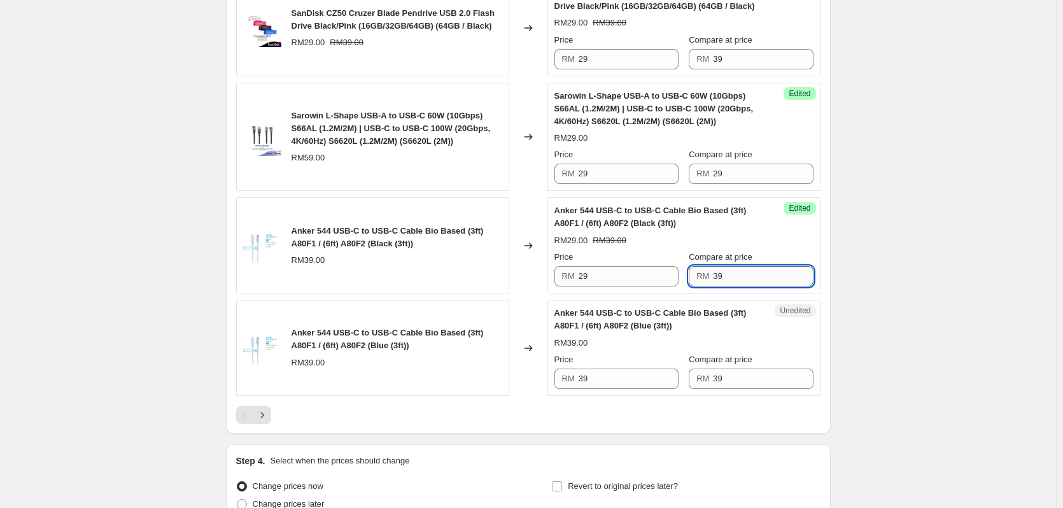
click at [726, 287] on input "39" at bounding box center [763, 276] width 100 height 20
paste input "29"
click at [740, 283] on input "3929" at bounding box center [763, 276] width 100 height 20
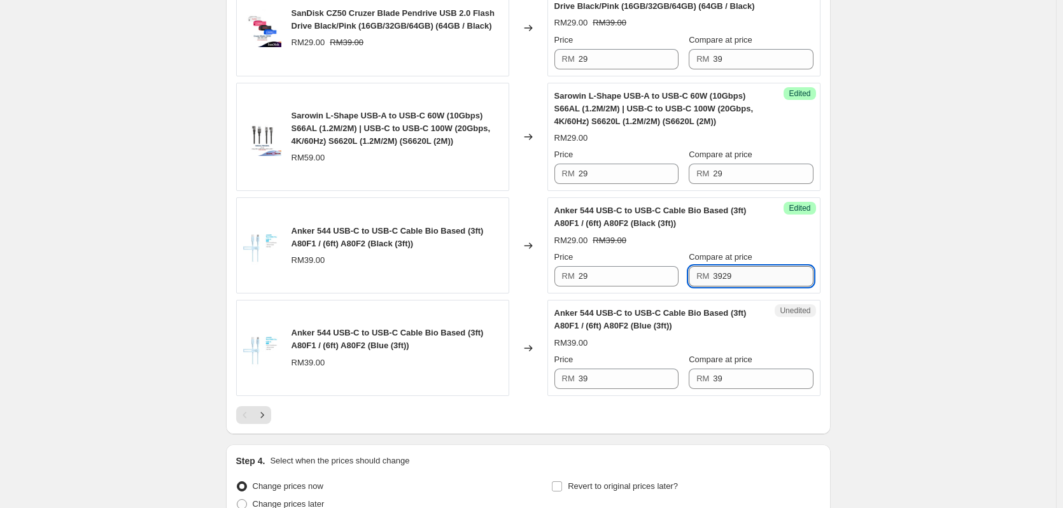
paste input "text"
type input "29"
click at [623, 389] on input "39" at bounding box center [629, 379] width 100 height 20
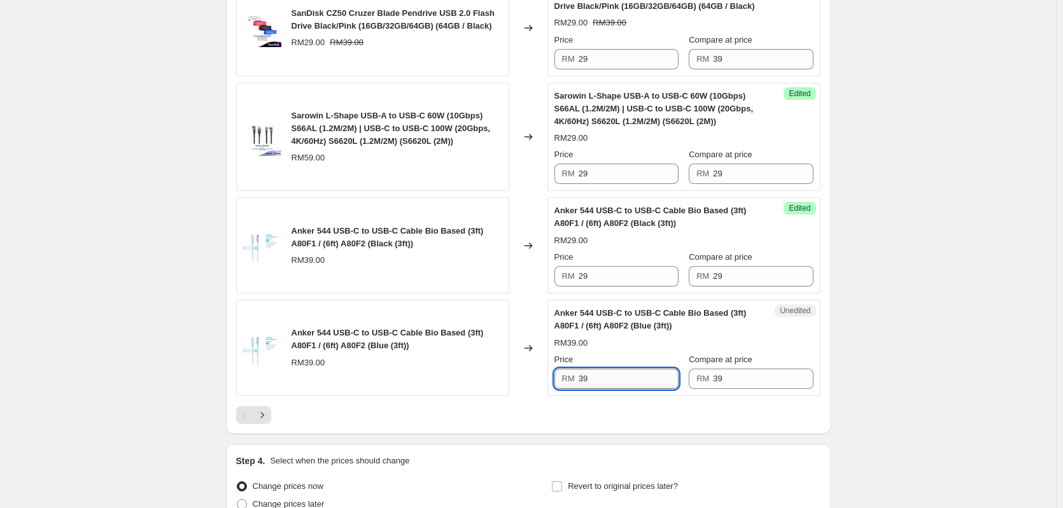
click at [623, 389] on input "39" at bounding box center [629, 379] width 100 height 20
paste input "2"
type input "29"
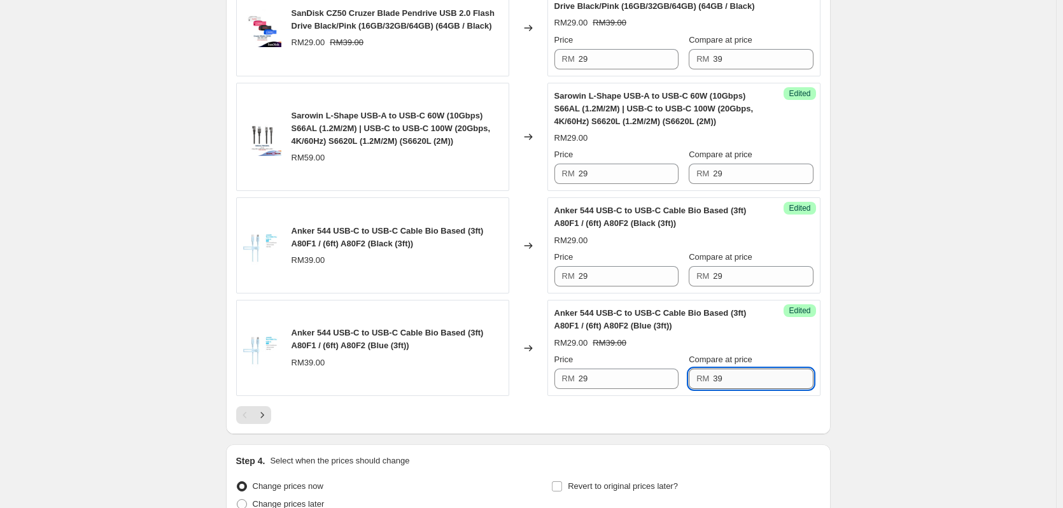
click at [735, 389] on input "39" at bounding box center [763, 379] width 100 height 20
paste input "2"
type input "29"
click at [269, 421] on icon "Next" at bounding box center [262, 415] width 13 height 13
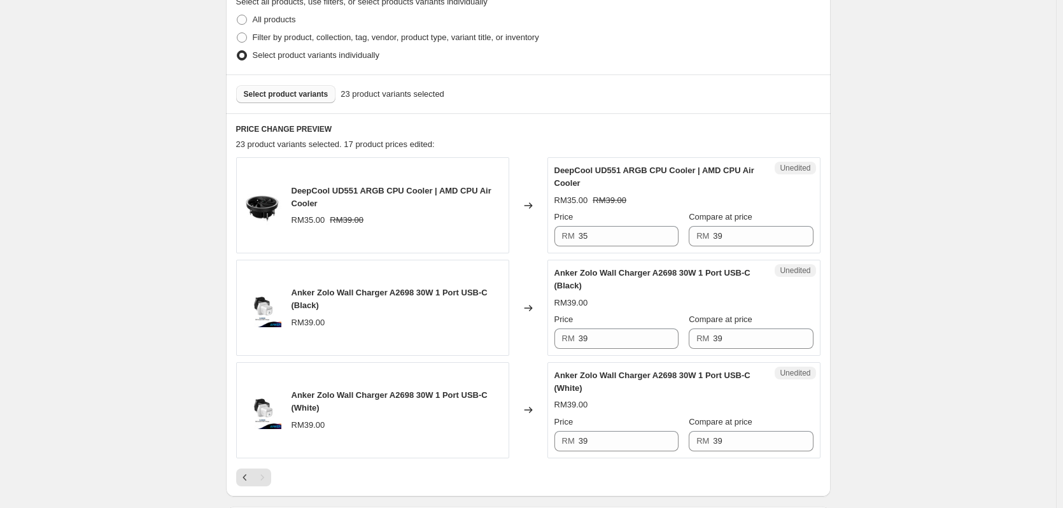
scroll to position [284, 0]
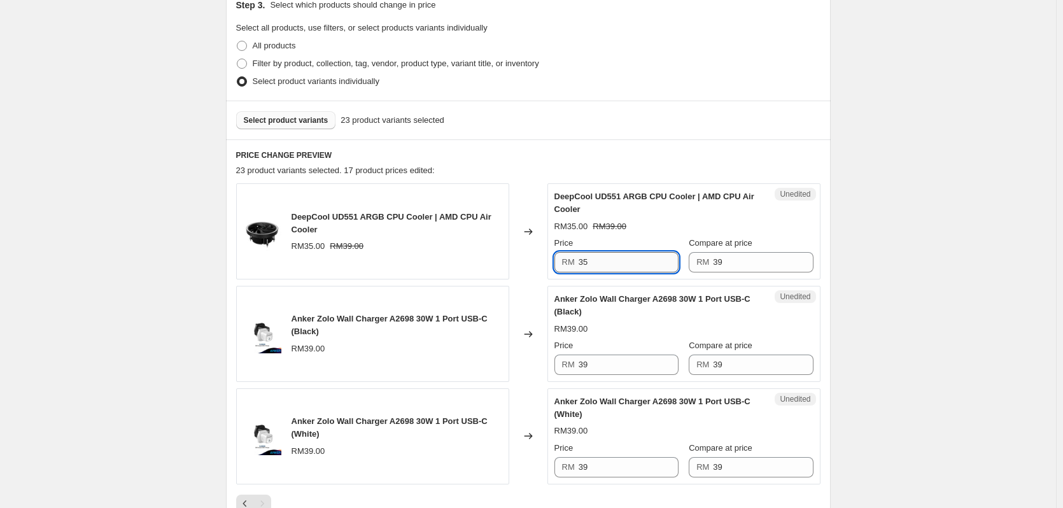
click at [626, 262] on input "35" at bounding box center [629, 262] width 100 height 20
paste input "29"
type input "29"
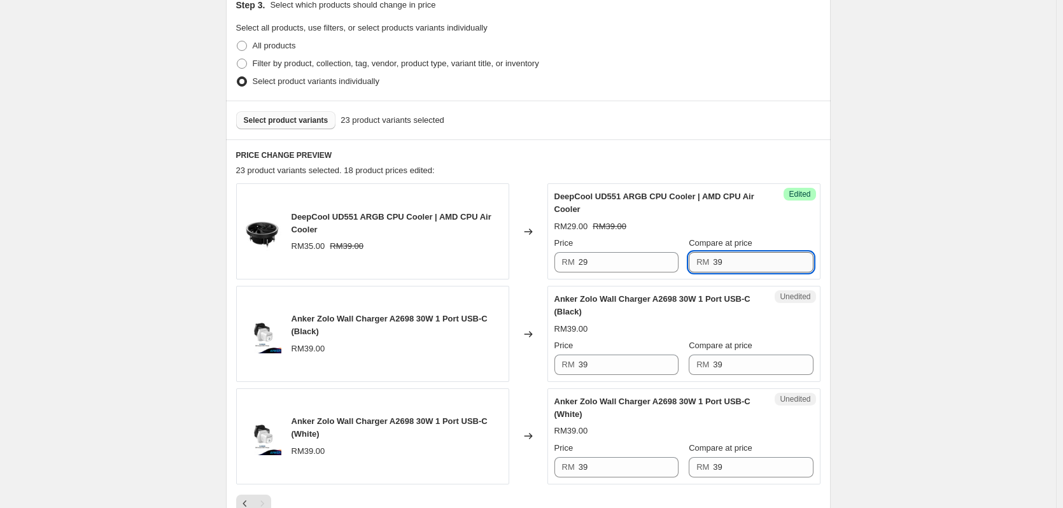
click at [718, 259] on input "39" at bounding box center [763, 262] width 100 height 20
paste input "2"
type input "29"
click at [598, 369] on input "39" at bounding box center [629, 365] width 100 height 20
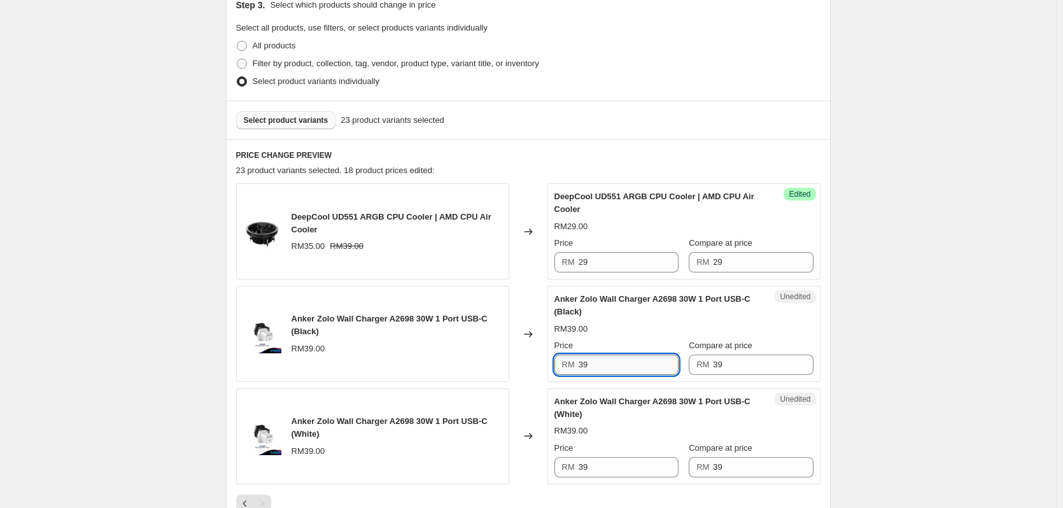
click at [598, 369] on input "39" at bounding box center [629, 365] width 100 height 20
paste input "2"
type input "29"
click at [723, 366] on input "39" at bounding box center [763, 365] width 100 height 20
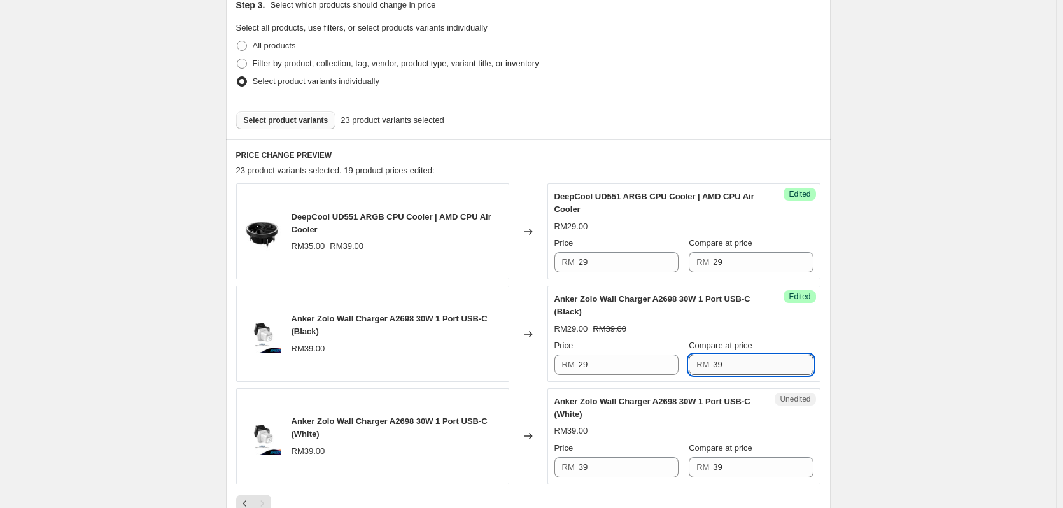
click at [723, 366] on input "39" at bounding box center [763, 365] width 100 height 20
paste input "2"
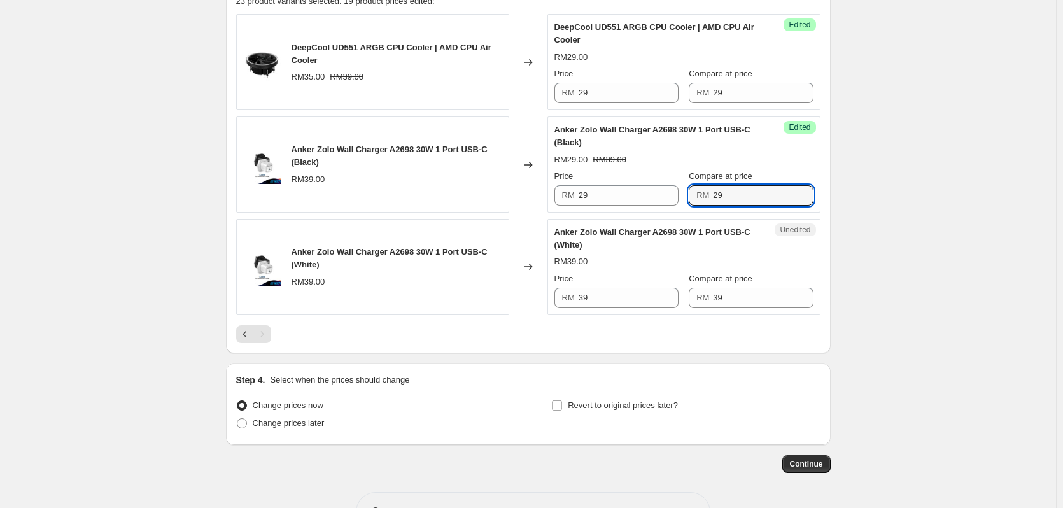
scroll to position [454, 0]
type input "29"
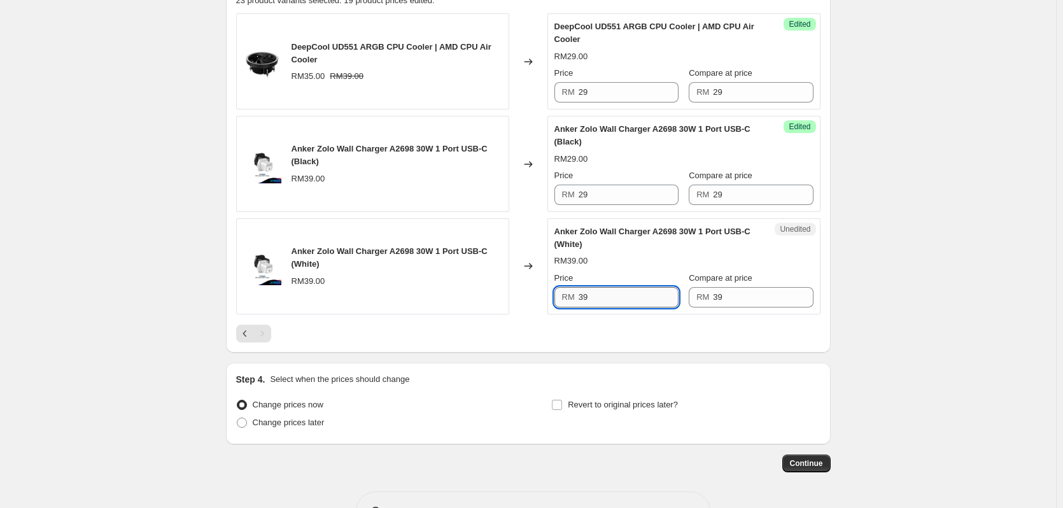
click at [656, 295] on input "39" at bounding box center [629, 297] width 100 height 20
click at [656, 294] on input "39" at bounding box center [629, 297] width 100 height 20
paste input "2"
type input "29"
click at [738, 297] on input "39" at bounding box center [763, 297] width 100 height 20
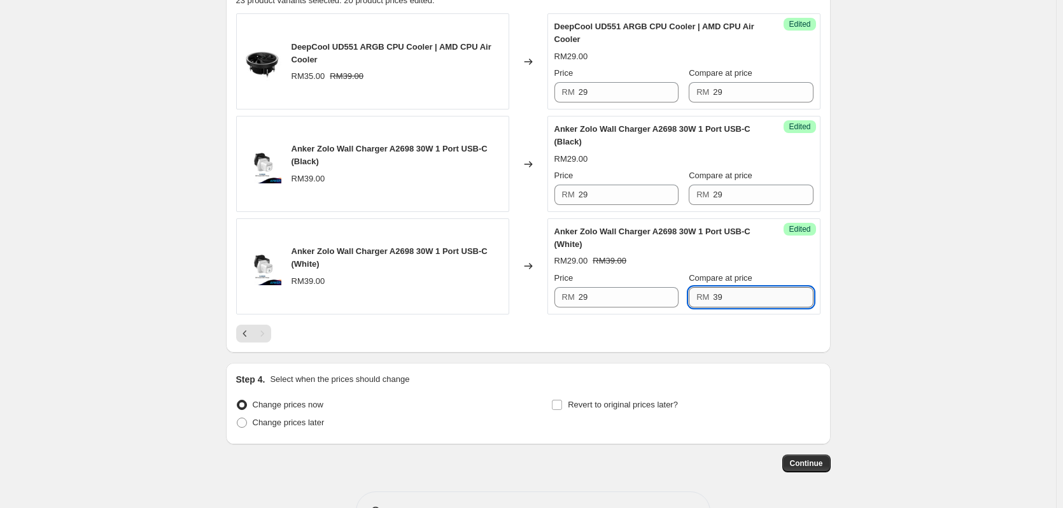
click at [738, 297] on input "39" at bounding box center [763, 297] width 100 height 20
paste input "2"
type input "29"
click at [898, 272] on div "Create new price [MEDICAL_DATA]. This page is ready Create new price [MEDICAL_D…" at bounding box center [528, 48] width 1056 height 1004
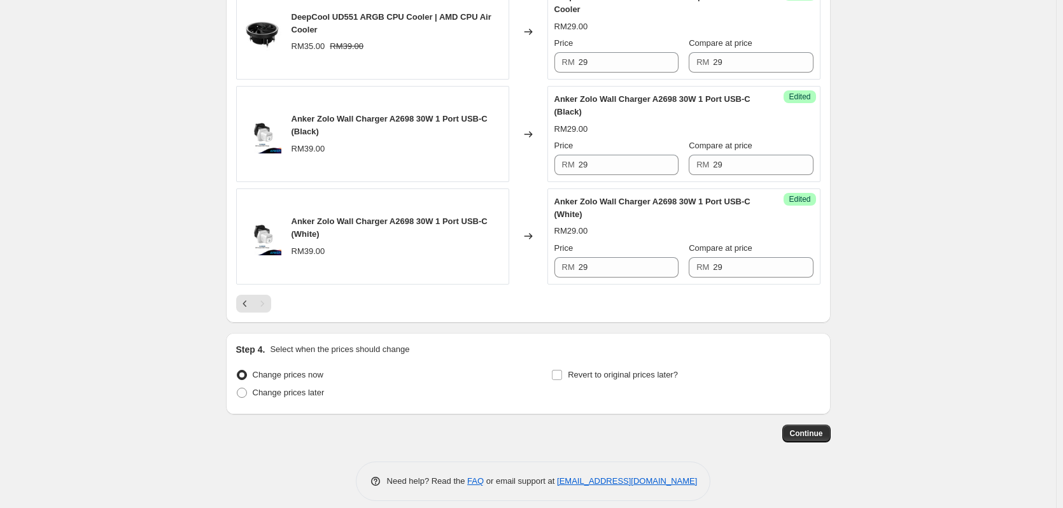
scroll to position [496, 0]
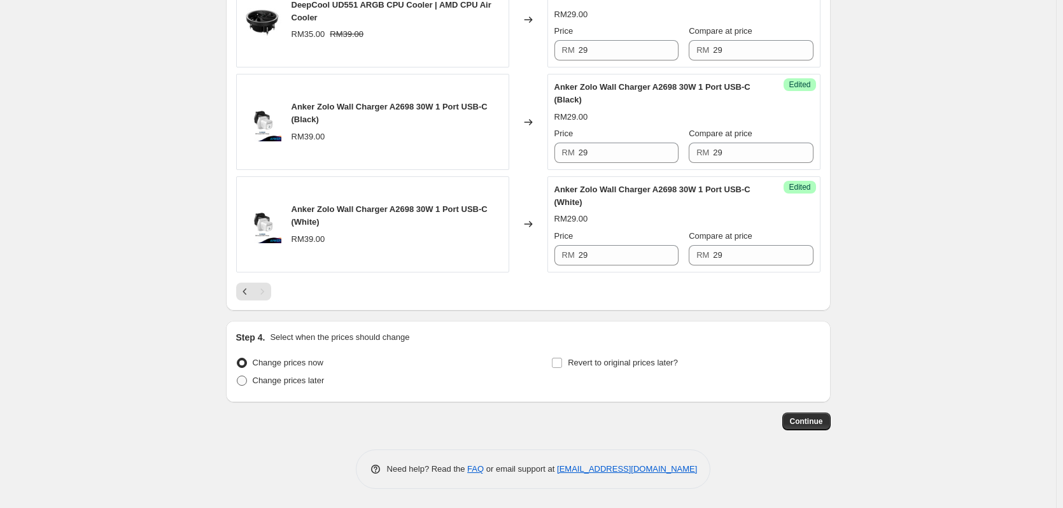
click at [309, 381] on span "Change prices later" at bounding box center [289, 381] width 72 height 10
click at [237, 376] on input "Change prices later" at bounding box center [237, 376] width 1 height 1
radio input "true"
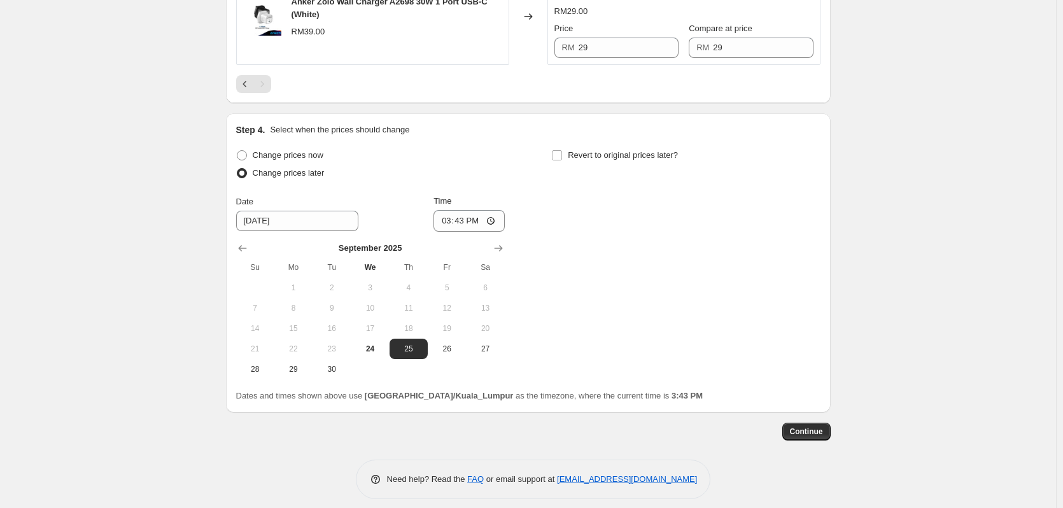
scroll to position [708, 0]
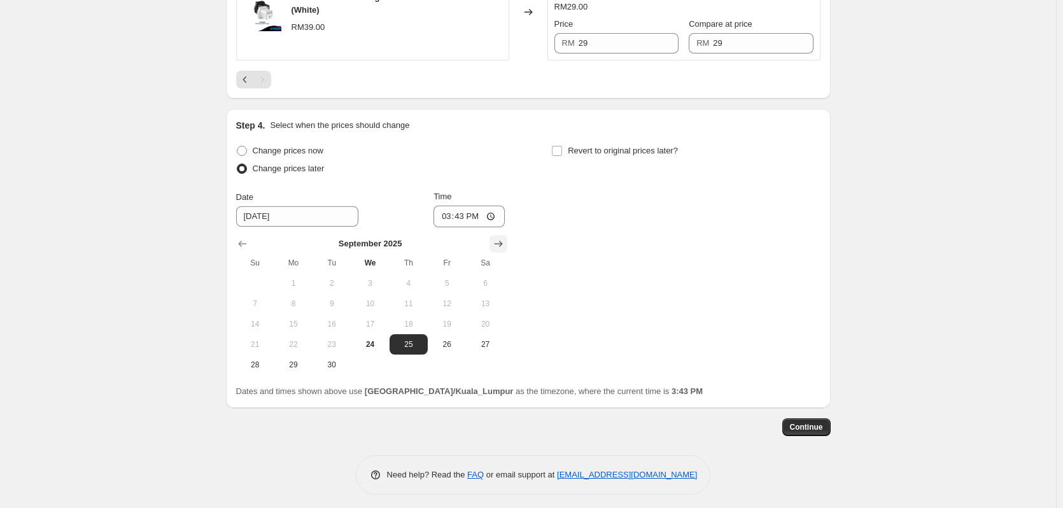
click at [505, 243] on icon "Show next month, October 2025" at bounding box center [498, 243] width 13 height 13
click at [440, 304] on span "10" at bounding box center [447, 304] width 28 height 10
type input "[DATE]"
click at [469, 212] on input "15:43" at bounding box center [469, 217] width 71 height 22
click at [454, 215] on input "15:43" at bounding box center [469, 217] width 71 height 22
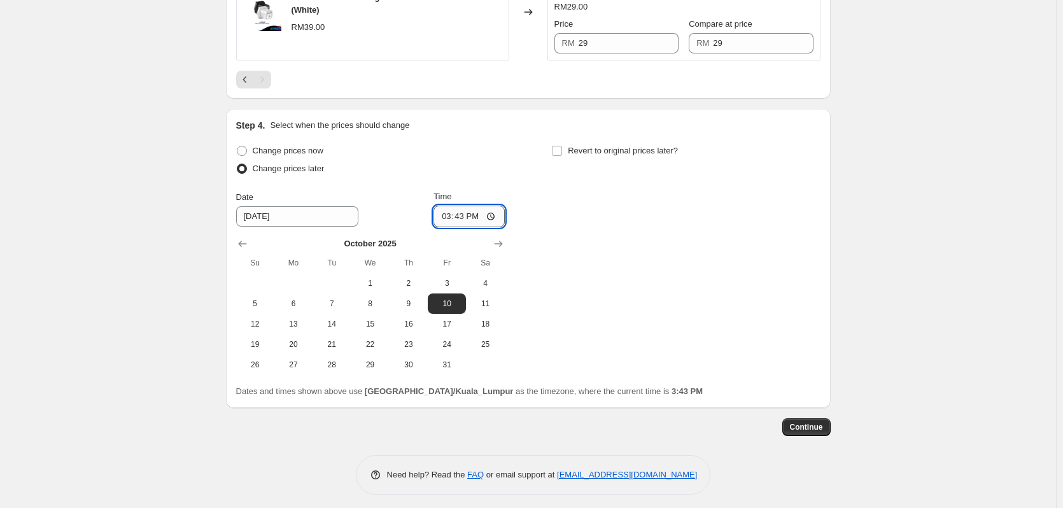
click at [454, 215] on input "15:43" at bounding box center [469, 217] width 71 height 22
click at [451, 215] on input "15:43" at bounding box center [469, 217] width 71 height 22
type input "12:43"
click at [467, 216] on input "12:43" at bounding box center [469, 217] width 71 height 22
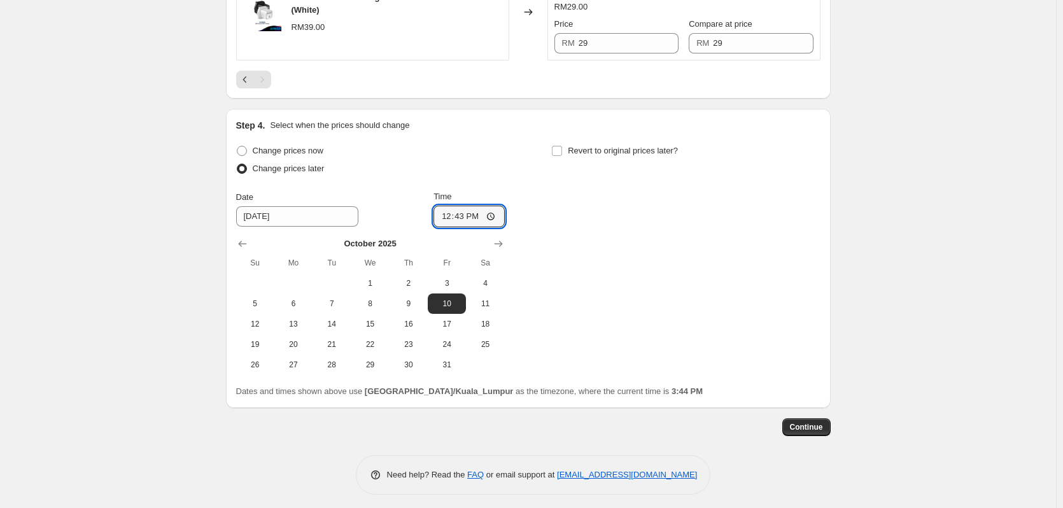
click at [432, 215] on div "Date [DATE] Time 12:43" at bounding box center [370, 208] width 269 height 37
click at [448, 219] on input "12:43" at bounding box center [469, 217] width 71 height 22
type input "12:43"
click at [453, 216] on input "12:43" at bounding box center [469, 217] width 71 height 22
click at [458, 216] on input "12:43" at bounding box center [469, 217] width 71 height 22
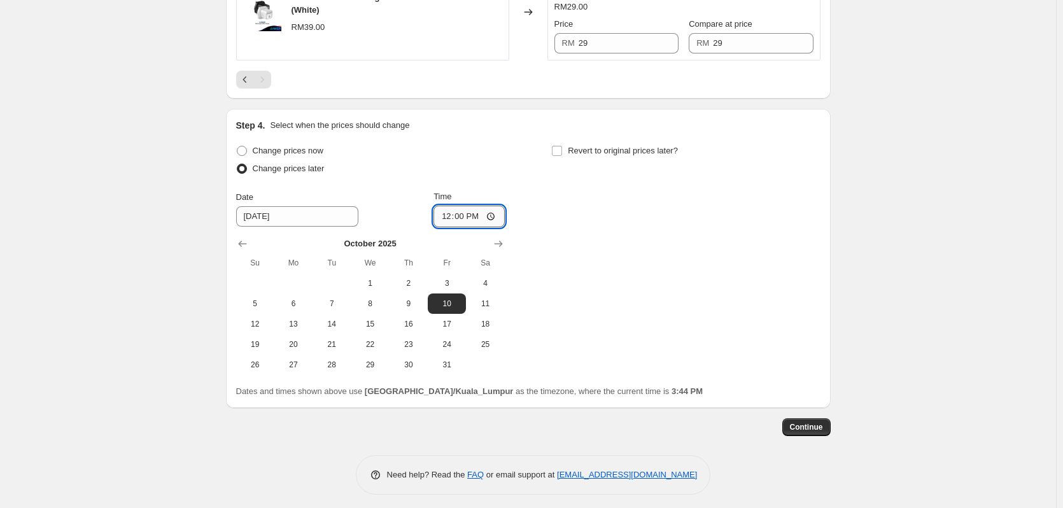
click at [478, 219] on input "12:00" at bounding box center [469, 217] width 71 height 22
click at [473, 218] on input "12:00" at bounding box center [469, 217] width 71 height 22
type input "00:00"
click at [542, 255] on div "Change prices now Change prices later Date [DATE] Time 00:00 [DATE] Su Mo Tu We…" at bounding box center [528, 258] width 584 height 233
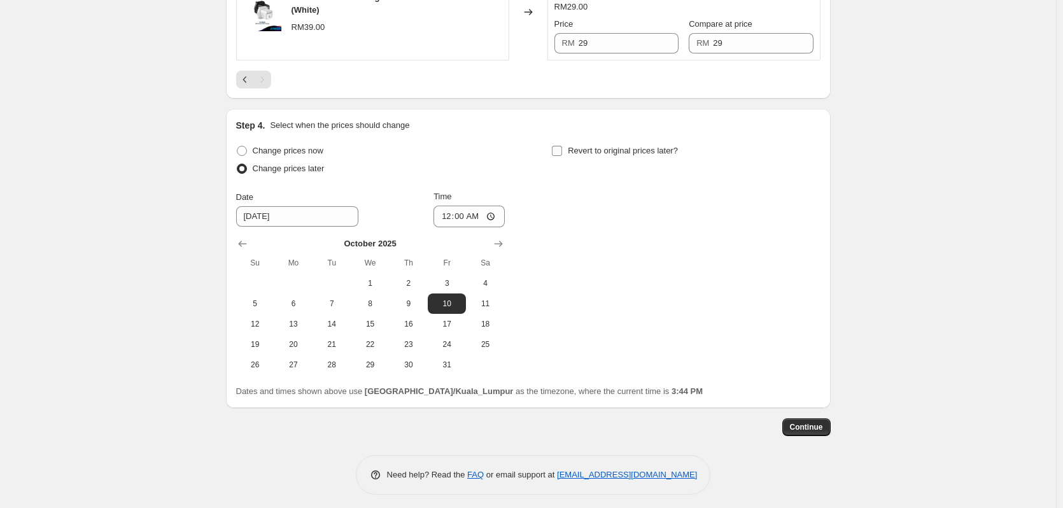
click at [560, 155] on input "Revert to original prices later?" at bounding box center [557, 151] width 10 height 10
checkbox input "true"
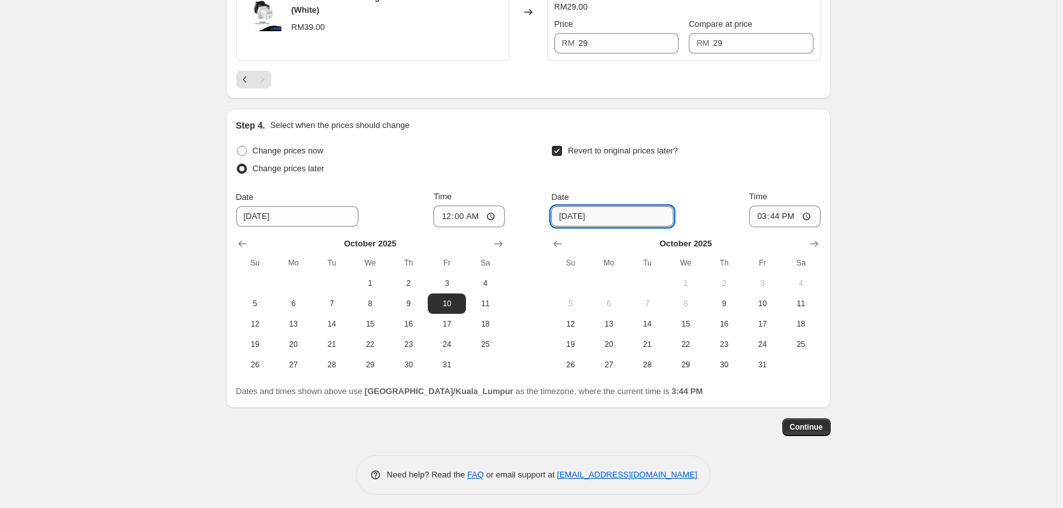
click at [609, 209] on input "[DATE]" at bounding box center [612, 216] width 122 height 20
drag, startPoint x: 760, startPoint y: 367, endPoint x: 753, endPoint y: 357, distance: 11.8
click at [760, 367] on span "31" at bounding box center [763, 365] width 28 height 10
type input "[DATE]"
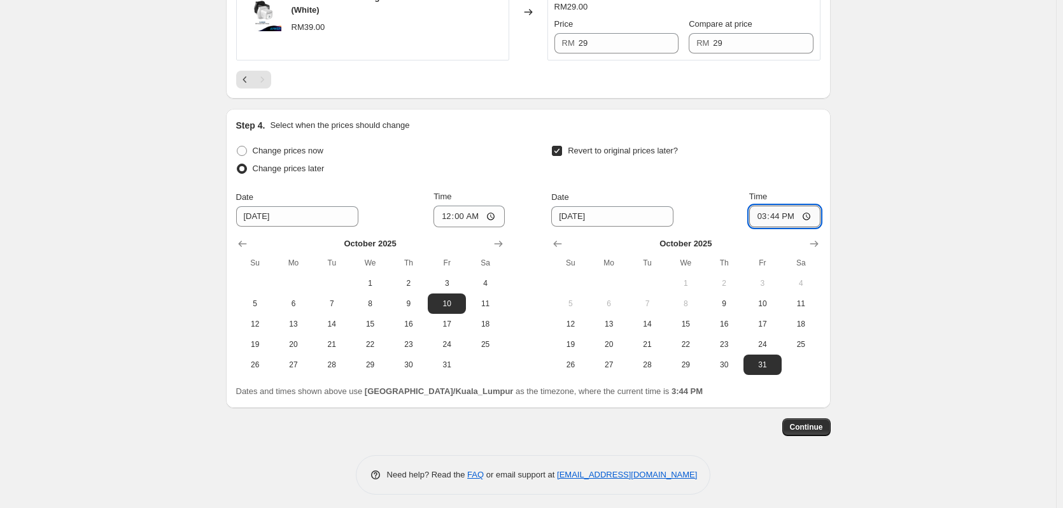
click at [759, 214] on input "15:44" at bounding box center [784, 217] width 71 height 22
type input "23:59"
click at [292, 323] on span "13" at bounding box center [294, 324] width 28 height 10
type input "[DATE]"
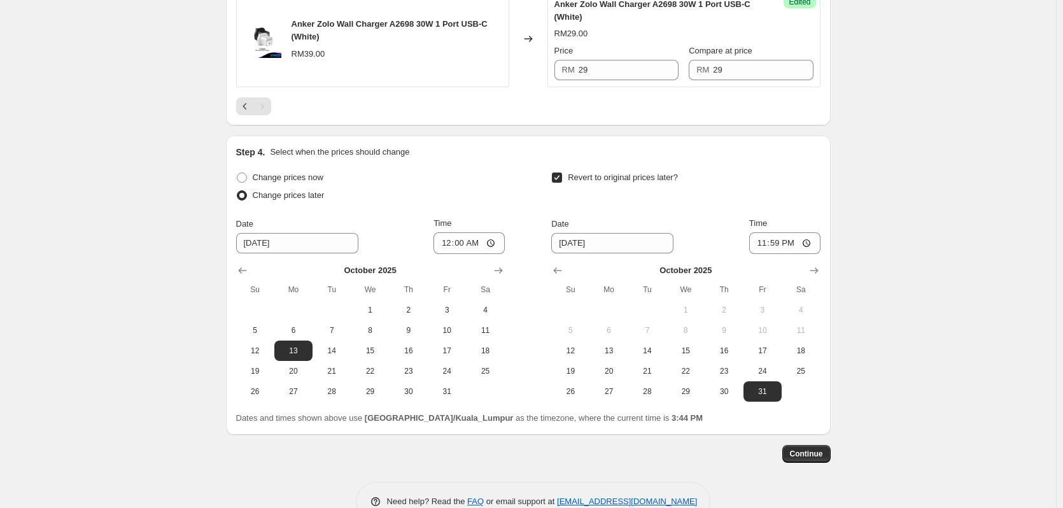
scroll to position [714, 0]
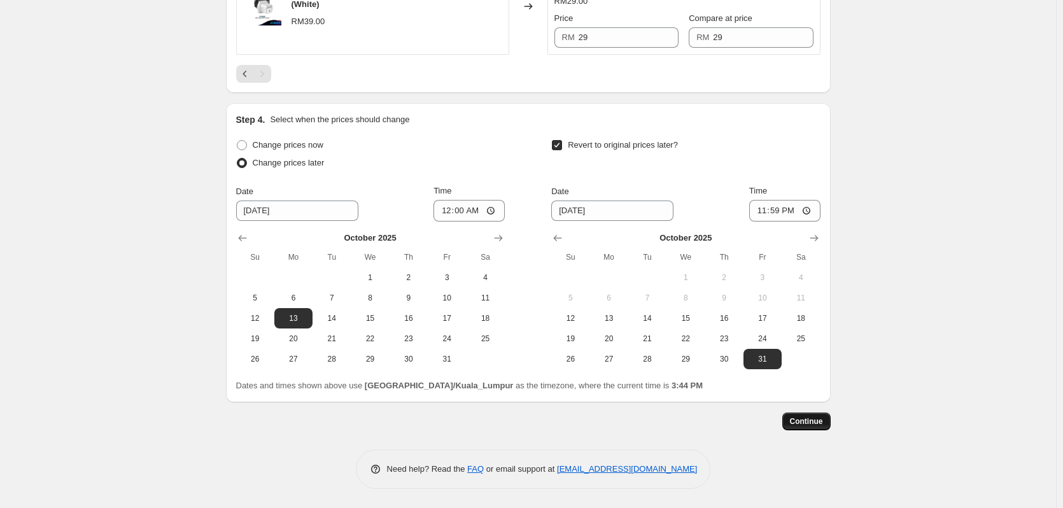
click at [795, 425] on span "Continue" at bounding box center [806, 421] width 33 height 10
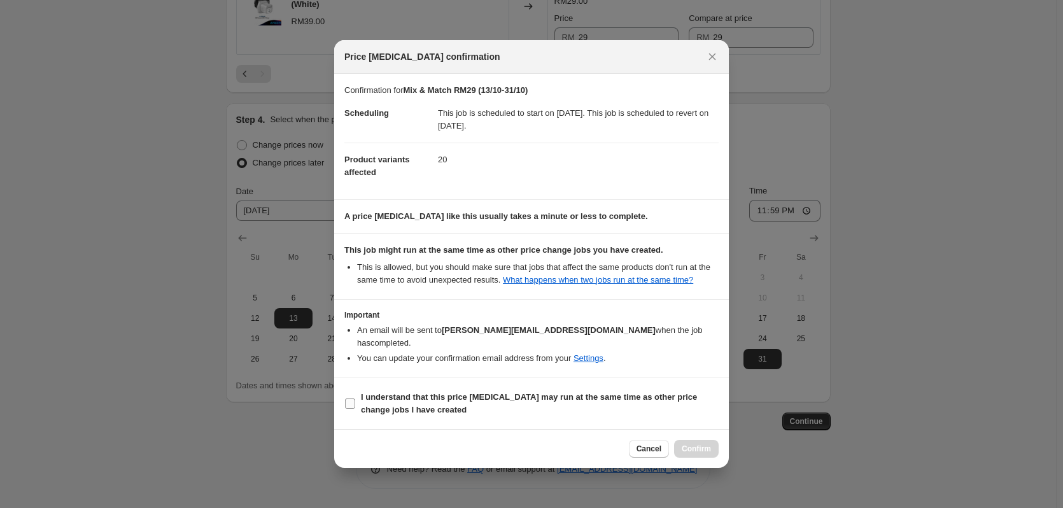
click at [385, 392] on b "I understand that this price [MEDICAL_DATA] may run at the same time as other p…" at bounding box center [529, 403] width 336 height 22
click at [355, 399] on input "I understand that this price [MEDICAL_DATA] may run at the same time as other p…" at bounding box center [350, 404] width 10 height 10
checkbox input "true"
click at [695, 444] on span "Confirm" at bounding box center [696, 449] width 29 height 10
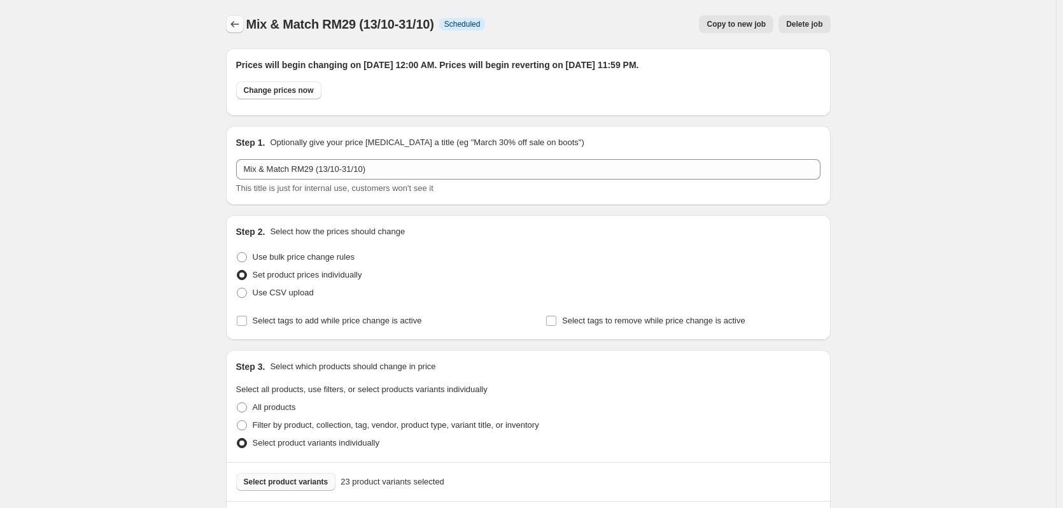
click at [241, 19] on icon "Price change jobs" at bounding box center [235, 24] width 13 height 13
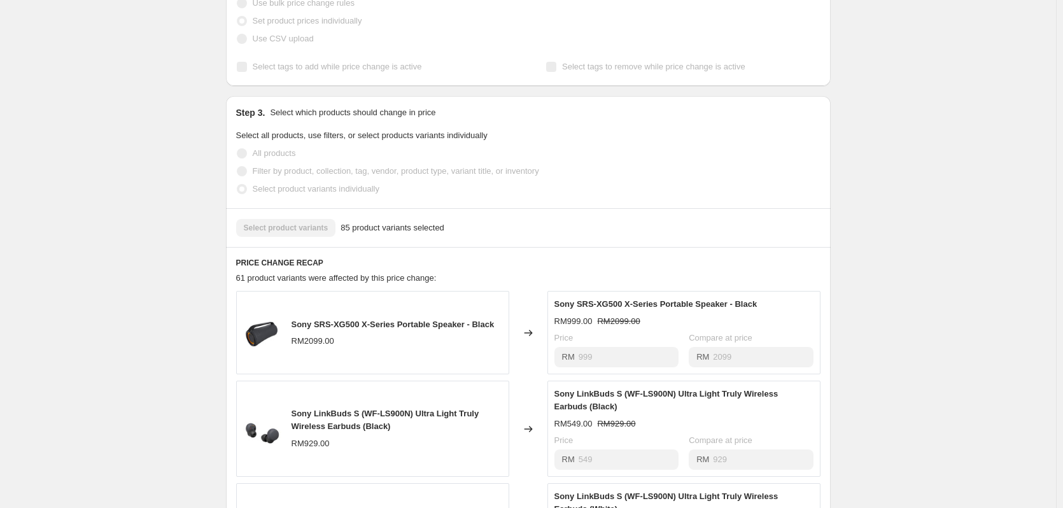
scroll to position [382, 0]
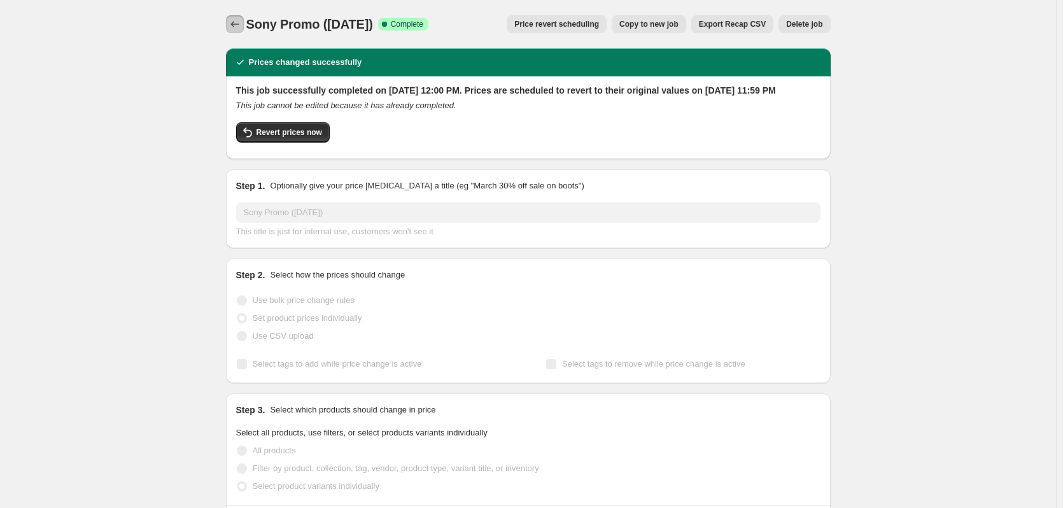
click at [239, 29] on icon "Price change jobs" at bounding box center [235, 24] width 13 height 13
